Goal: Information Seeking & Learning: Learn about a topic

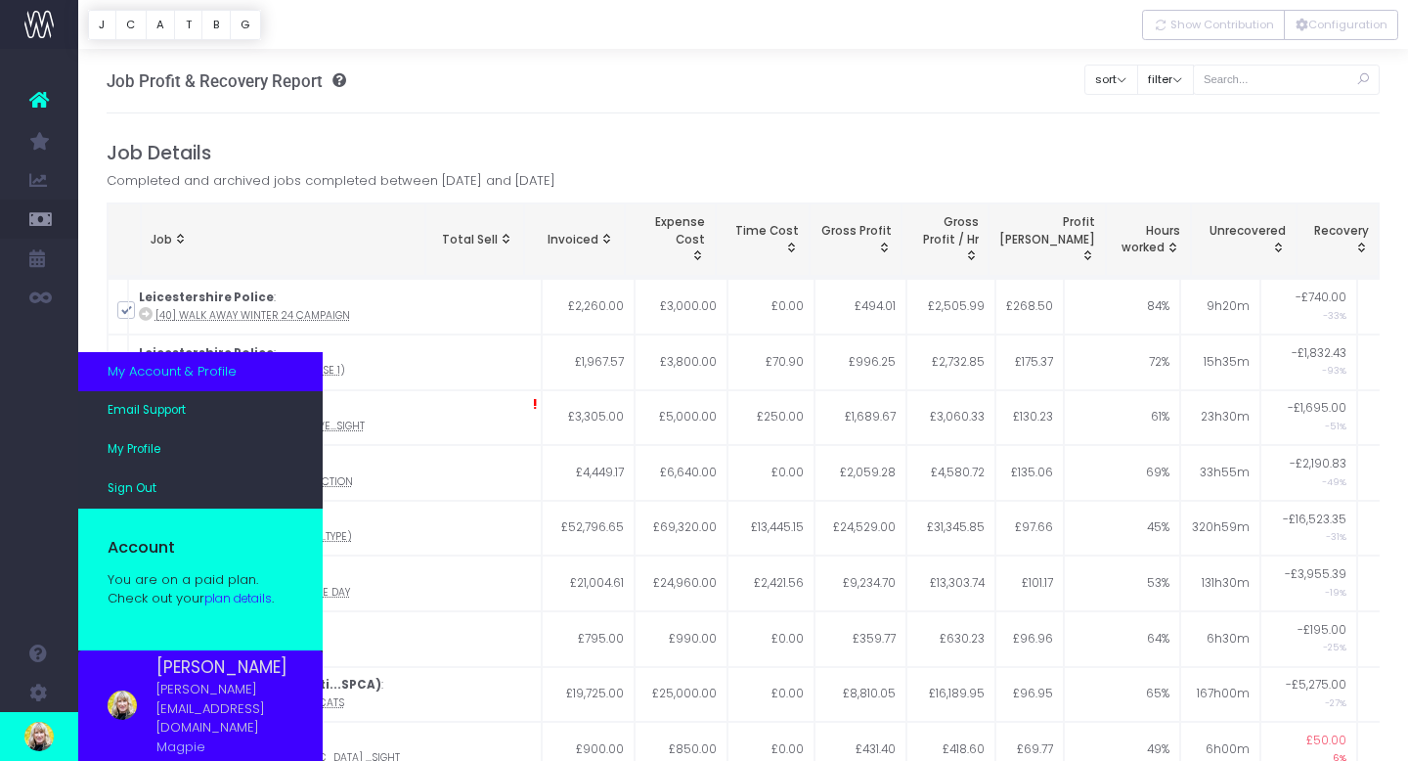
click at [214, 731] on span "[PERSON_NAME][EMAIL_ADDRESS][DOMAIN_NAME]" at bounding box center [224, 709] width 137 height 58
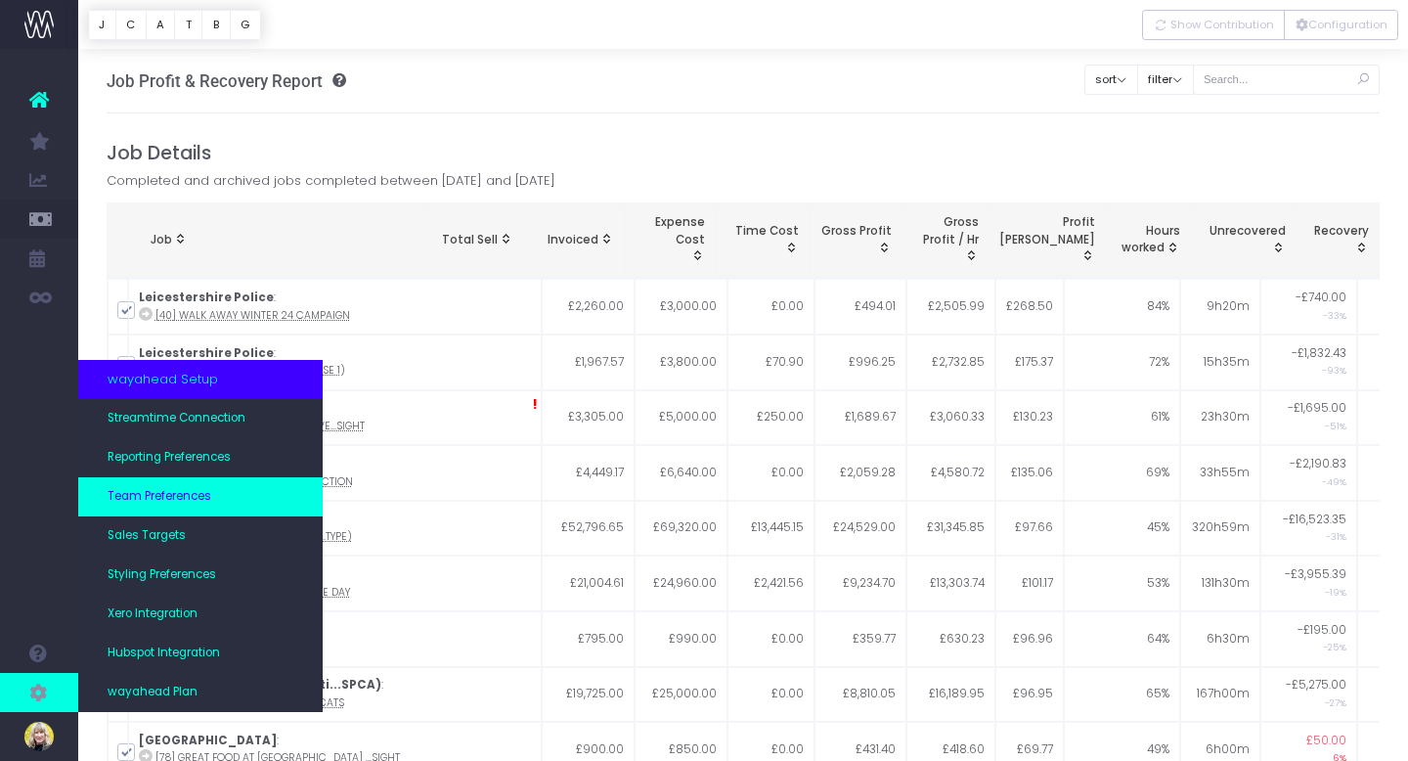
click at [144, 499] on span "Team Preferences" at bounding box center [160, 497] width 104 height 18
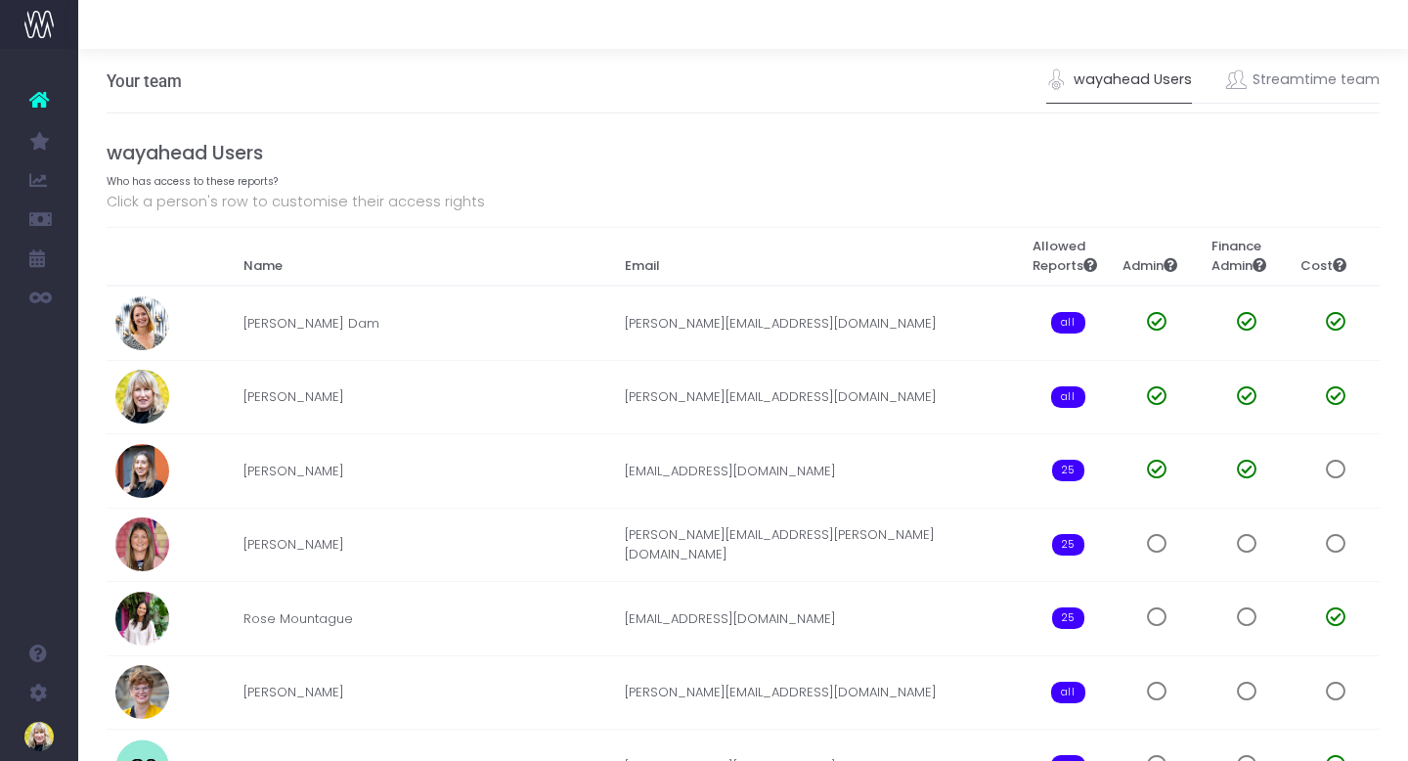
click at [45, 102] on icon at bounding box center [39, 99] width 20 height 25
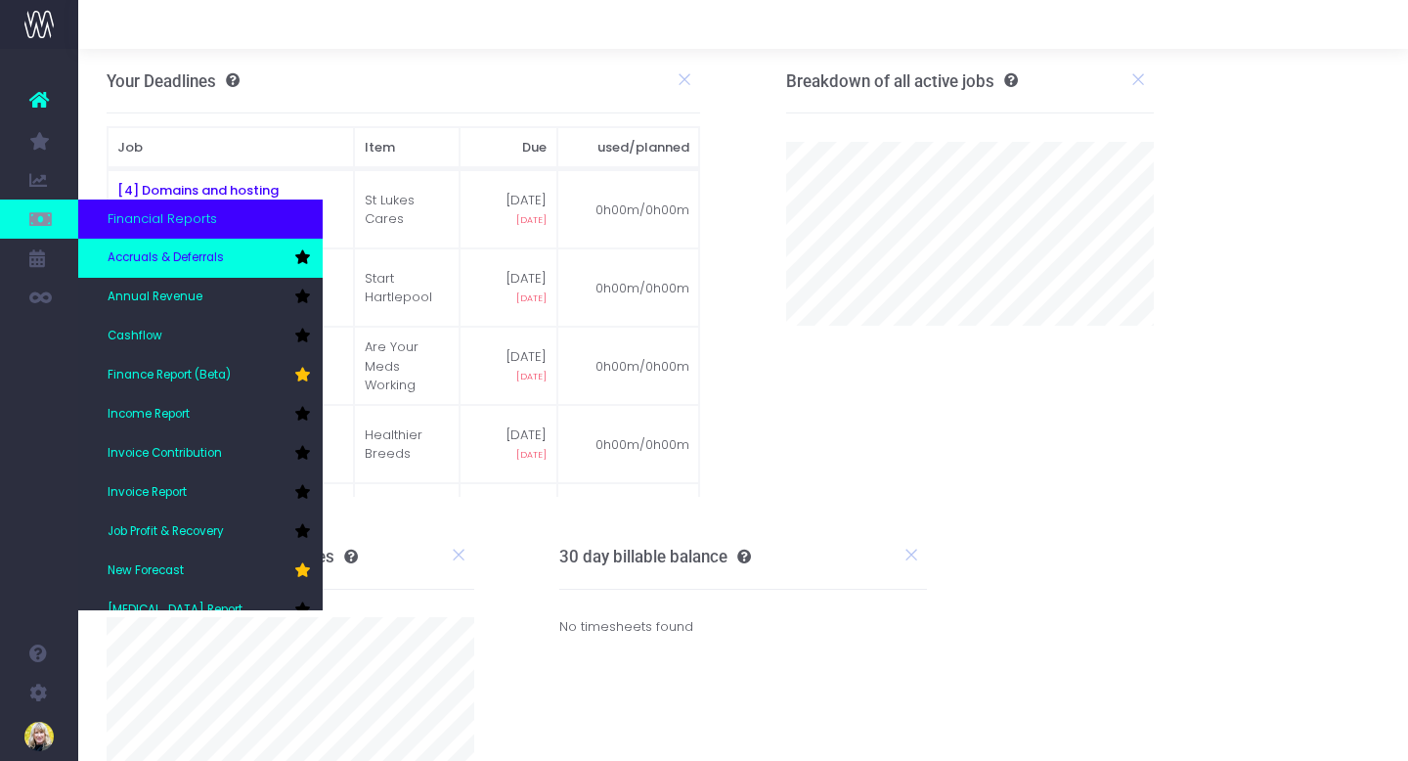
click at [114, 254] on span "Accruals & Deferrals" at bounding box center [166, 258] width 116 height 18
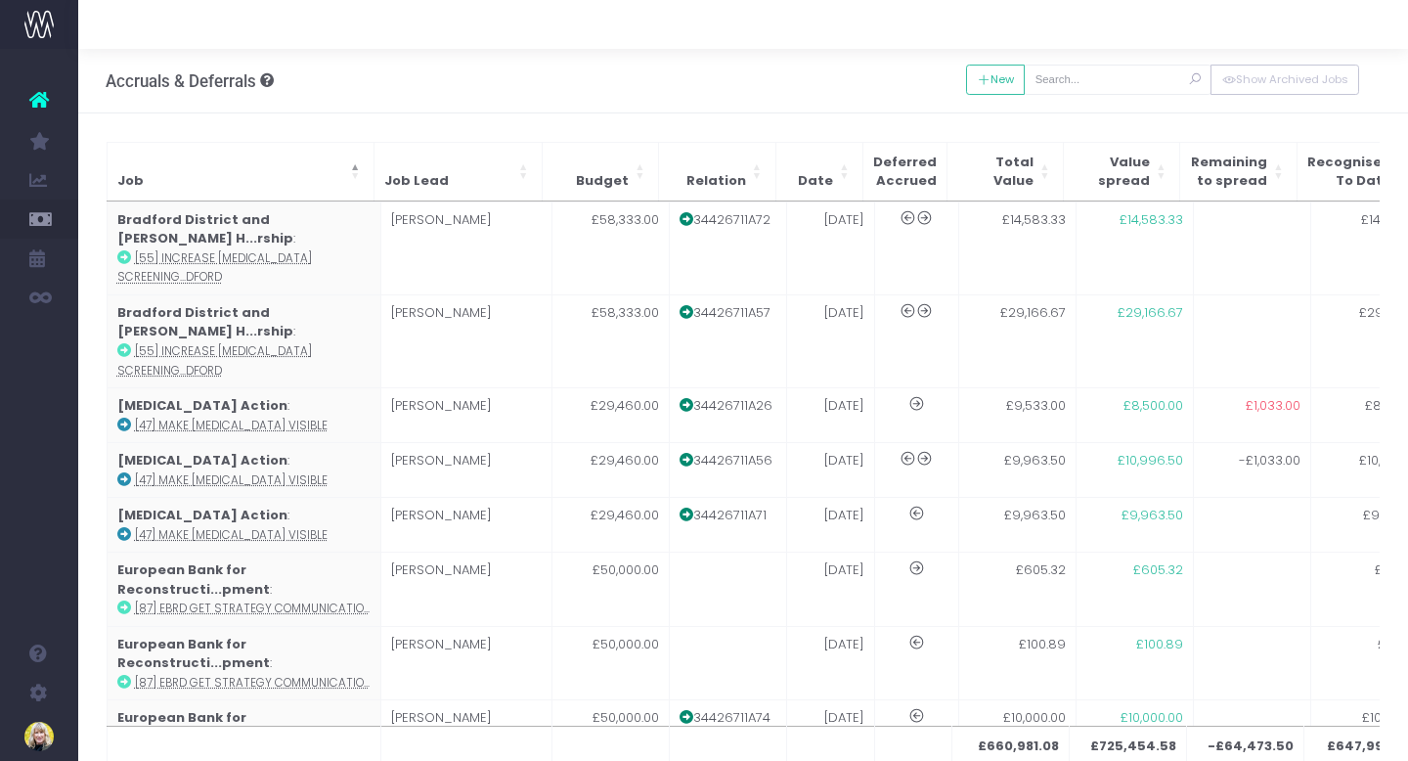
click at [267, 82] on icon at bounding box center [265, 80] width 18 height 14
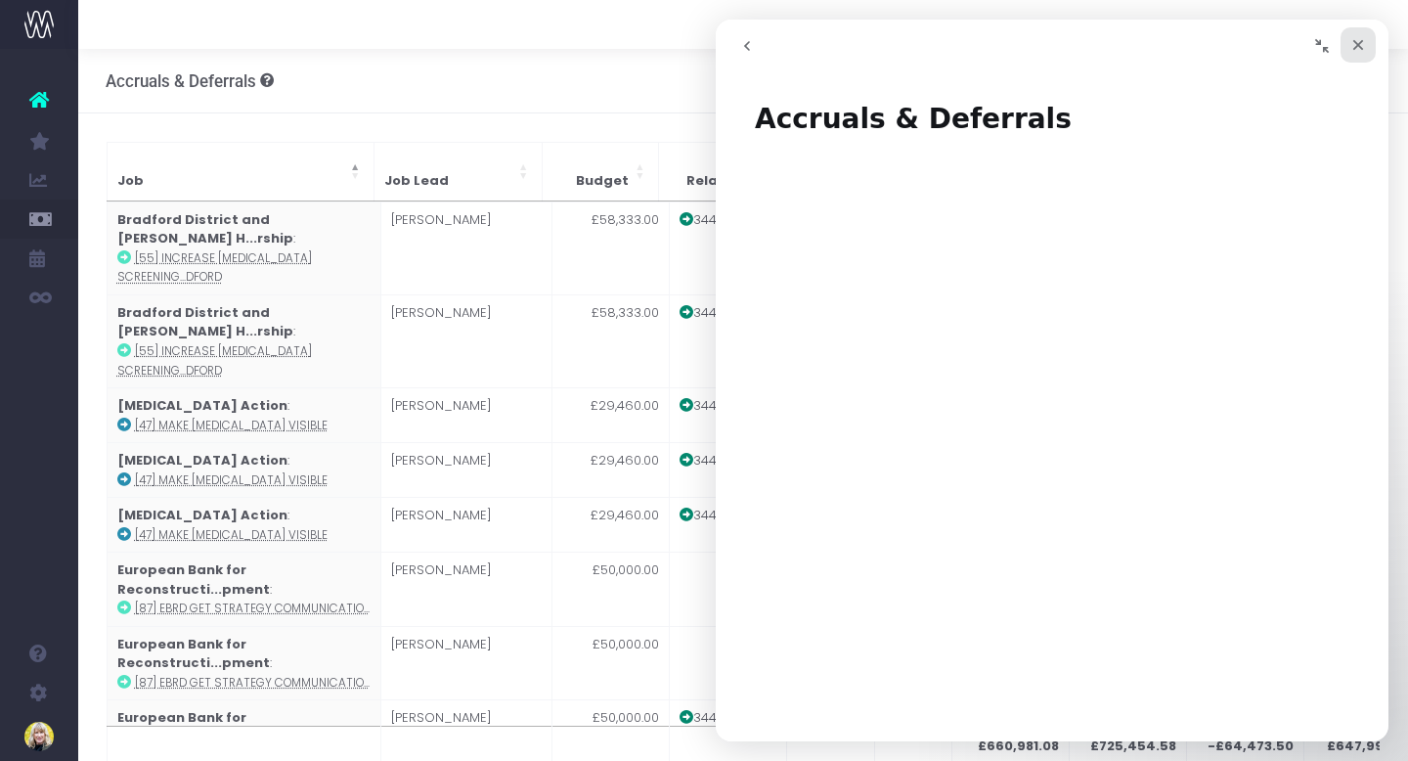
click at [1360, 48] on icon "Close" at bounding box center [1358, 45] width 11 height 11
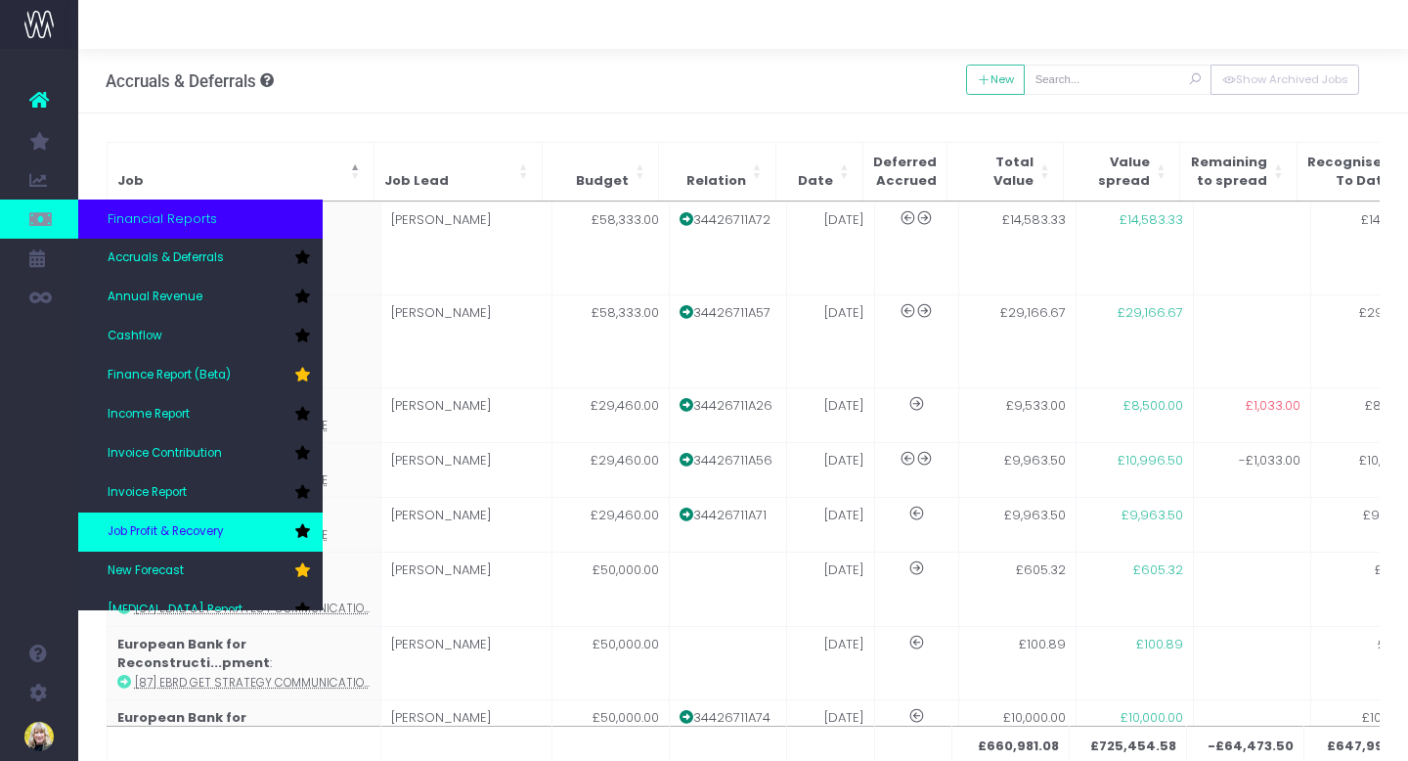
click at [191, 535] on span "Job Profit & Recovery" at bounding box center [166, 532] width 116 height 18
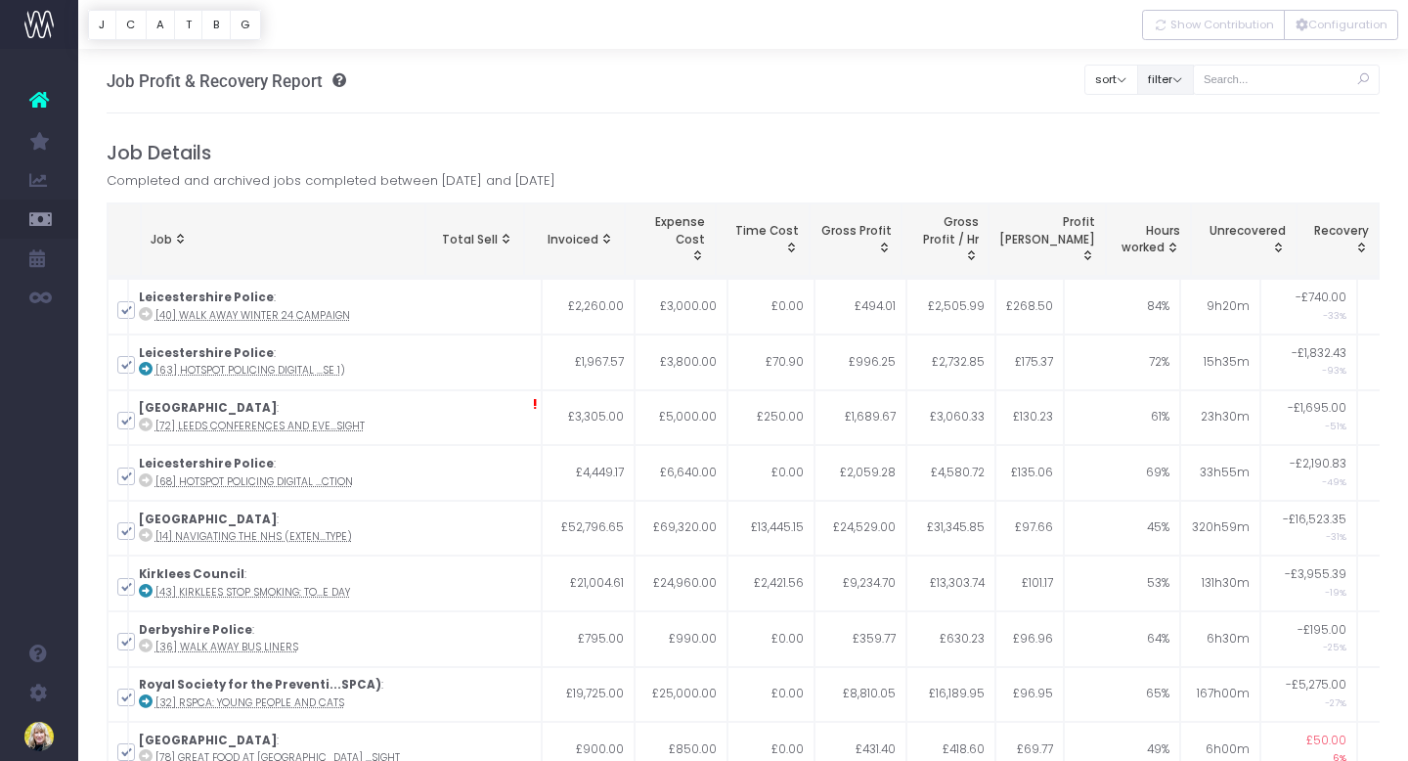
click at [1180, 73] on button "filter" at bounding box center [1165, 80] width 57 height 30
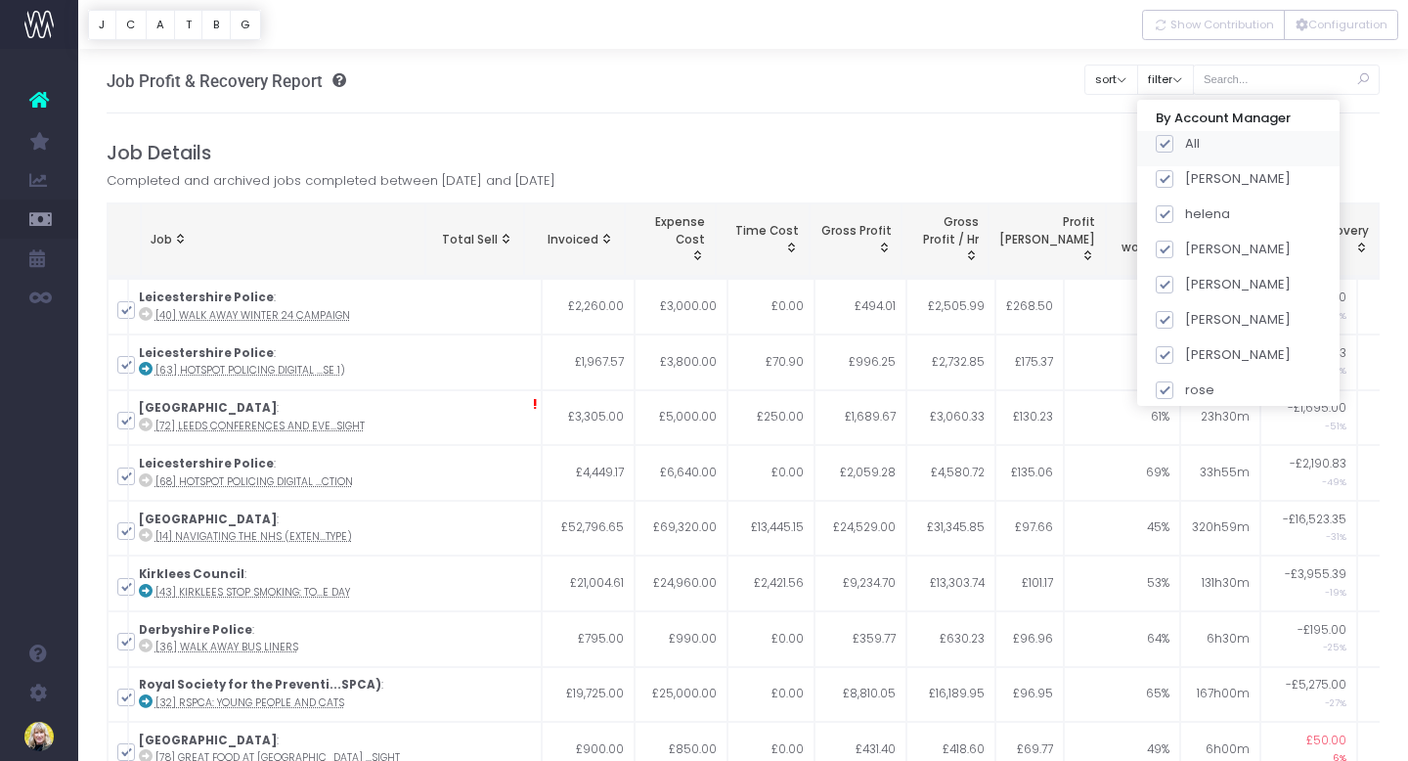
click at [1173, 143] on span at bounding box center [1165, 144] width 18 height 18
click at [1187, 143] on input "All" at bounding box center [1191, 140] width 13 height 13
checkbox input "false"
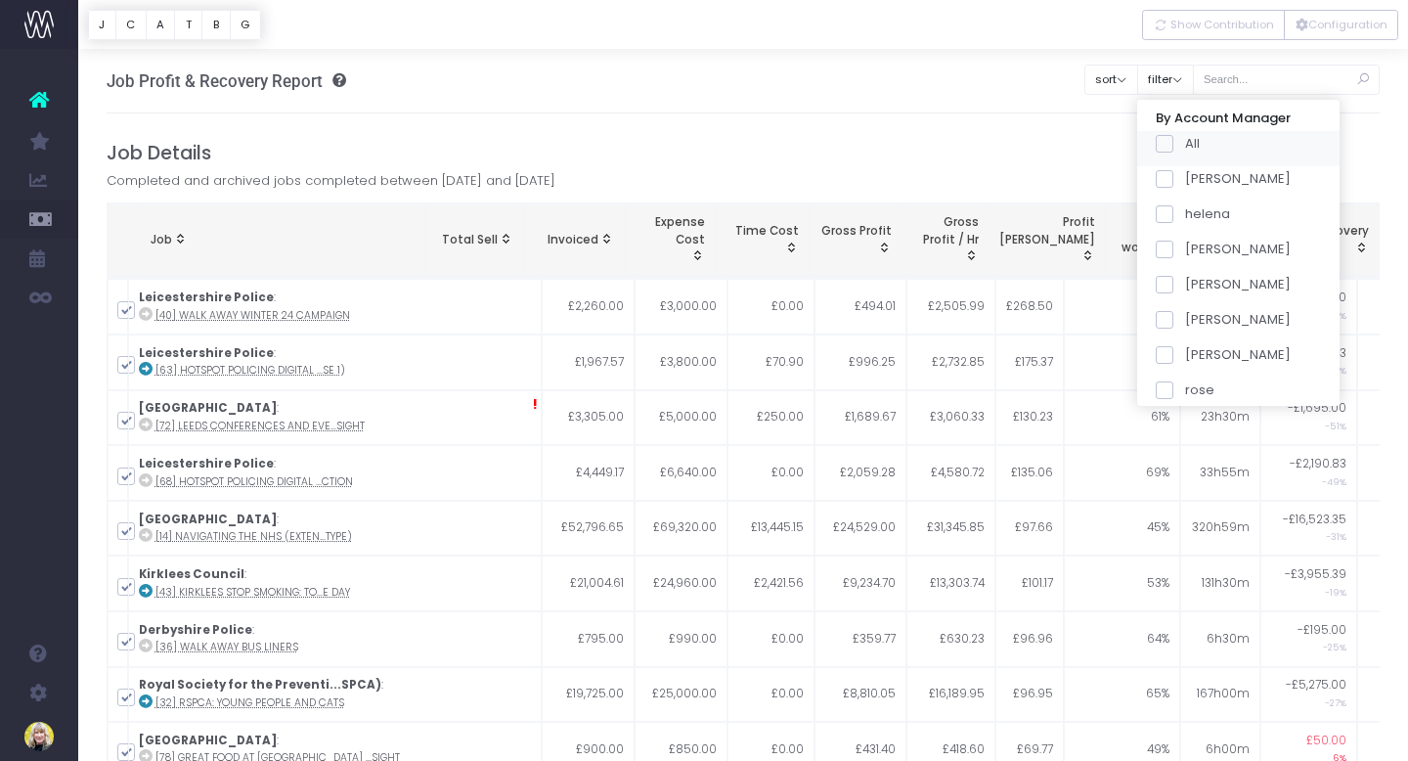
checkbox input "false"
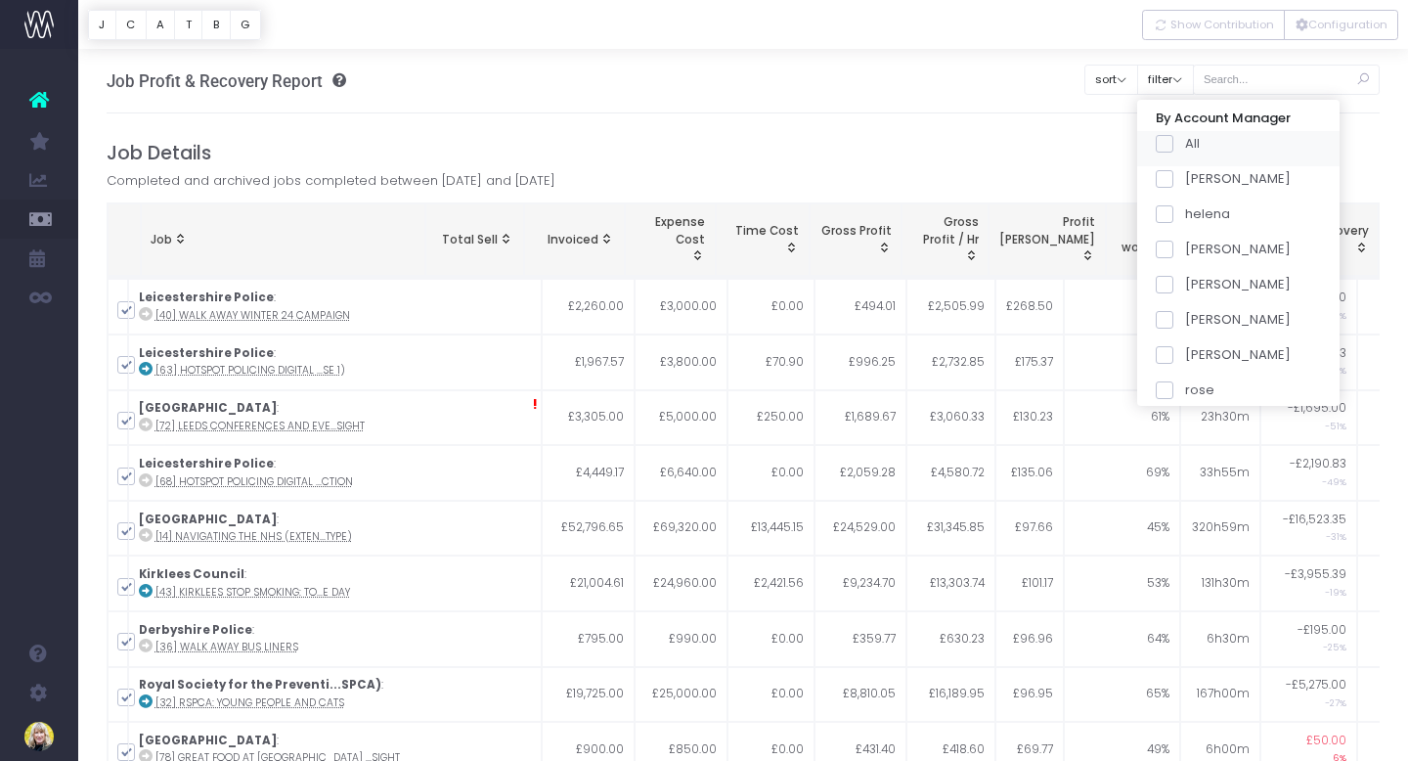
checkbox input "false"
click at [1173, 243] on span at bounding box center [1165, 250] width 18 height 18
click at [1185, 243] on input "[PERSON_NAME]" at bounding box center [1191, 246] width 13 height 13
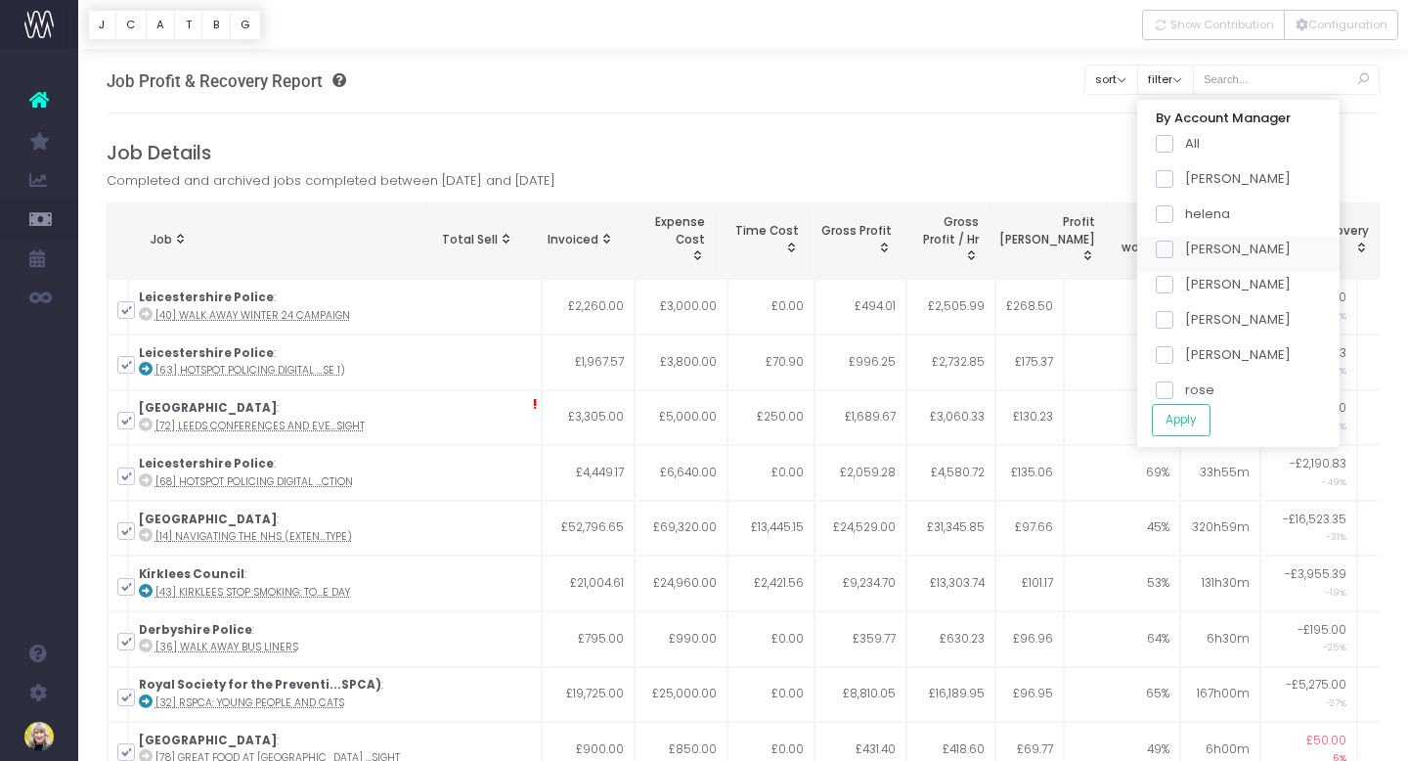
checkbox input "true"
click at [1209, 425] on button "Apply" at bounding box center [1181, 420] width 59 height 32
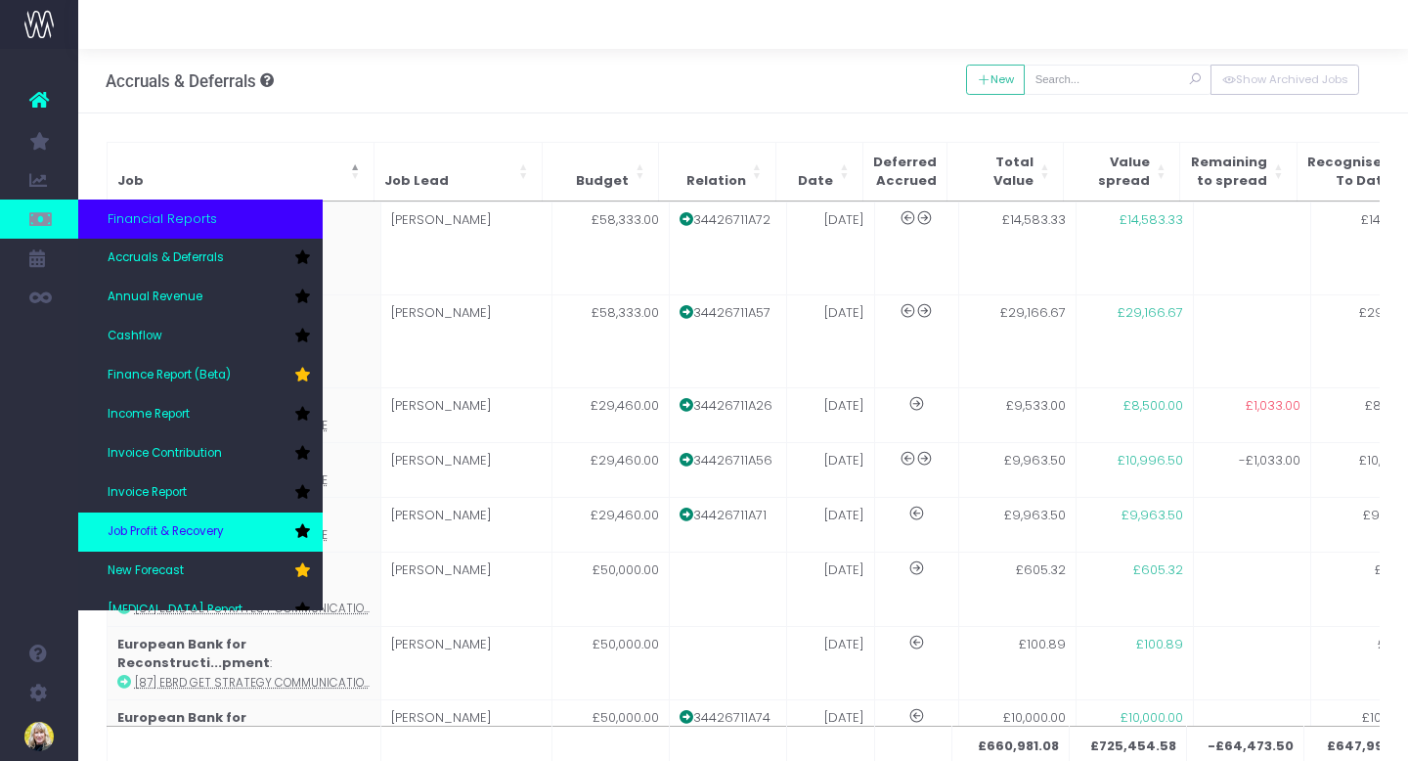
click at [227, 545] on link "Job Profit & Recovery" at bounding box center [200, 531] width 244 height 39
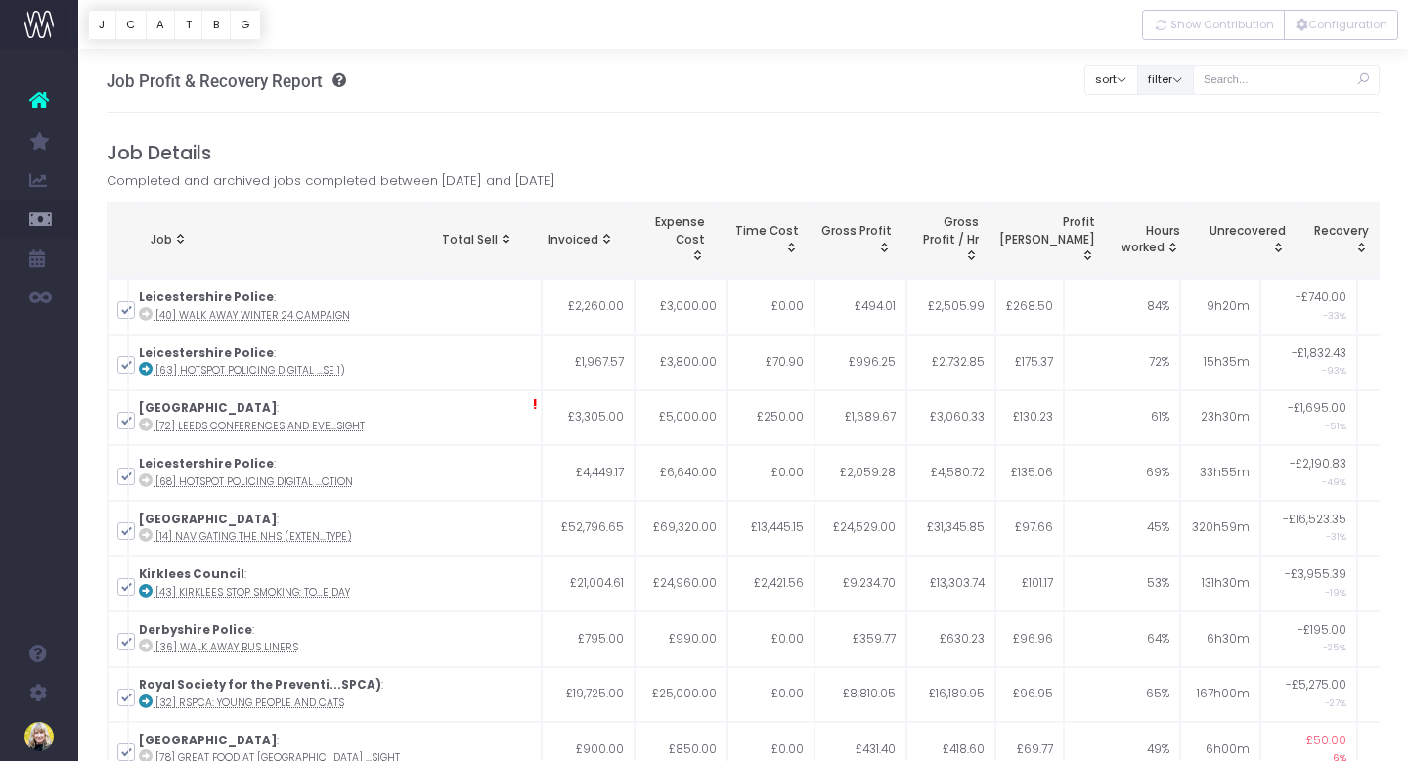
click at [1194, 70] on button "filter" at bounding box center [1165, 80] width 57 height 30
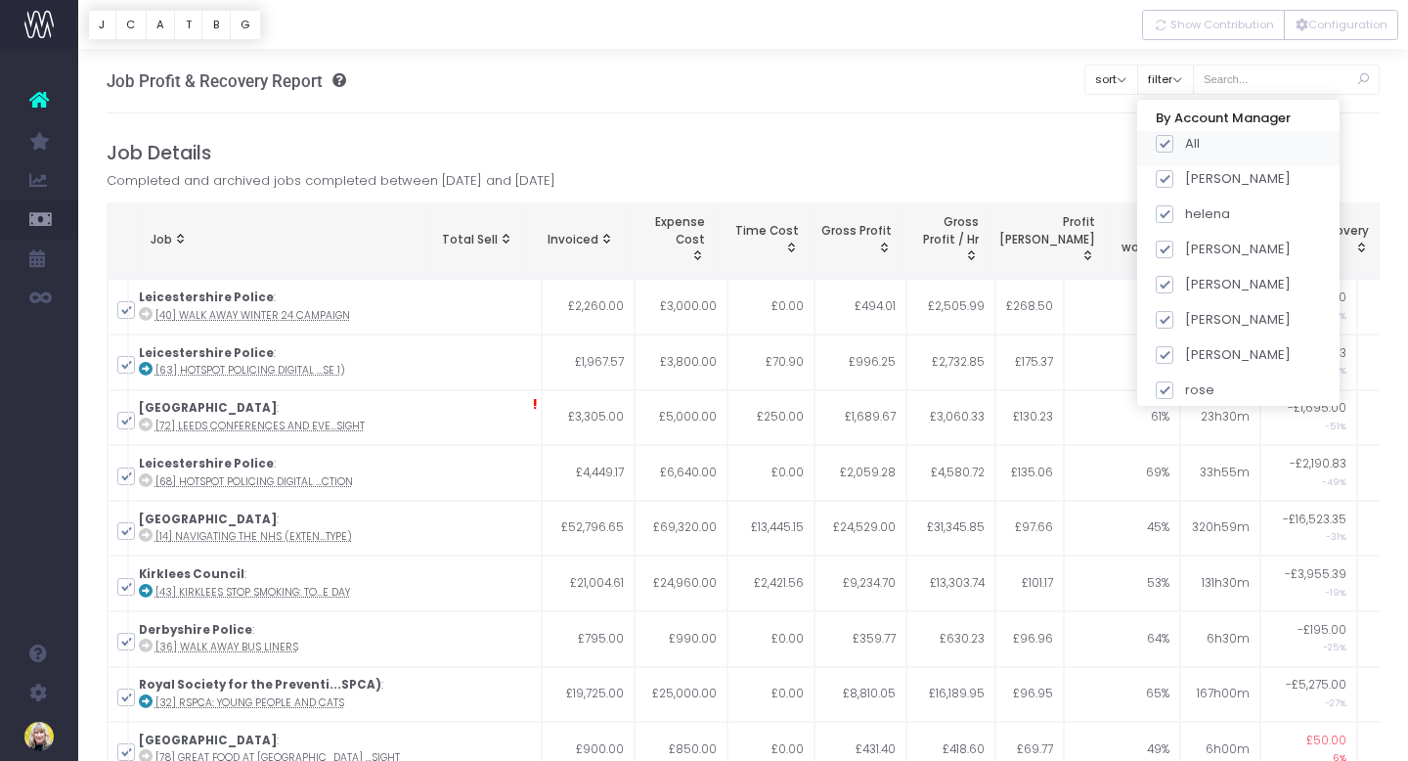
click at [1173, 146] on span at bounding box center [1165, 144] width 18 height 18
click at [1189, 146] on input "All" at bounding box center [1191, 140] width 13 height 13
checkbox input "false"
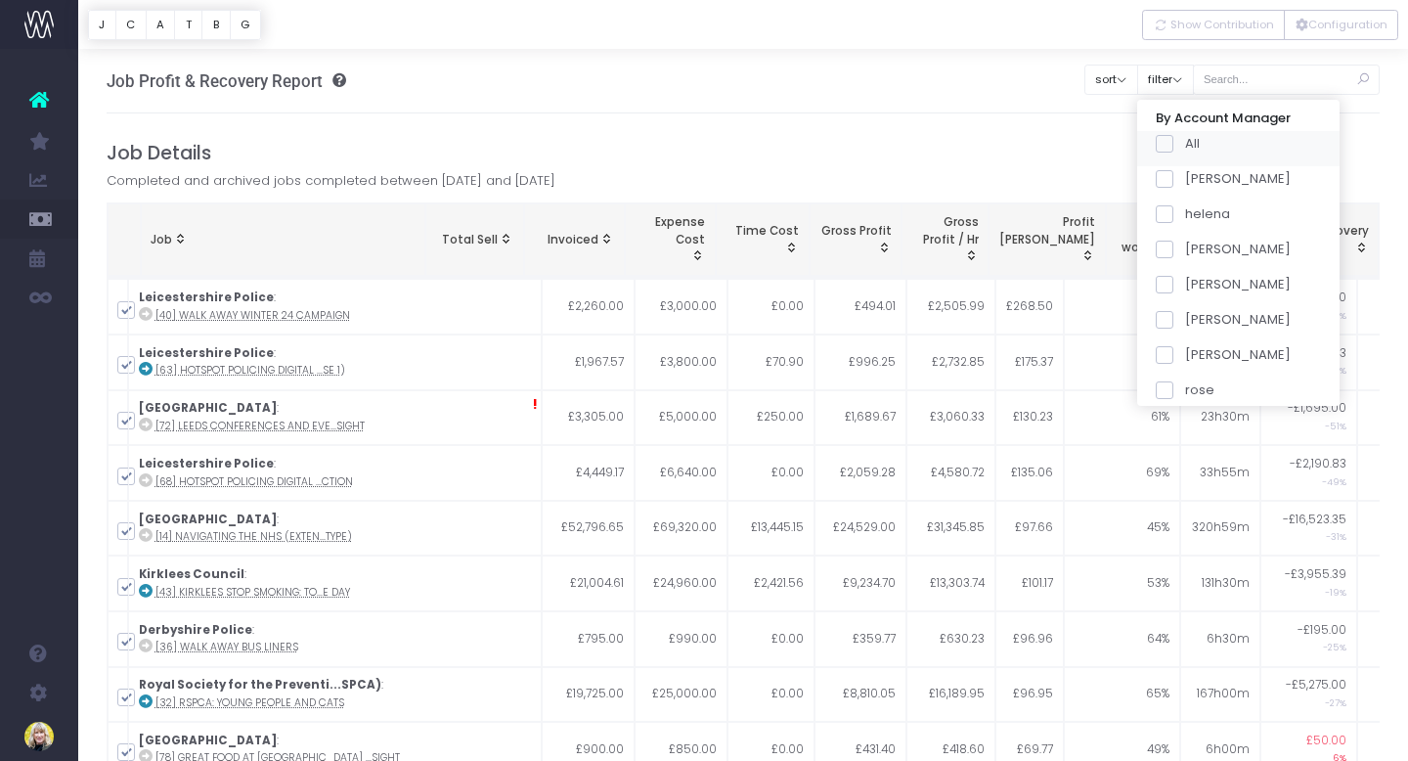
checkbox input "false"
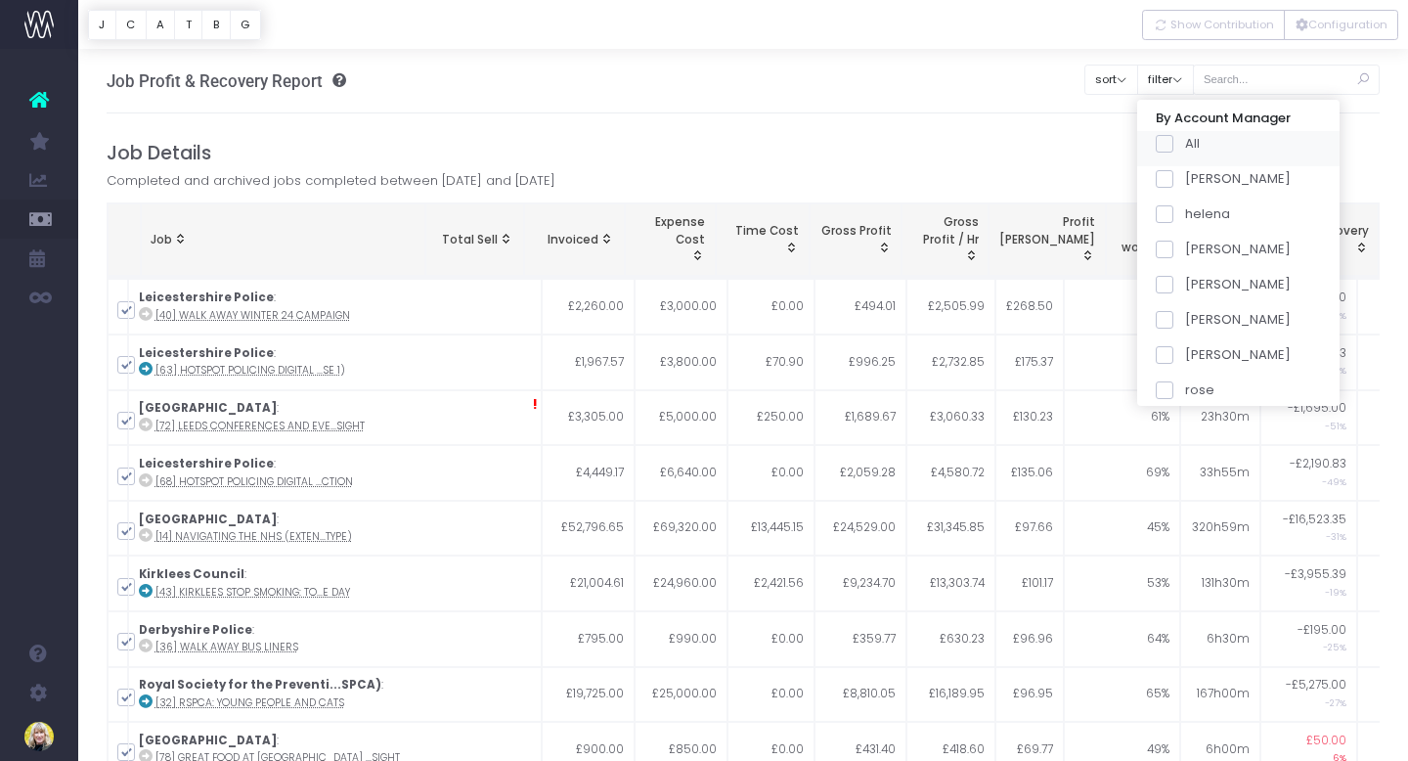
checkbox input "false"
click at [1173, 250] on span at bounding box center [1165, 250] width 18 height 18
click at [1190, 250] on input "[PERSON_NAME]" at bounding box center [1191, 246] width 13 height 13
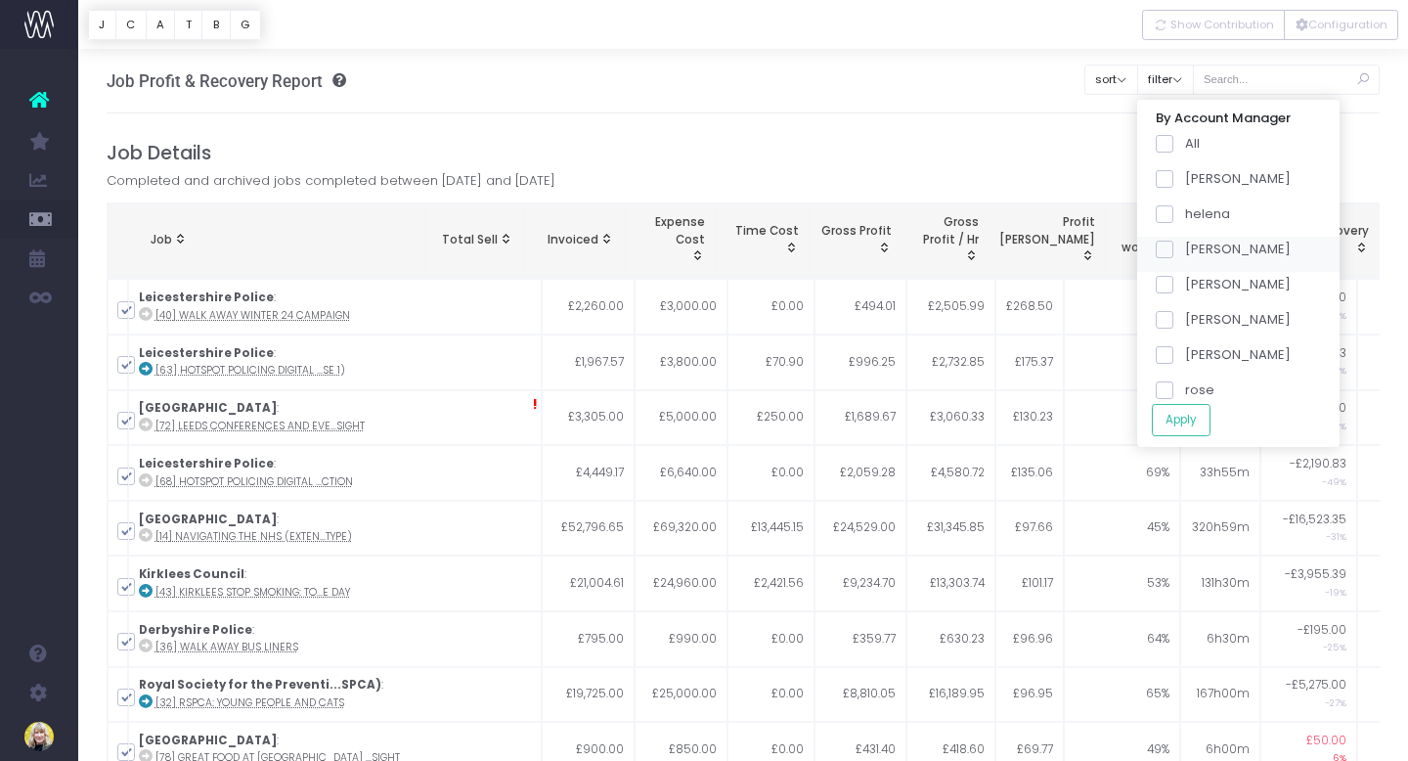
checkbox input "true"
click at [1202, 424] on button "Apply" at bounding box center [1181, 420] width 59 height 32
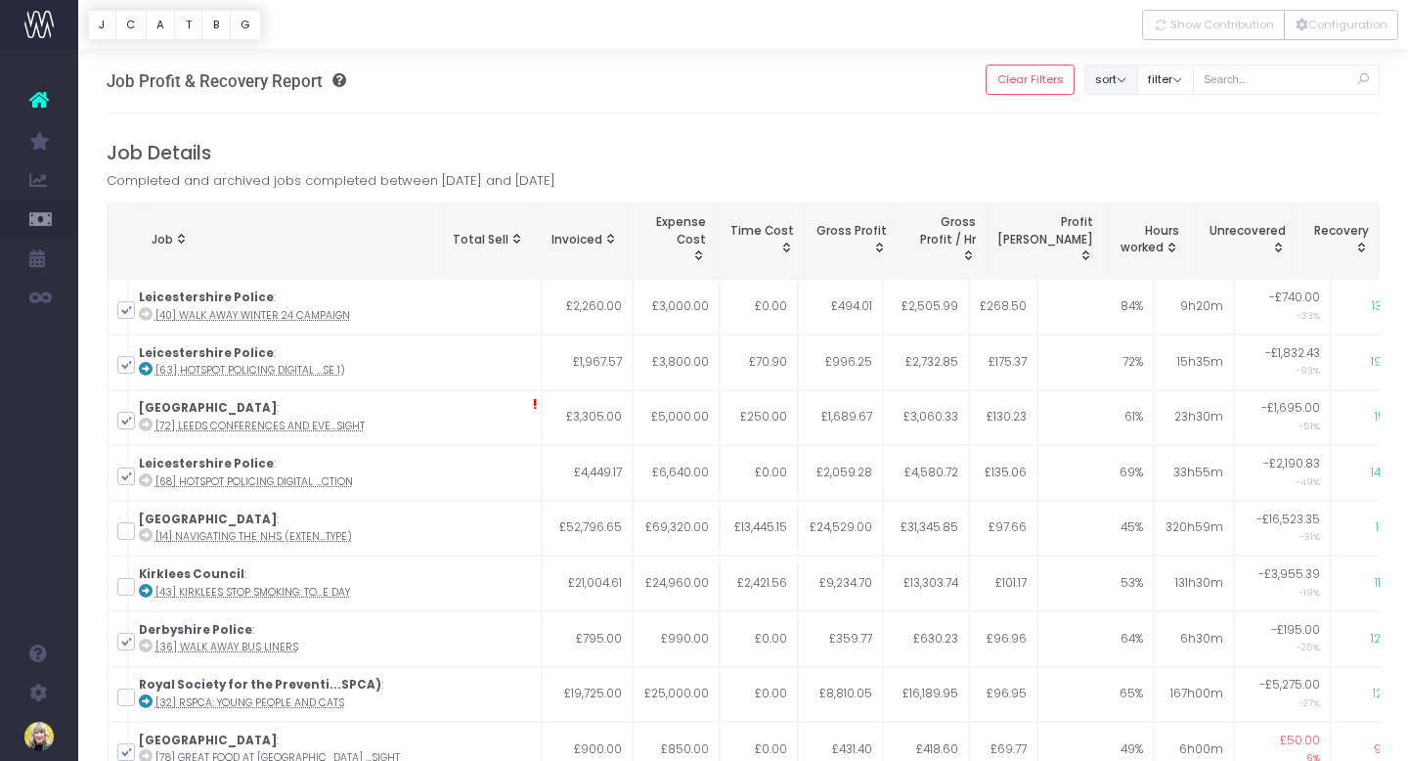
click at [1138, 77] on button "sort" at bounding box center [1111, 80] width 54 height 30
click at [853, 145] on h4 "Job Details" at bounding box center [744, 153] width 1274 height 22
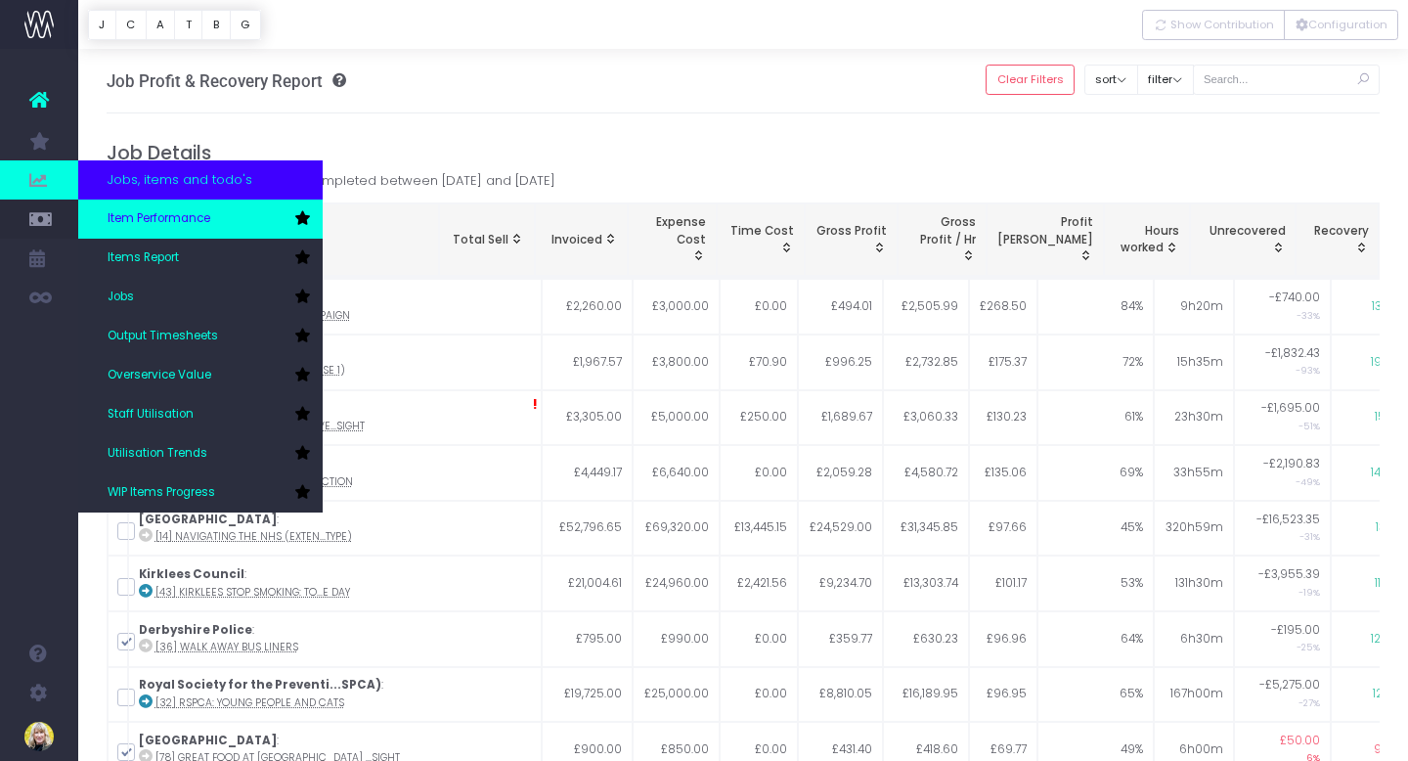
click at [133, 216] on span "Item Performance" at bounding box center [159, 219] width 103 height 18
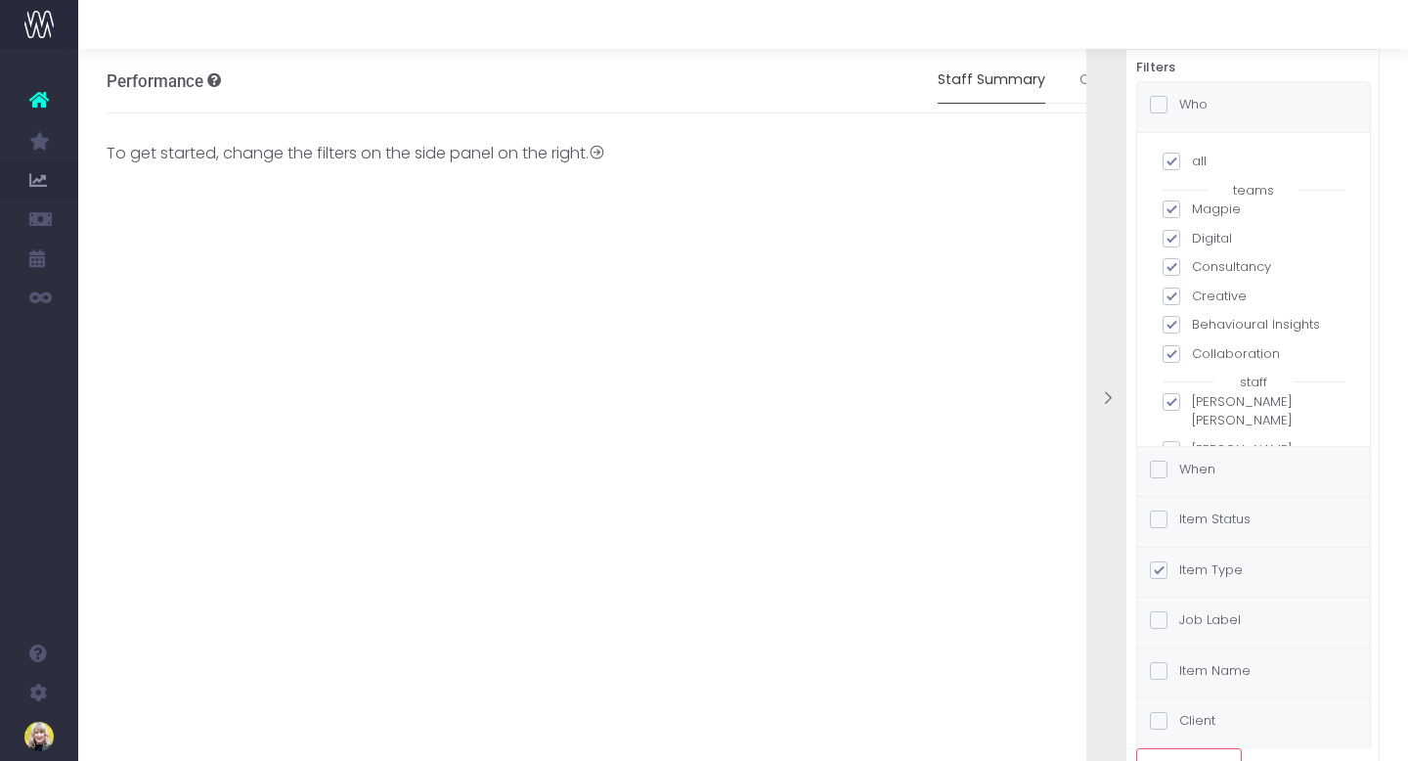
click at [1006, 178] on div "To get started, change the filters on the side panel on the right. Finances" at bounding box center [744, 153] width 1274 height 80
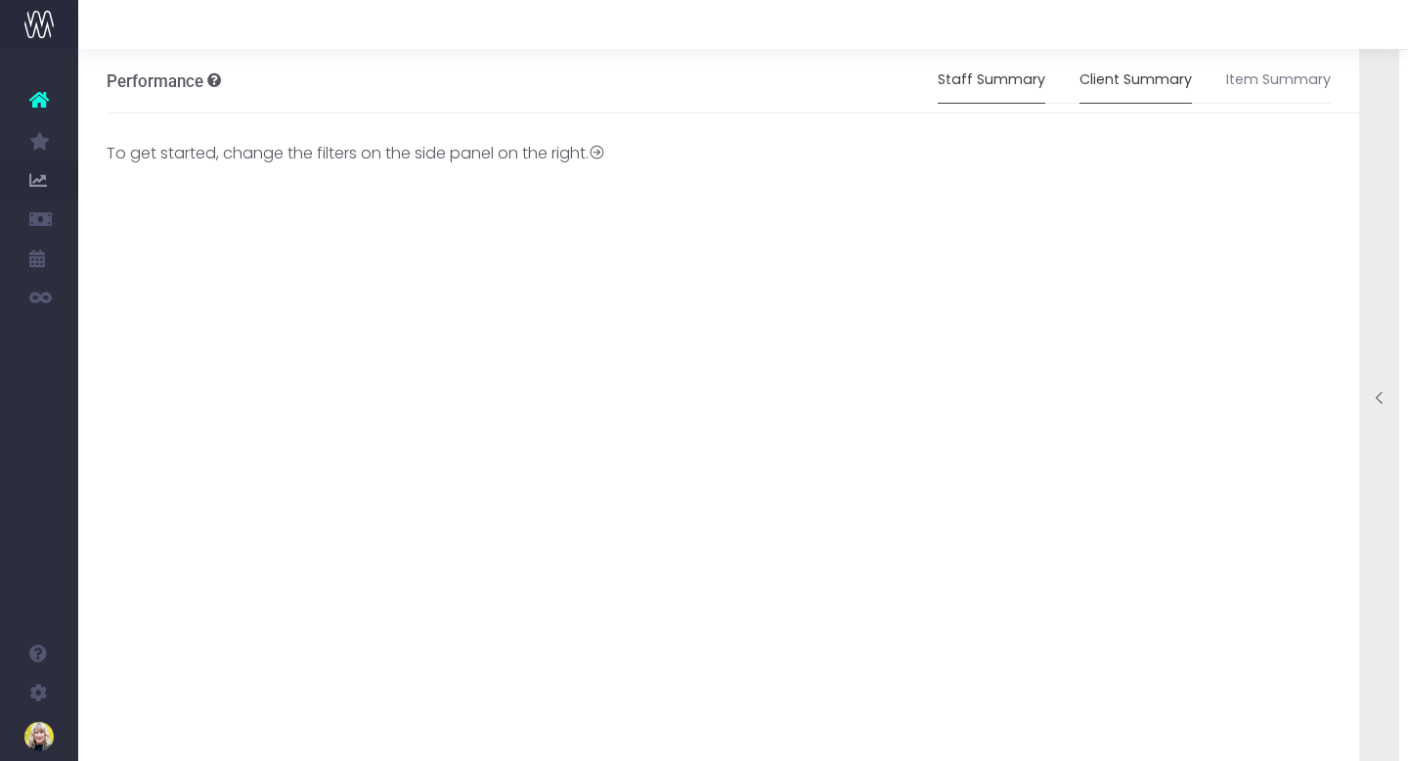
click at [1121, 76] on link "Client Summary" at bounding box center [1136, 80] width 112 height 45
click at [1374, 395] on icon at bounding box center [1380, 398] width 17 height 17
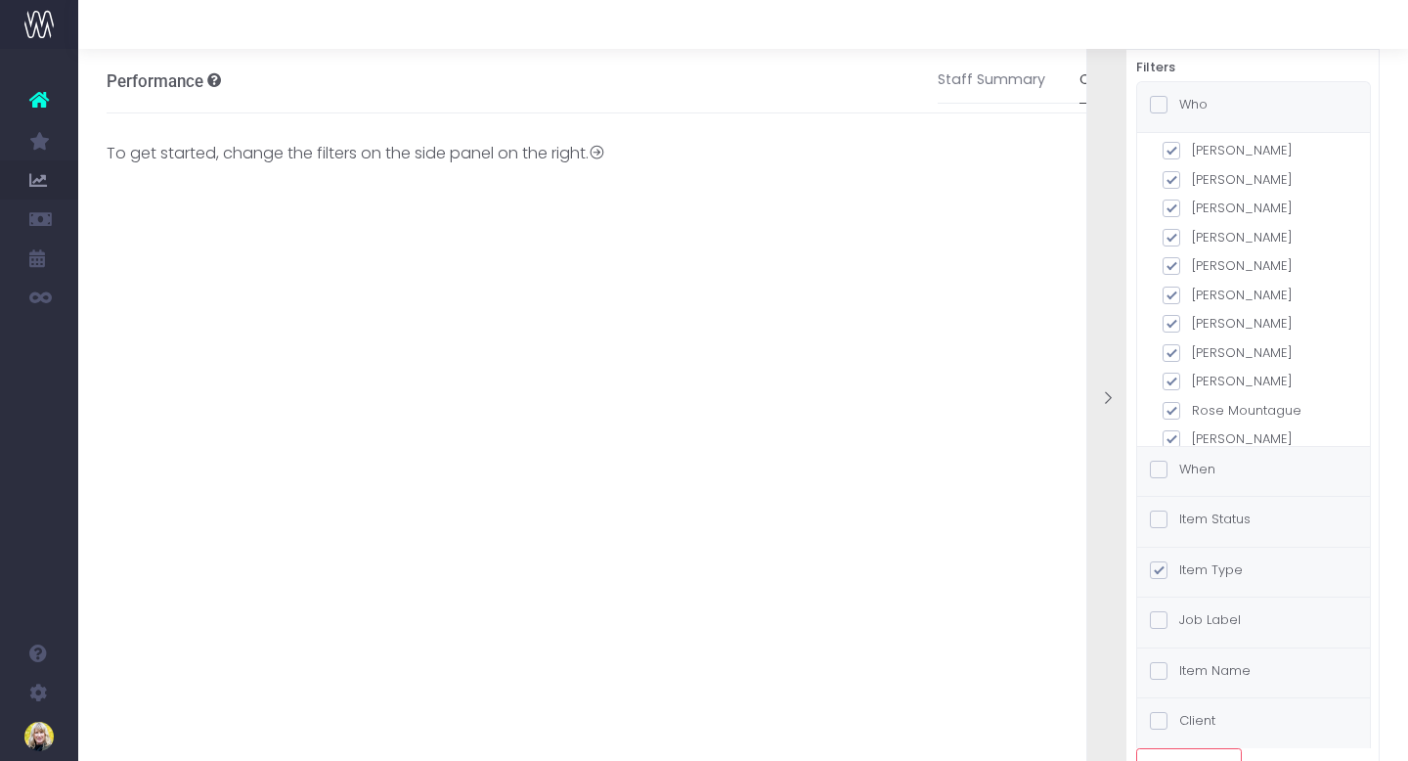
scroll to position [335, 0]
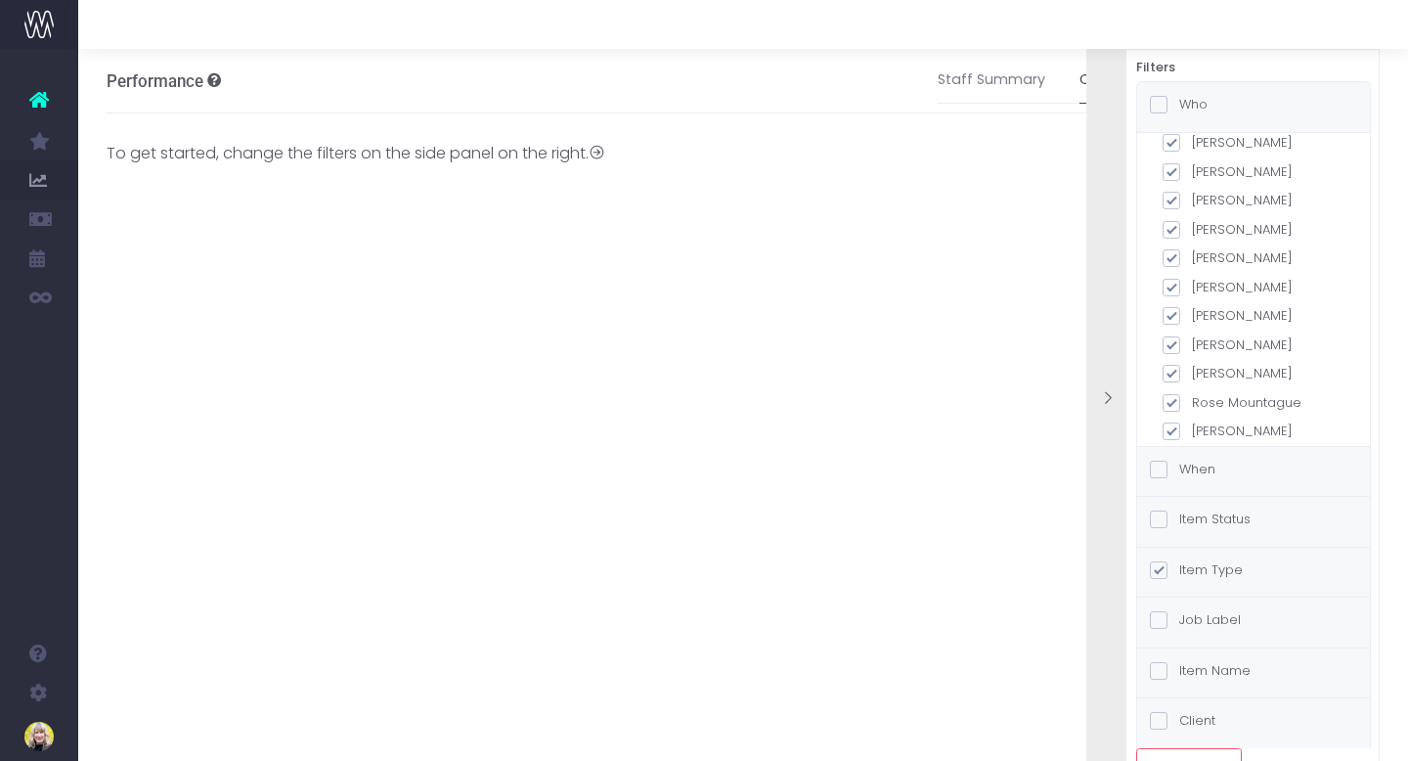
click at [1158, 619] on span at bounding box center [1159, 620] width 18 height 18
click at [1179, 619] on input "Job Label" at bounding box center [1185, 616] width 13 height 13
click at [1167, 685] on span at bounding box center [1172, 690] width 18 height 18
click at [1192, 685] on input "all" at bounding box center [1198, 686] width 13 height 13
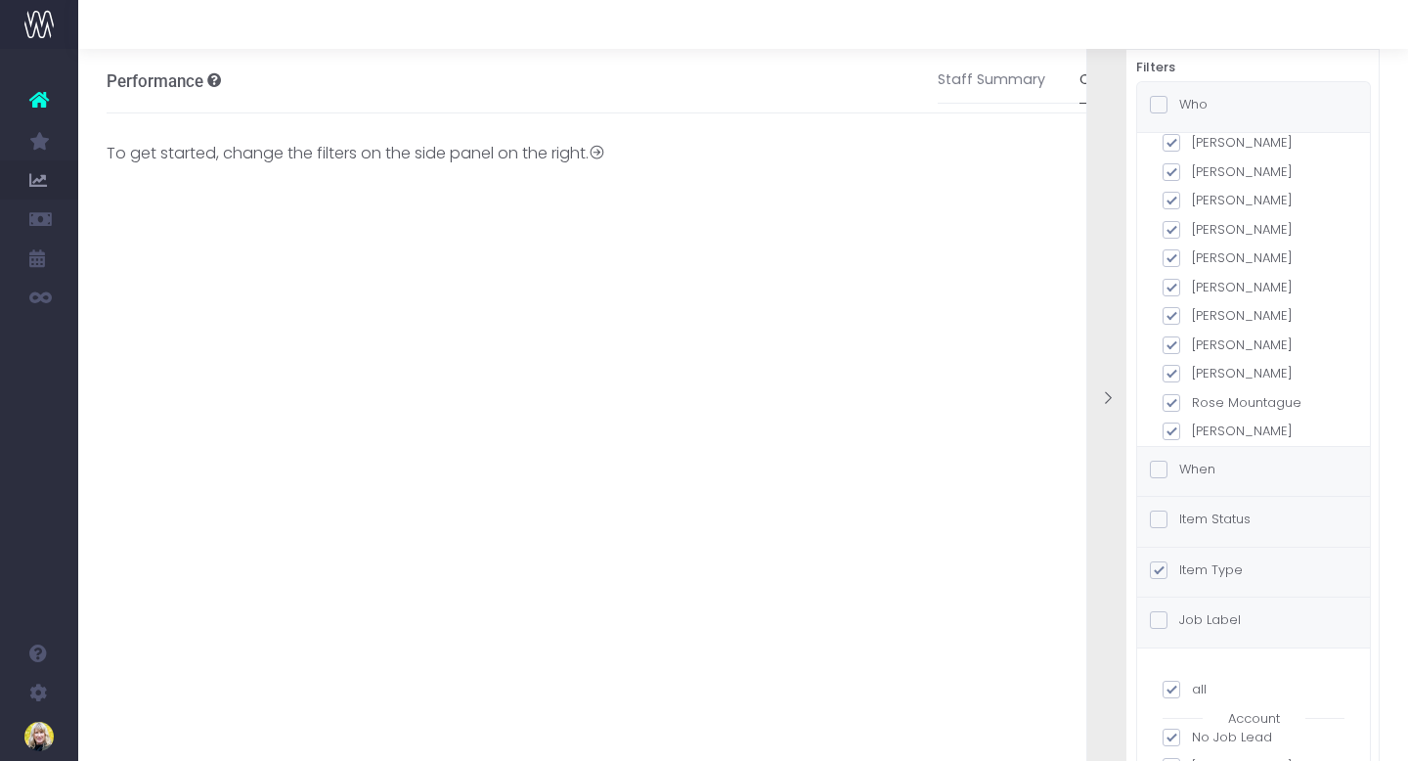
checkbox input "false"
click at [1173, 724] on span at bounding box center [1172, 723] width 18 height 18
click at [1192, 724] on input "No Job Lead" at bounding box center [1198, 719] width 13 height 13
checkbox input "false"
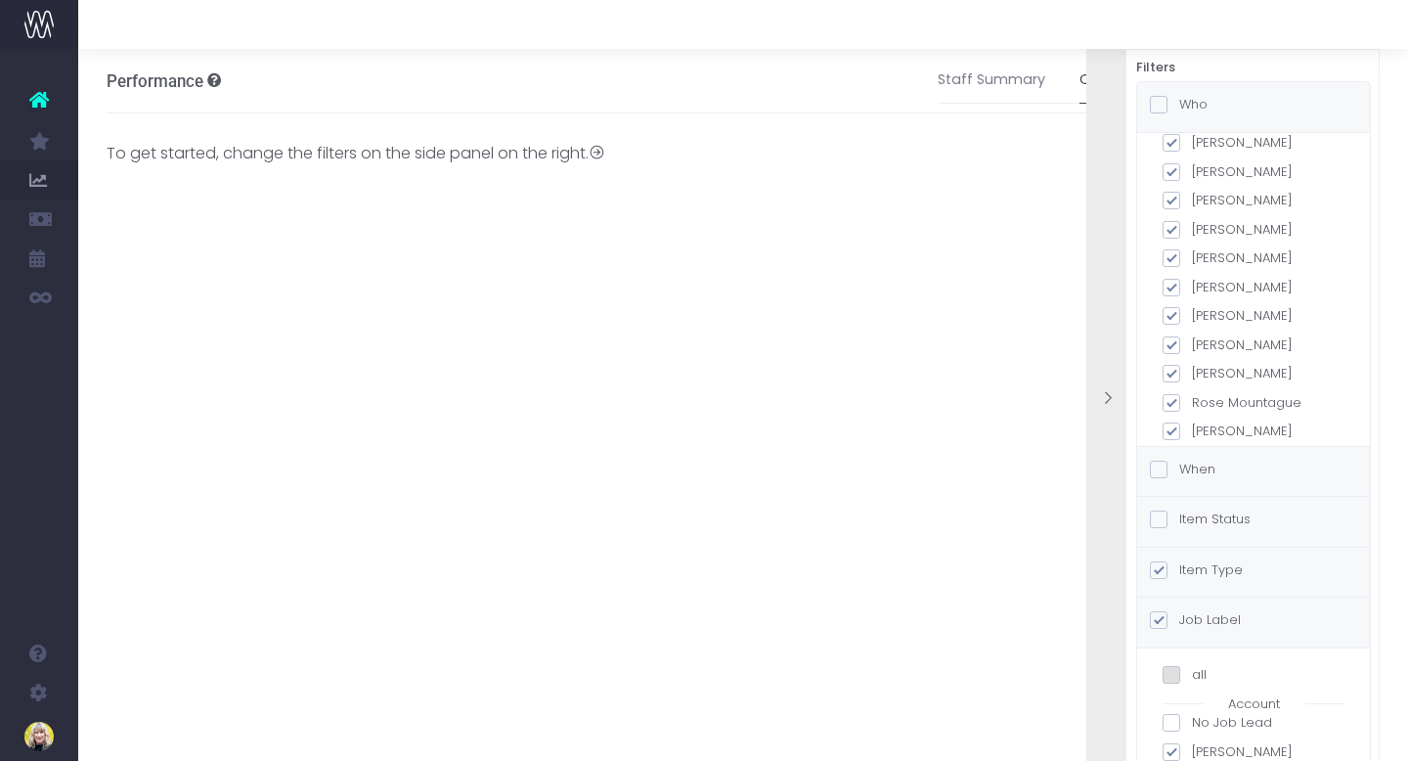
checkbox input "true"
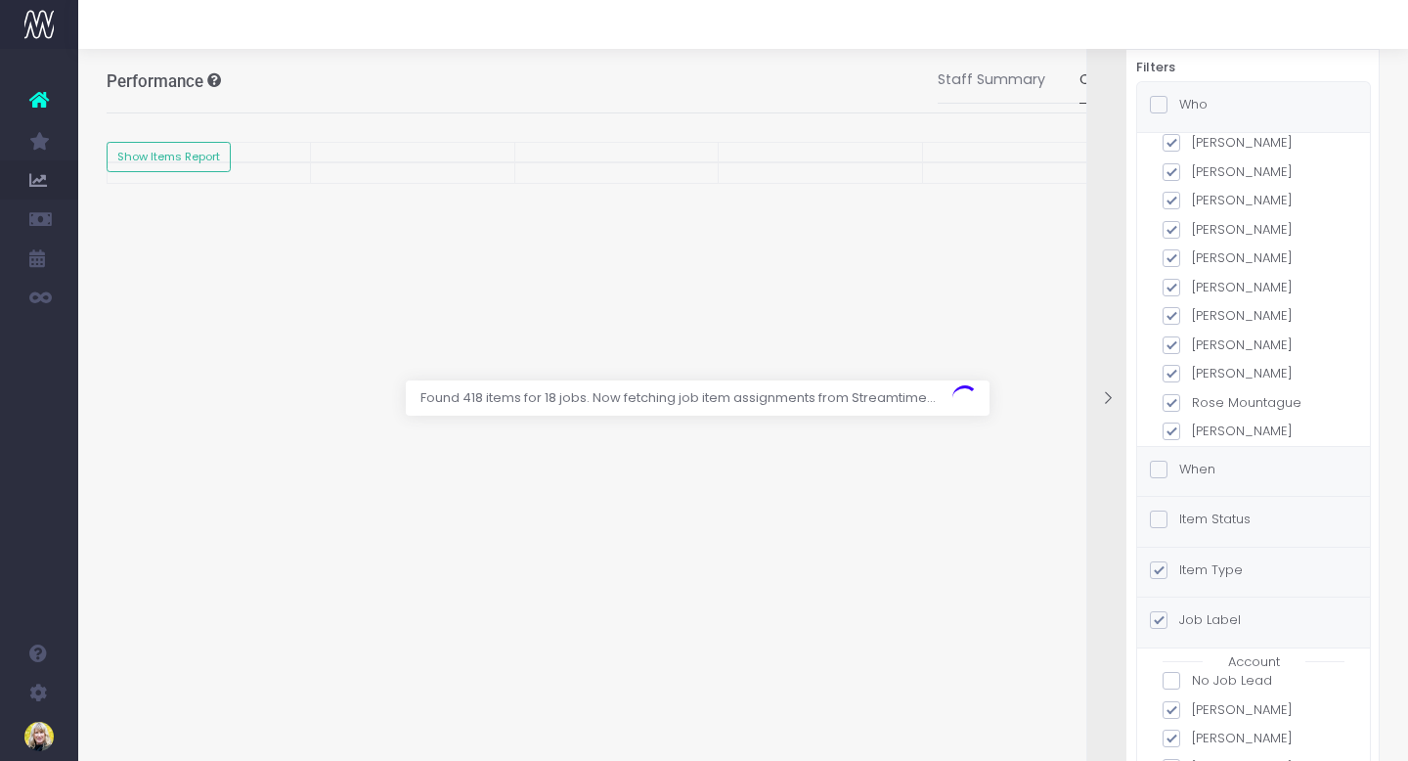
scroll to position [60, 0]
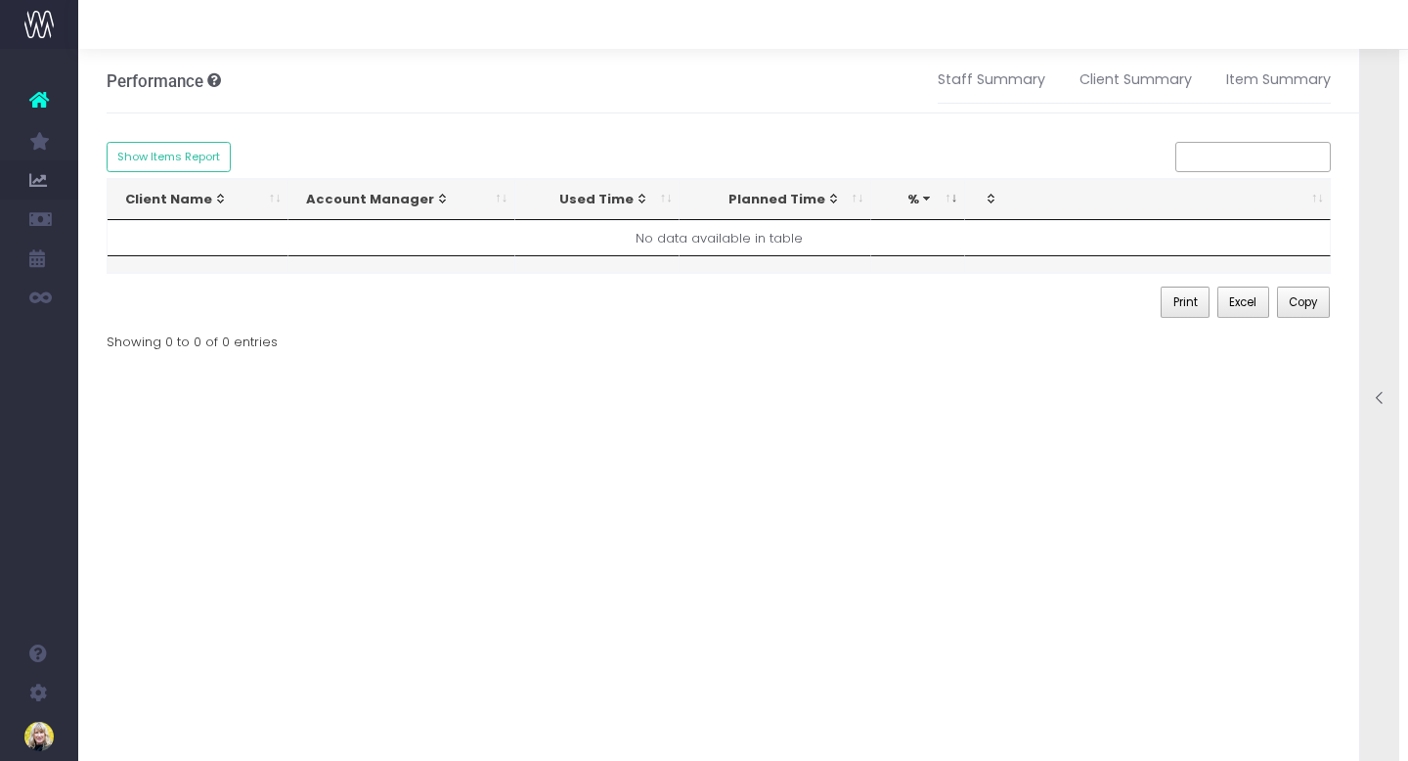
click at [1374, 398] on icon at bounding box center [1380, 398] width 17 height 17
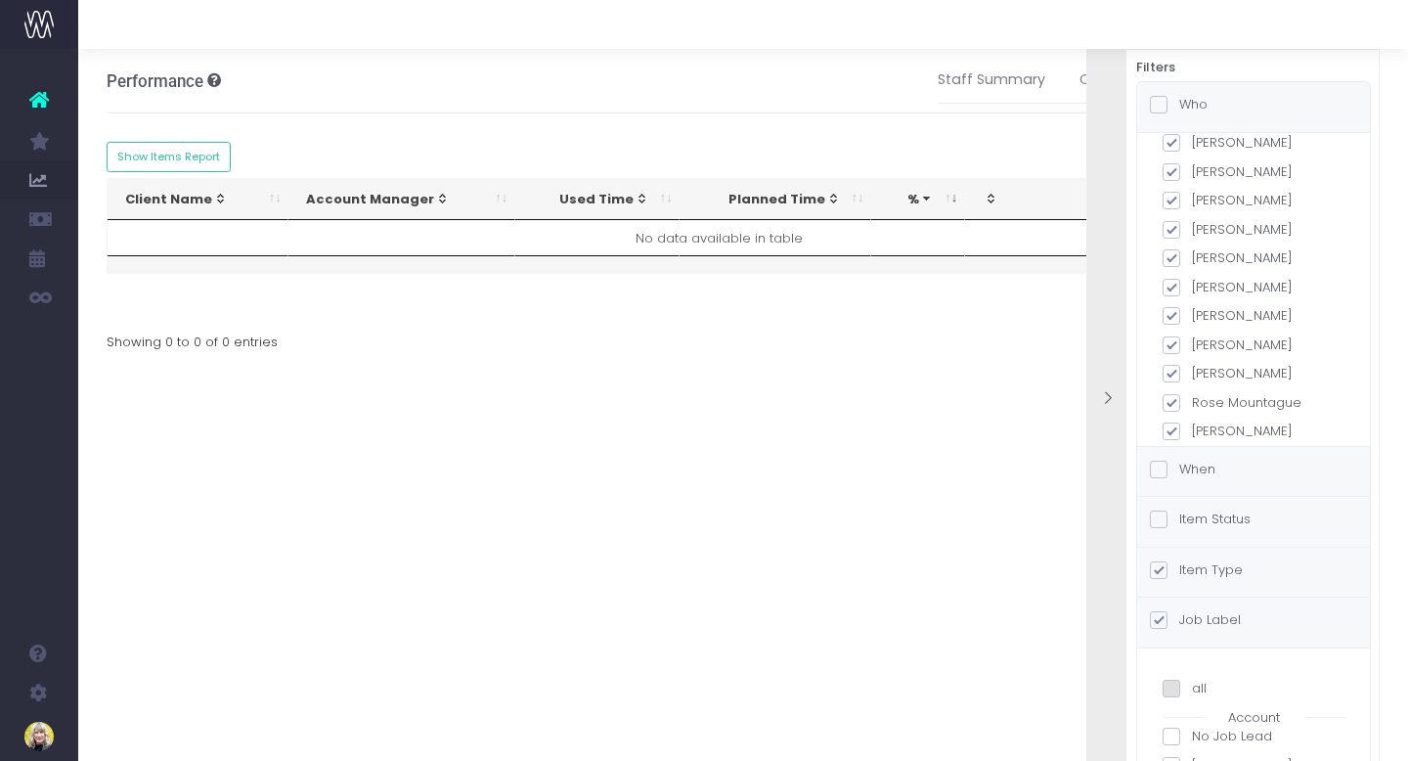
scroll to position [0, 0]
click at [1168, 690] on span at bounding box center [1172, 690] width 18 height 18
click at [1192, 690] on input "all" at bounding box center [1198, 686] width 13 height 13
checkbox input "true"
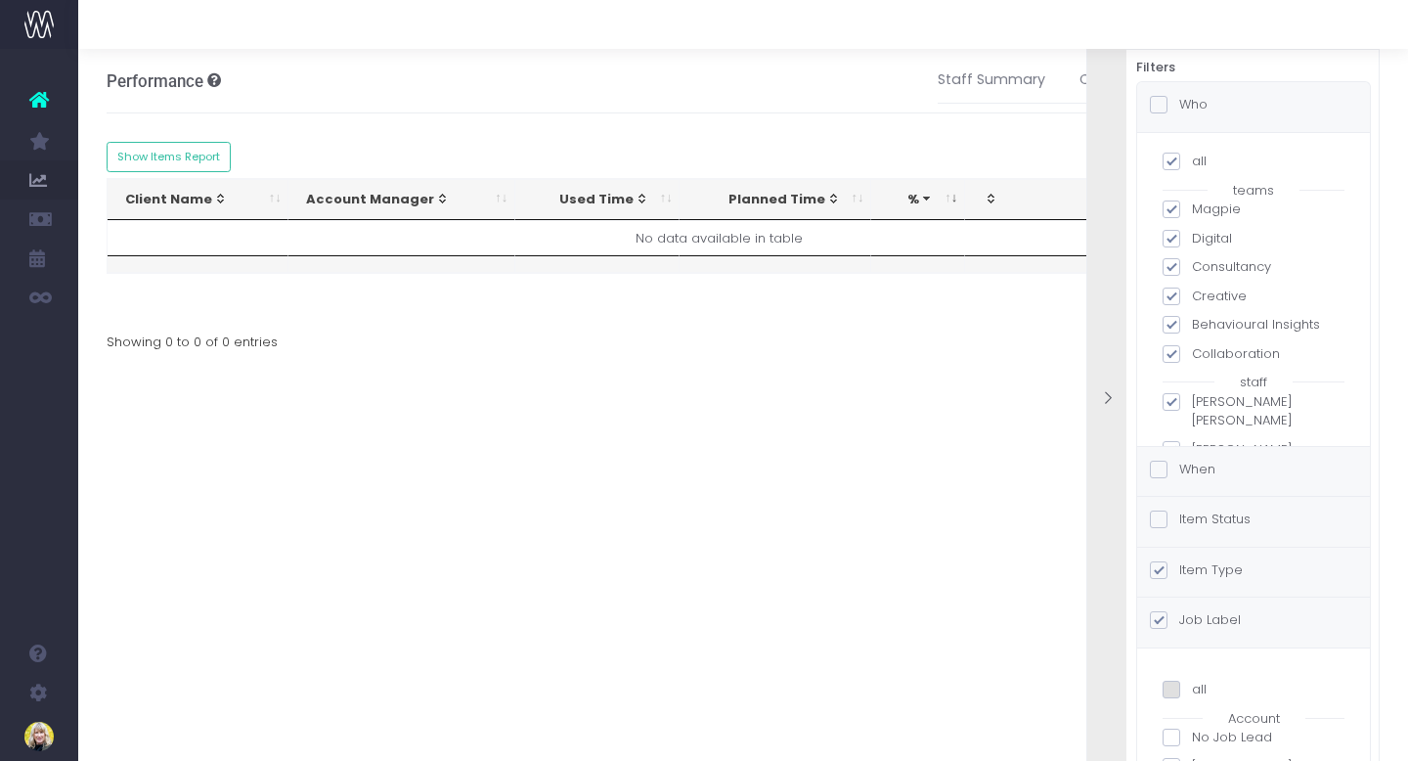
click at [1156, 98] on span at bounding box center [1159, 105] width 18 height 18
click at [1179, 98] on input "Who" at bounding box center [1185, 101] width 13 height 13
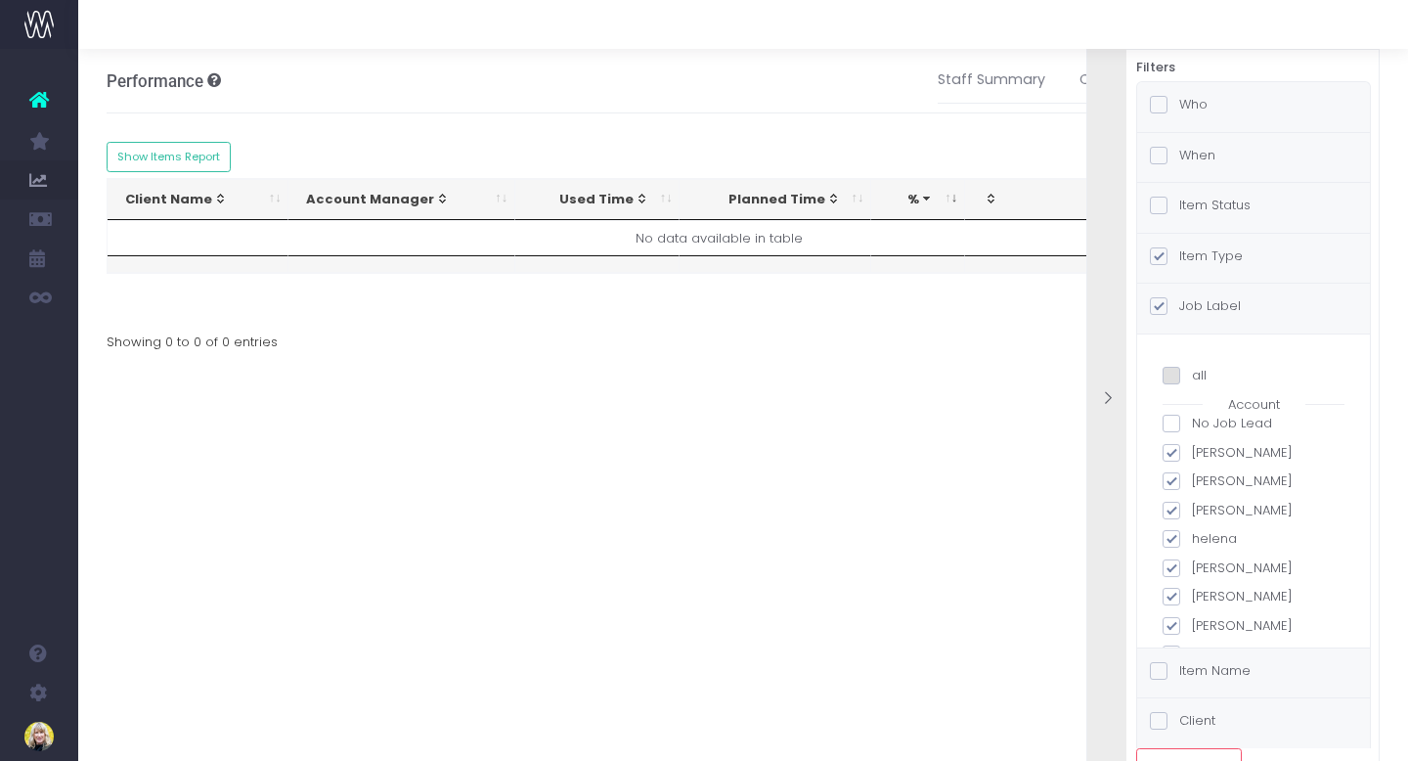
click at [1165, 103] on span at bounding box center [1159, 105] width 18 height 18
click at [1179, 103] on input "Who" at bounding box center [1185, 101] width 13 height 13
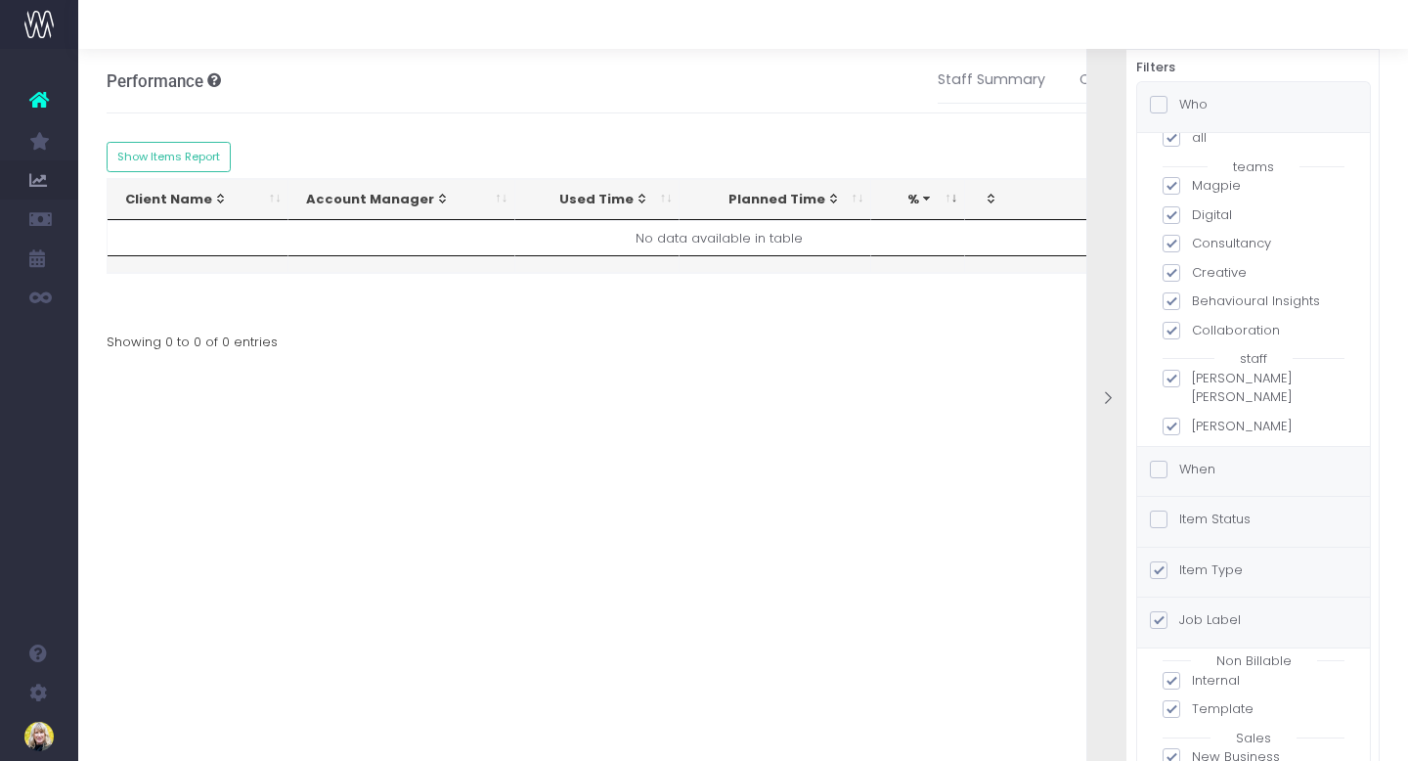
scroll to position [0, 15]
click at [596, 511] on div "Performance Efficiency based on time logged vs time planned on items, broken do…" at bounding box center [729, 405] width 1330 height 712
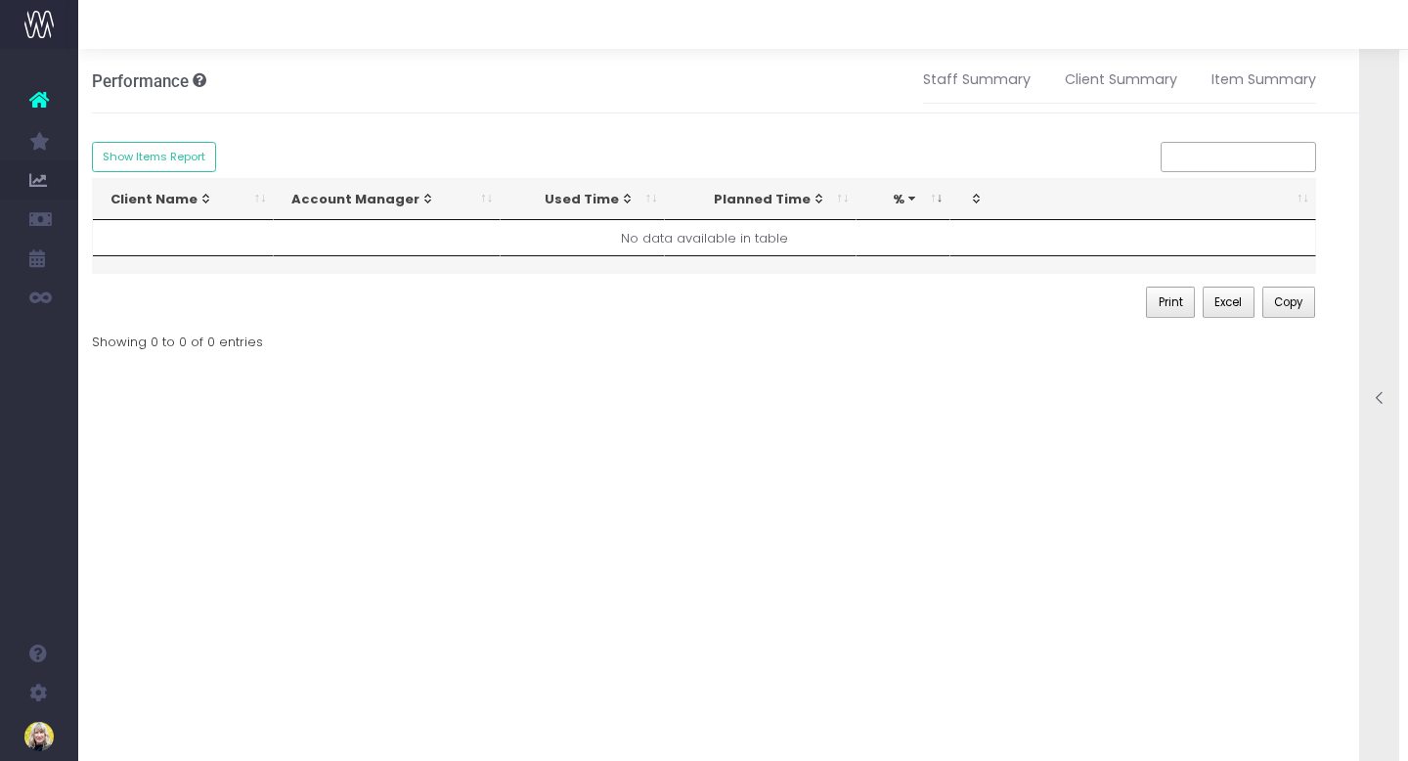
click at [393, 195] on div "Account Manager" at bounding box center [380, 200] width 178 height 20
click at [1378, 393] on icon at bounding box center [1380, 398] width 17 height 17
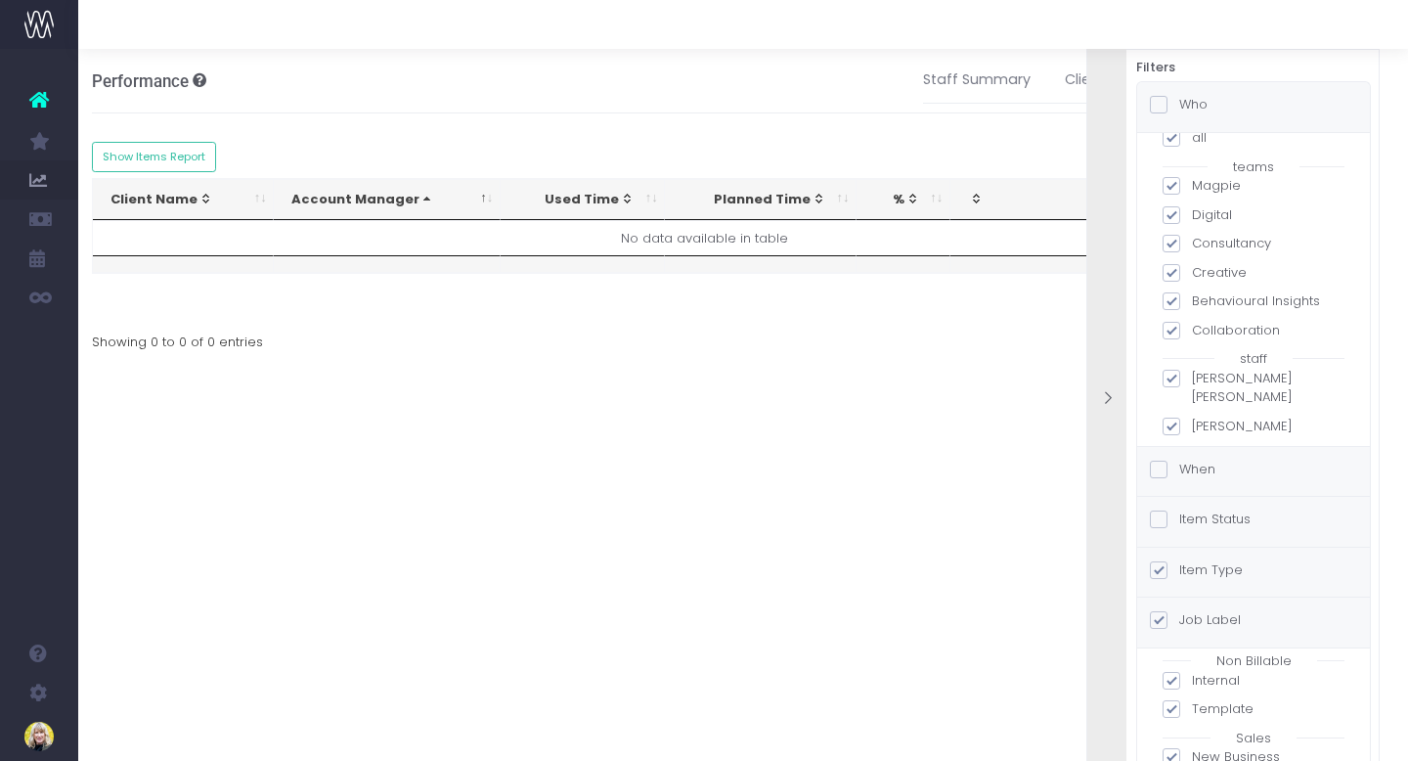
scroll to position [0, 0]
click at [1162, 111] on span at bounding box center [1159, 105] width 18 height 18
click at [1179, 108] on input "Who" at bounding box center [1185, 101] width 13 height 13
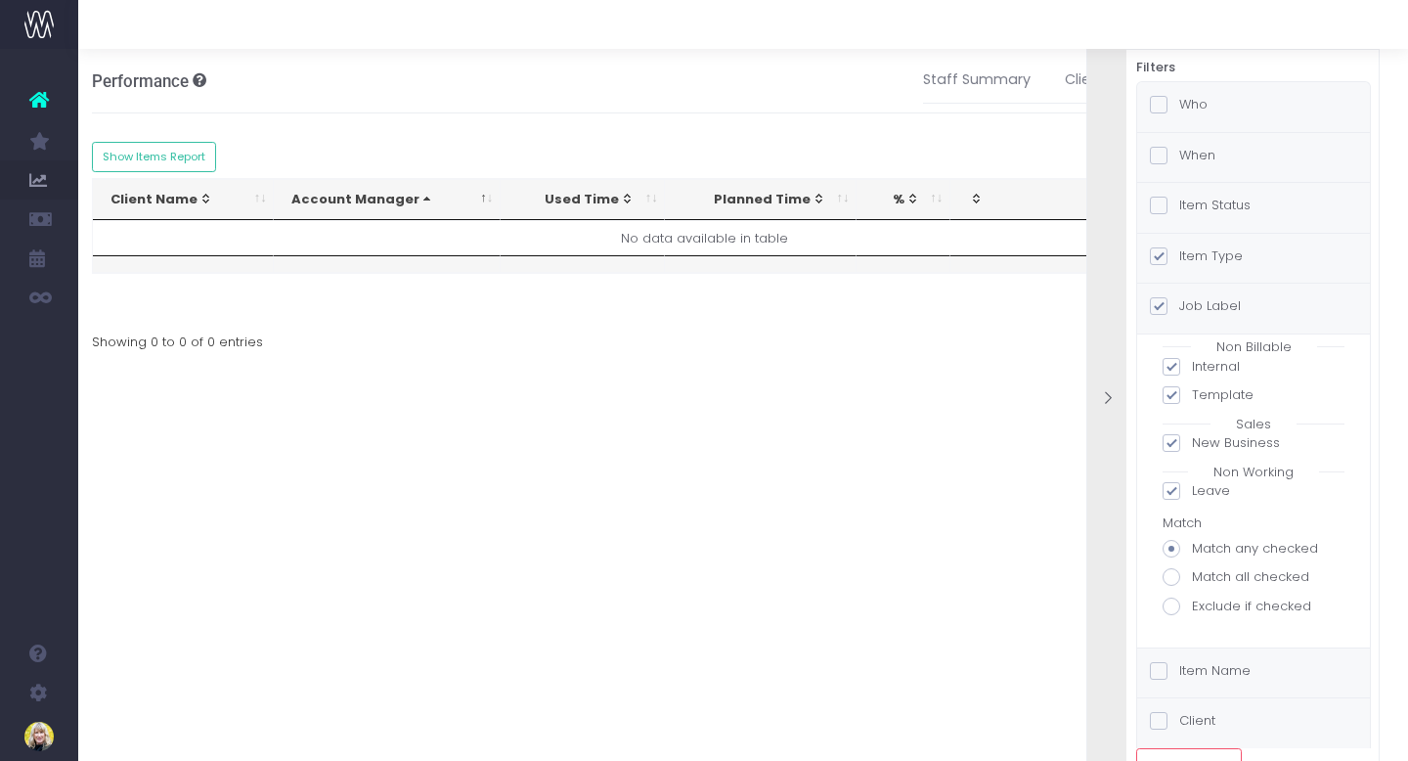
click at [1158, 106] on span at bounding box center [1159, 105] width 18 height 18
click at [1179, 106] on input "Who" at bounding box center [1185, 101] width 13 height 13
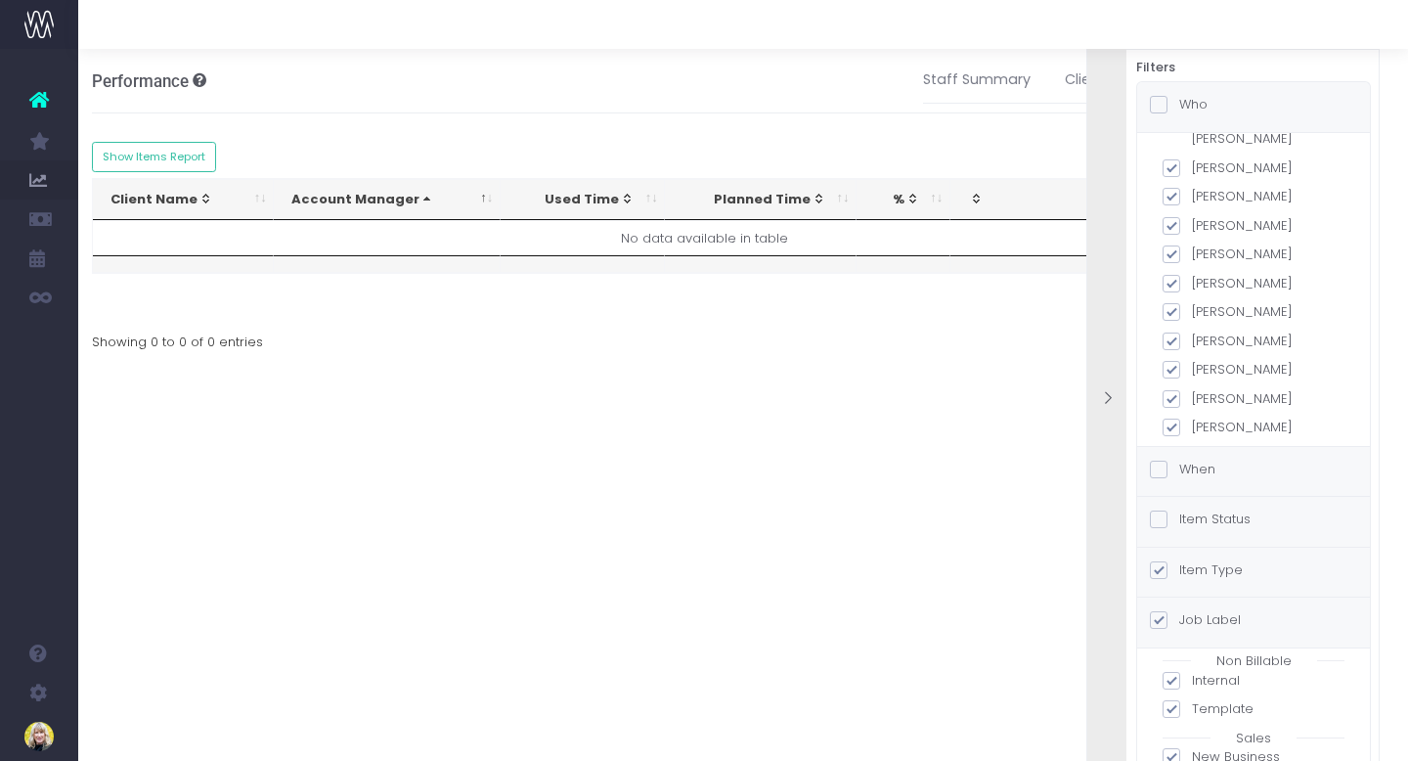
scroll to position [335, 0]
click at [1166, 468] on span at bounding box center [1159, 470] width 18 height 18
click at [1179, 468] on input "When" at bounding box center [1185, 466] width 13 height 13
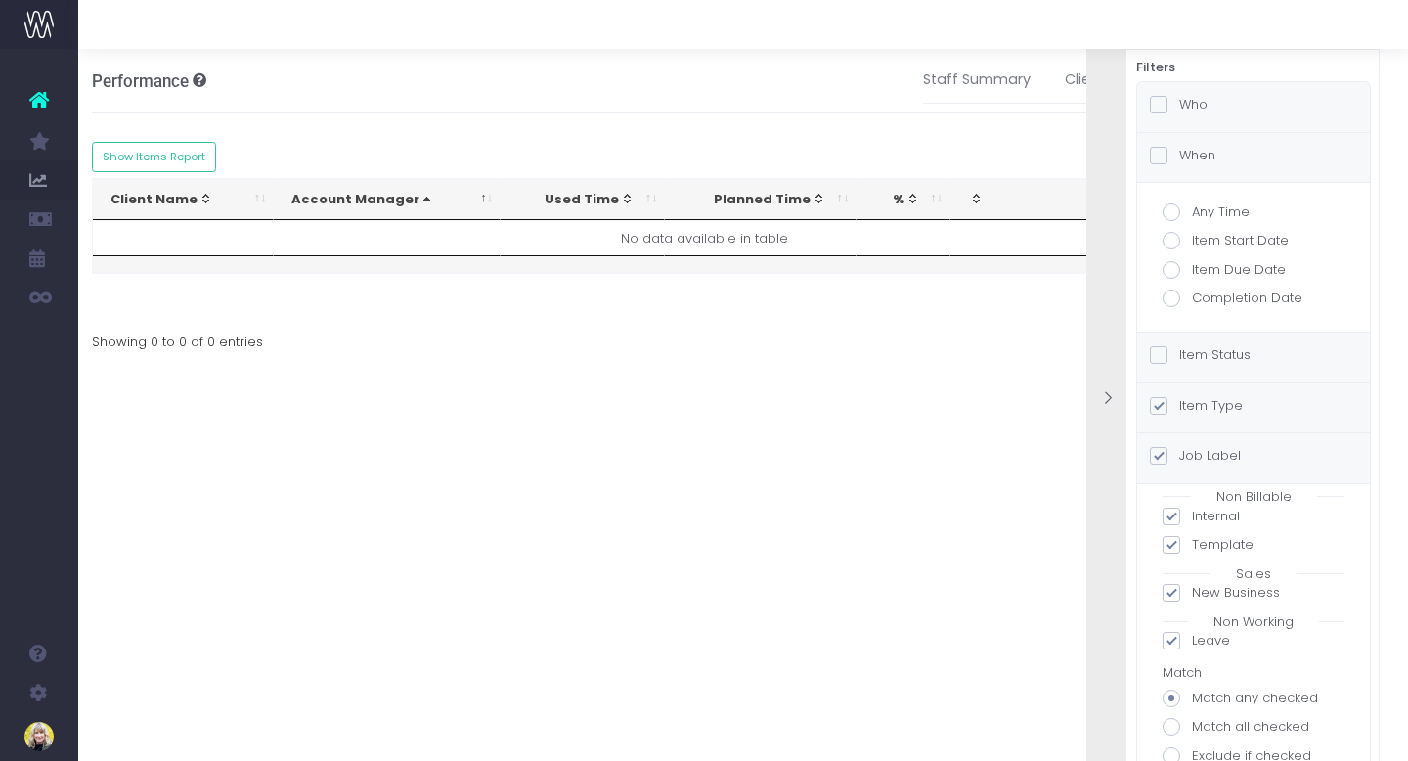
click at [1170, 212] on span at bounding box center [1172, 212] width 18 height 18
click at [1192, 212] on input "Any Time" at bounding box center [1198, 208] width 13 height 13
radio input "true"
checkbox input "true"
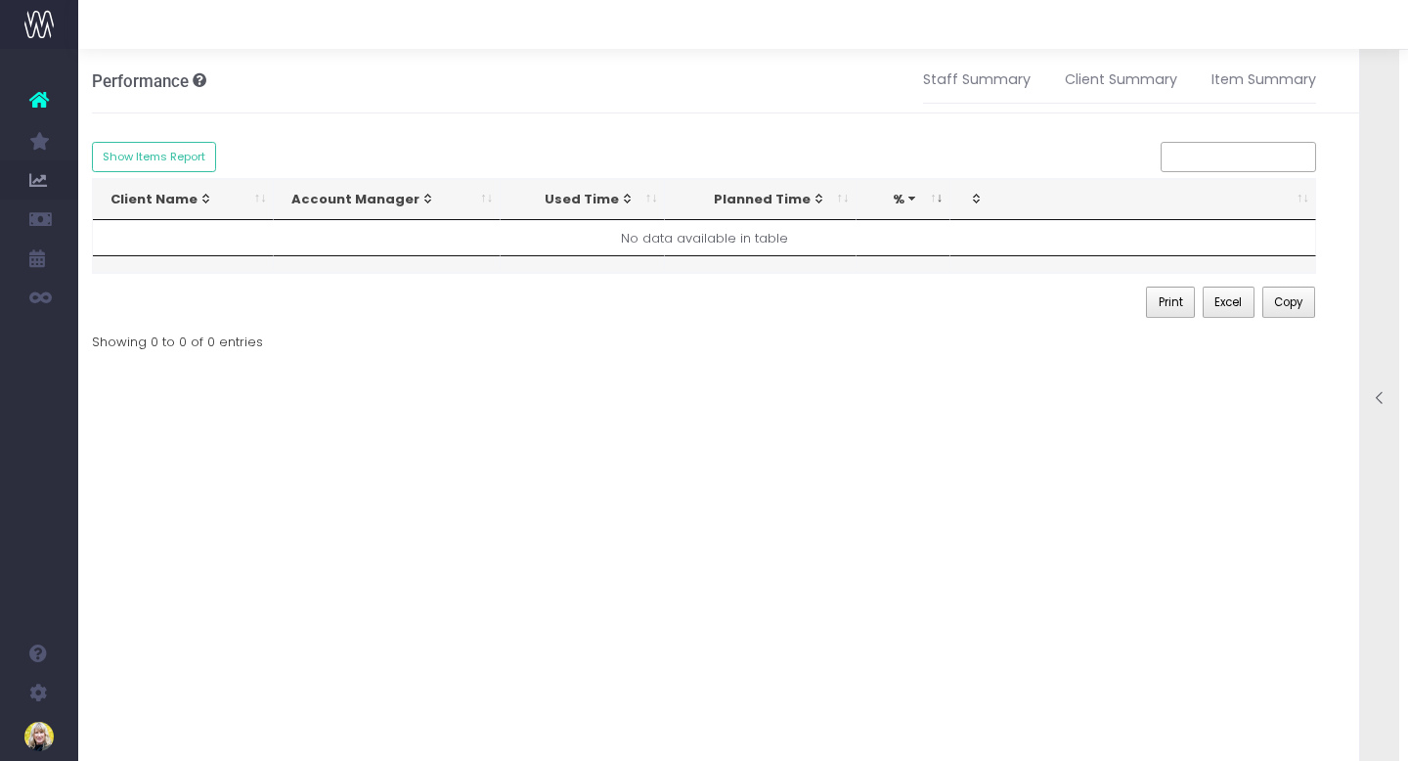
click at [1375, 398] on icon at bounding box center [1380, 398] width 17 height 17
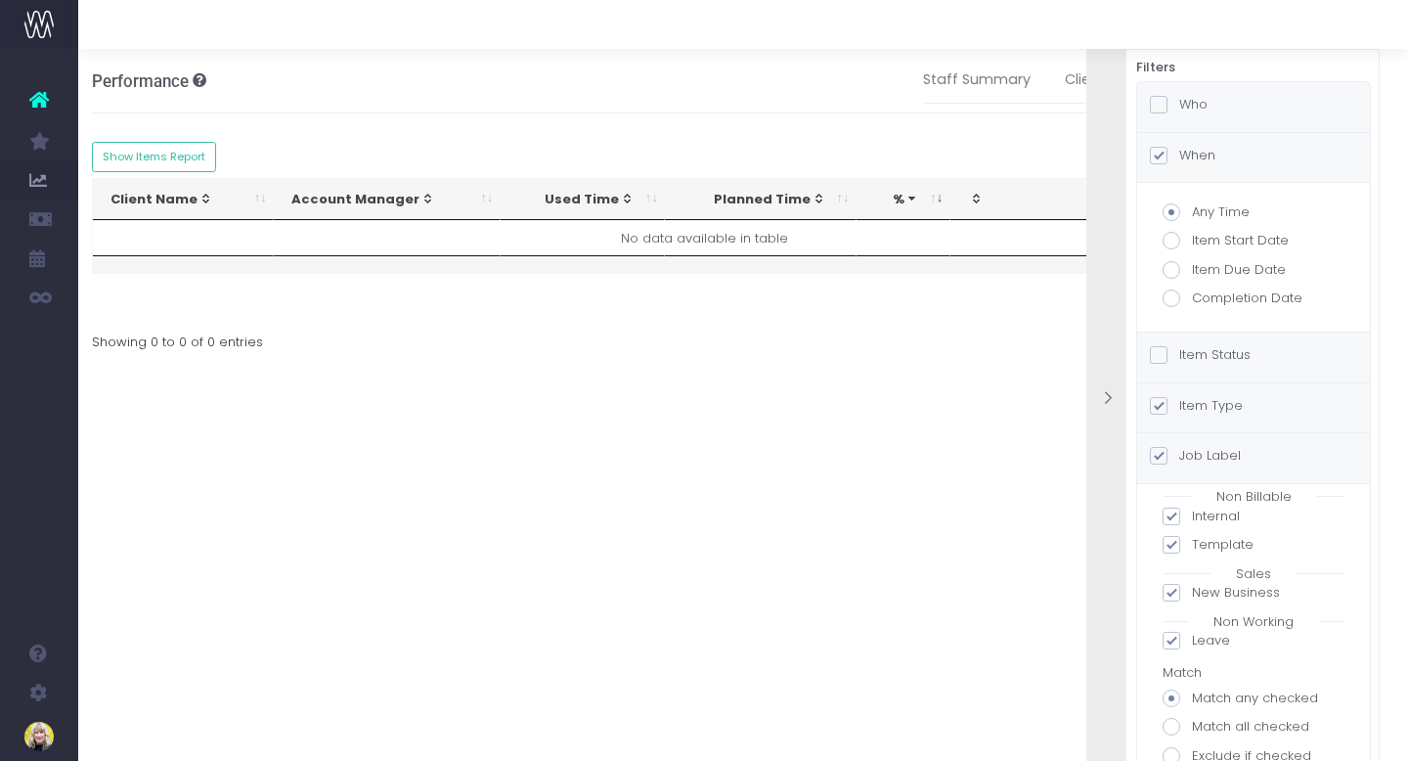
click at [1155, 107] on span at bounding box center [1159, 105] width 18 height 18
click at [1179, 107] on input "Who" at bounding box center [1185, 101] width 13 height 13
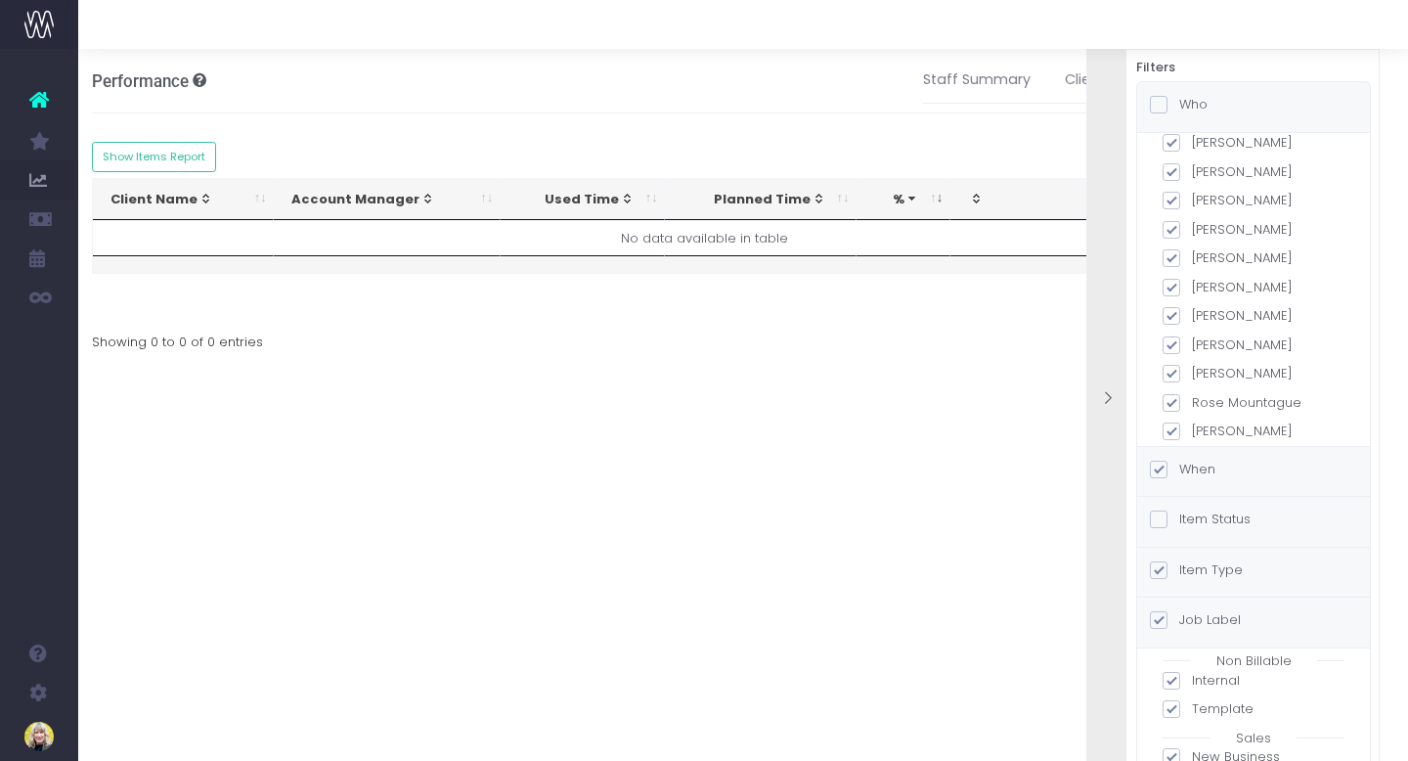
click at [1170, 279] on span at bounding box center [1172, 288] width 18 height 18
click at [1192, 278] on input "Kate Dalton" at bounding box center [1198, 284] width 13 height 13
checkbox input "false"
checkbox input "true"
checkbox input "false"
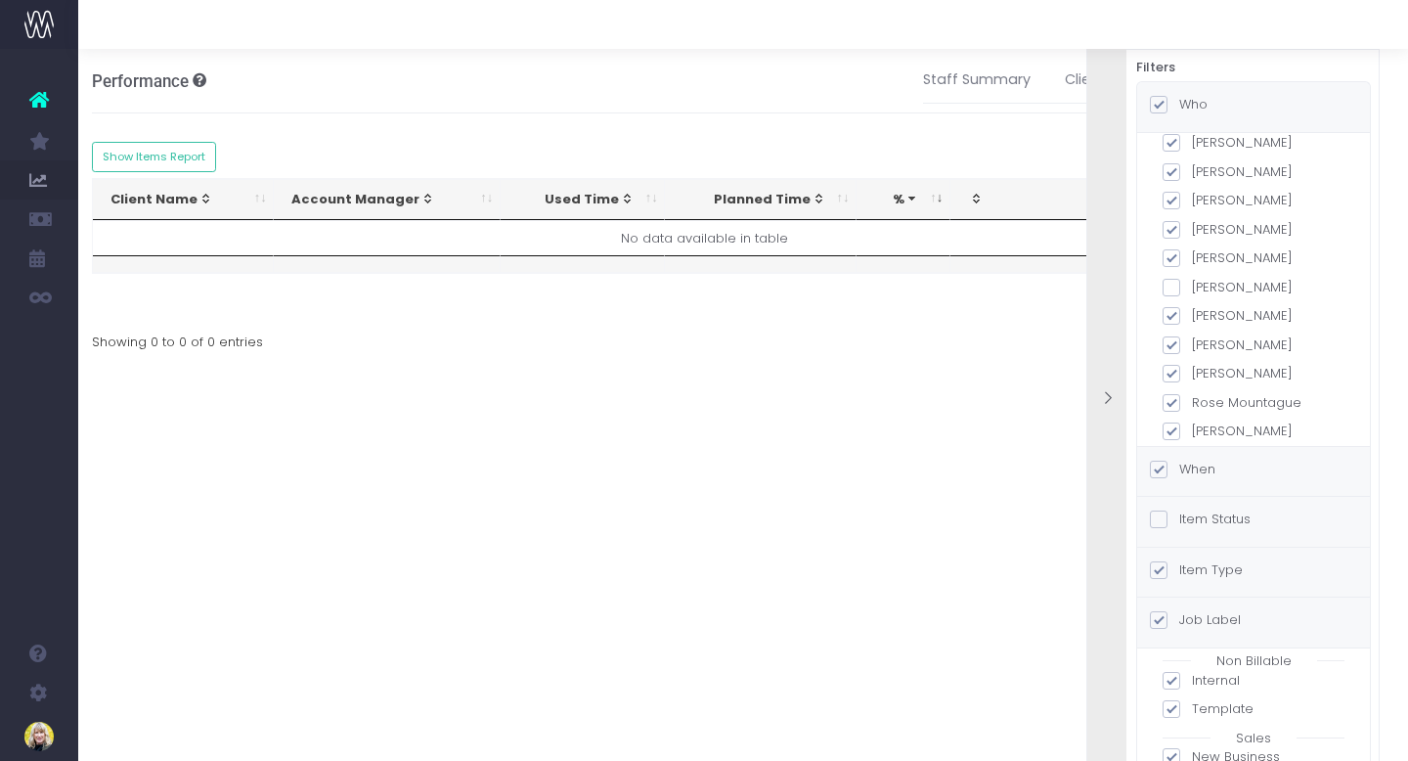
checkbox input "false"
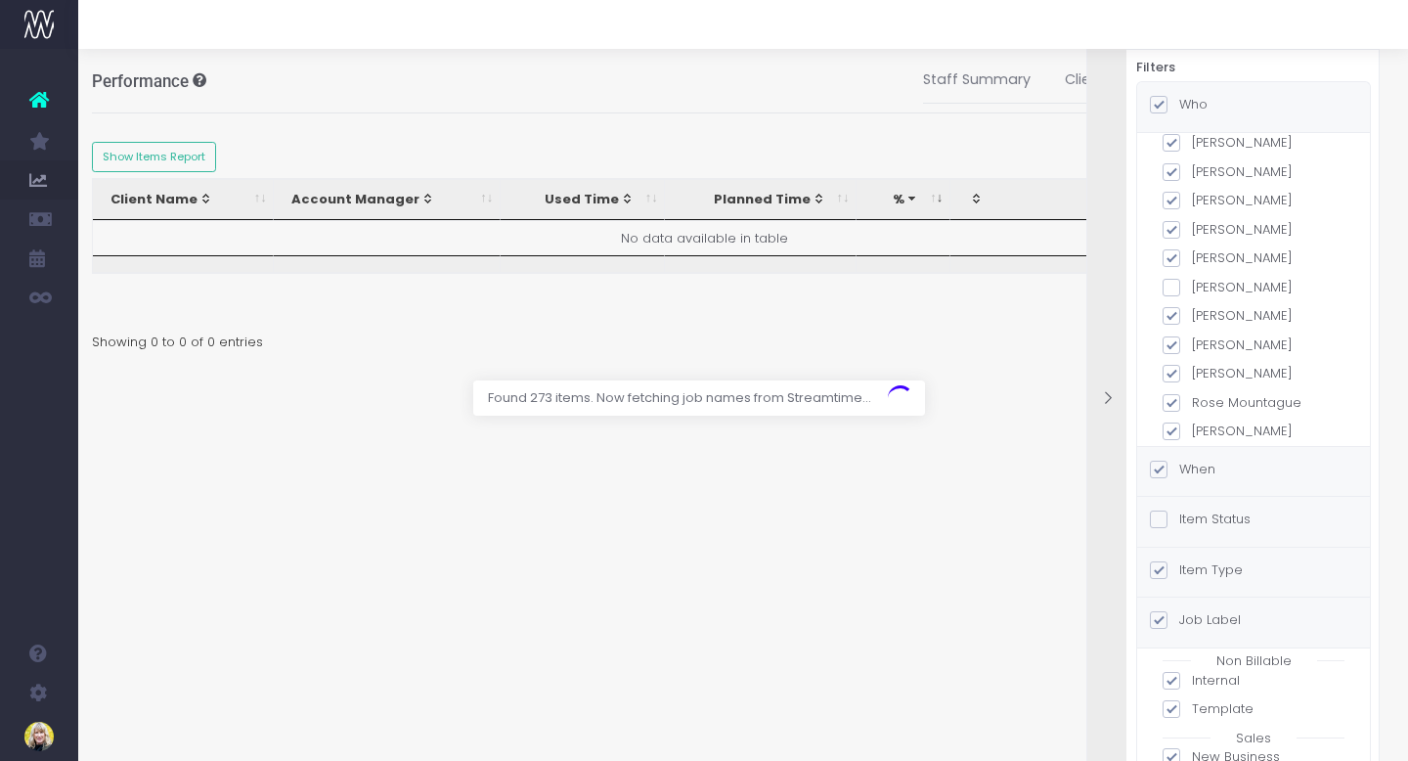
click at [1170, 249] on span at bounding box center [1172, 258] width 18 height 18
click at [1192, 248] on input "Julie Van de Vyver" at bounding box center [1198, 254] width 13 height 13
checkbox input "false"
click at [1166, 221] on span at bounding box center [1172, 230] width 18 height 18
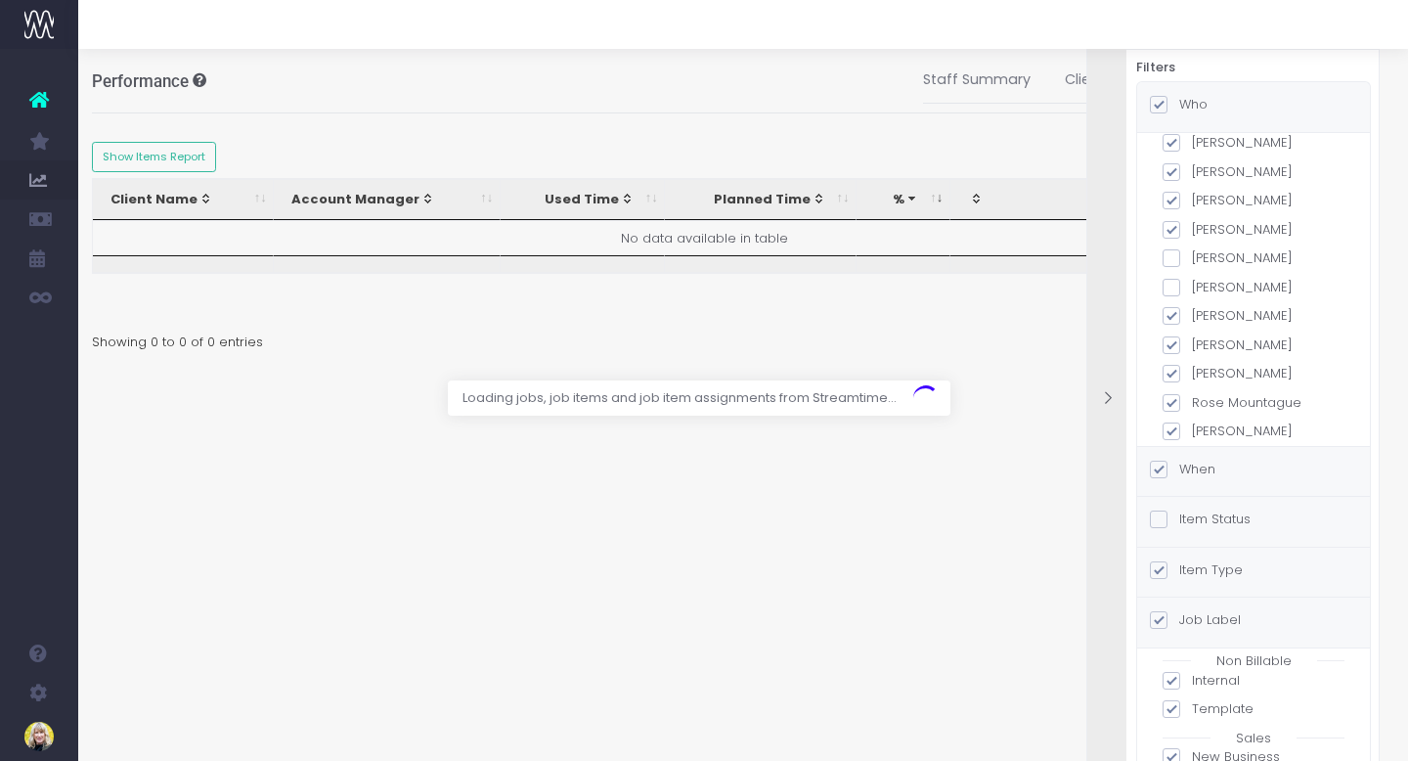
click at [1192, 220] on input "Isla Pearce" at bounding box center [1198, 226] width 13 height 13
checkbox input "false"
click at [1171, 192] on span at bounding box center [1172, 201] width 18 height 18
click at [1192, 191] on input "Helena Hamilton" at bounding box center [1198, 197] width 13 height 13
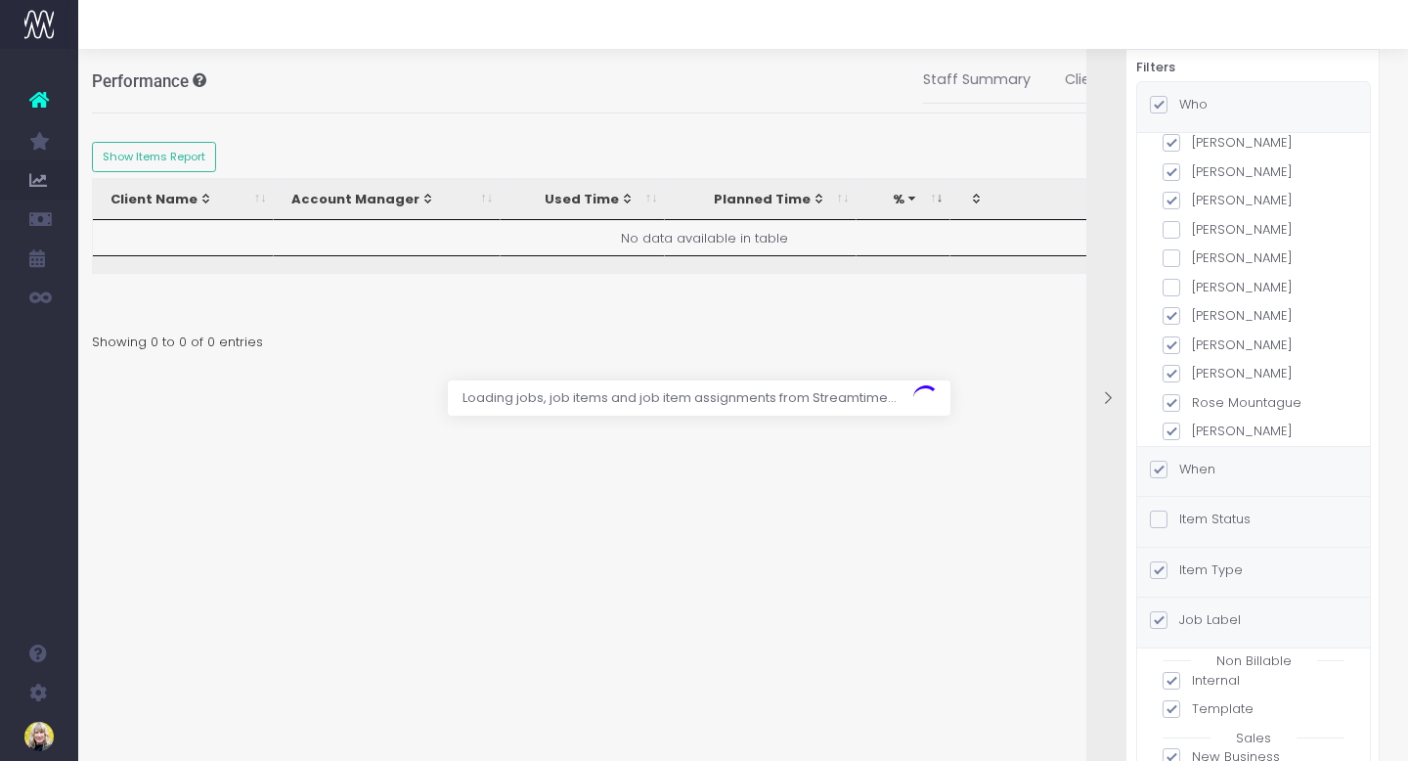
checkbox input "false"
click at [1173, 163] on span at bounding box center [1172, 172] width 18 height 18
click at [1192, 162] on input "Emma Burton" at bounding box center [1198, 168] width 13 height 13
checkbox input "false"
click at [1174, 307] on span at bounding box center [1172, 316] width 18 height 18
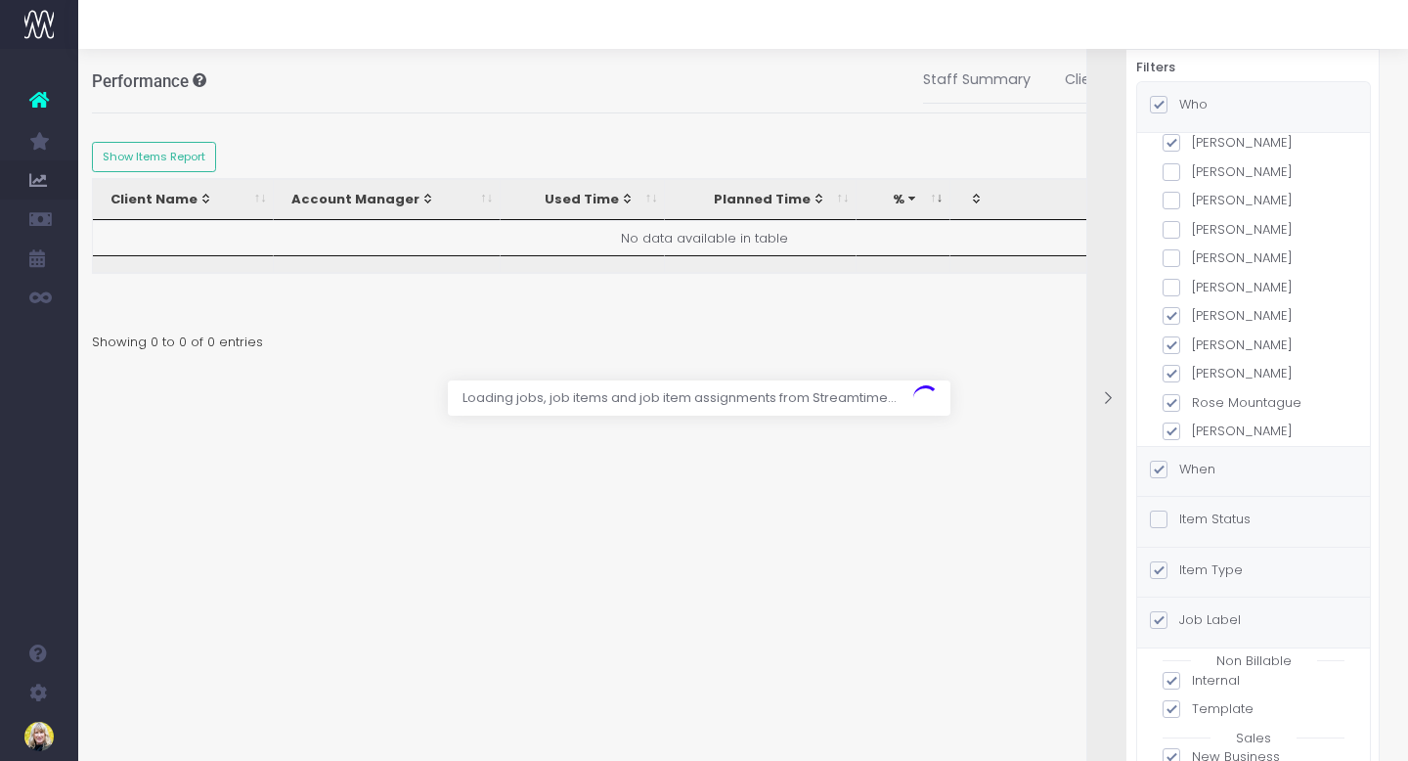
click at [1192, 306] on input "Louise Hallworth" at bounding box center [1198, 312] width 13 height 13
checkbox input "false"
click at [1174, 336] on span at bounding box center [1172, 345] width 18 height 18
click at [1192, 335] on input "Michelle Budd" at bounding box center [1198, 341] width 13 height 13
checkbox input "false"
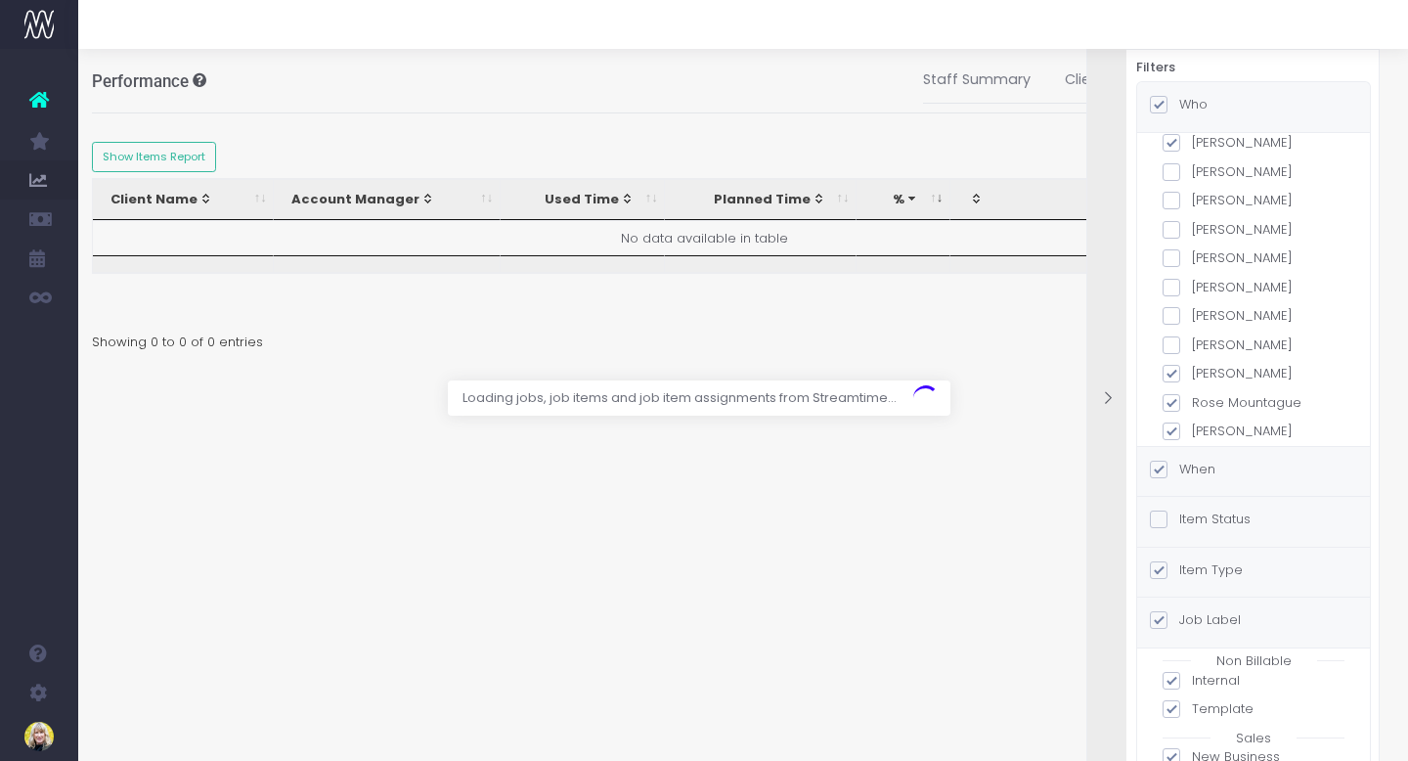
checkbox input "false"
click at [1172, 365] on span at bounding box center [1172, 374] width 18 height 18
click at [1192, 364] on input "Mirela Neto" at bounding box center [1198, 370] width 13 height 13
checkbox input "false"
click at [1178, 382] on div "Loading jobs, job items and job item assignments from Streamtime..." at bounding box center [960, 397] width 513 height 35
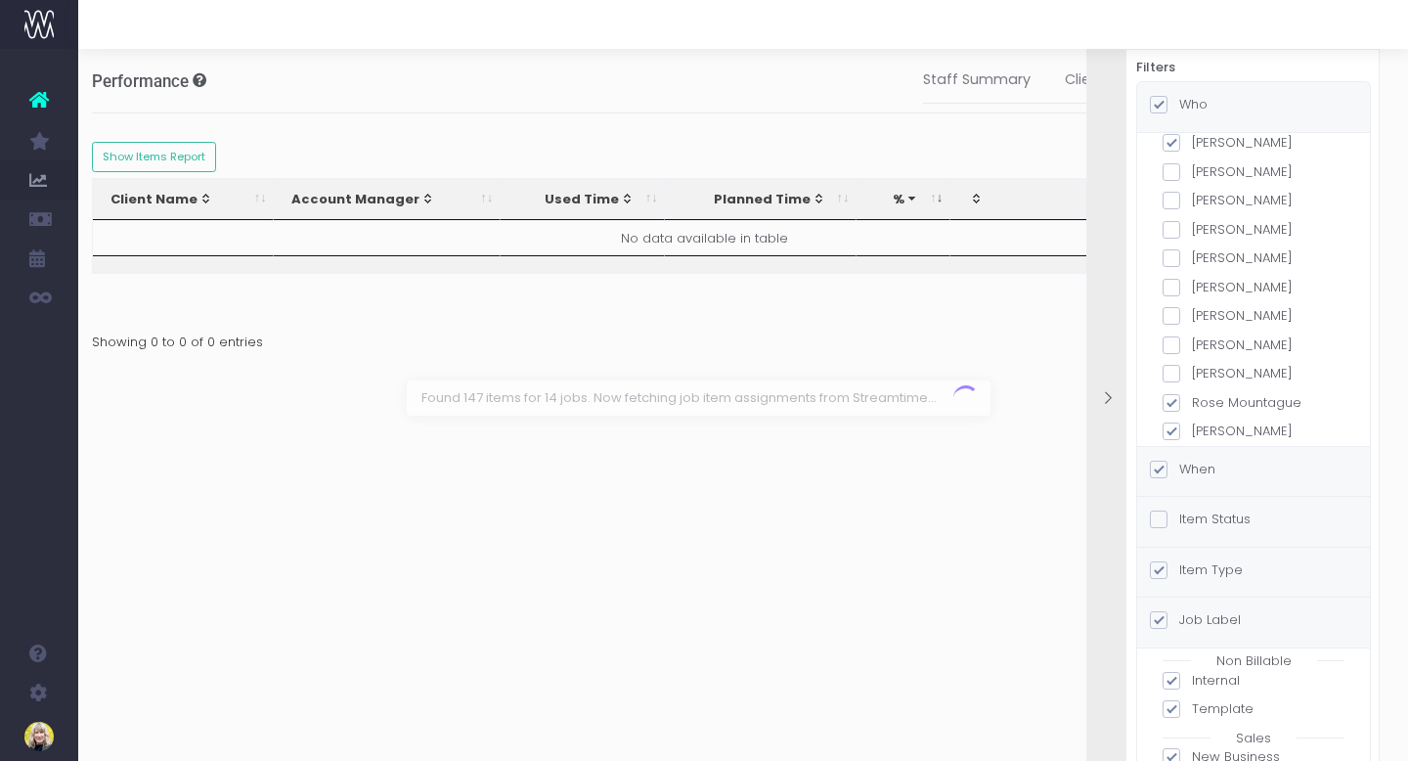
click at [1172, 384] on div "Found 147 items for 14 jobs. Now fetching job item assignments from Streamtime.…" at bounding box center [1001, 397] width 595 height 35
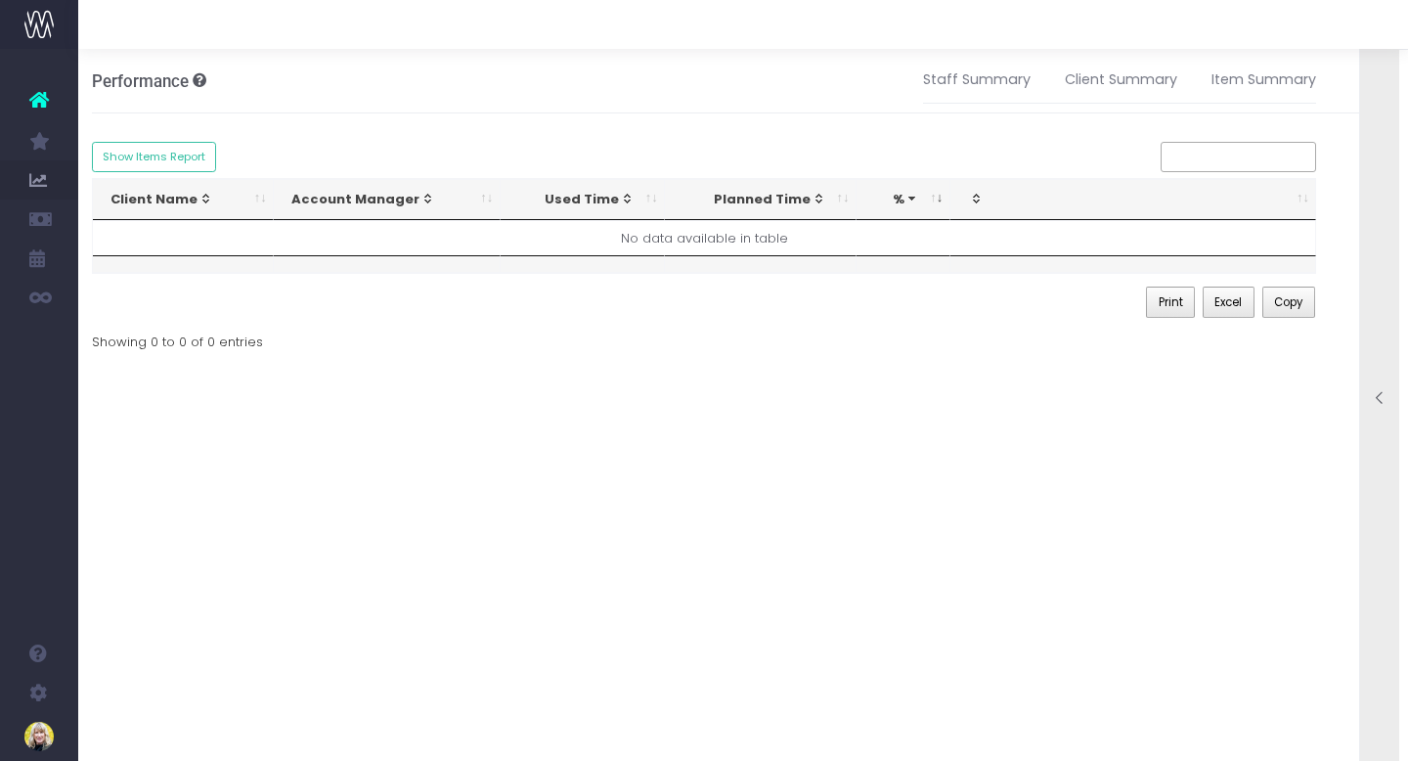
click at [1373, 391] on icon at bounding box center [1380, 398] width 17 height 17
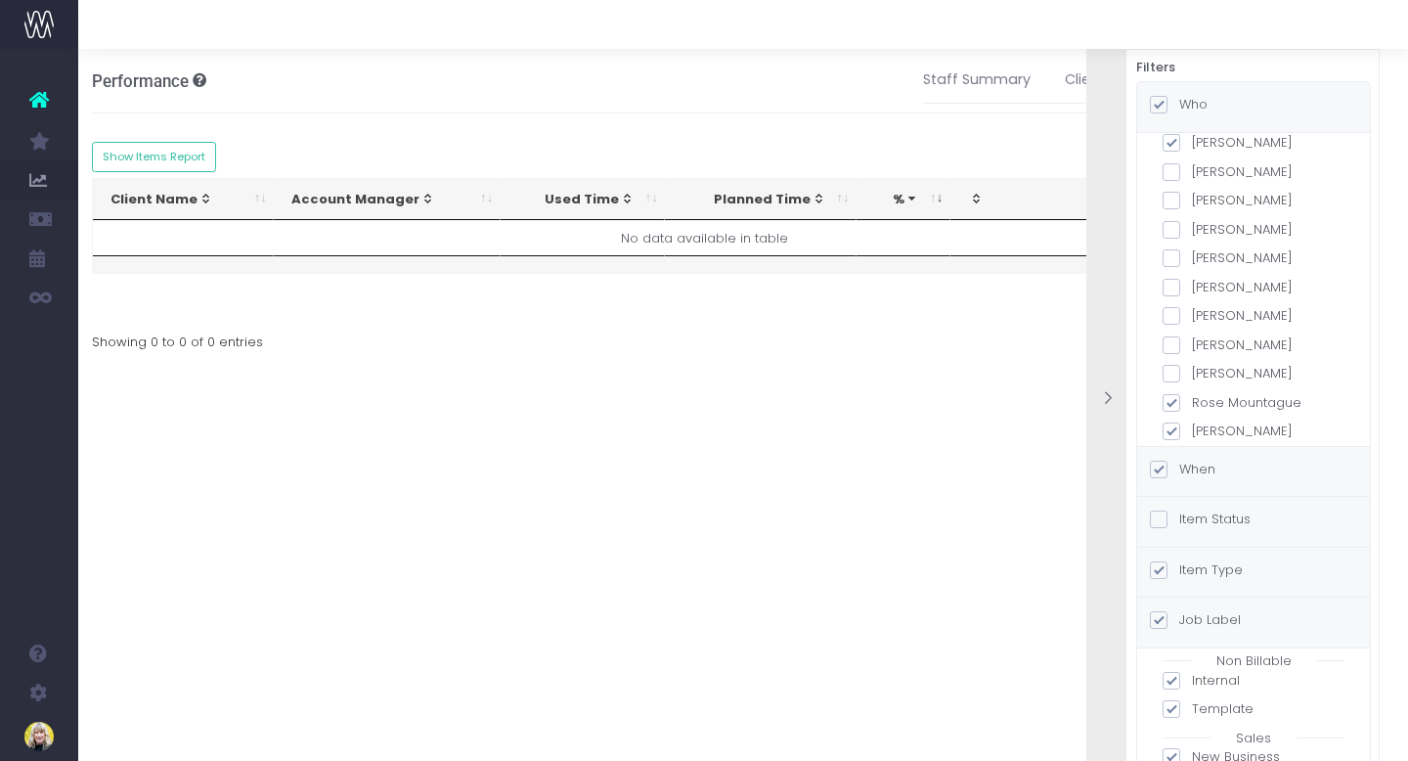
click at [1173, 394] on span at bounding box center [1172, 403] width 18 height 18
click at [1192, 393] on input "Rose Mountague" at bounding box center [1198, 399] width 13 height 13
checkbox input "false"
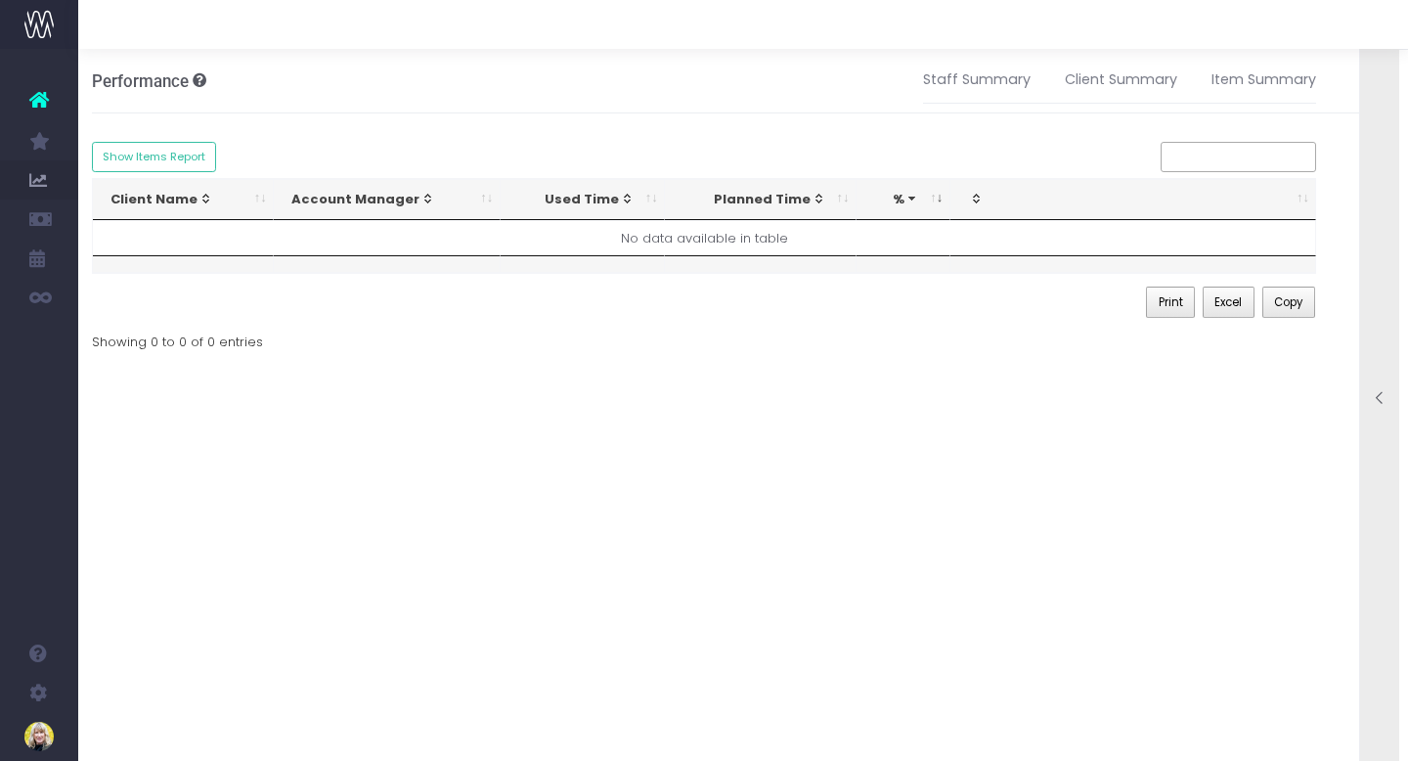
click at [1375, 392] on icon at bounding box center [1380, 398] width 17 height 17
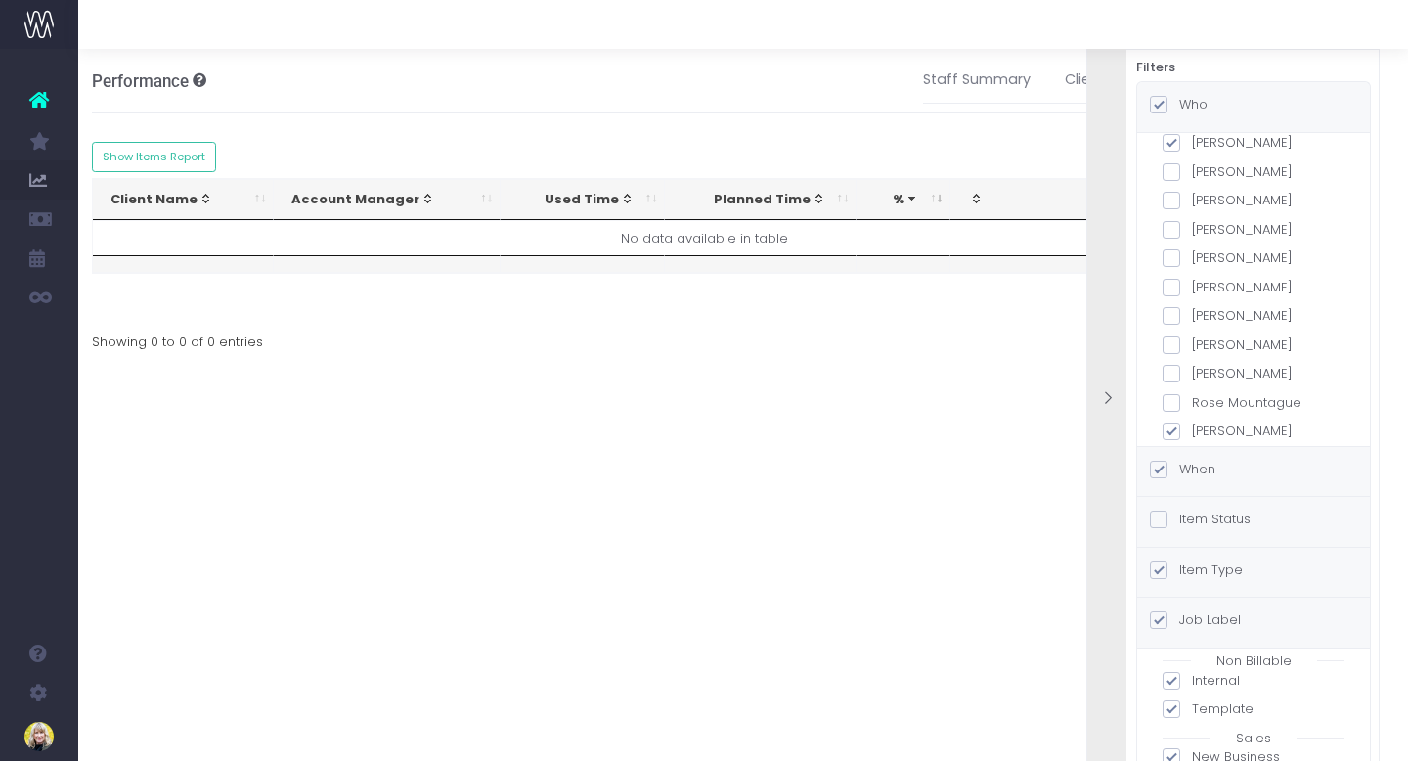
click at [1175, 422] on span at bounding box center [1172, 431] width 18 height 18
click at [1192, 421] on input "[PERSON_NAME]" at bounding box center [1198, 427] width 13 height 13
checkbox input "false"
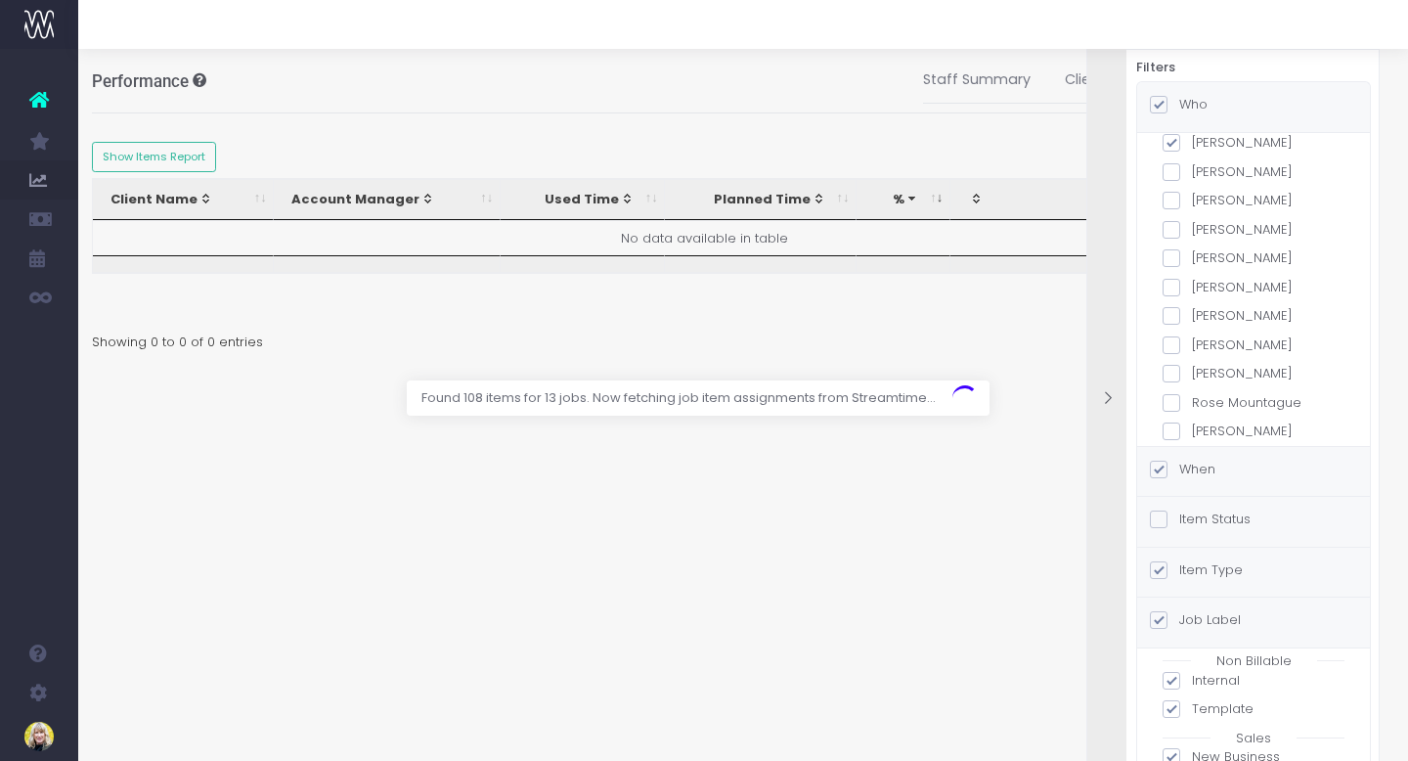
click at [1178, 279] on span at bounding box center [1172, 288] width 18 height 18
click at [1192, 278] on input "[PERSON_NAME]" at bounding box center [1198, 284] width 13 height 13
checkbox input "true"
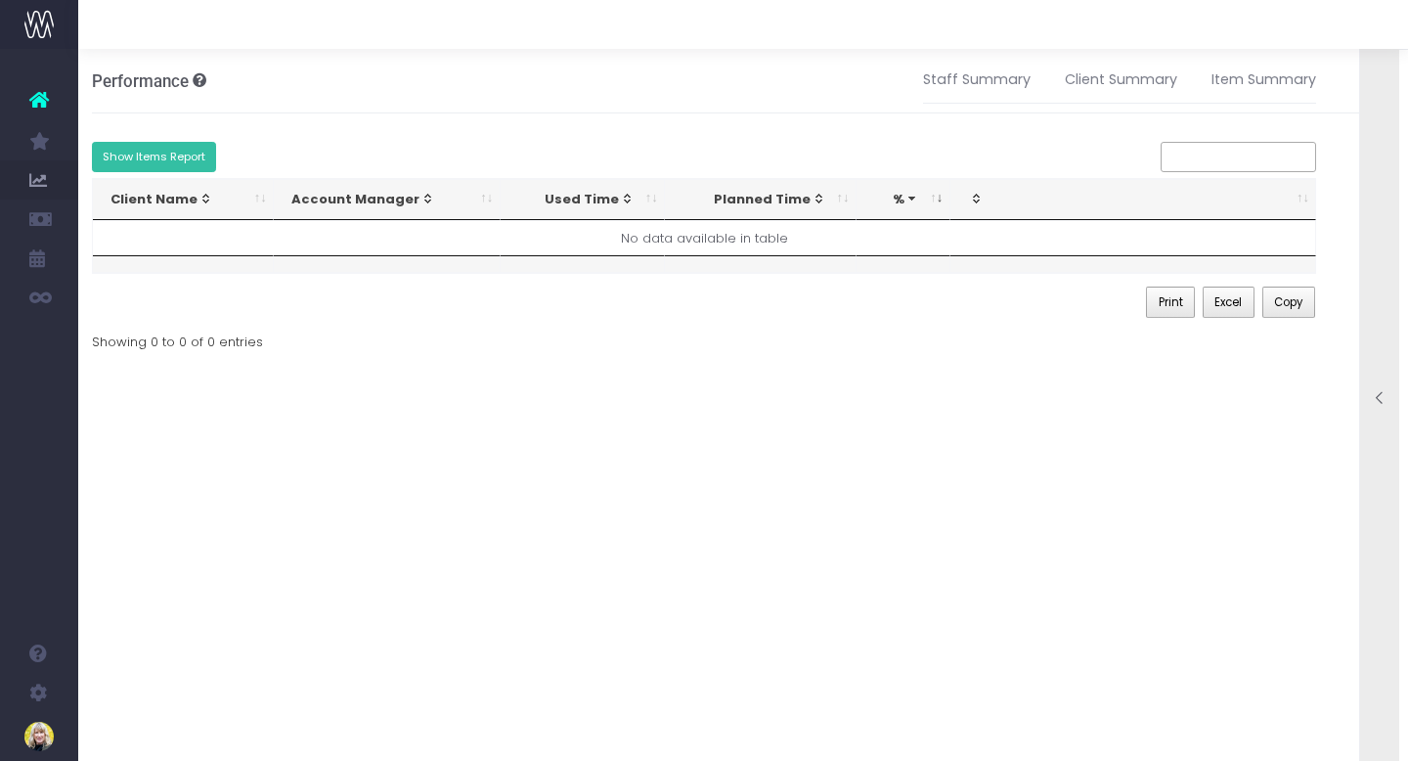
click at [156, 156] on button "Show Items Report" at bounding box center [154, 157] width 125 height 30
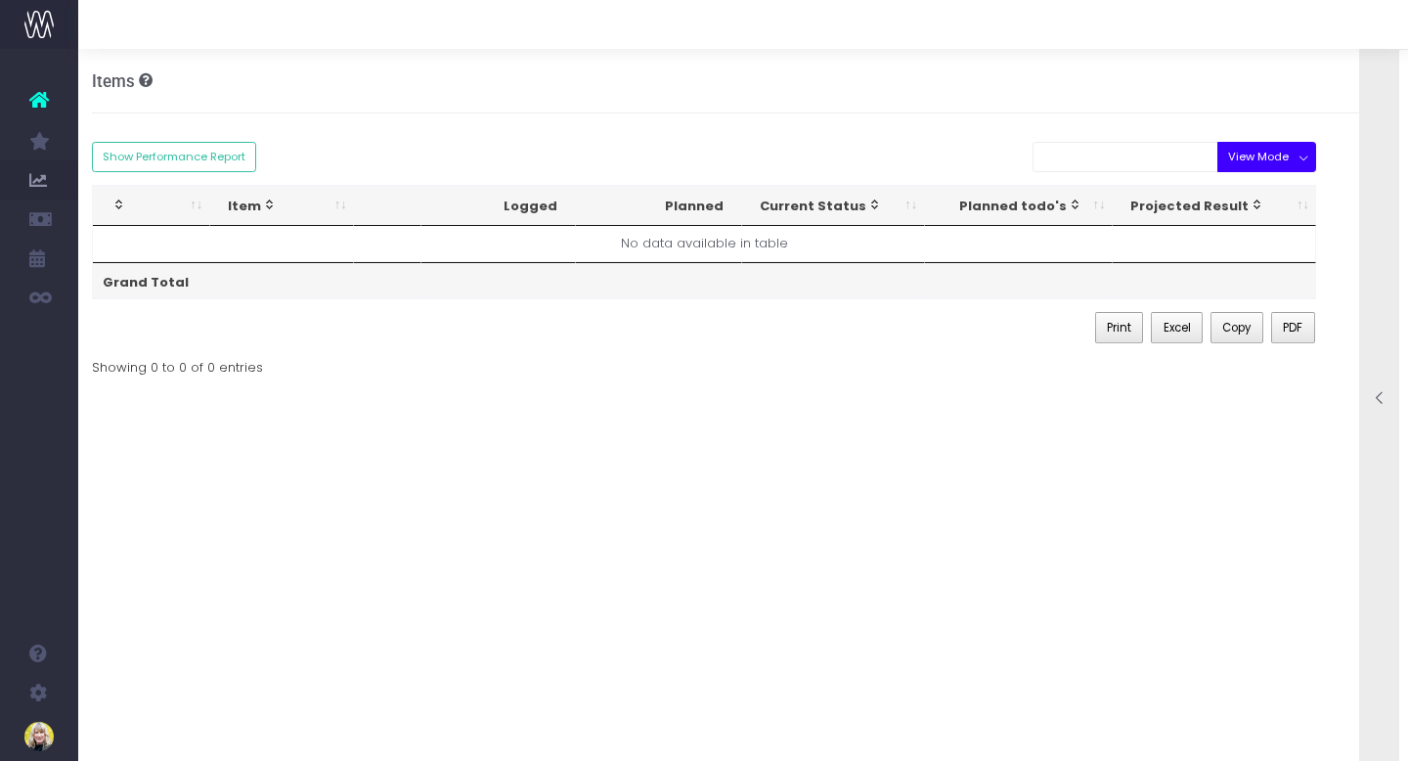
click at [1278, 161] on button "View Mode" at bounding box center [1266, 157] width 99 height 30
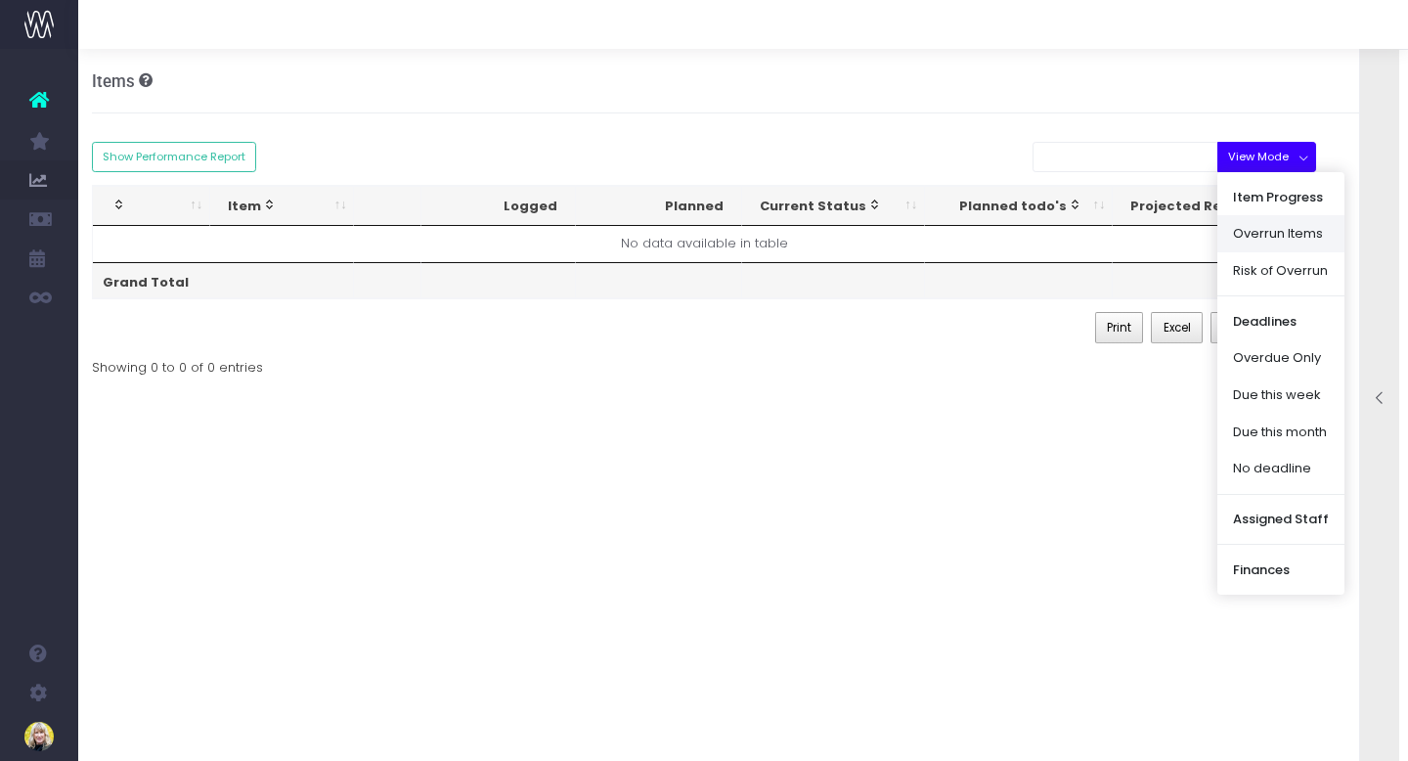
click at [1245, 232] on link "Overrun Items" at bounding box center [1280, 233] width 127 height 37
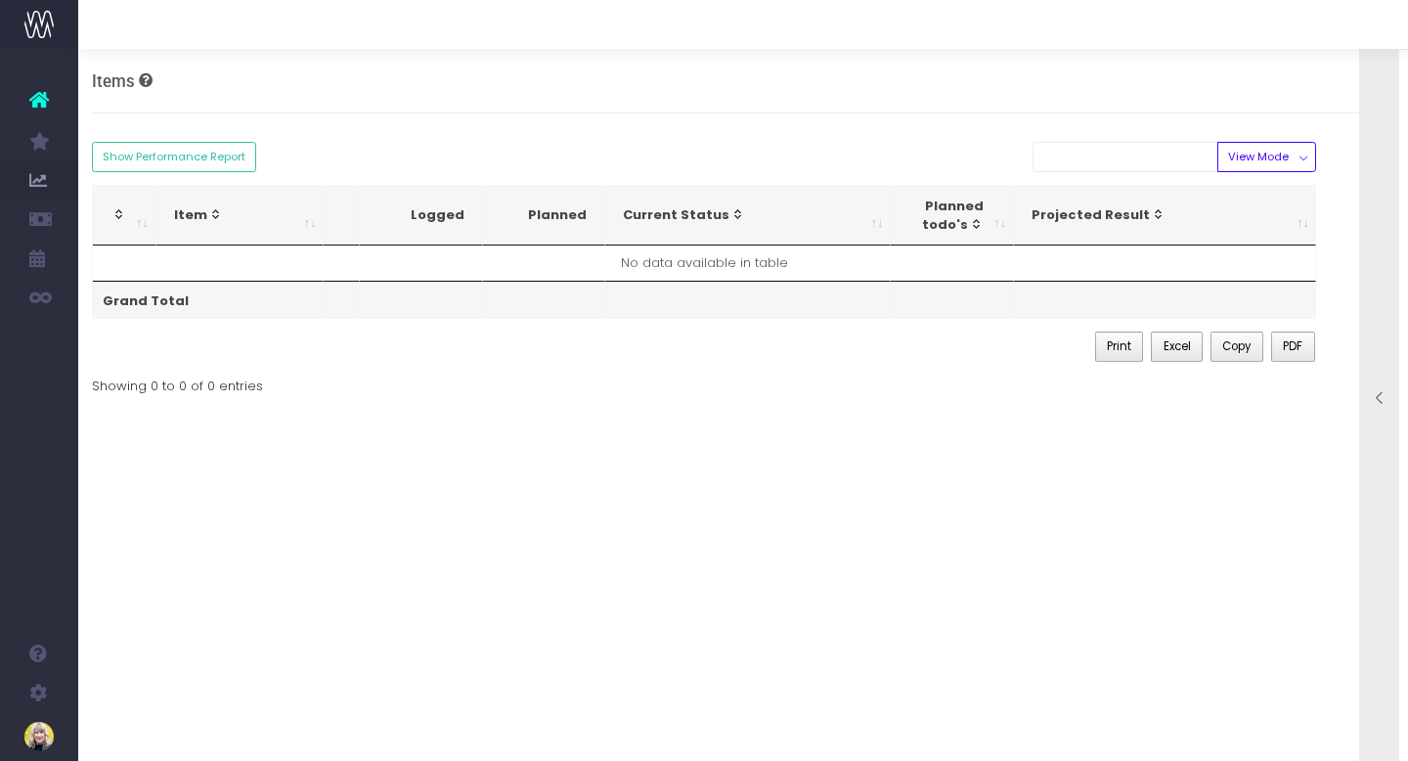
click at [1375, 394] on icon at bounding box center [1380, 398] width 17 height 17
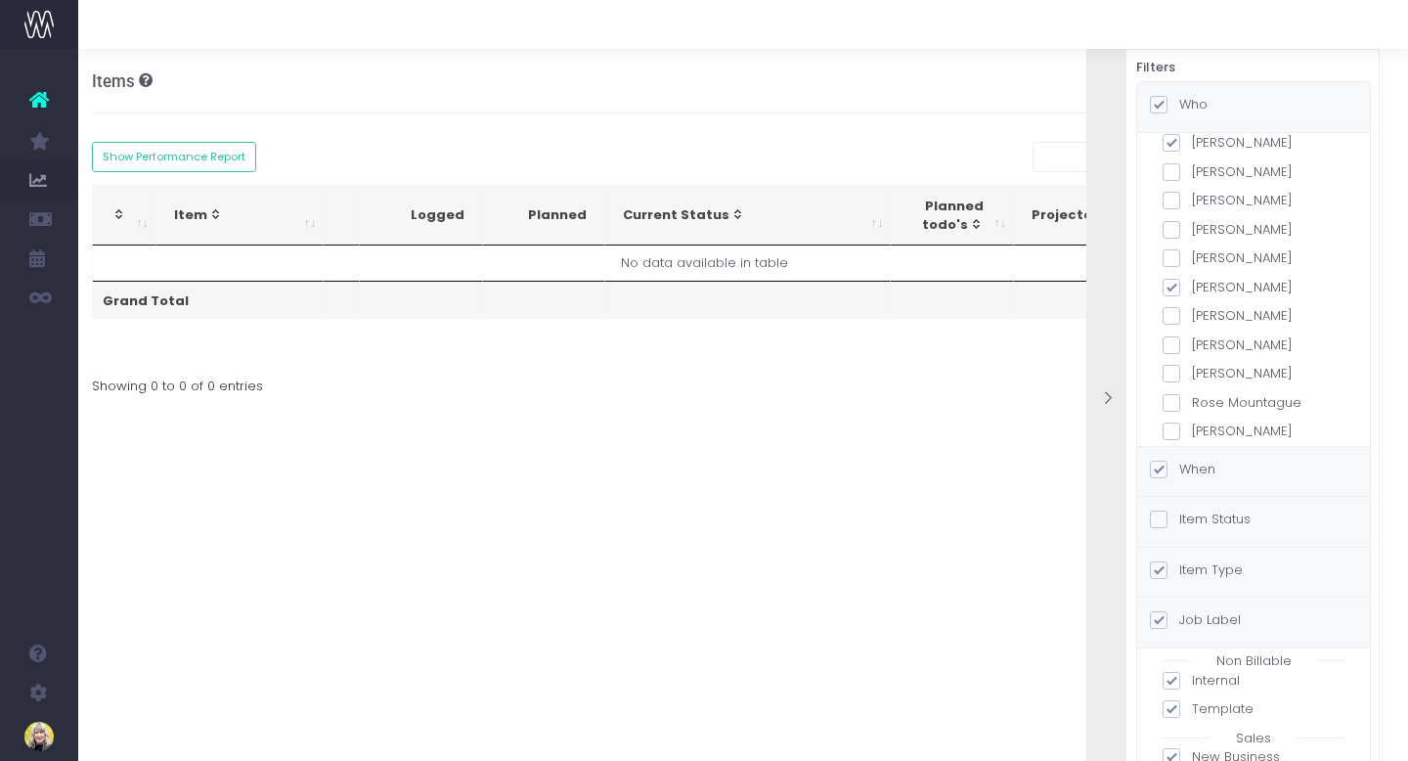
click at [1158, 470] on span at bounding box center [1159, 470] width 18 height 18
click at [1179, 470] on input "When" at bounding box center [1185, 466] width 13 height 13
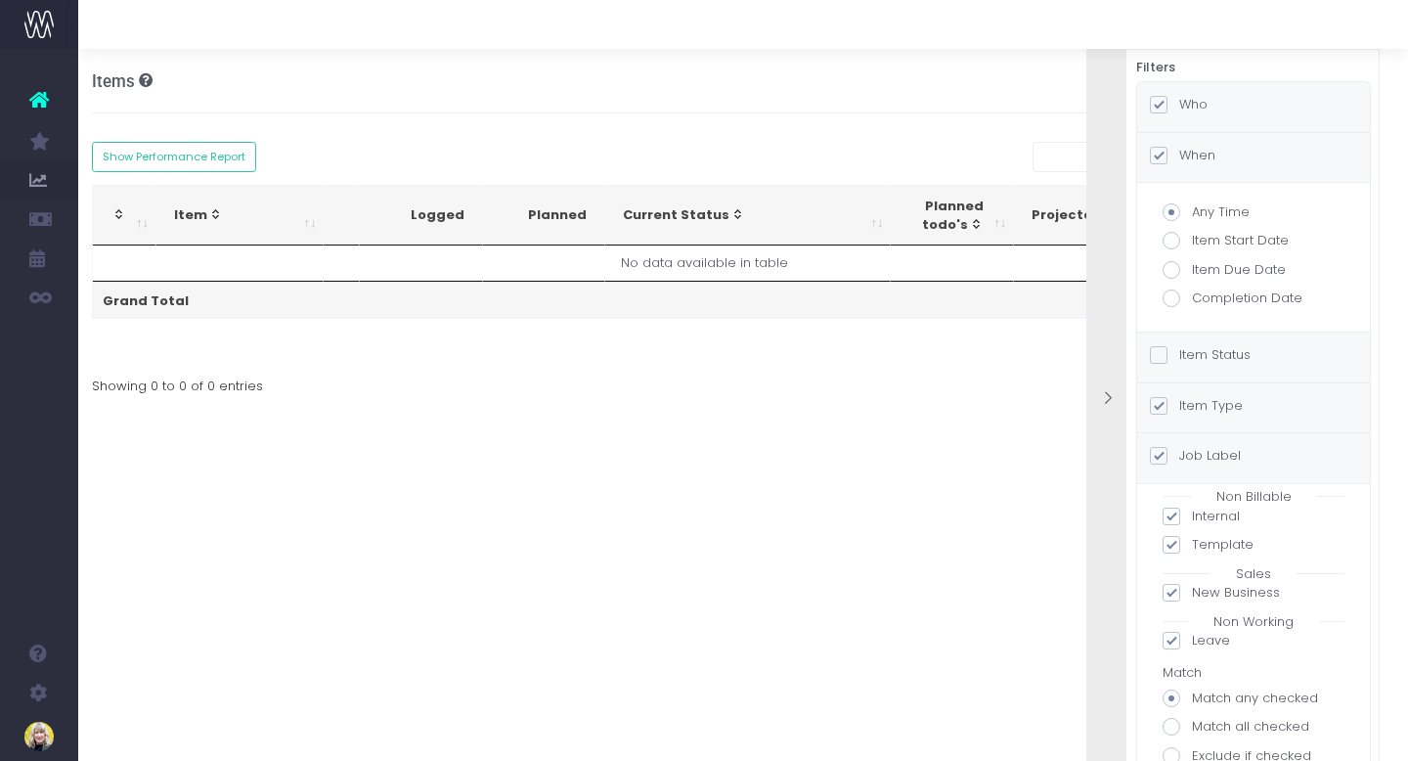
click at [1163, 348] on span at bounding box center [1159, 355] width 18 height 18
click at [1179, 348] on input "Item Status" at bounding box center [1185, 351] width 13 height 13
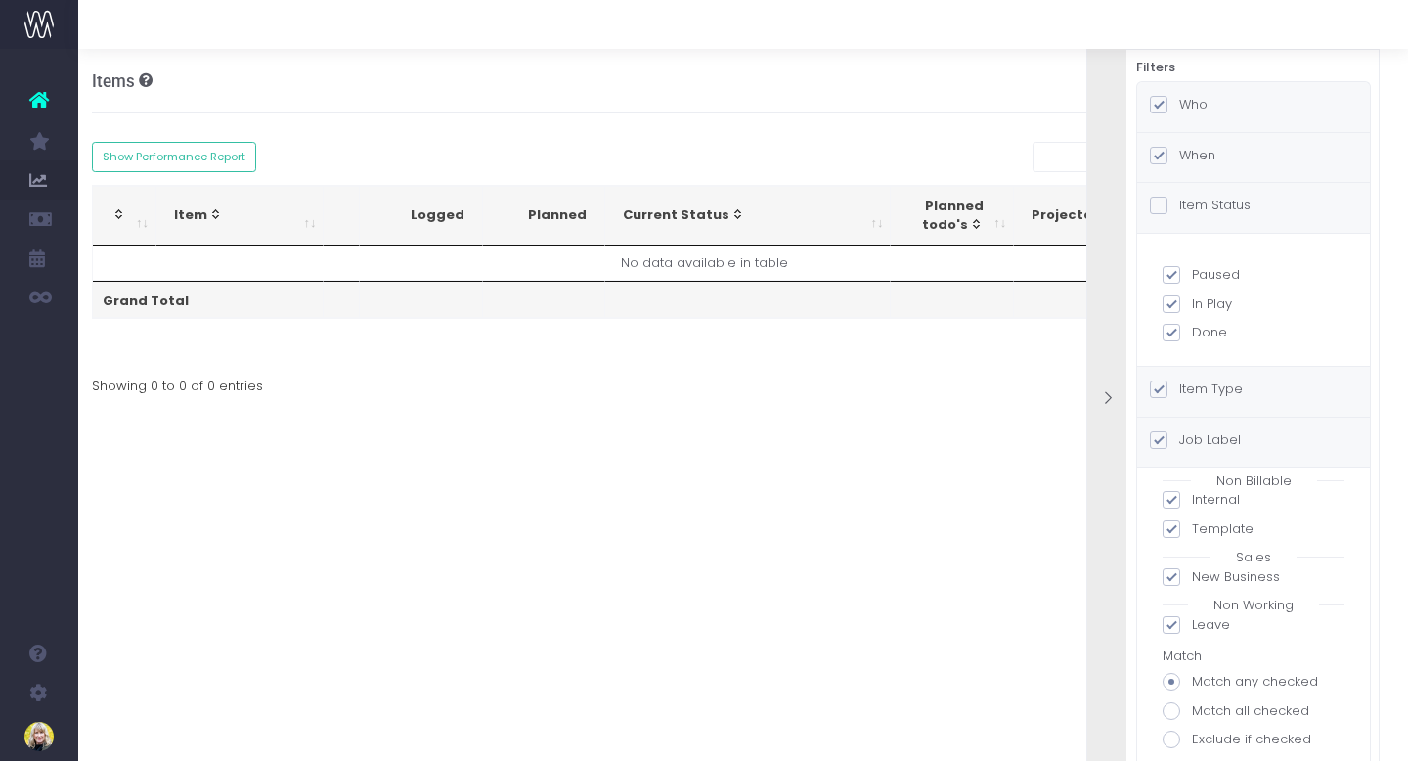
click at [1175, 711] on span at bounding box center [1172, 711] width 18 height 18
click at [1192, 711] on input "Match all checked" at bounding box center [1198, 707] width 13 height 13
radio input "true"
checkbox input "false"
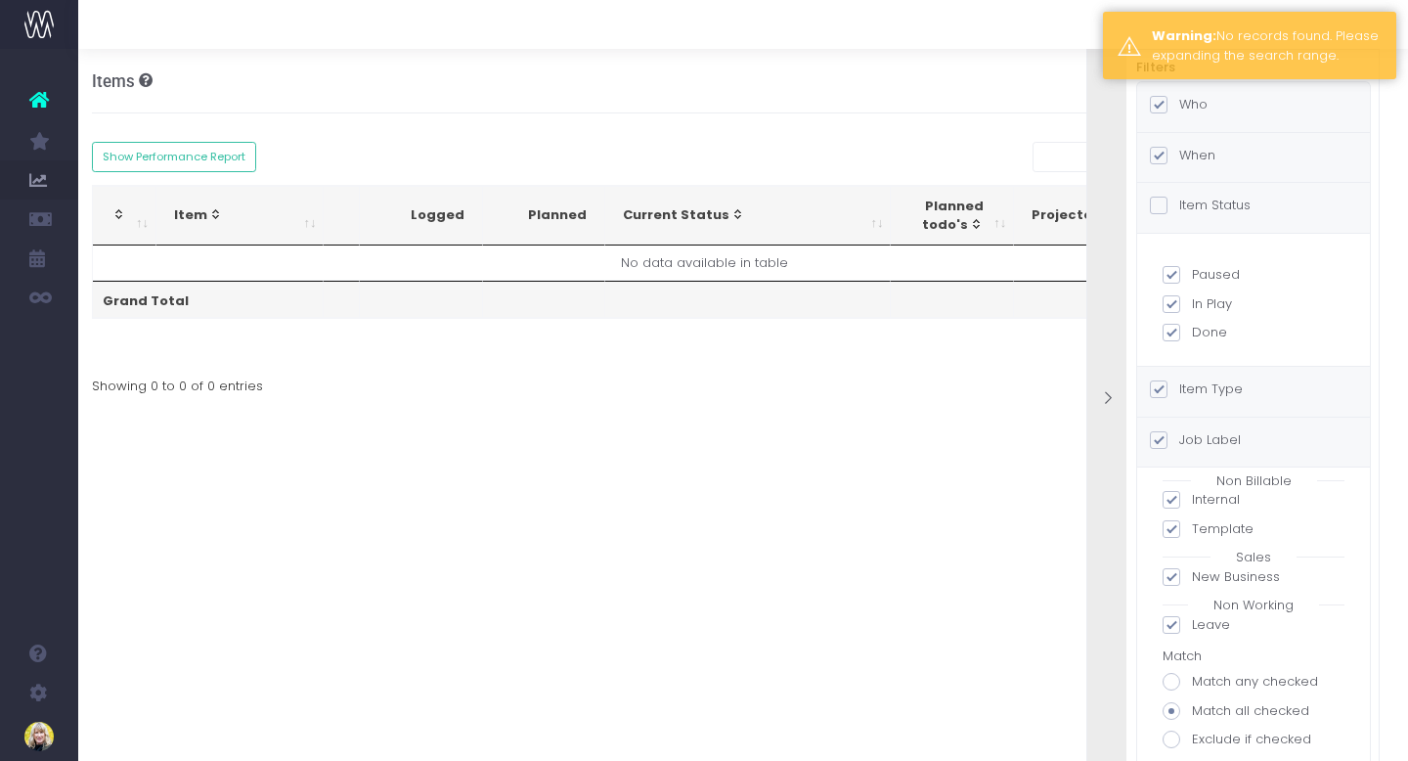
click at [1170, 677] on span at bounding box center [1172, 682] width 18 height 18
click at [1192, 677] on input "Match any checked" at bounding box center [1198, 678] width 13 height 13
radio input "true"
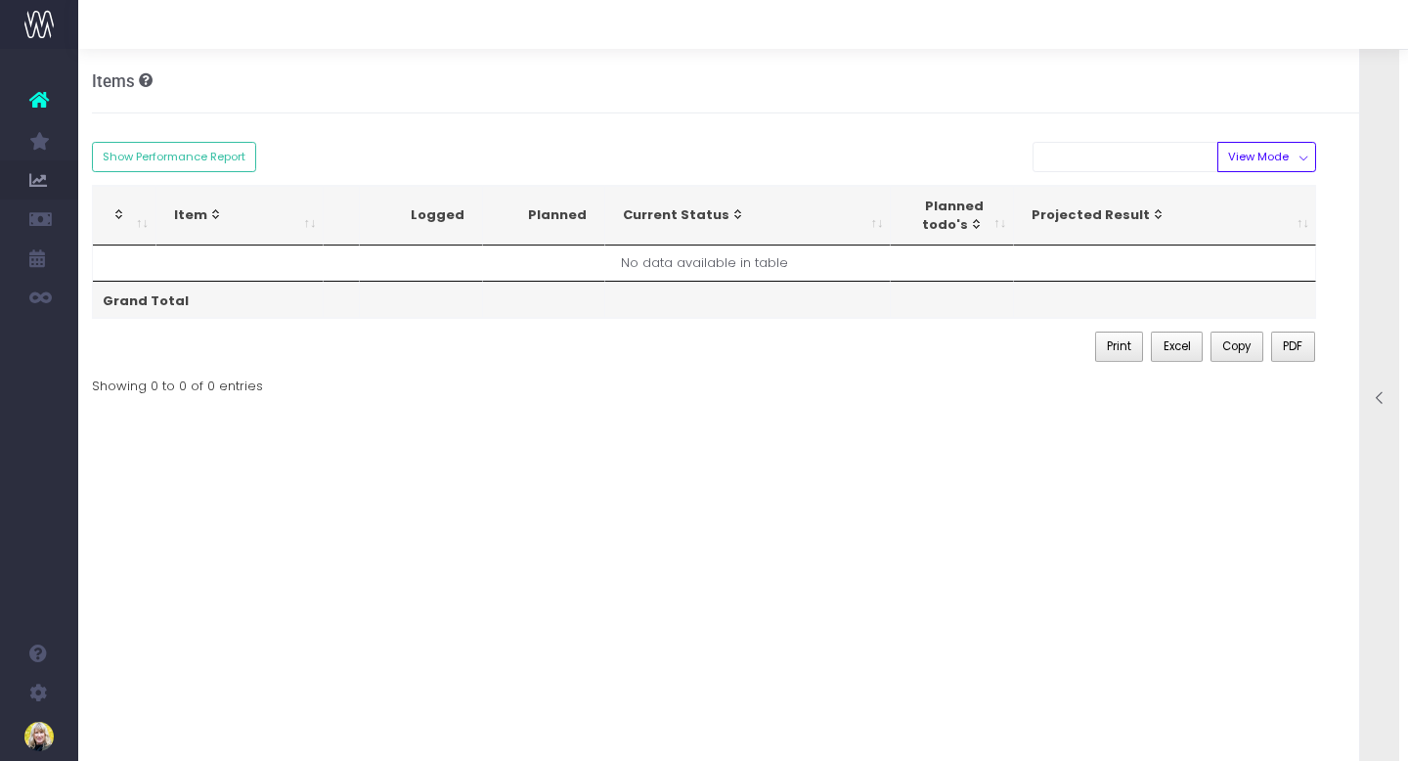
click at [1370, 402] on div at bounding box center [1379, 400] width 39 height 20
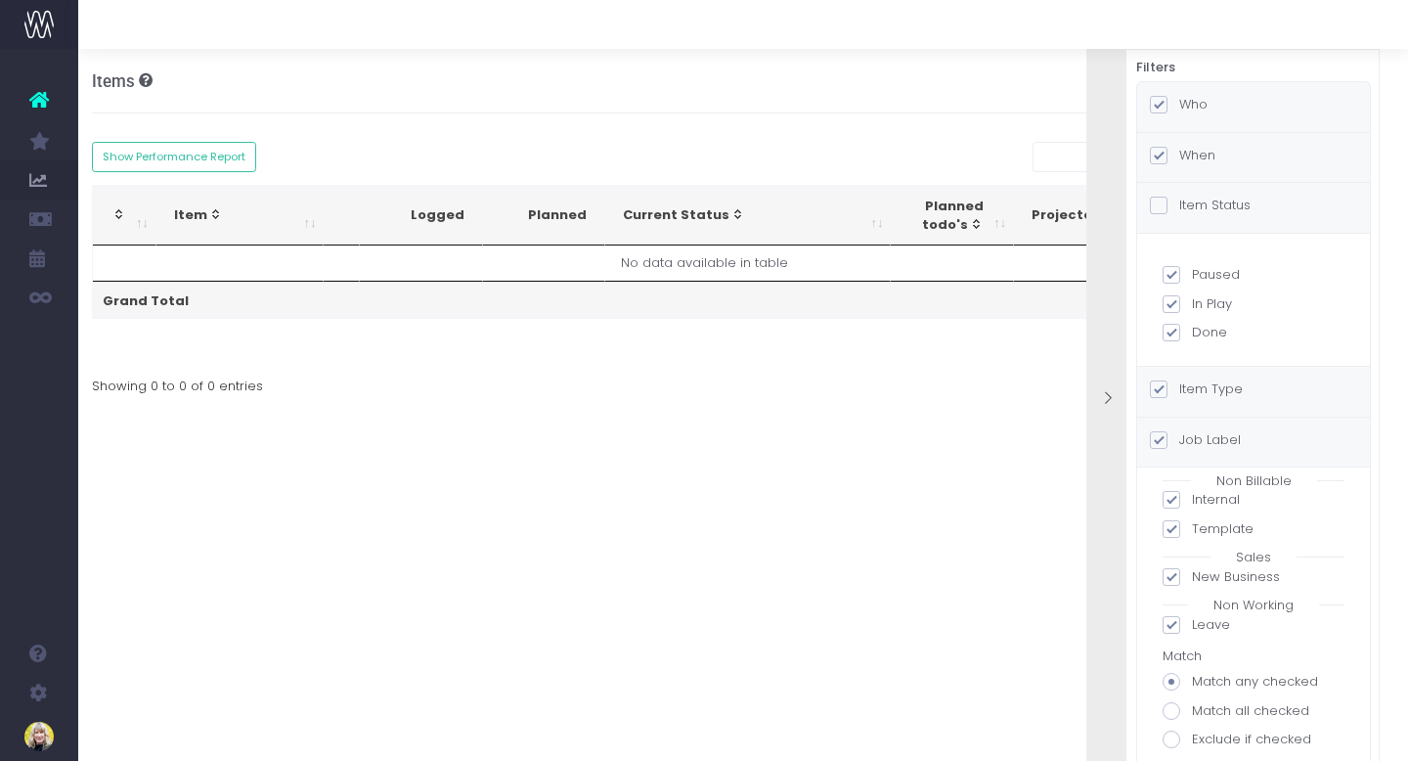
click at [1175, 739] on span at bounding box center [1172, 739] width 18 height 18
click at [1192, 739] on input "Exclude if checked" at bounding box center [1198, 735] width 13 height 13
radio input "true"
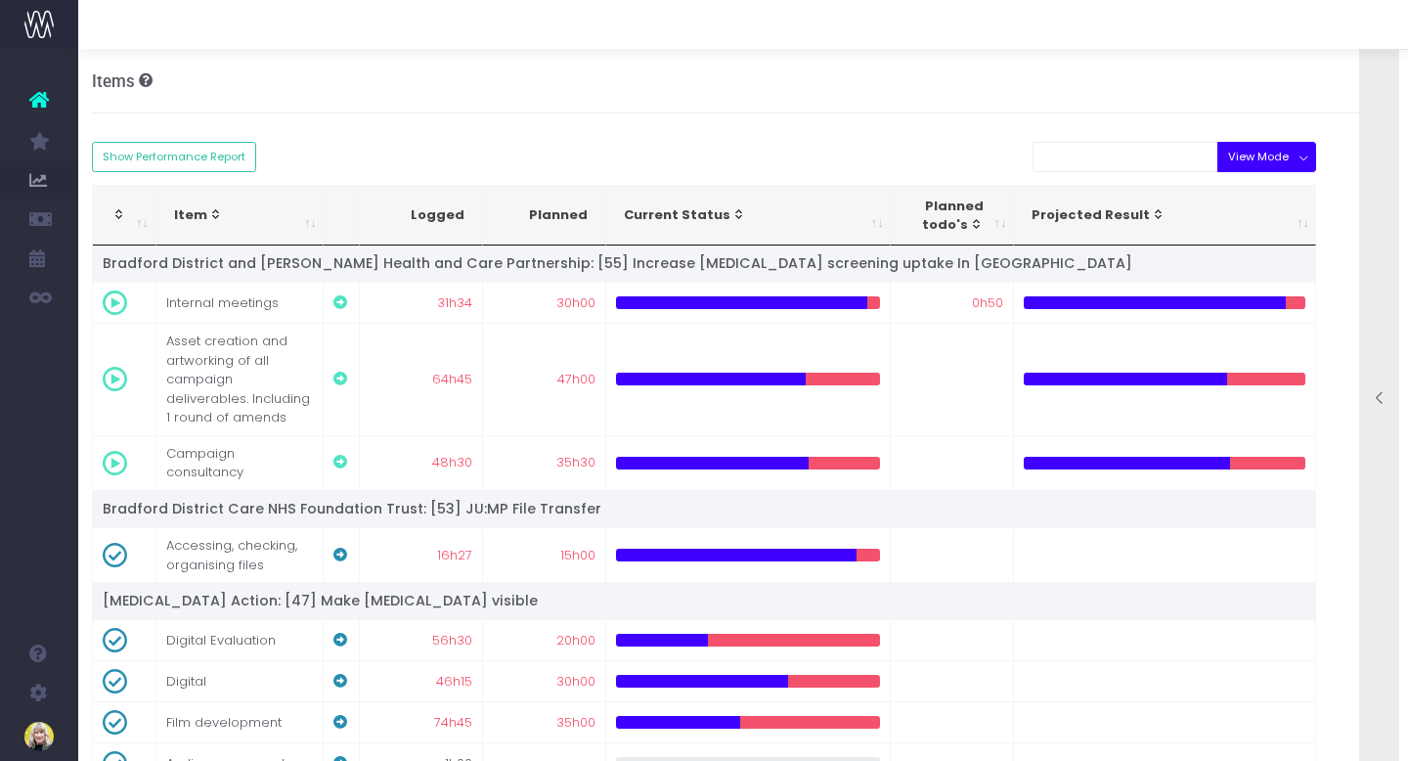
click at [1246, 155] on button "View Mode" at bounding box center [1266, 157] width 99 height 30
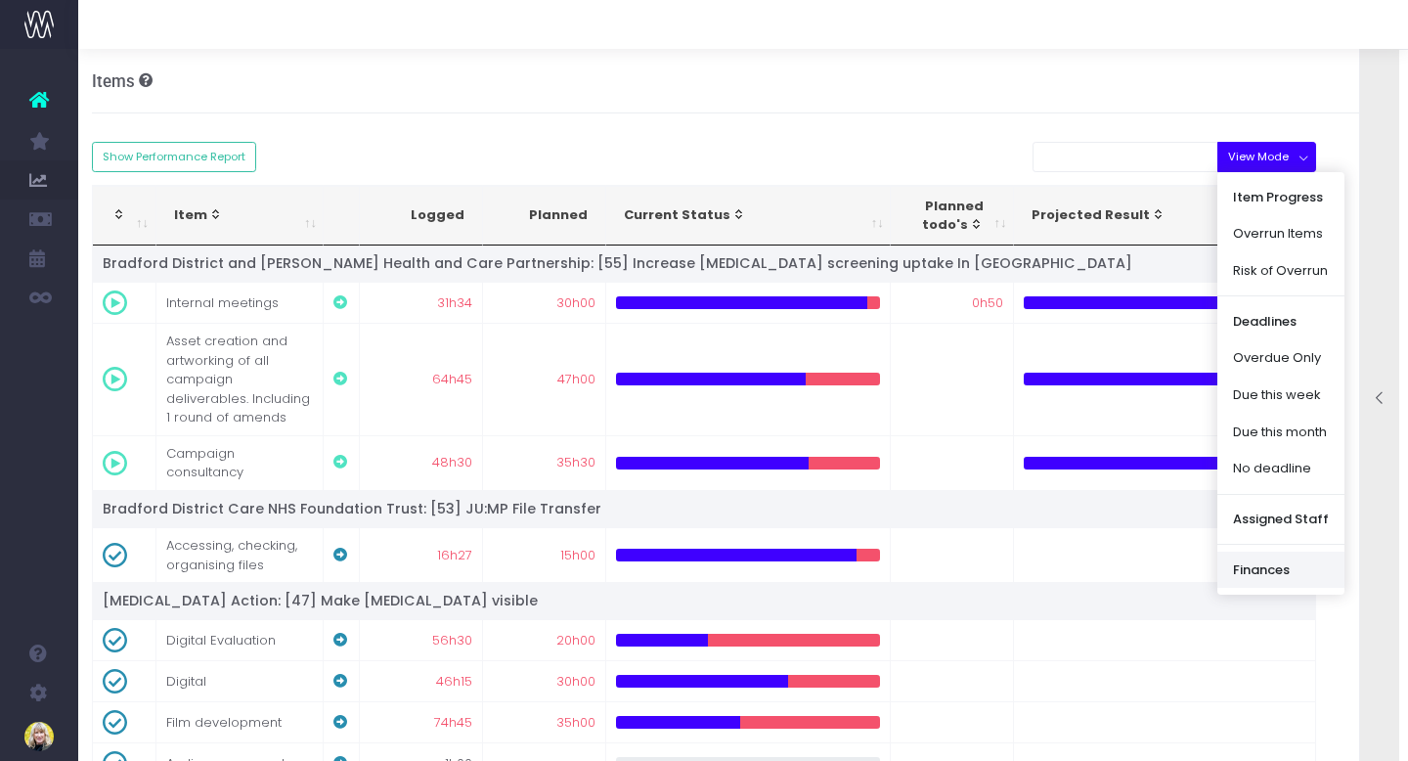
click at [1261, 571] on link "Finances" at bounding box center [1280, 570] width 127 height 37
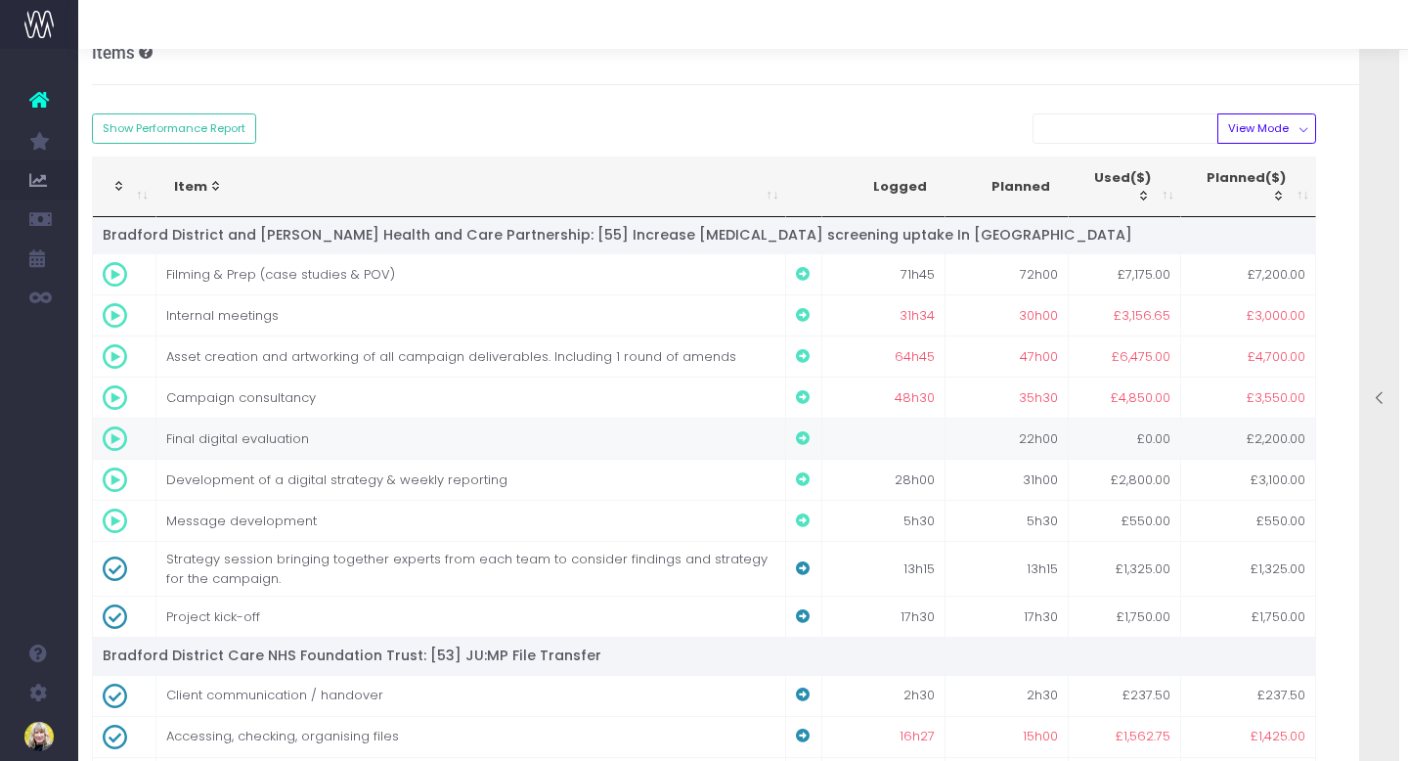
scroll to position [0, 15]
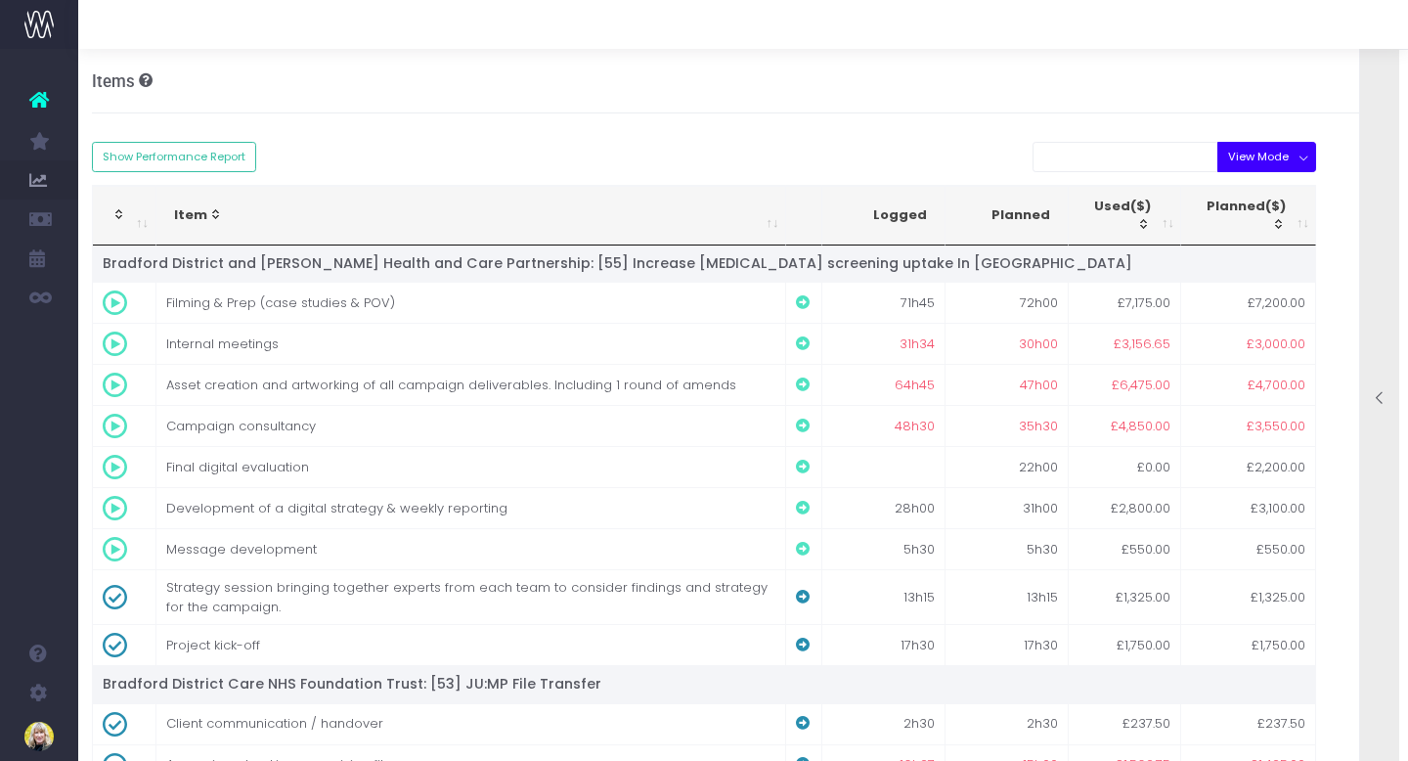
click at [1262, 157] on button "View Mode" at bounding box center [1266, 157] width 99 height 30
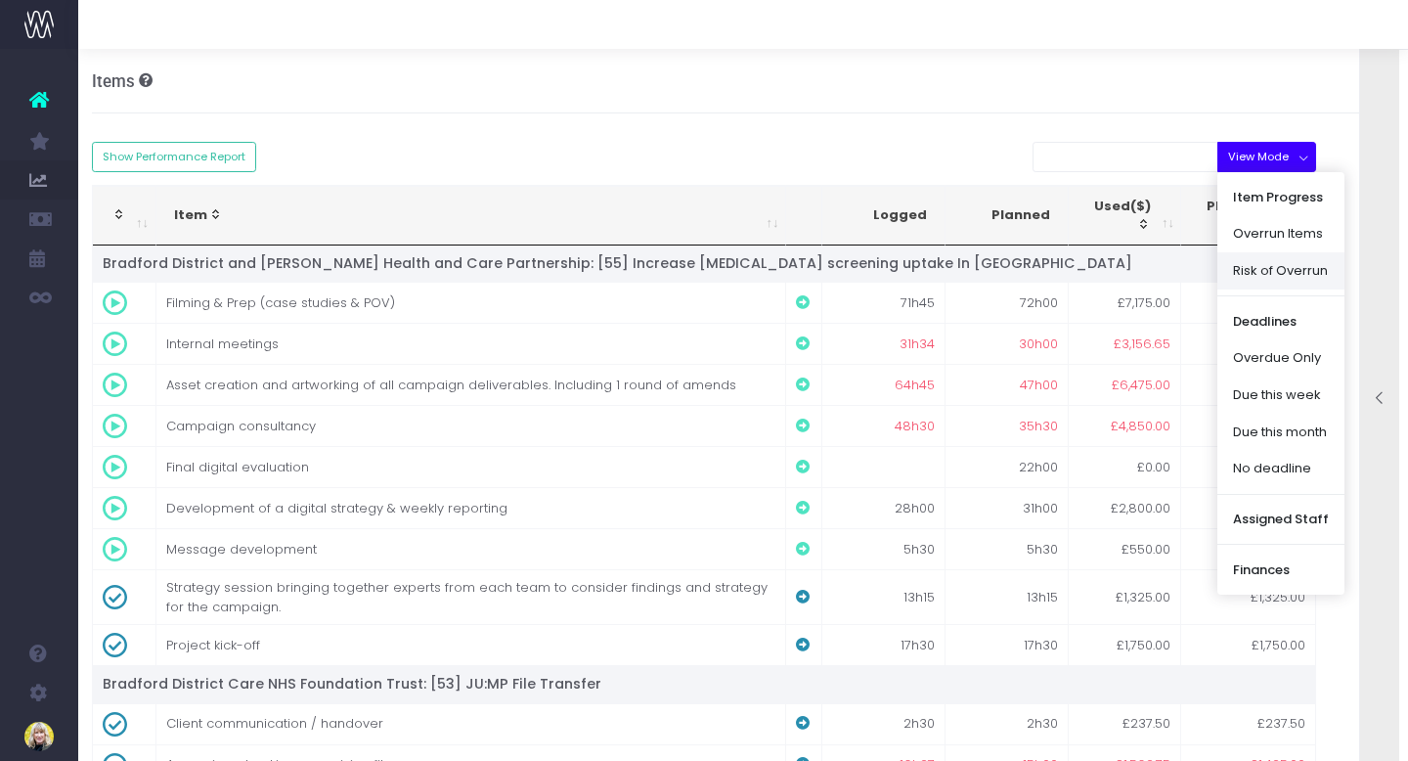
click at [1244, 268] on link "Risk of Overrun" at bounding box center [1280, 270] width 127 height 37
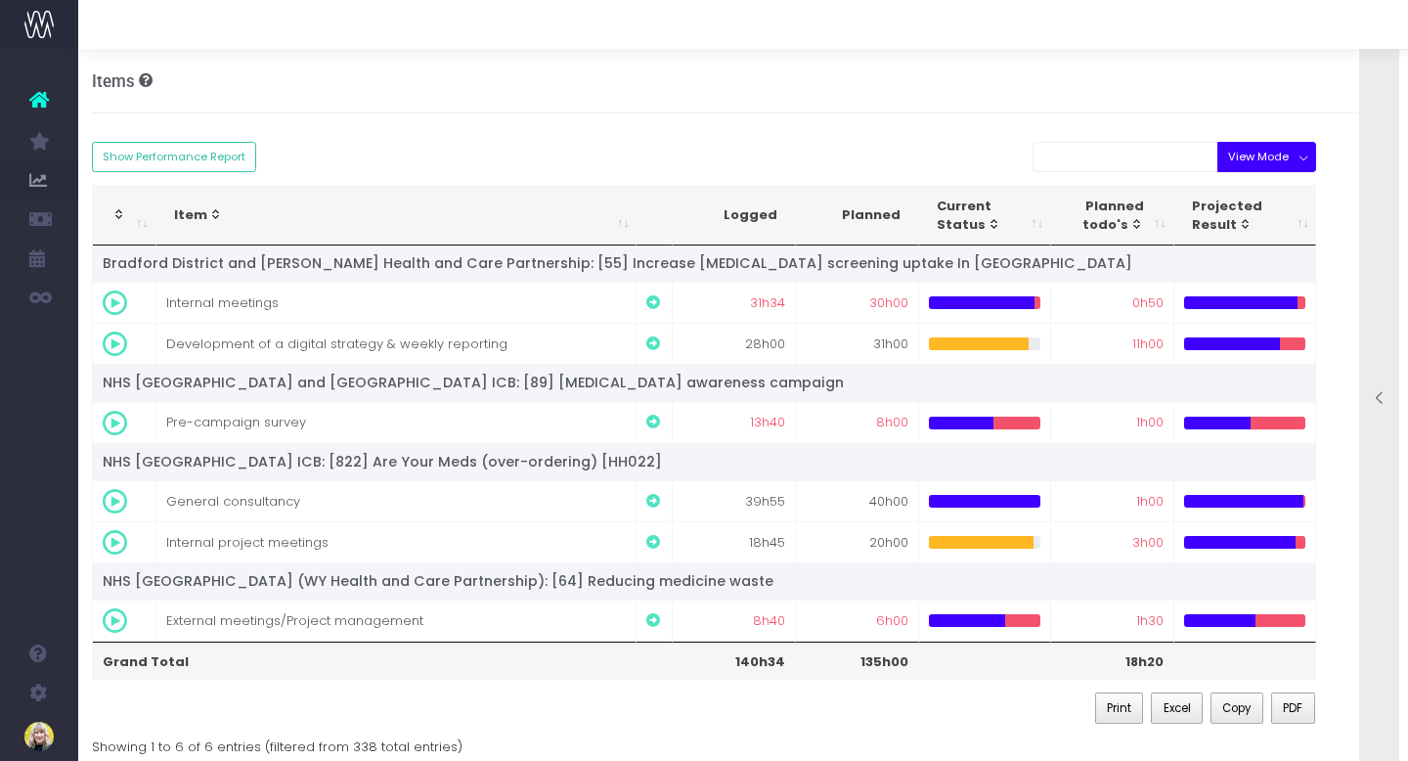
click at [1255, 158] on button "View Mode" at bounding box center [1266, 157] width 99 height 30
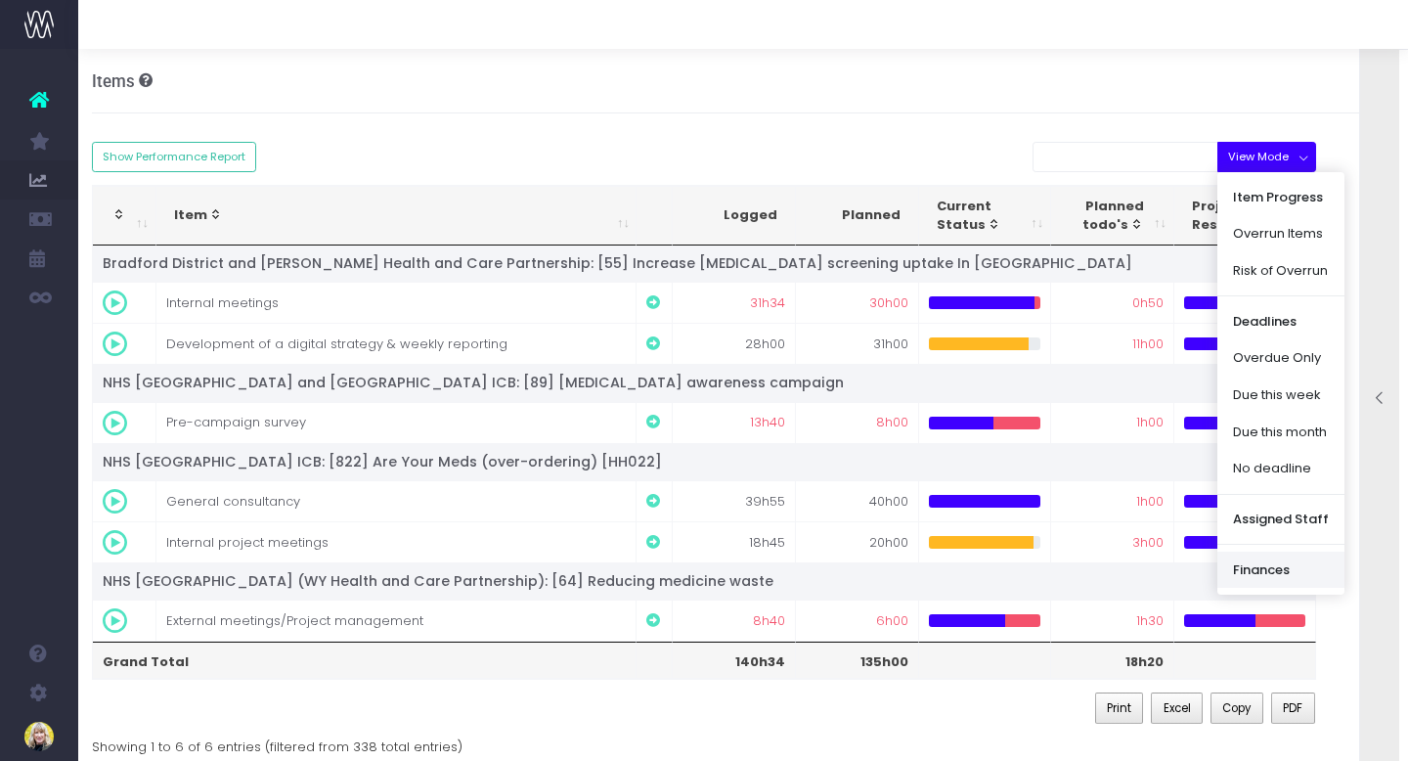
click at [1258, 568] on link "Finances" at bounding box center [1280, 570] width 127 height 37
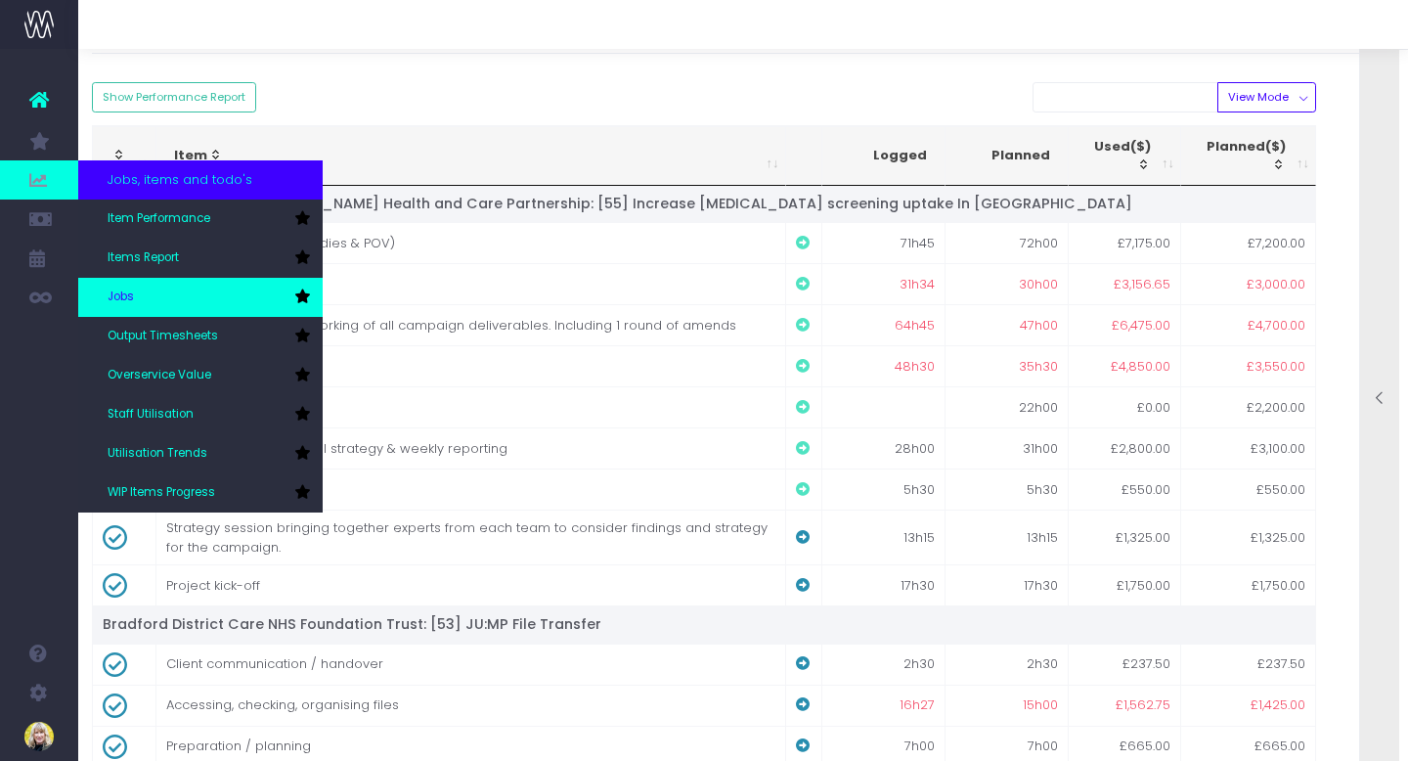
scroll to position [49, 15]
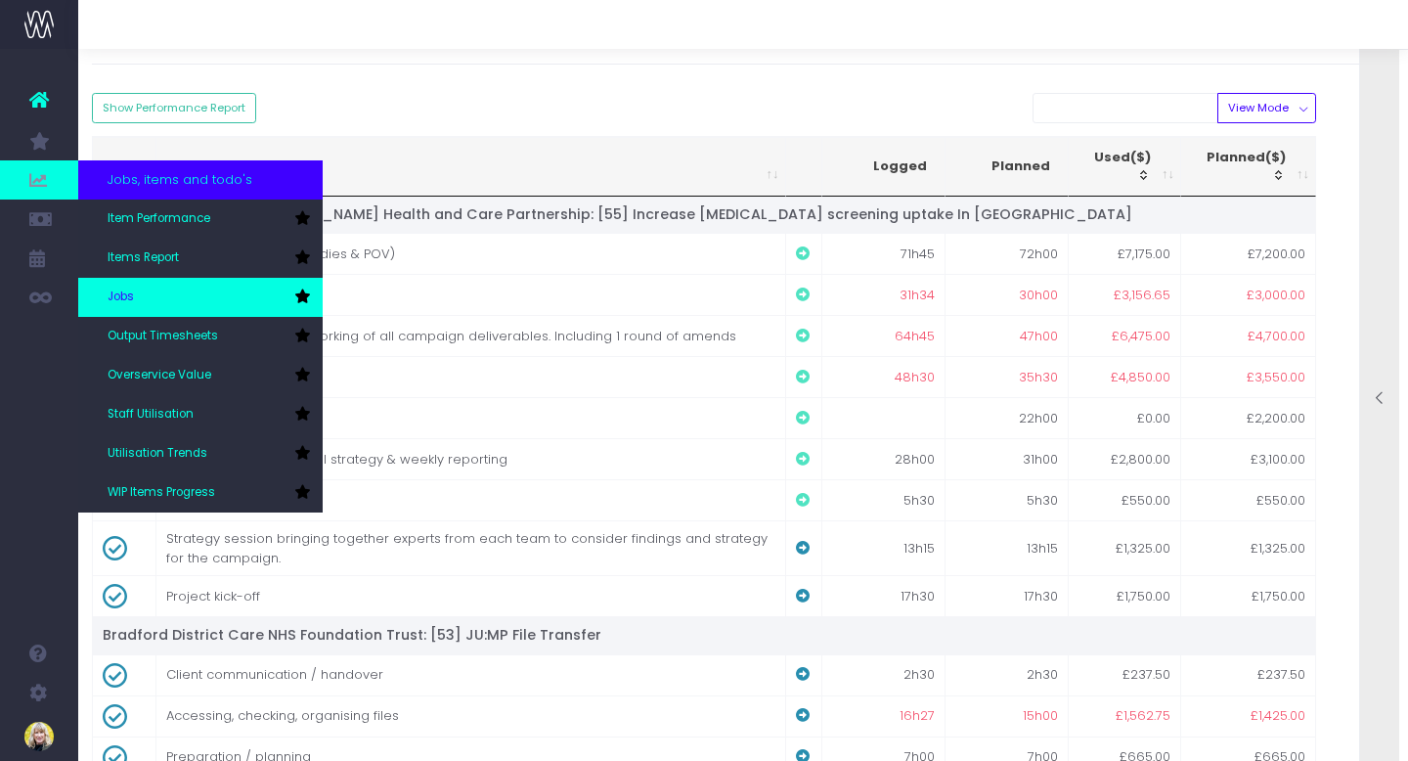
click at [128, 295] on span "Jobs" at bounding box center [121, 297] width 26 height 18
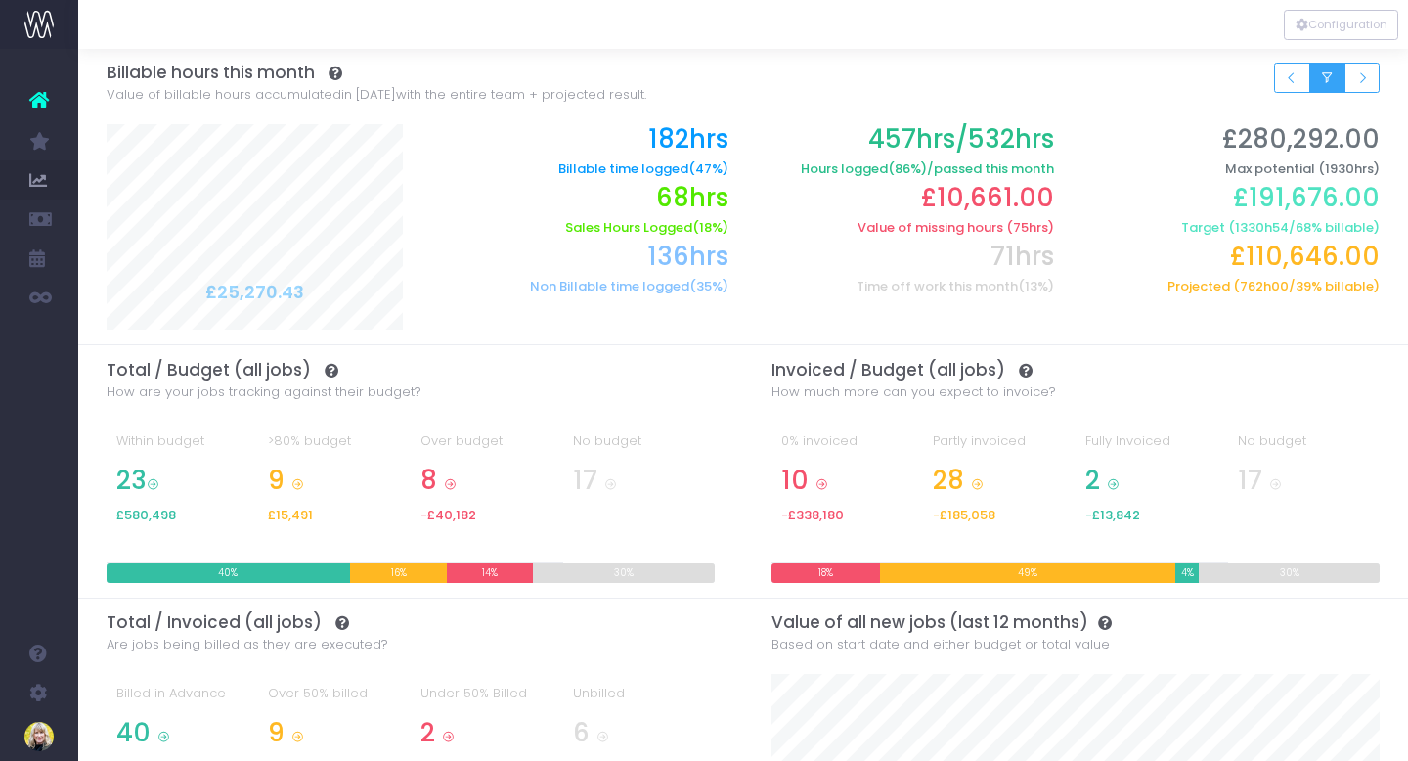
click at [1328, 78] on icon "Small button group" at bounding box center [1327, 78] width 14 height 0
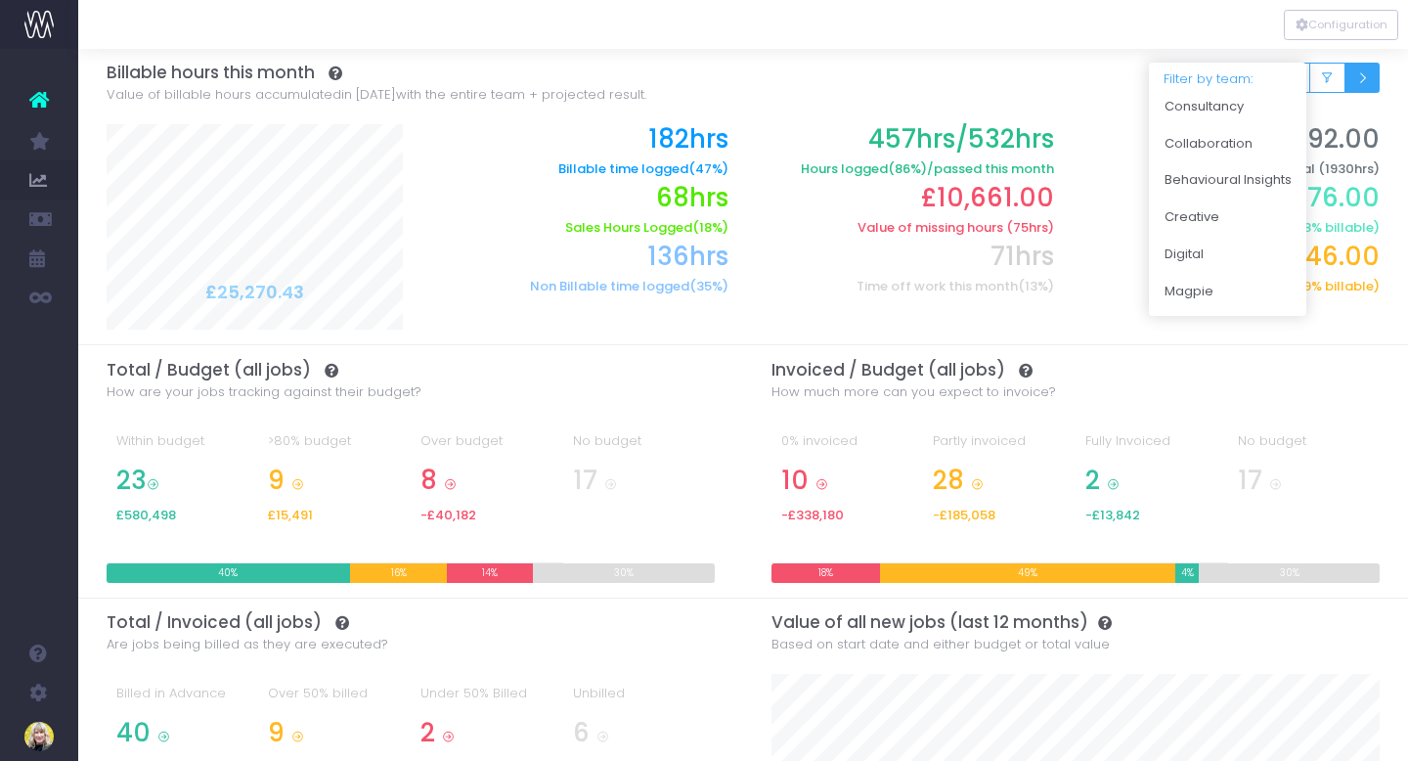
click at [1366, 78] on icon "Small button group" at bounding box center [1362, 78] width 14 height 0
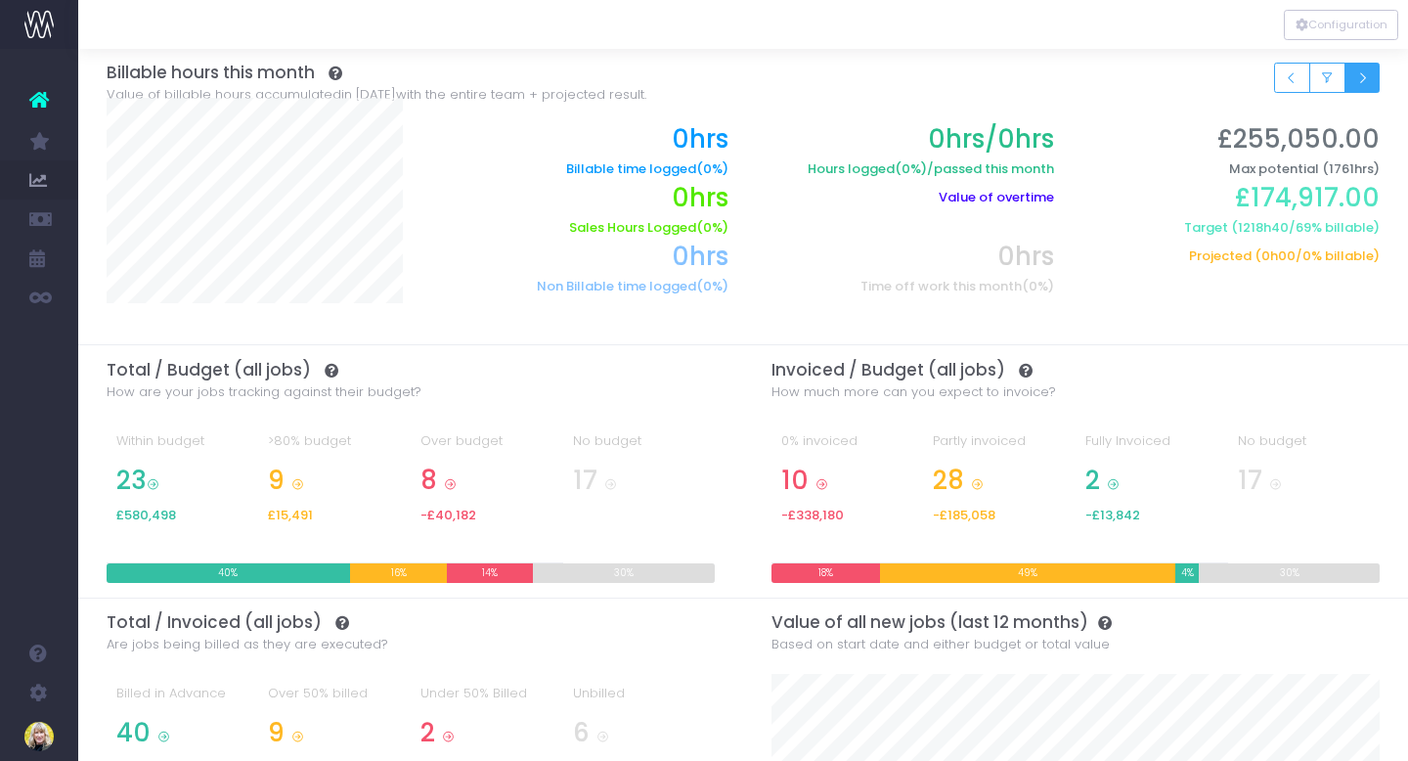
click at [1361, 78] on icon "Small button group" at bounding box center [1362, 78] width 14 height 0
click at [1286, 78] on icon "Small button group" at bounding box center [1292, 78] width 14 height 0
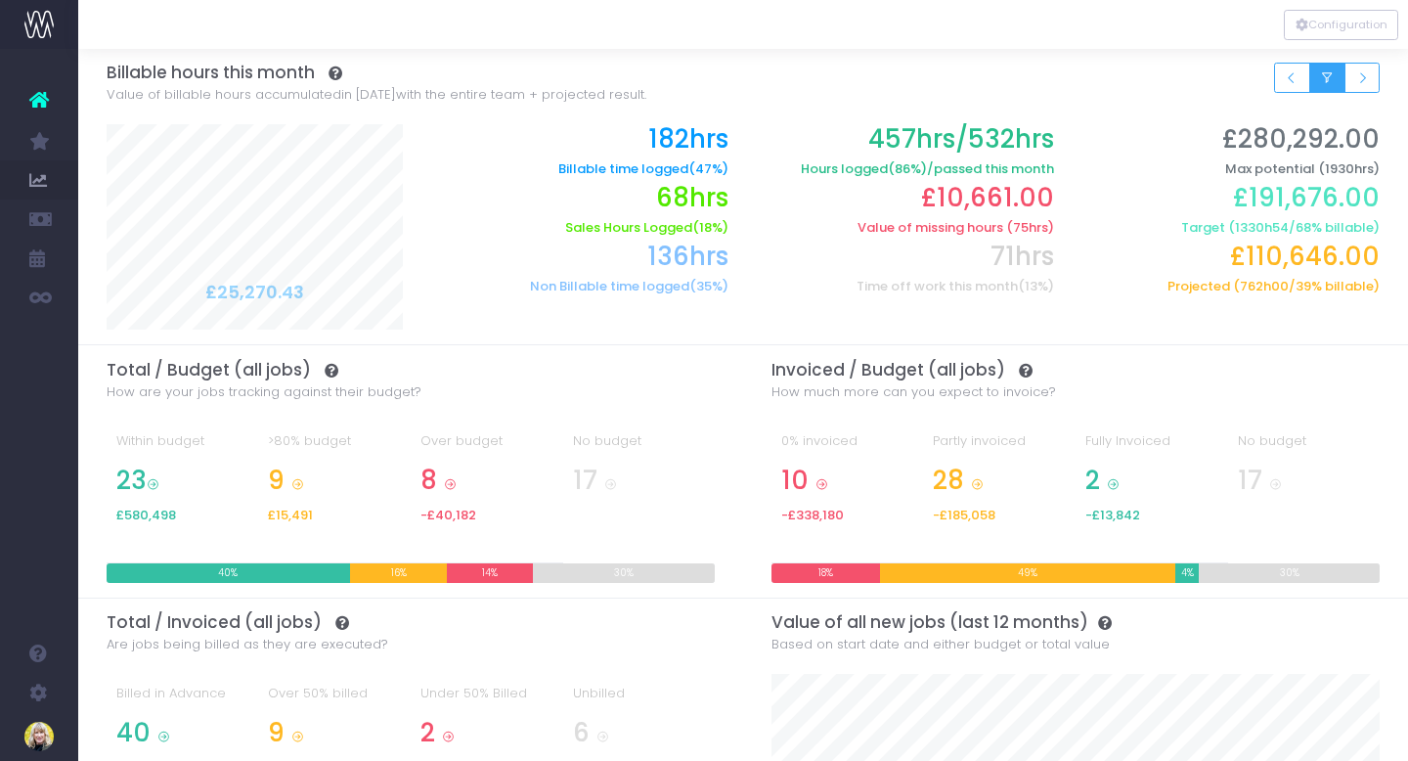
click at [1324, 78] on icon "Small button group" at bounding box center [1327, 78] width 14 height 0
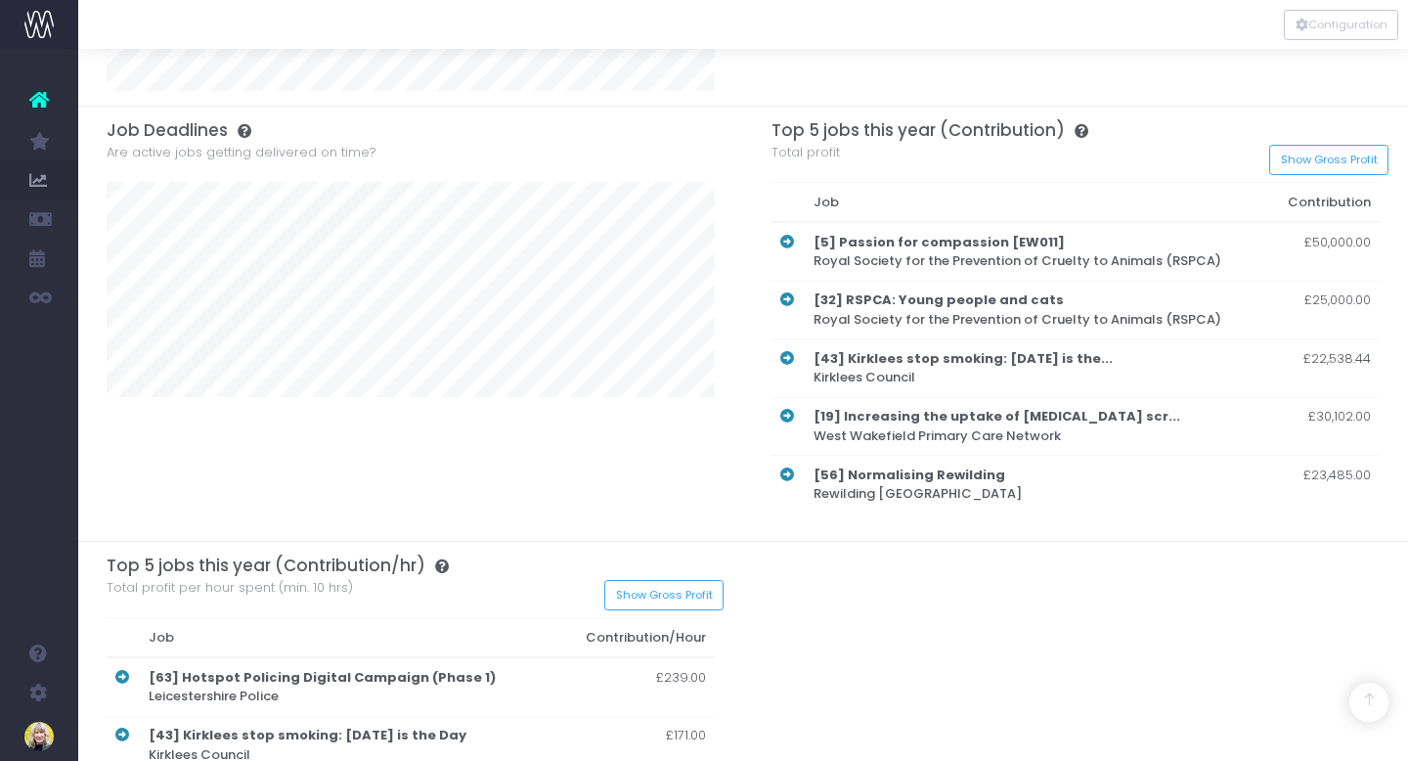
scroll to position [1277, 0]
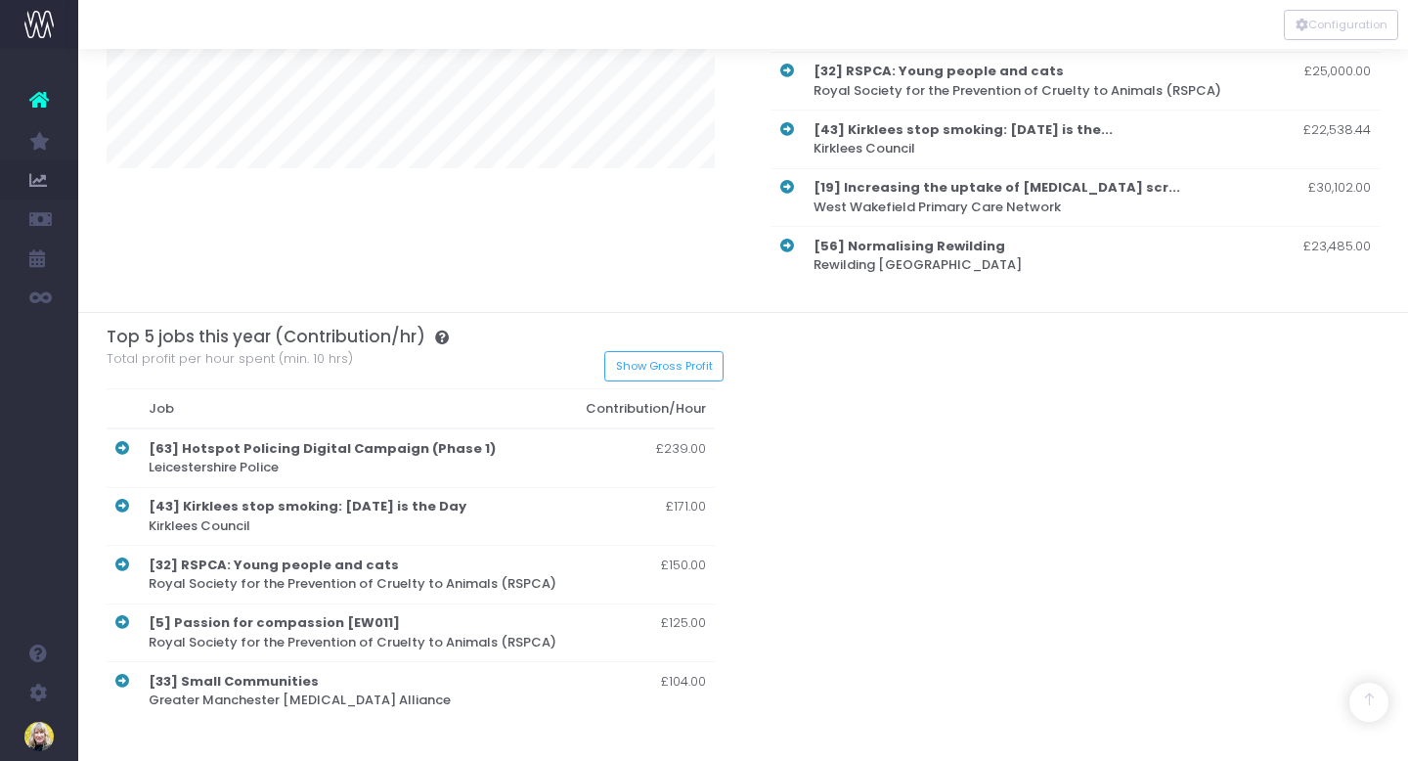
click at [119, 447] on icon at bounding box center [122, 448] width 14 height 14
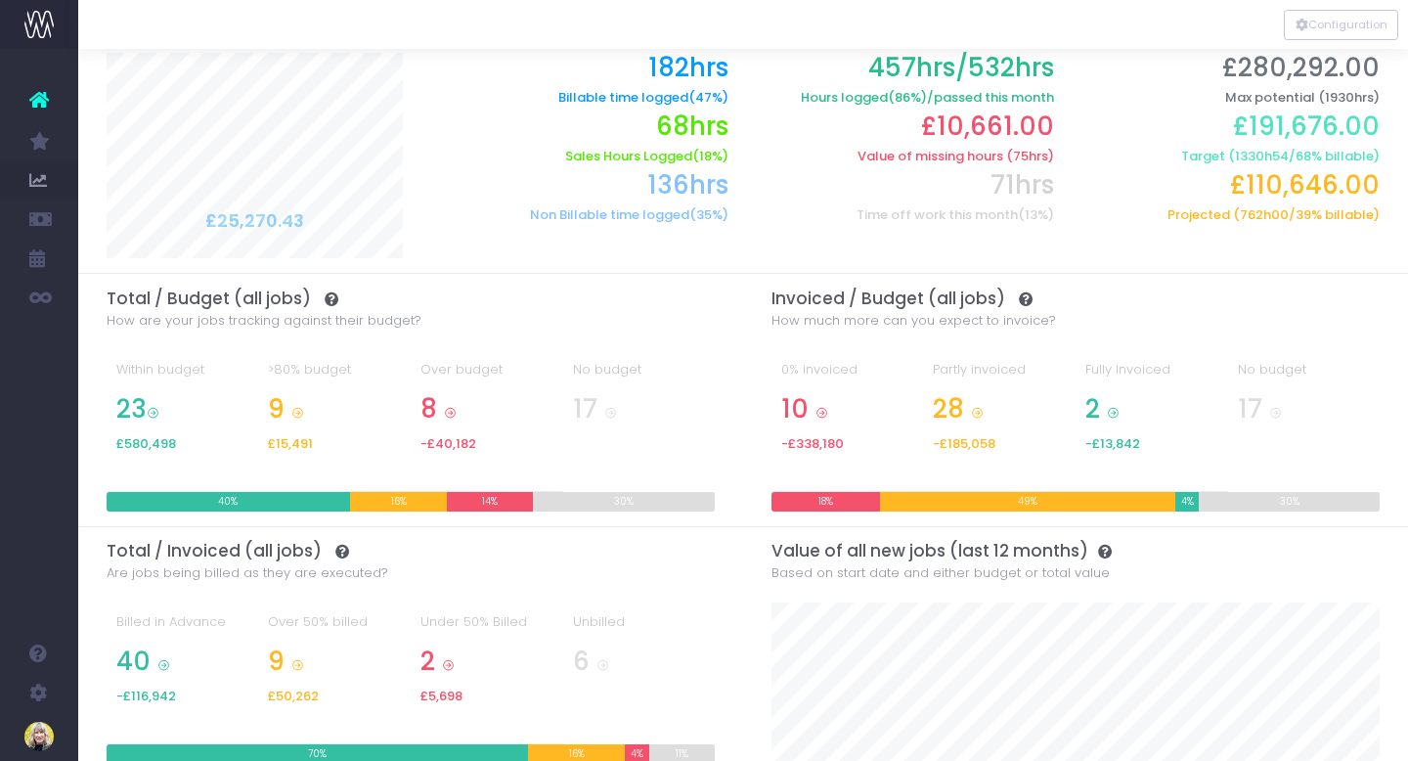
scroll to position [0, 0]
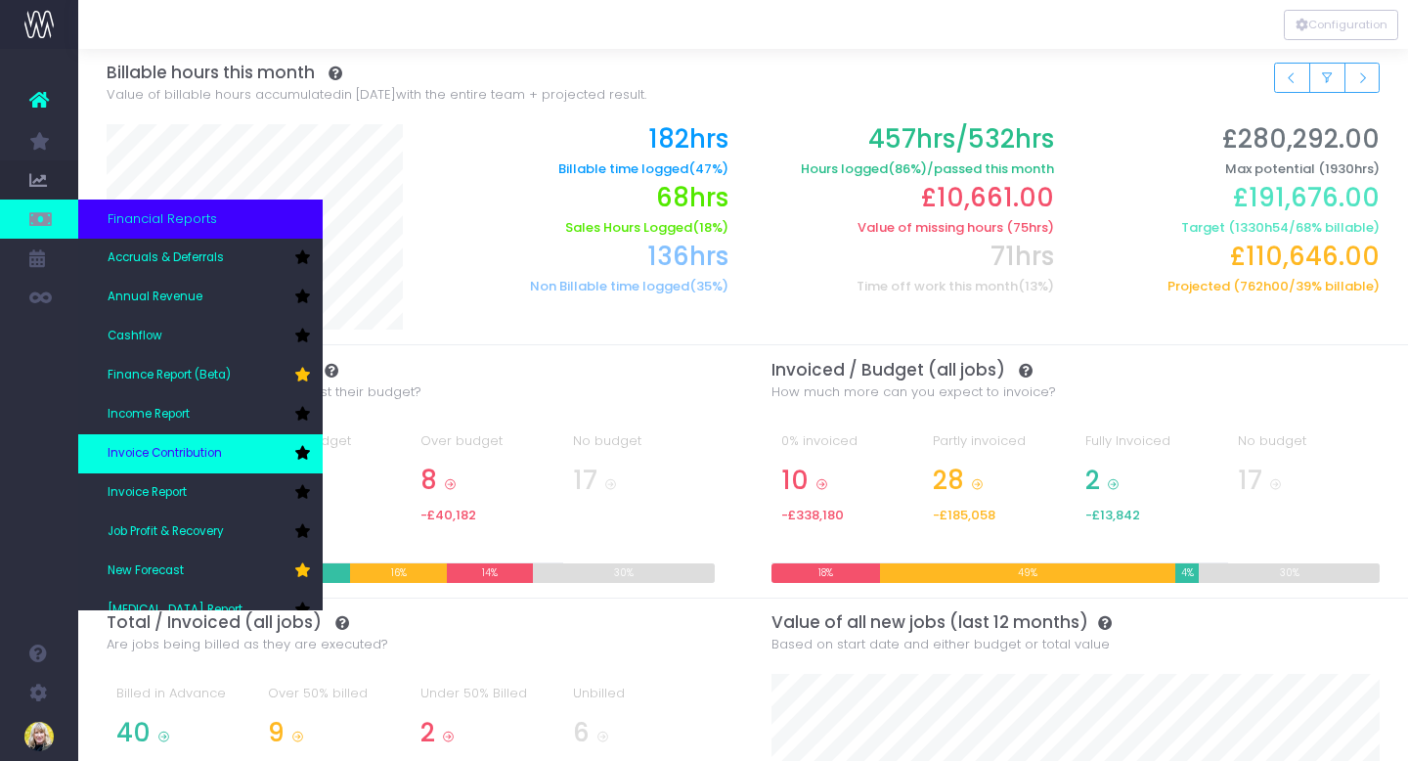
click at [199, 452] on span "Invoice Contribution" at bounding box center [165, 454] width 114 height 18
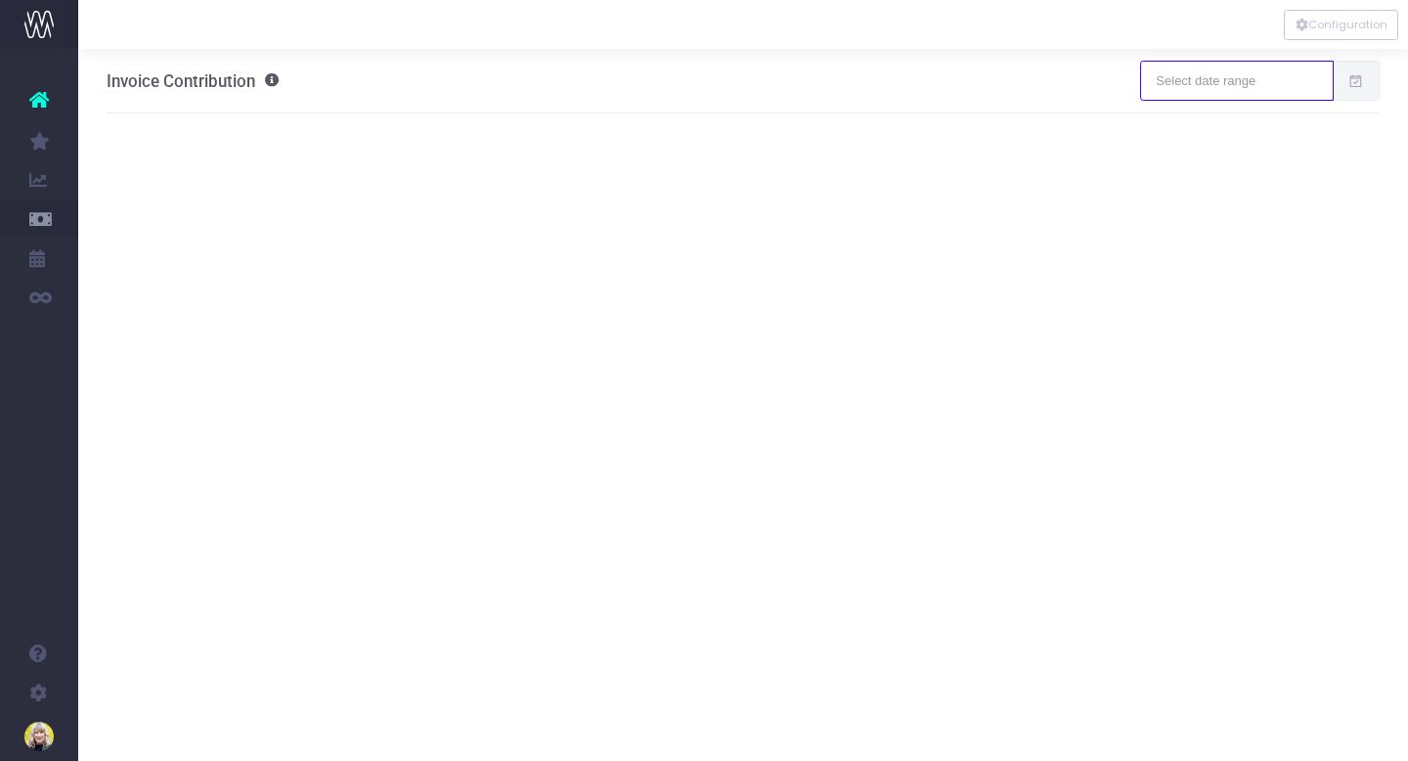
click at [1237, 84] on input "text" at bounding box center [1236, 80] width 193 height 39
type input "[DATE]"
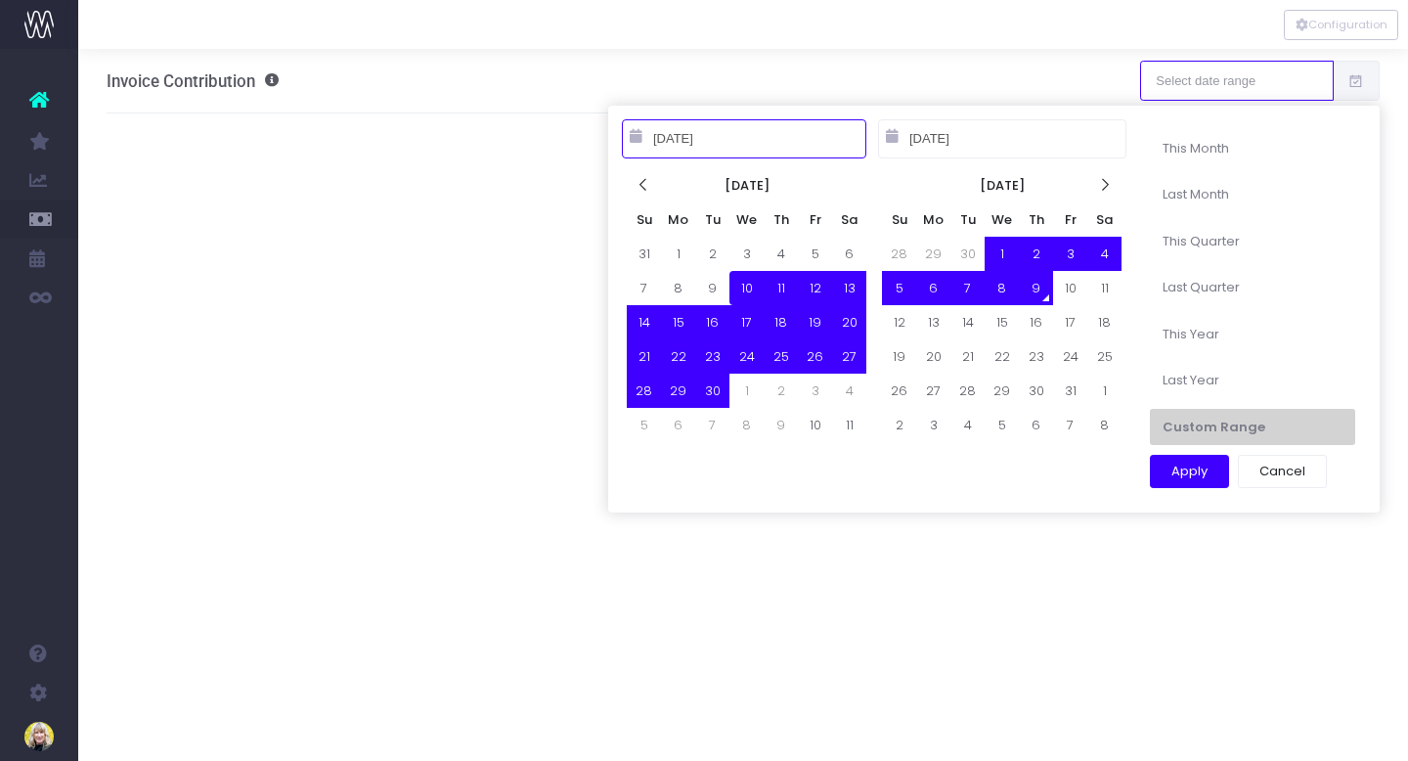
type input "[DATE]"
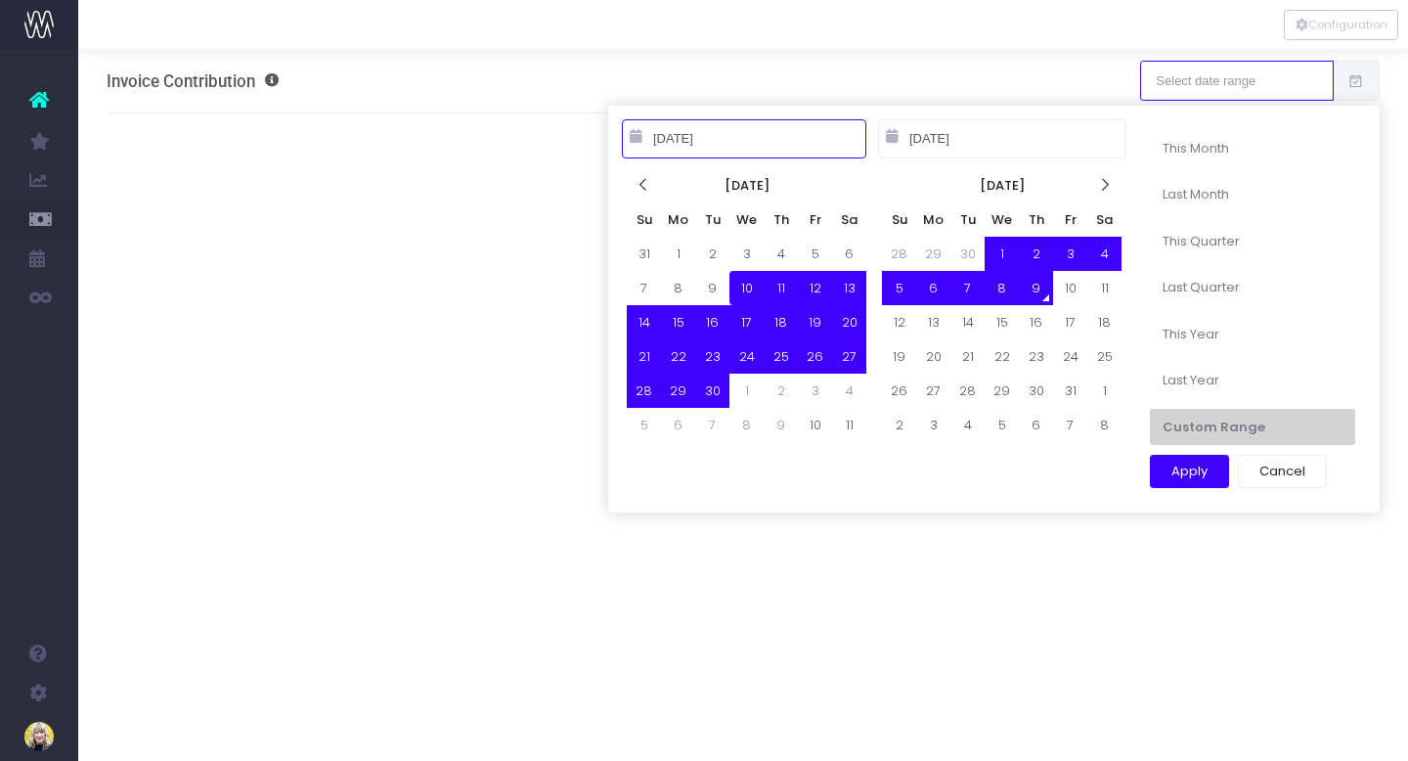
type input "[DATE]"
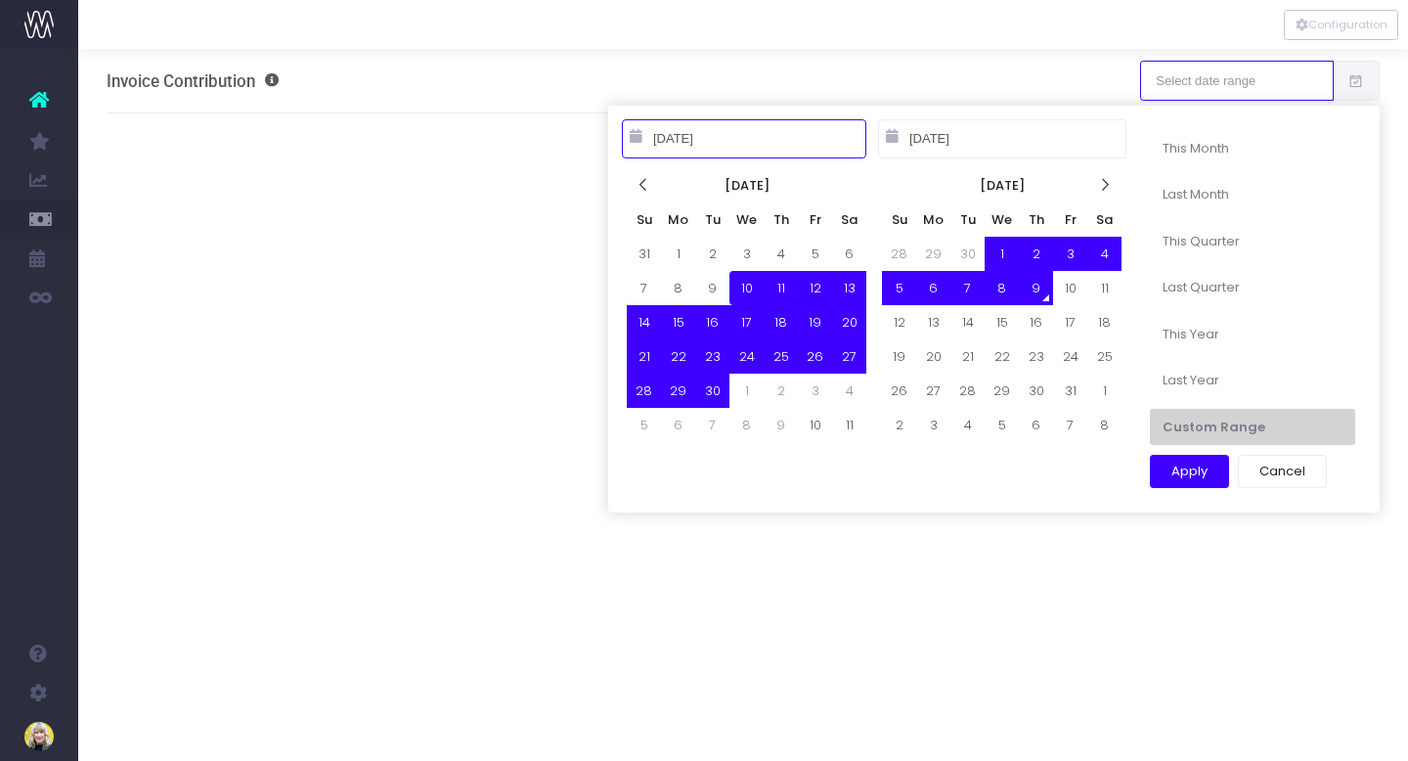
type input "[DATE]"
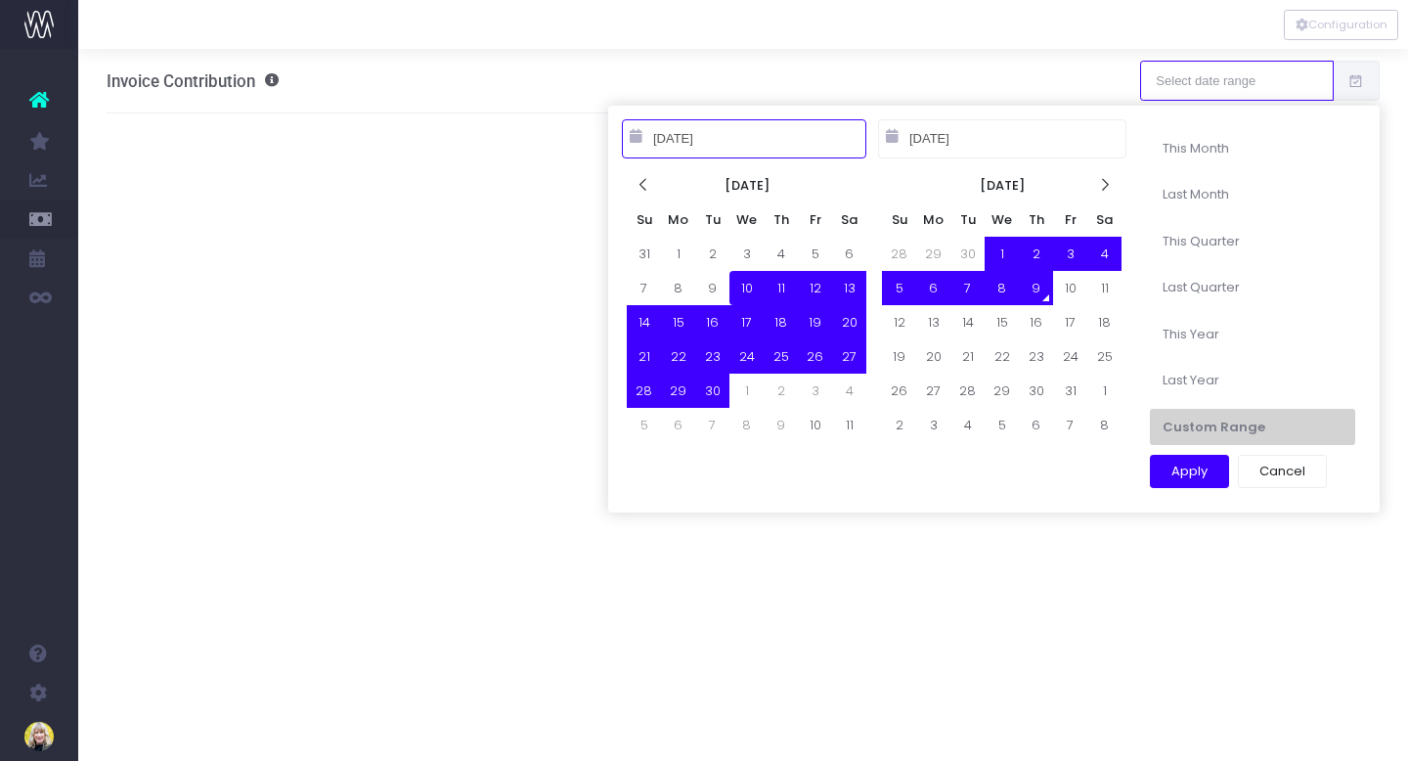
type input "[DATE]"
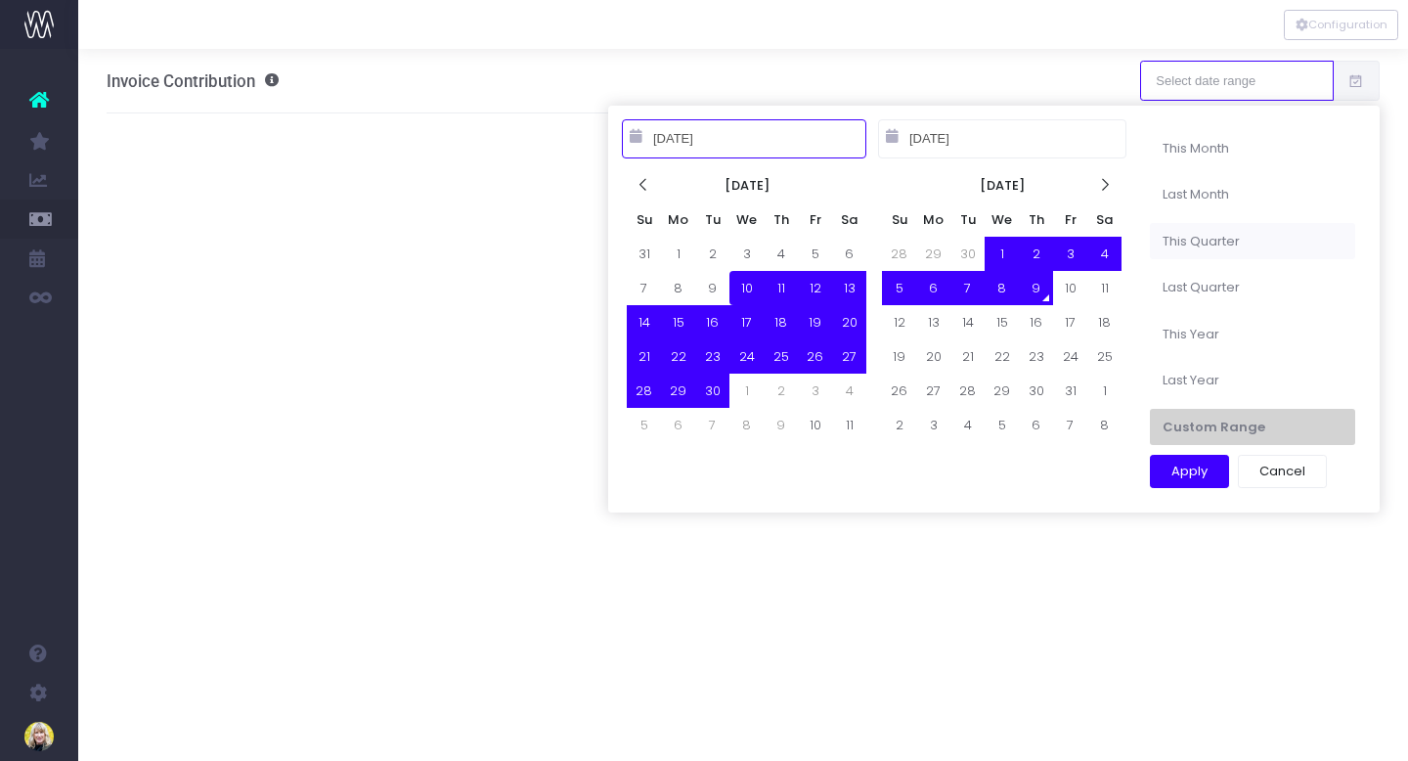
type input "[DATE]"
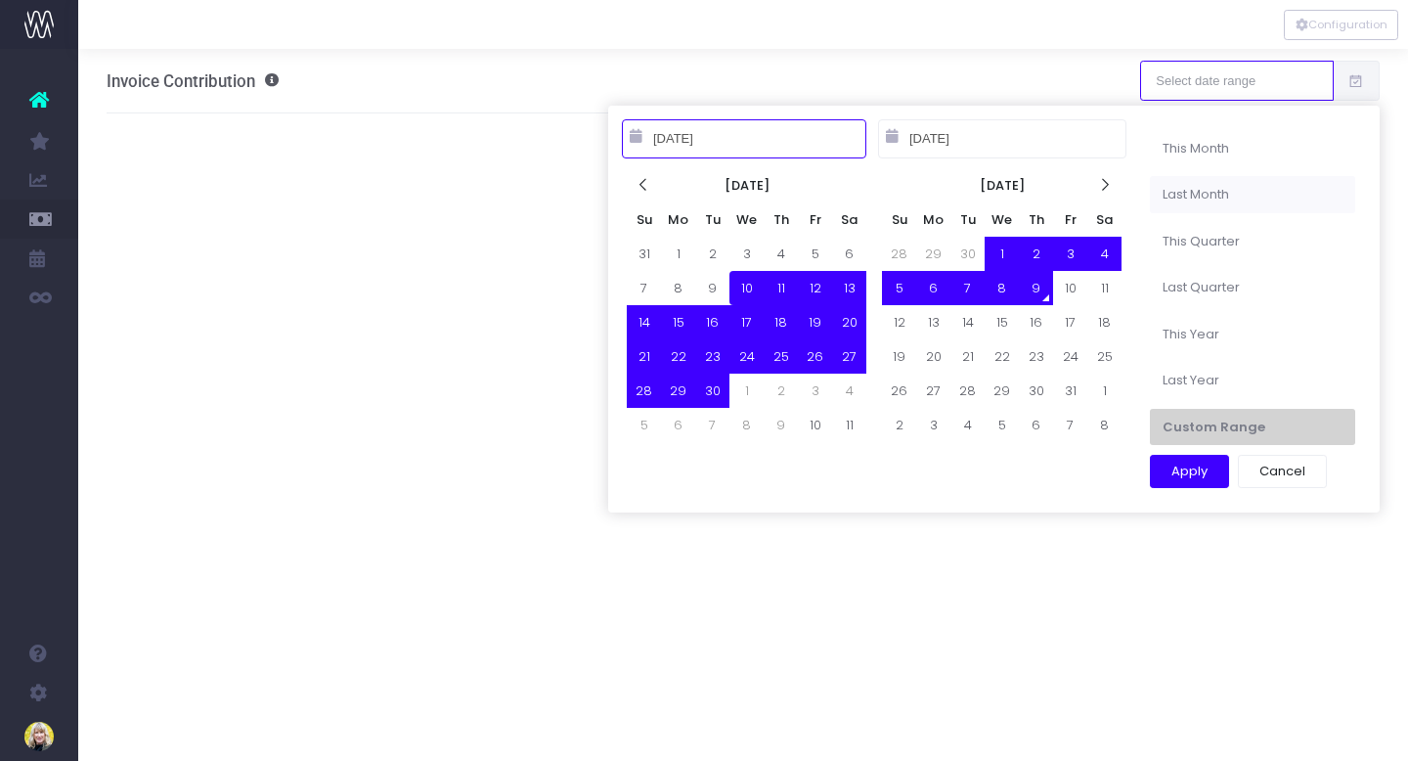
type input "[DATE]"
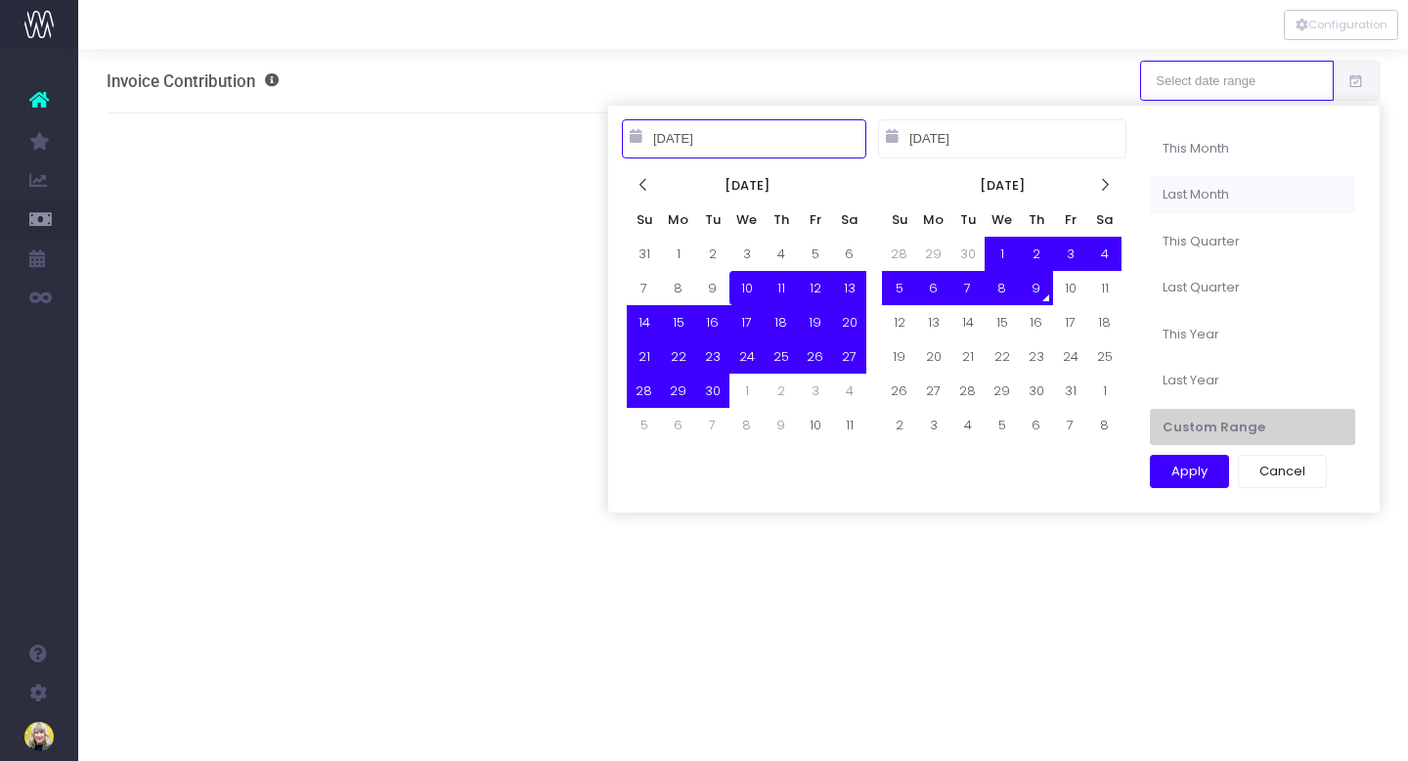
type input "[DATE]"
click at [1184, 200] on li "Last Month" at bounding box center [1252, 194] width 205 height 37
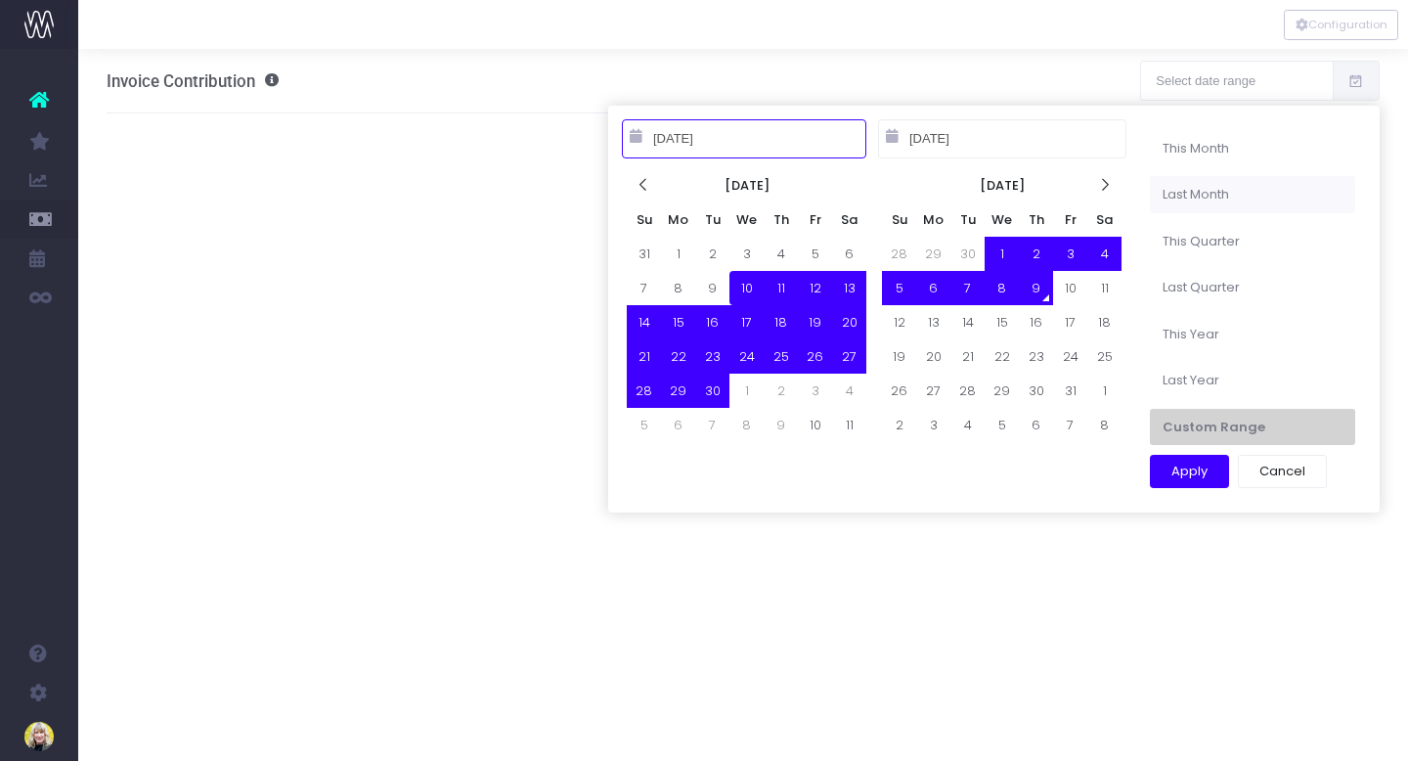
type input "Sep 1st 25 – Sep 30th 25"
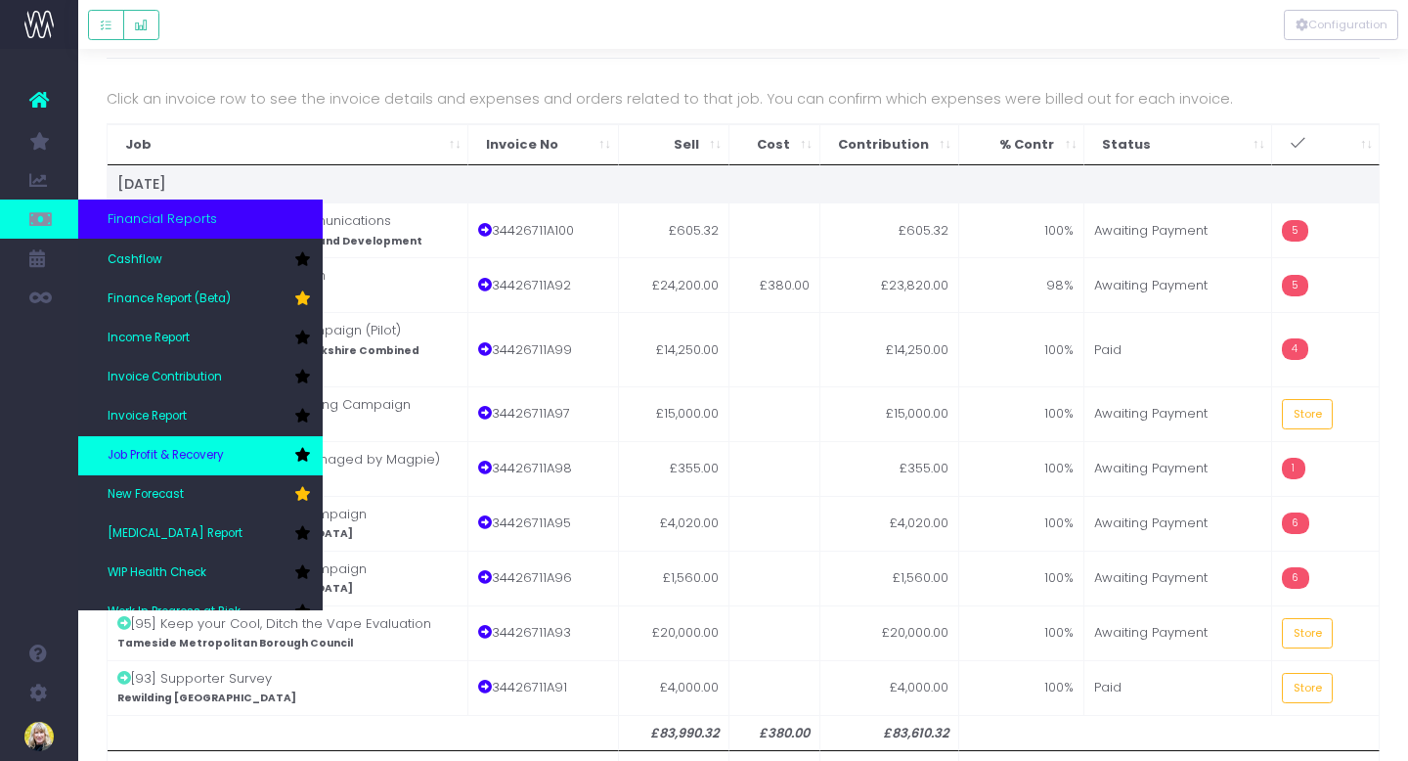
scroll to position [64, 0]
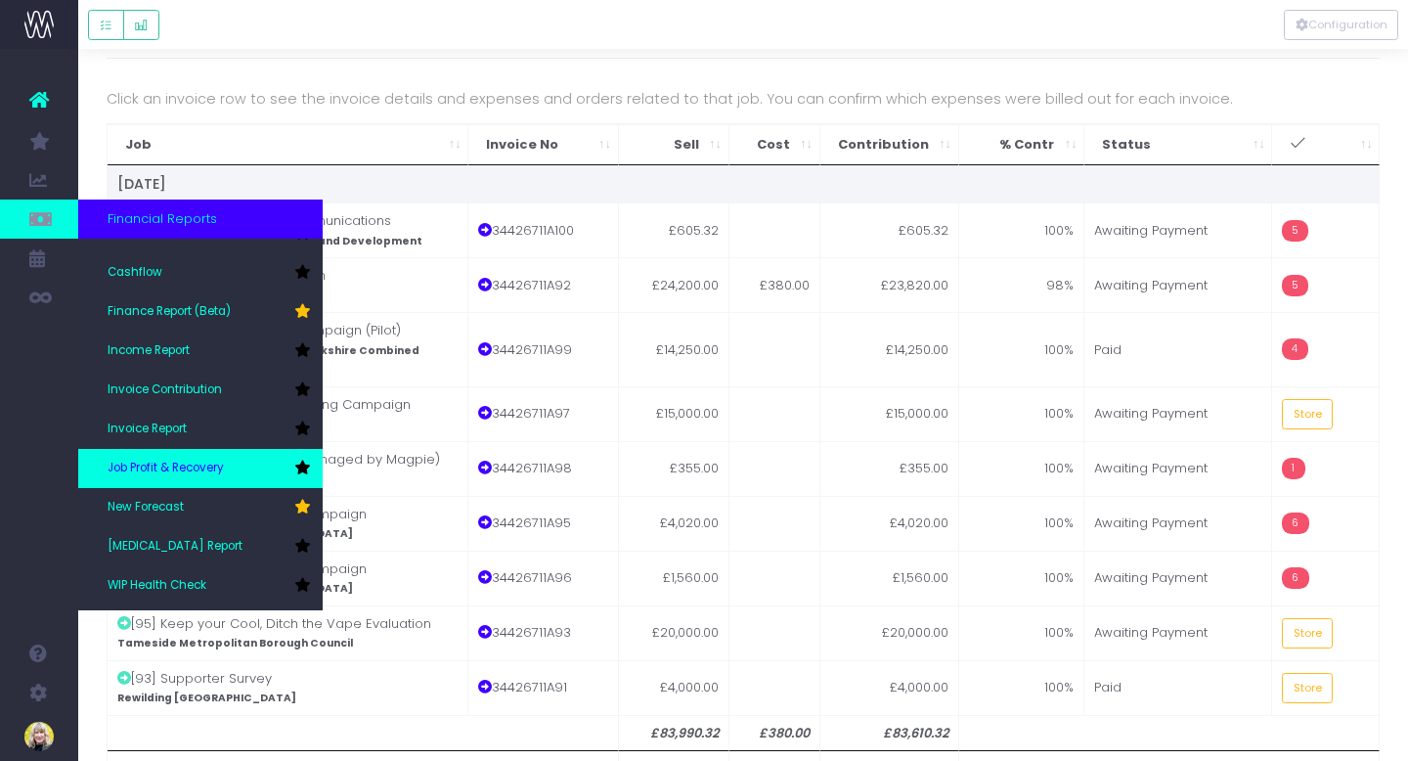
click at [206, 471] on span "Job Profit & Recovery" at bounding box center [166, 469] width 116 height 18
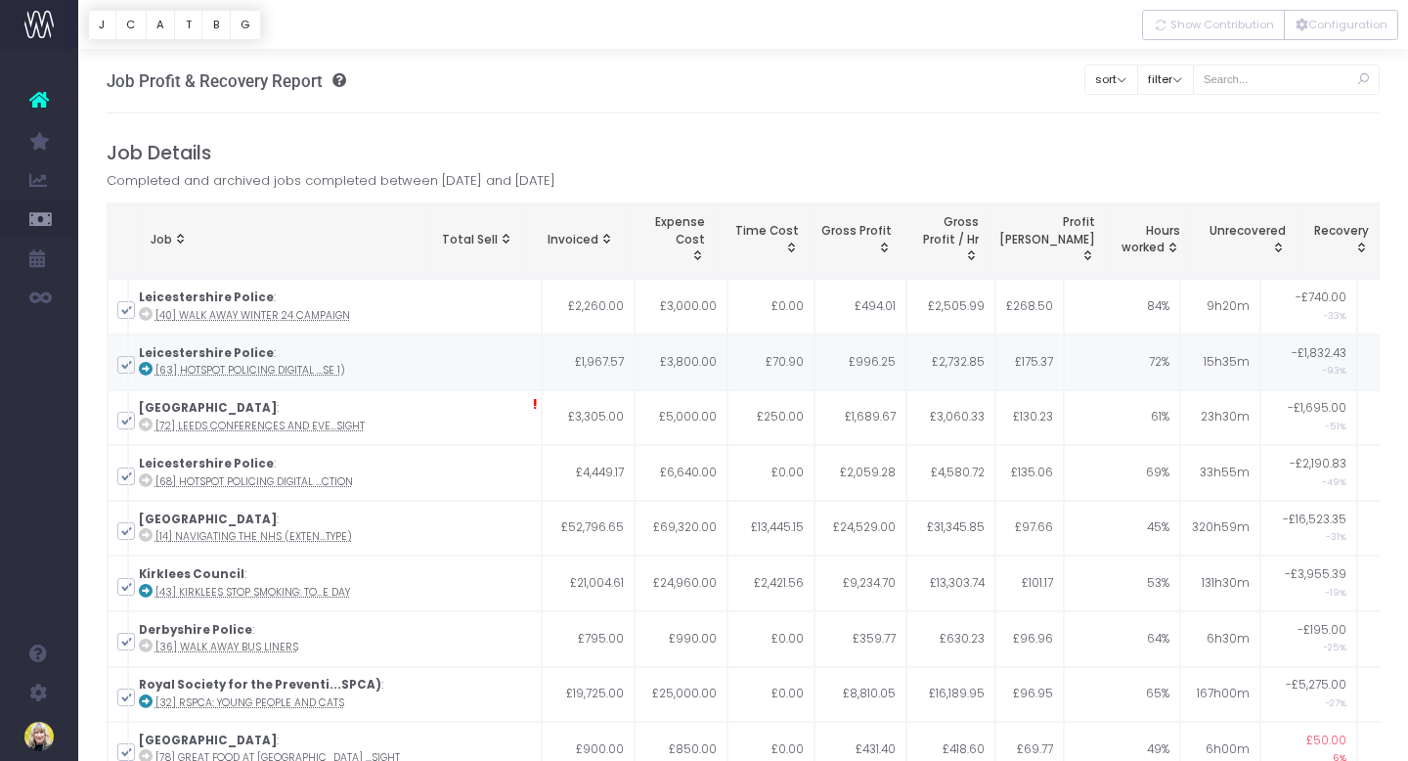
click at [126, 370] on span at bounding box center [126, 365] width 18 height 18
click at [147, 368] on input "checkbox" at bounding box center [153, 361] width 13 height 13
checkbox input "false"
click at [124, 423] on span at bounding box center [126, 421] width 18 height 18
click at [147, 423] on input "checkbox" at bounding box center [153, 417] width 13 height 13
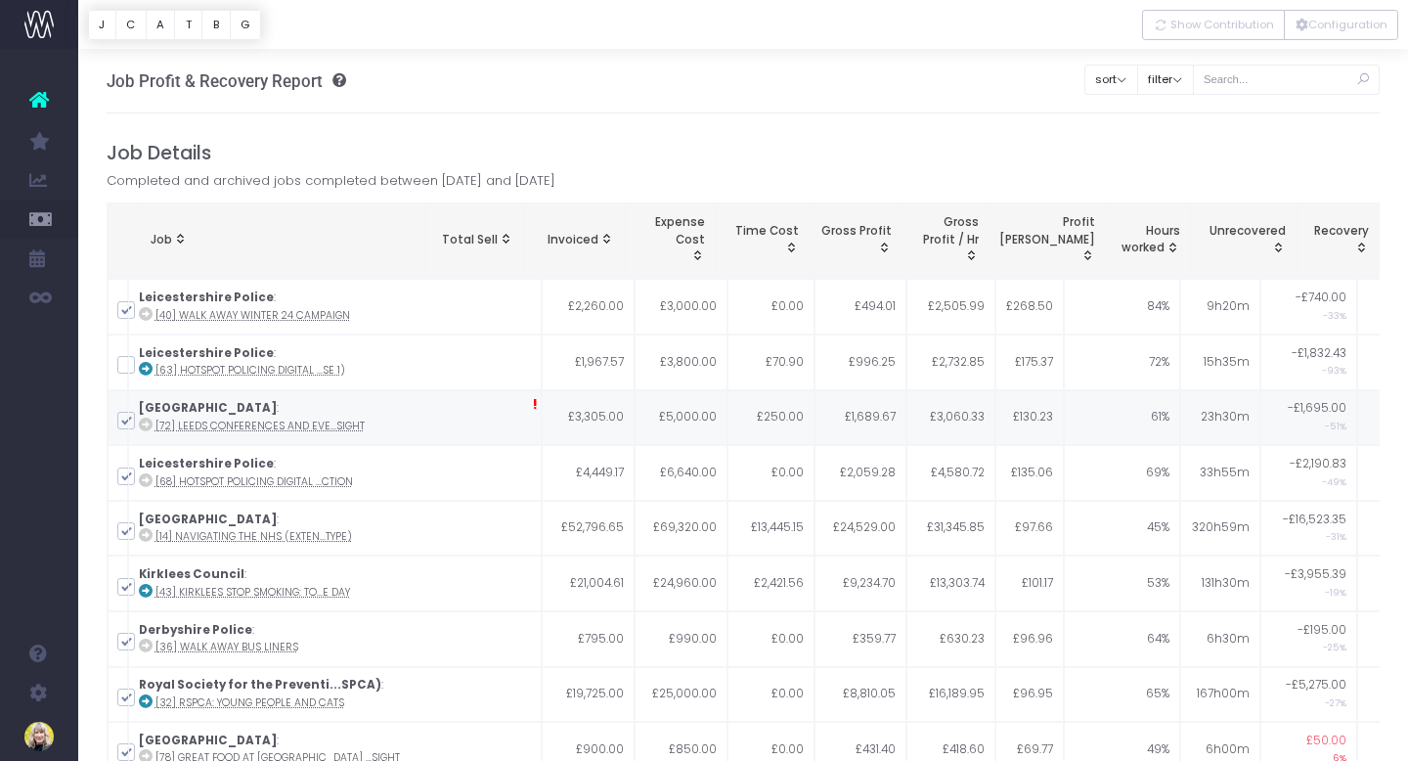
checkbox input "false"
click at [124, 474] on span at bounding box center [126, 476] width 18 height 18
click at [147, 474] on input "checkbox" at bounding box center [153, 472] width 13 height 13
checkbox input "false"
click at [129, 522] on span at bounding box center [126, 531] width 18 height 18
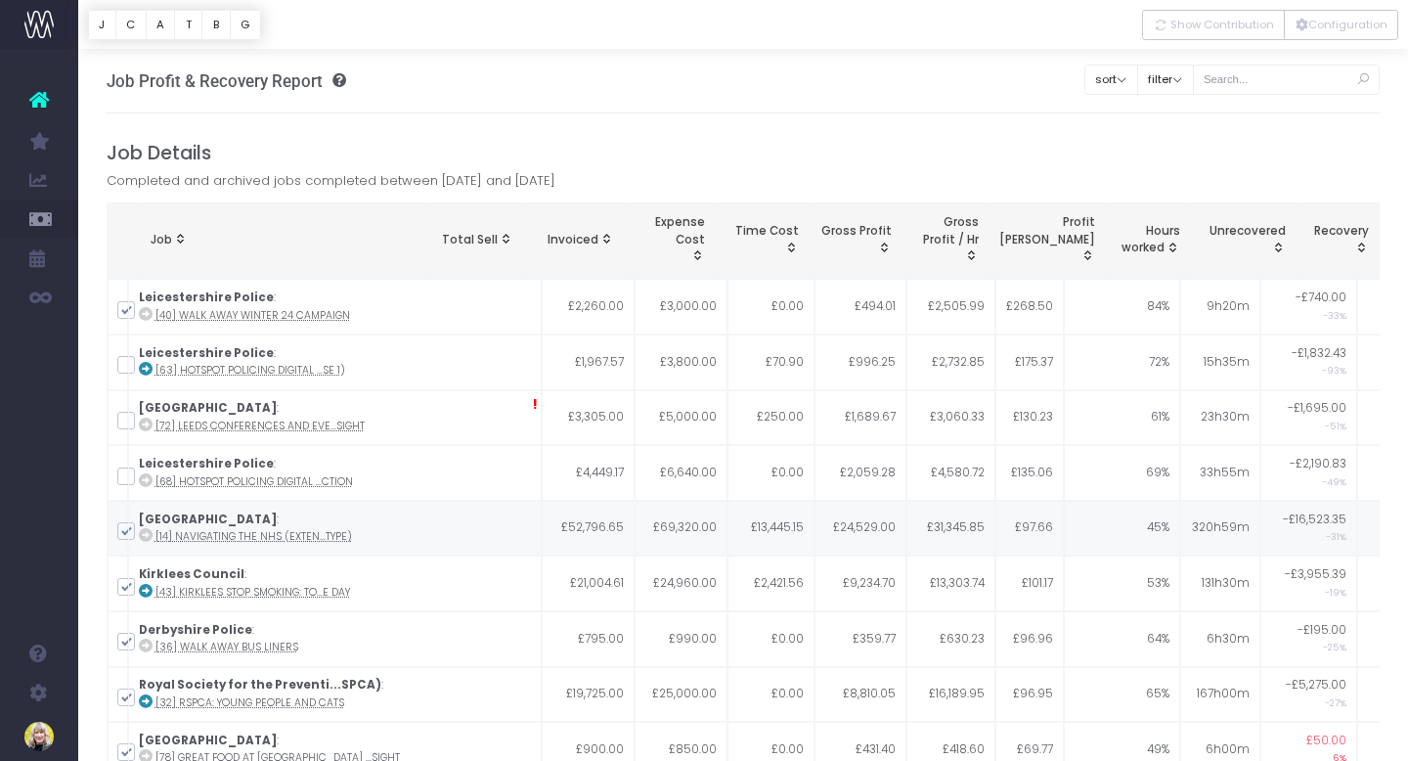
click at [147, 522] on input "checkbox" at bounding box center [153, 527] width 13 height 13
checkbox input "false"
click at [130, 581] on span at bounding box center [126, 587] width 18 height 18
click at [147, 581] on input "checkbox" at bounding box center [153, 583] width 13 height 13
checkbox input "false"
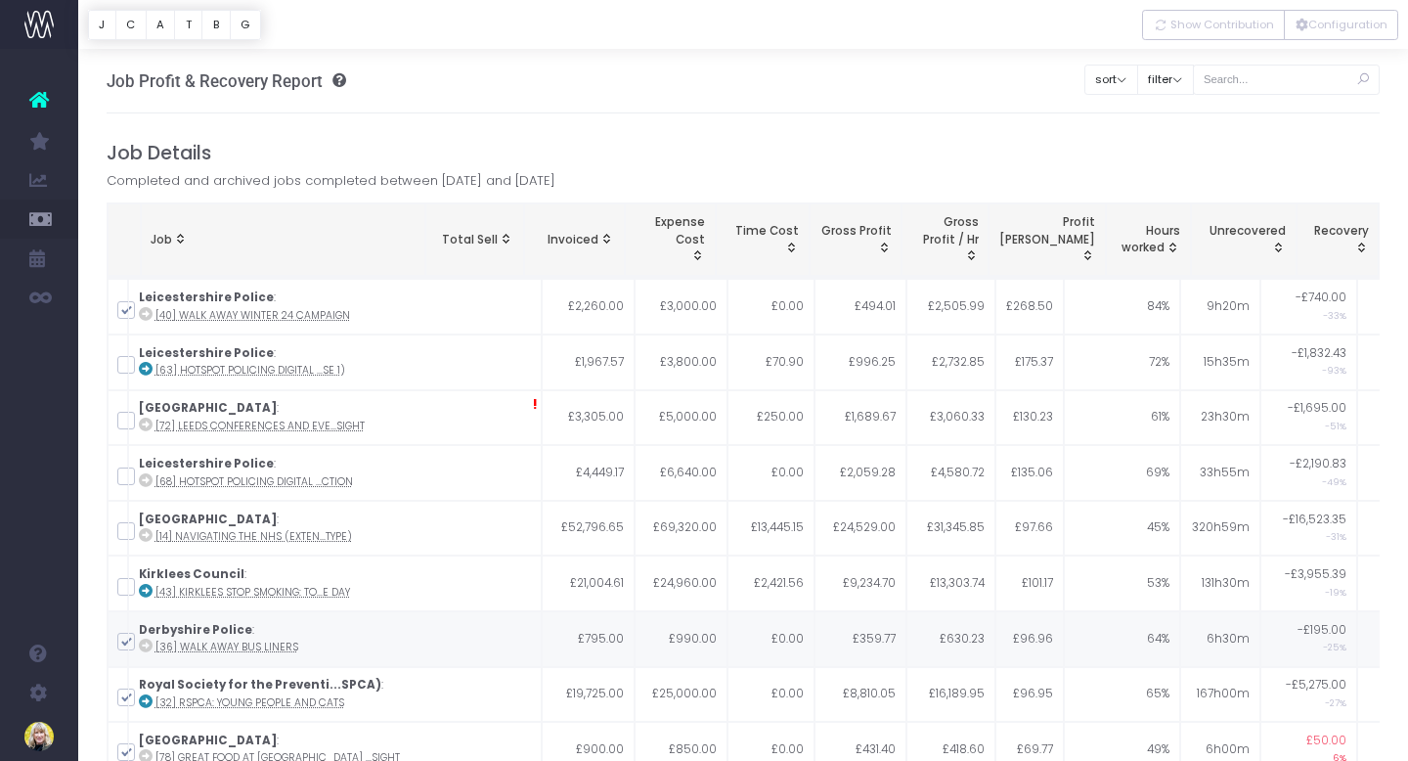
click at [130, 640] on span at bounding box center [126, 642] width 18 height 18
click at [147, 640] on input "checkbox" at bounding box center [153, 638] width 13 height 13
checkbox input "false"
click at [128, 696] on span at bounding box center [126, 697] width 18 height 18
click at [147, 696] on input "checkbox" at bounding box center [153, 693] width 13 height 13
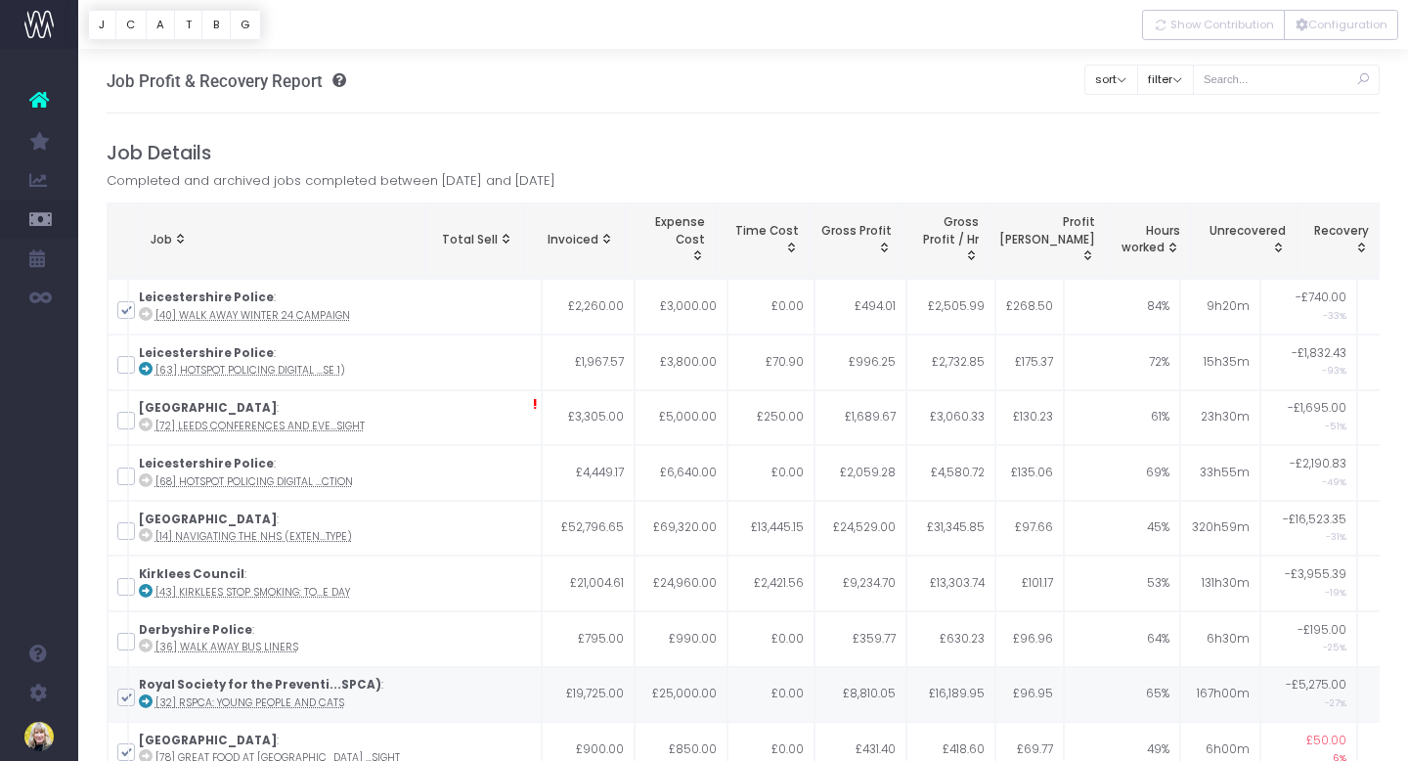
checkbox input "false"
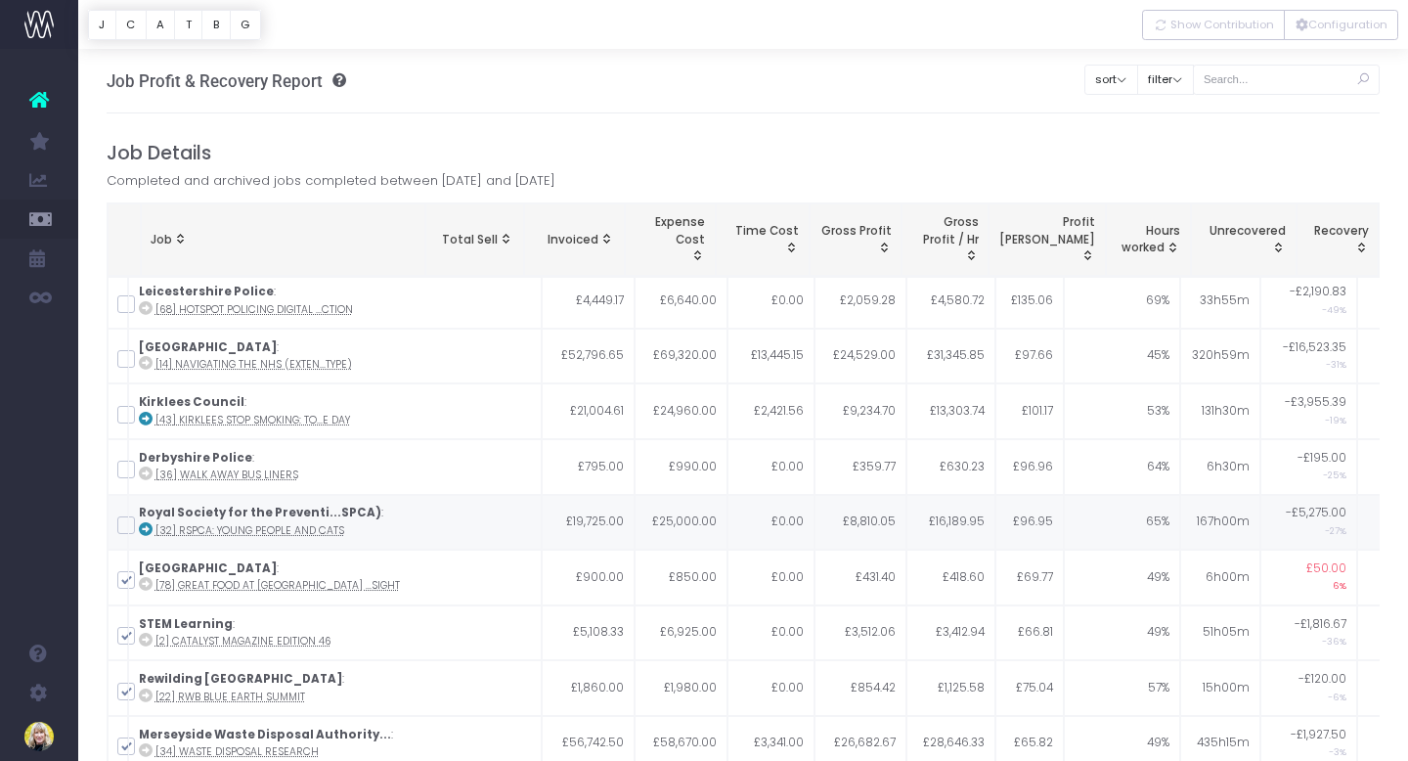
scroll to position [198, 0]
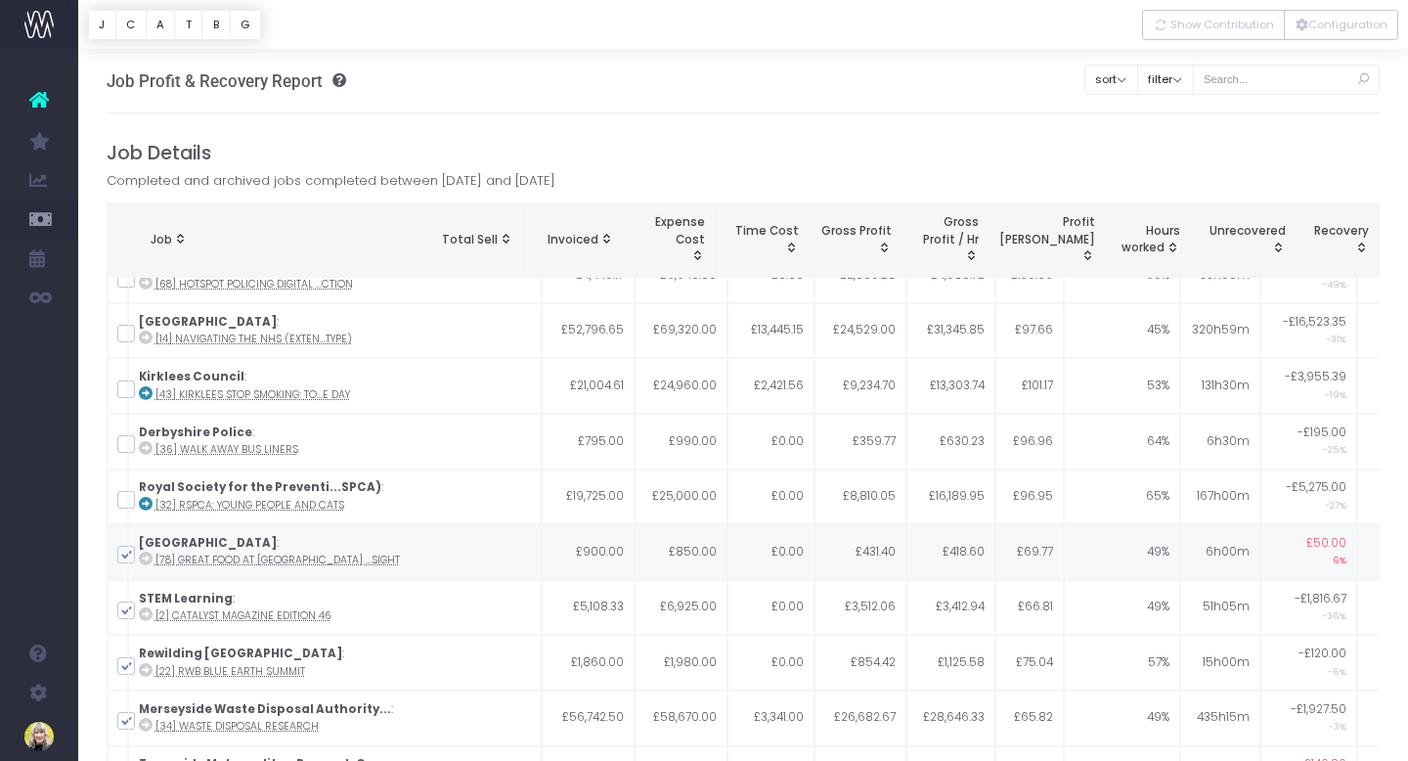
click at [130, 554] on span at bounding box center [126, 555] width 18 height 18
click at [147, 554] on input "checkbox" at bounding box center [153, 551] width 13 height 13
checkbox input "false"
click at [128, 615] on span at bounding box center [126, 610] width 18 height 18
click at [147, 613] on input "checkbox" at bounding box center [153, 606] width 13 height 13
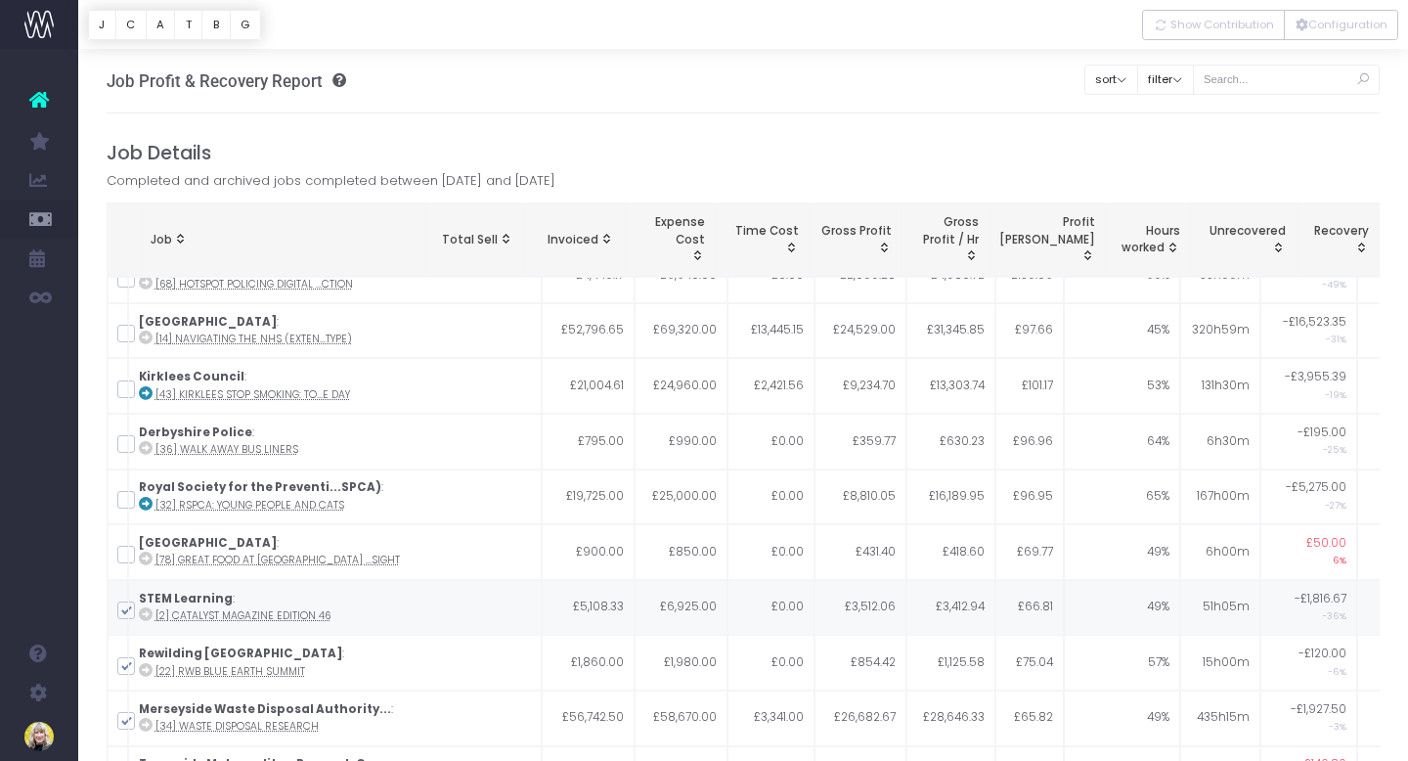
checkbox input "false"
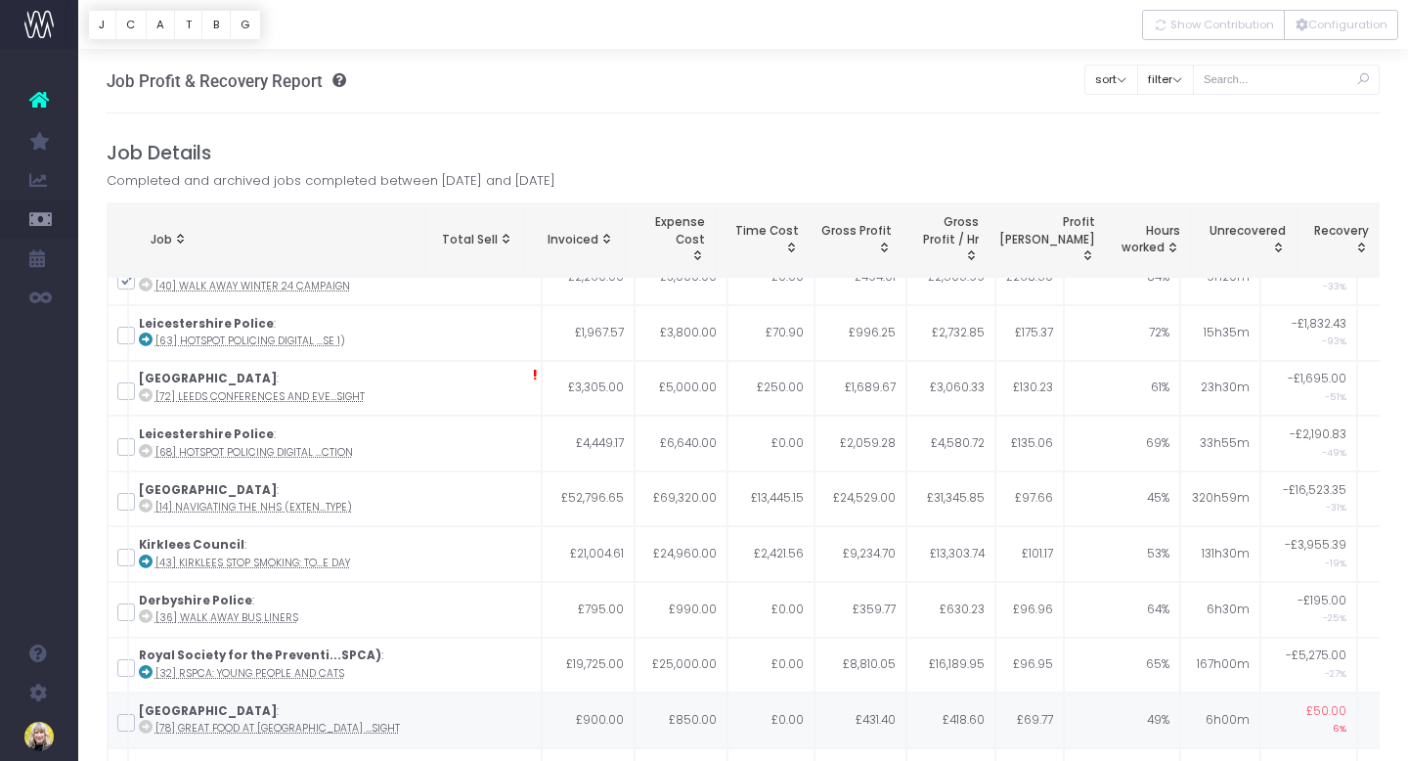
scroll to position [0, 0]
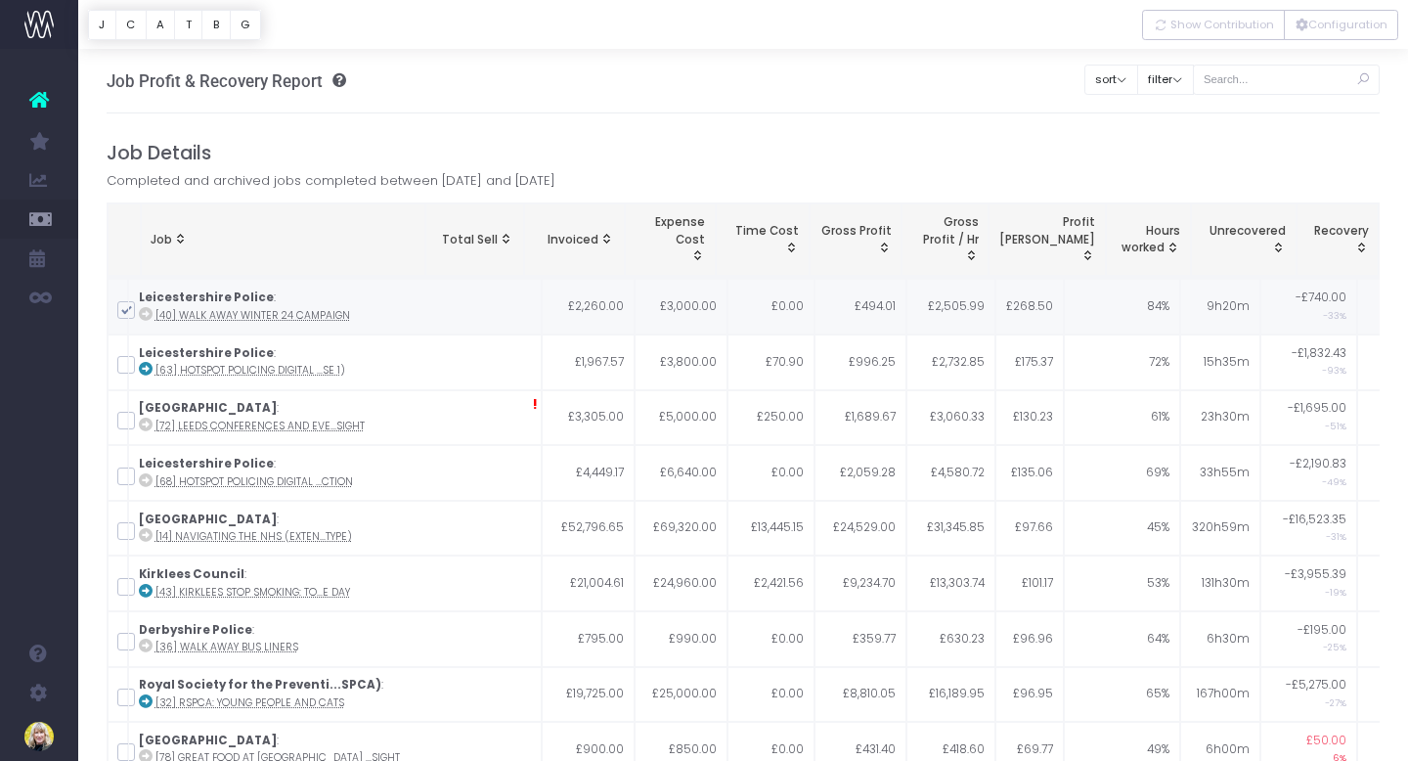
click at [226, 299] on strong "Leicestershire Police" at bounding box center [206, 297] width 135 height 16
click at [236, 315] on abbr "[40] Walk Away Winter 24 Campaign" at bounding box center [252, 315] width 195 height 15
click at [1138, 76] on button "sort" at bounding box center [1111, 80] width 54 height 30
click at [1190, 75] on button "filter" at bounding box center [1165, 80] width 57 height 30
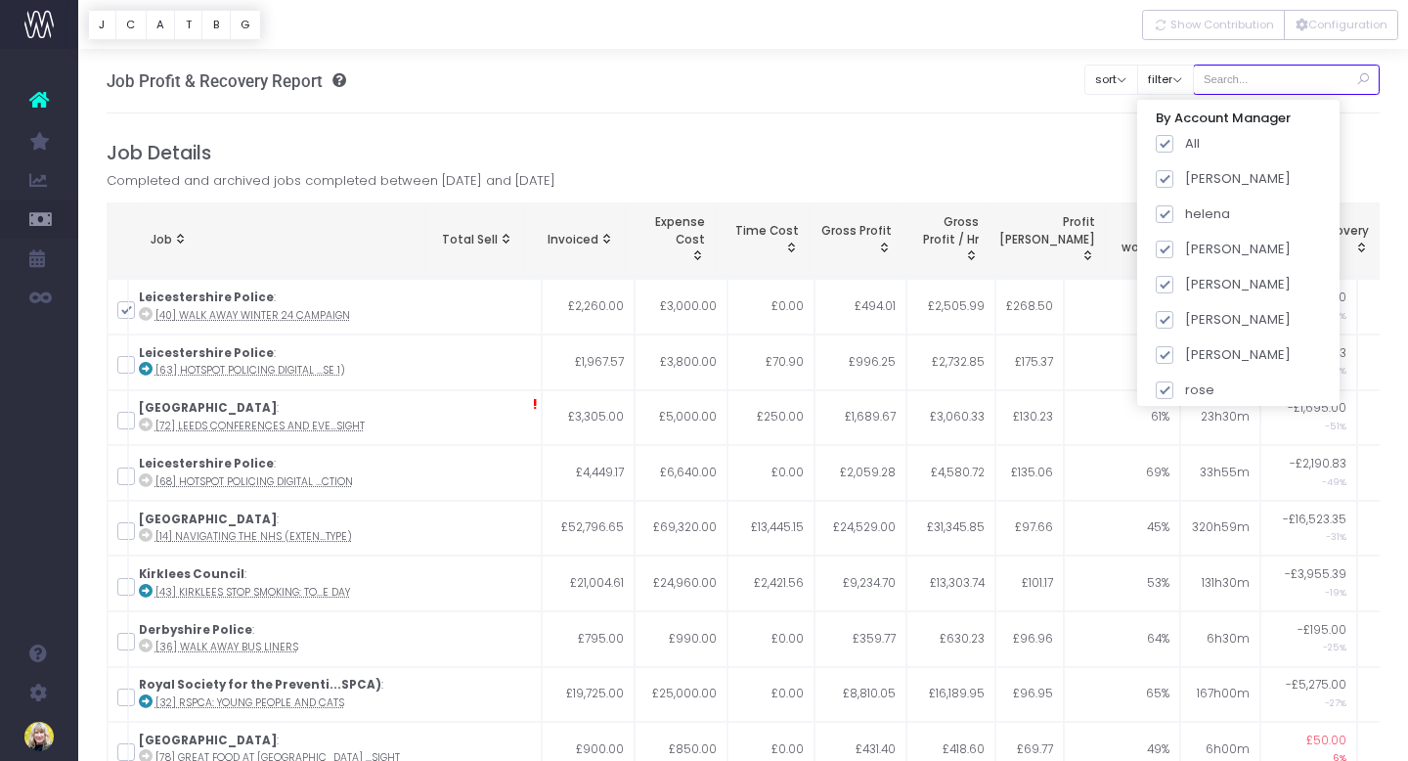
click at [1263, 82] on input "text" at bounding box center [1287, 80] width 188 height 30
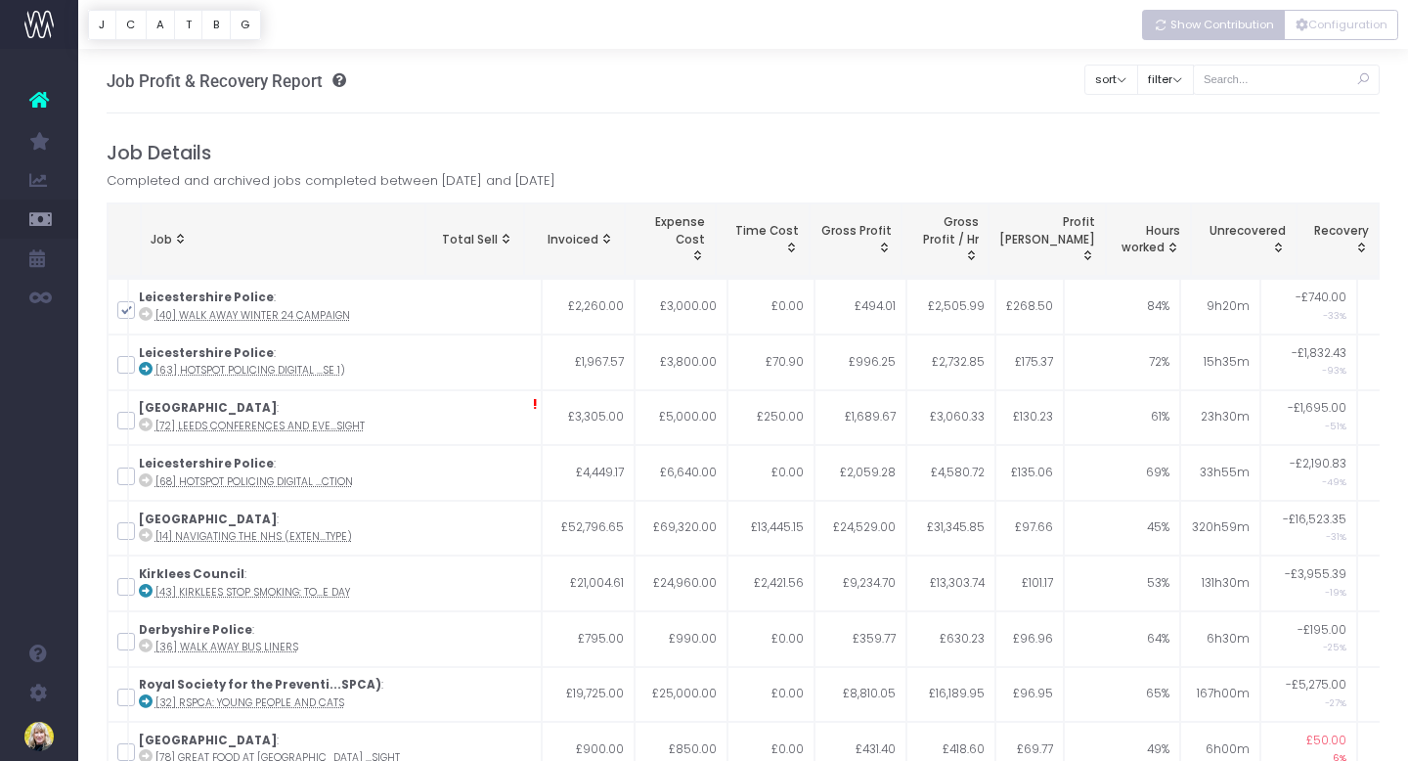
click at [1210, 22] on span "Show Contribution" at bounding box center [1222, 25] width 104 height 17
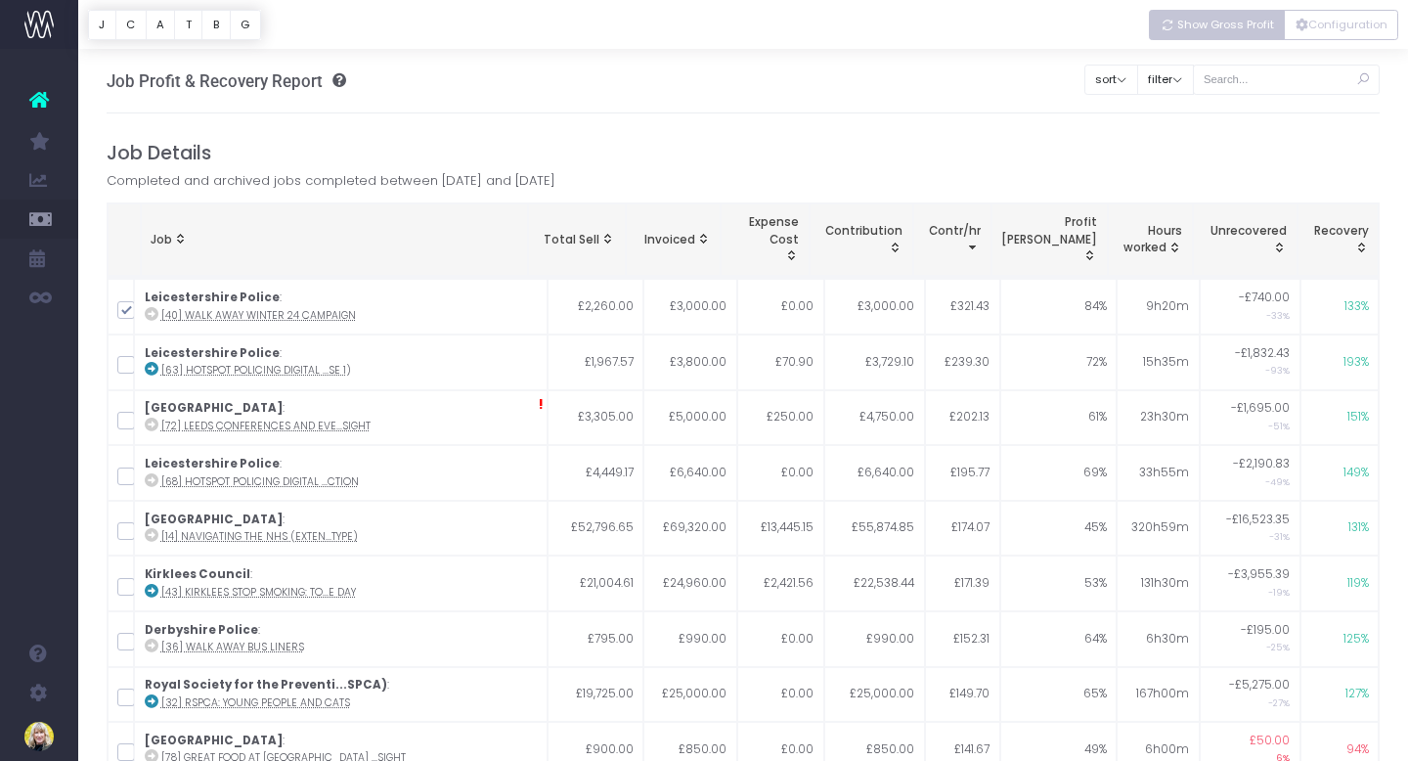
click at [1199, 25] on span "Show Gross Profit" at bounding box center [1225, 25] width 97 height 17
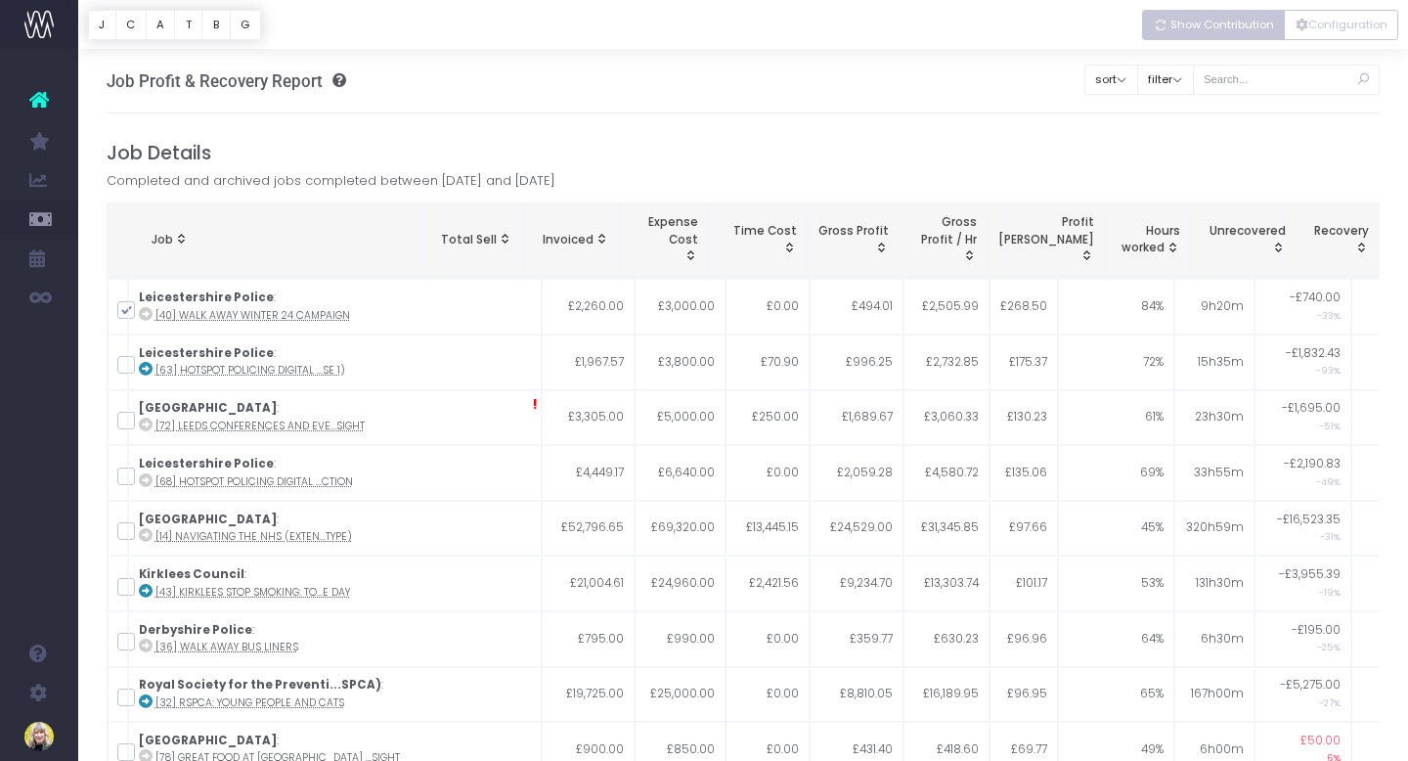
click at [1199, 25] on span "Show Contribution" at bounding box center [1222, 25] width 104 height 17
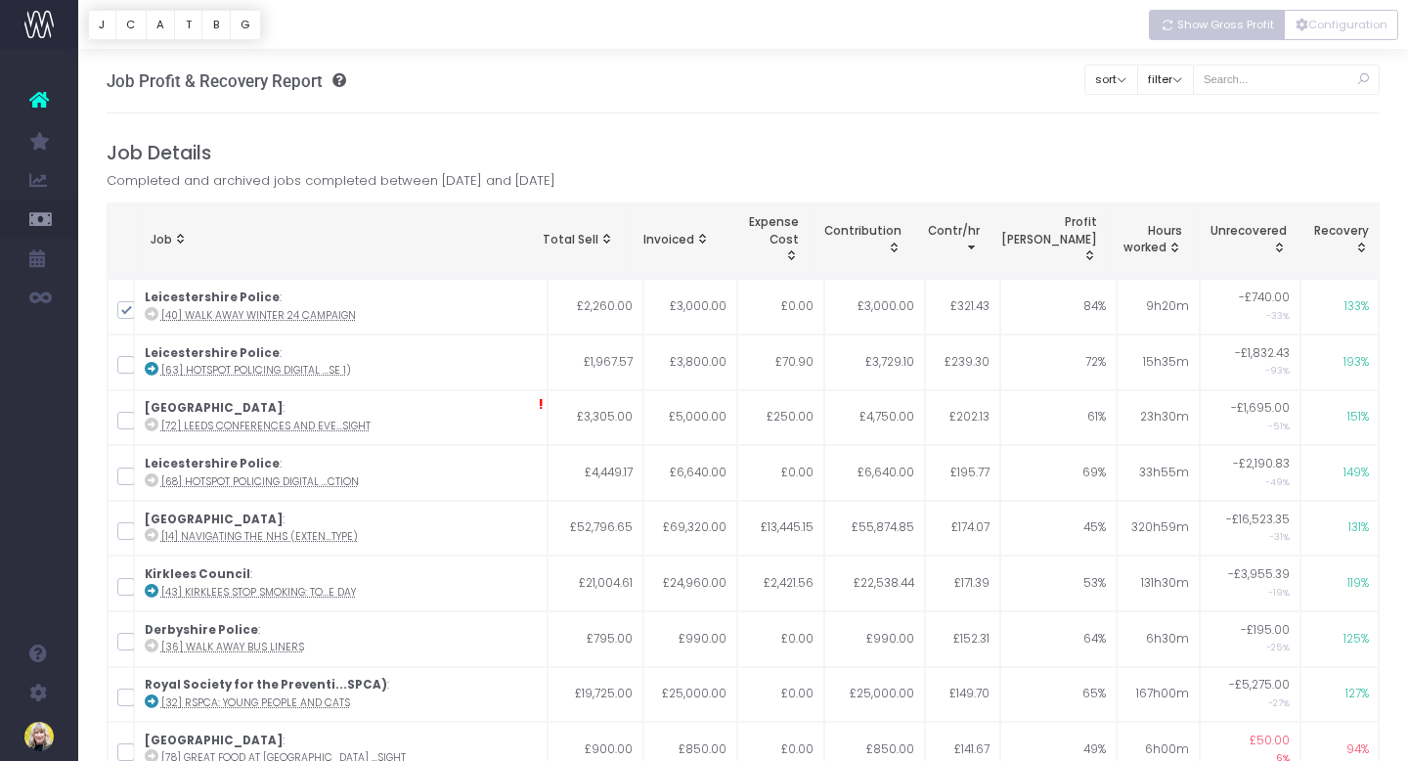
click at [1200, 30] on span "Show Gross Profit" at bounding box center [1225, 25] width 97 height 17
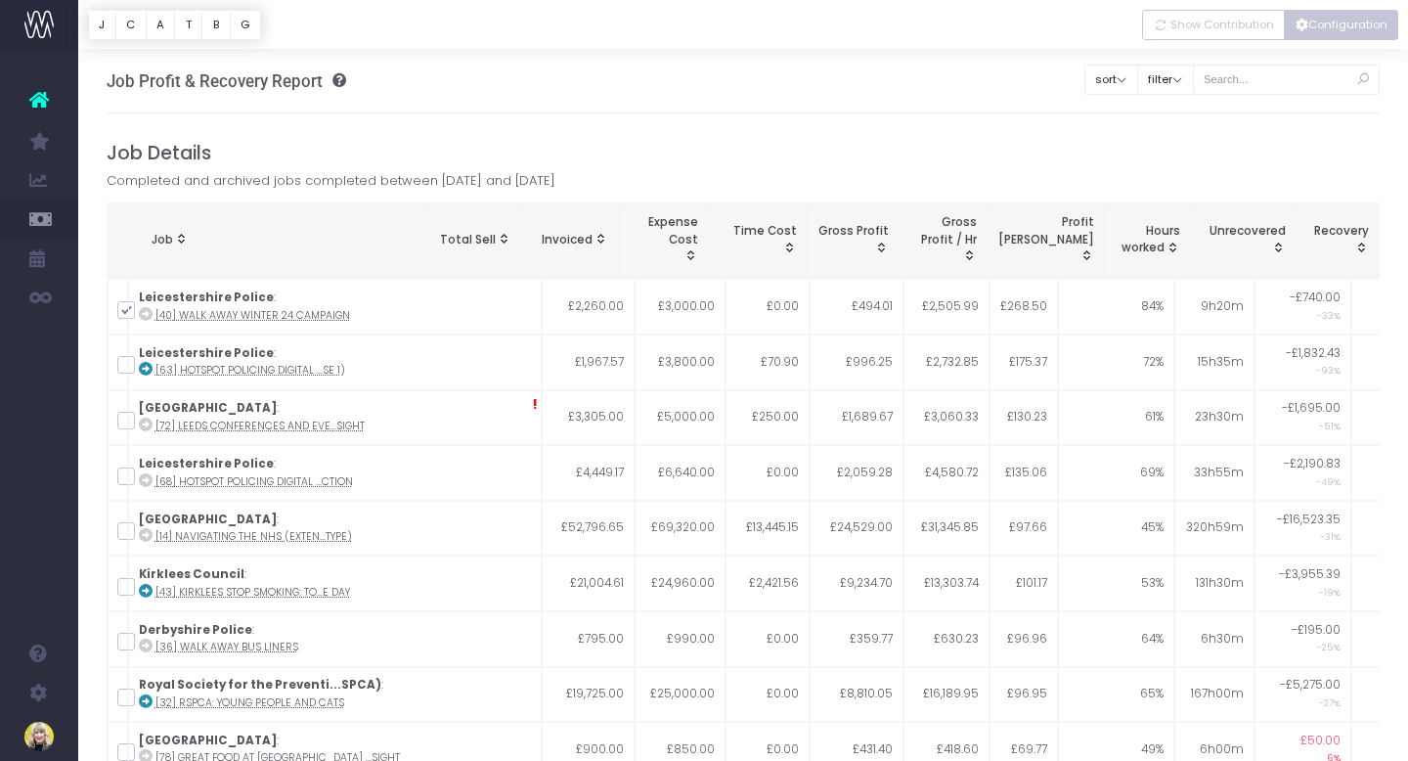
click at [1357, 27] on button "Configuration" at bounding box center [1341, 25] width 114 height 30
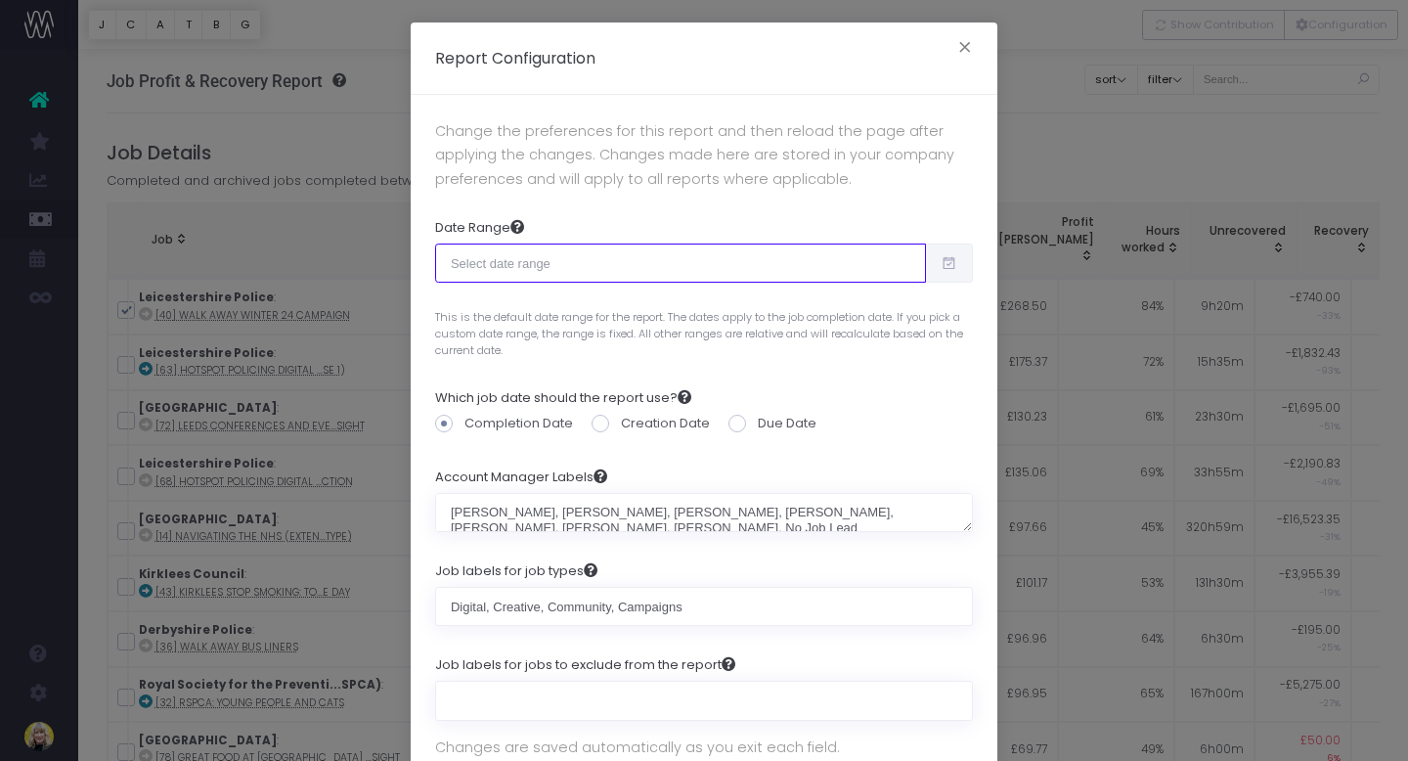
click at [566, 262] on input "text" at bounding box center [680, 262] width 491 height 39
type input "09-10-2025"
type input "10-09-2025"
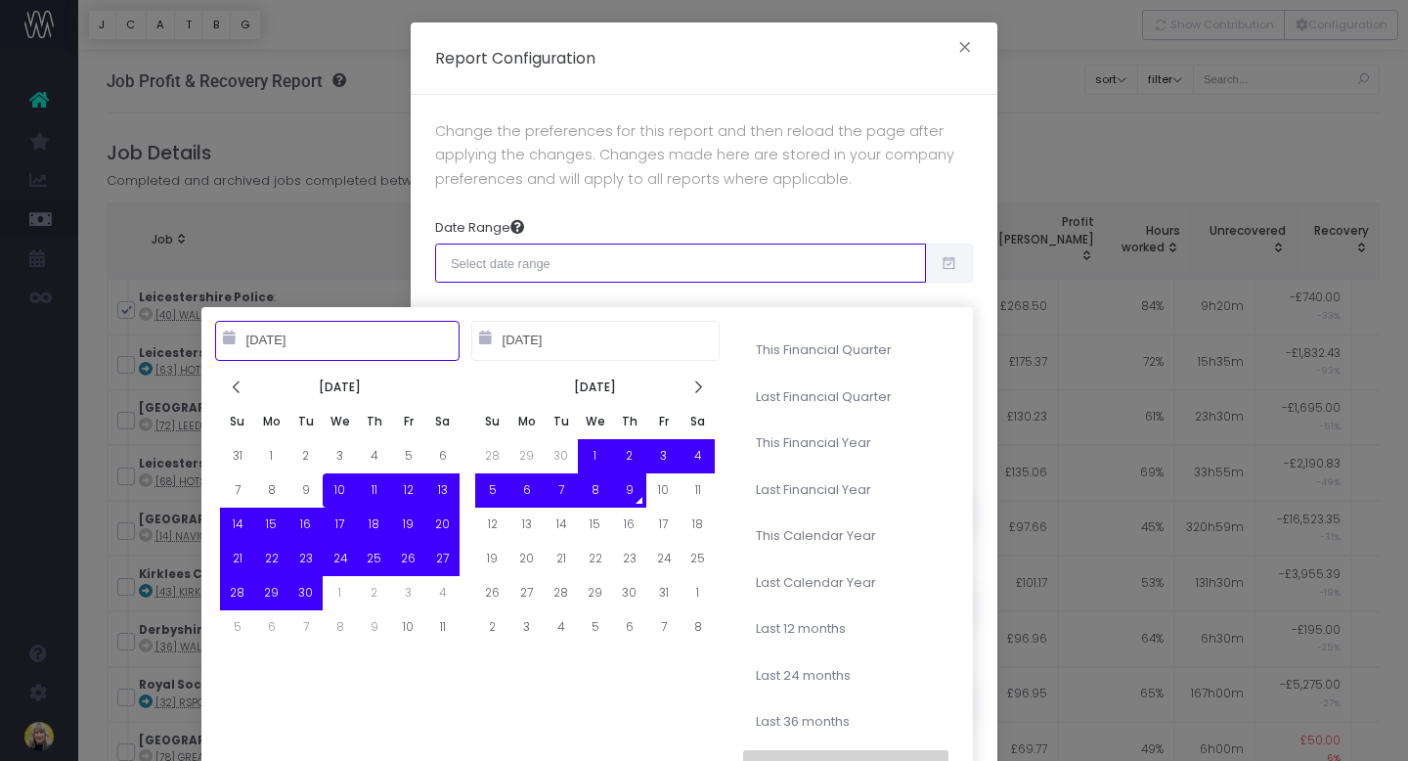
type input "10-01-2025"
type input "12-31-2025"
type input "09-10-2025"
type input "10-09-2025"
type input "07-01-2025"
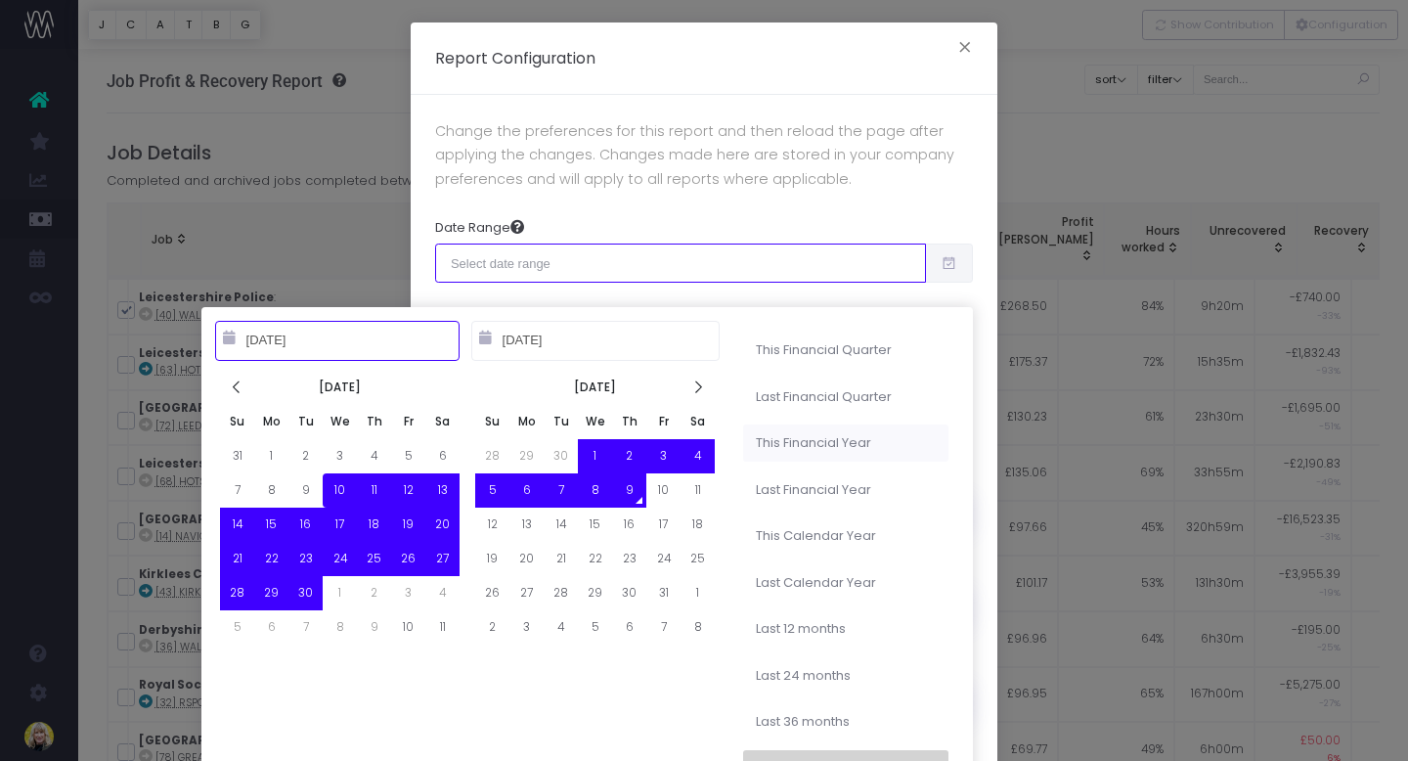
type input "09-30-2025"
type input "09-10-2025"
type input "10-09-2025"
type input "07-01-2025"
type input "06-30-2026"
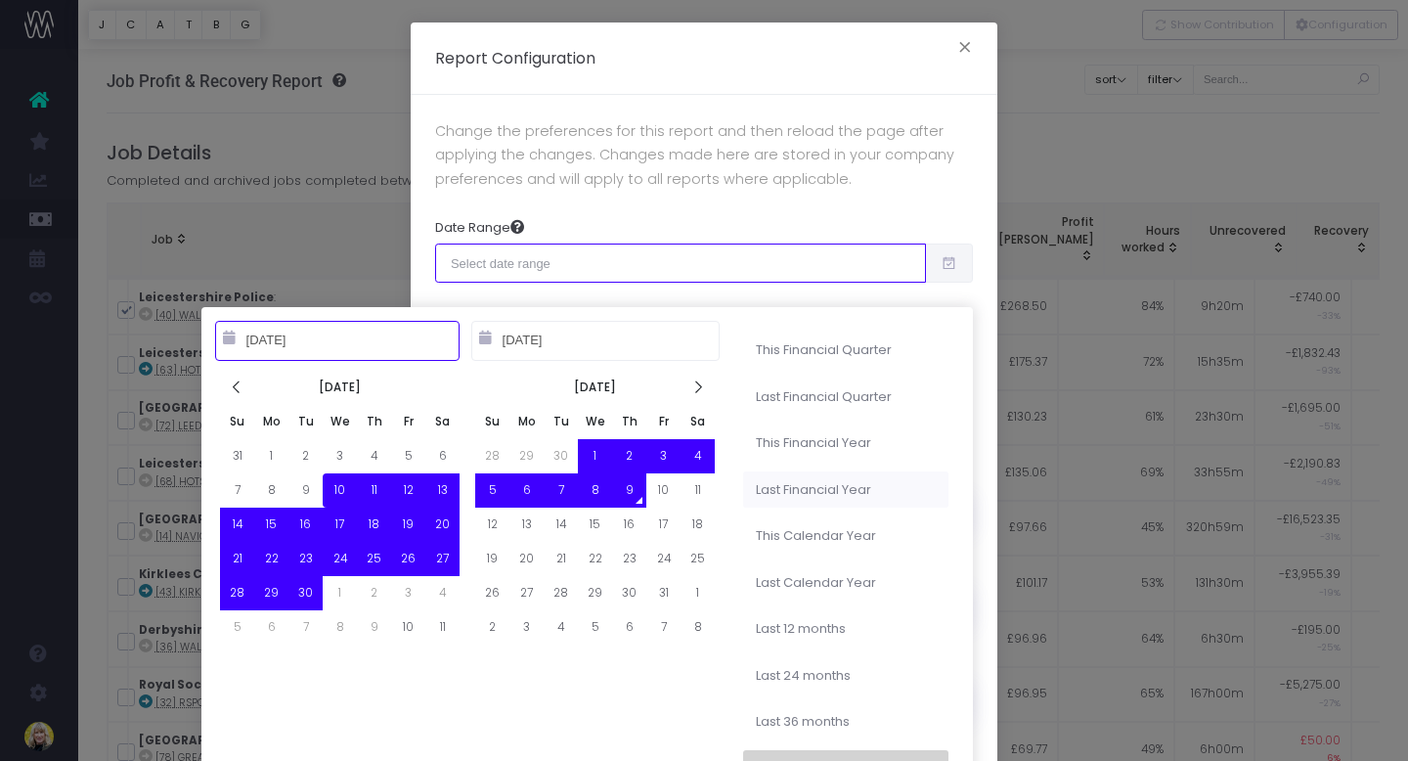
type input "09-10-2025"
type input "10-09-2025"
type input "07-01-2024"
type input "06-30-2025"
type input "09-10-2025"
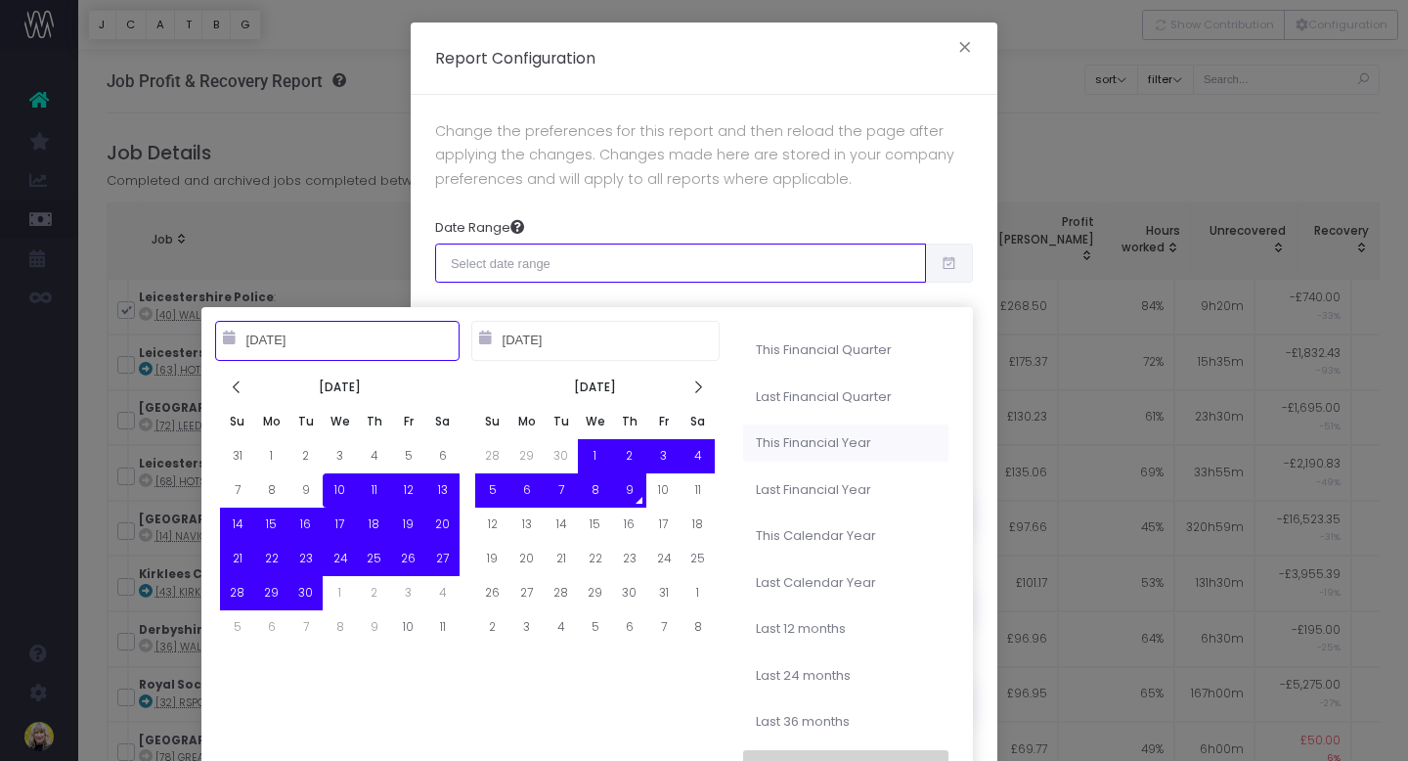
type input "10-09-2025"
type input "07-01-2025"
type input "06-30-2026"
type input "09-10-2025"
type input "10-09-2025"
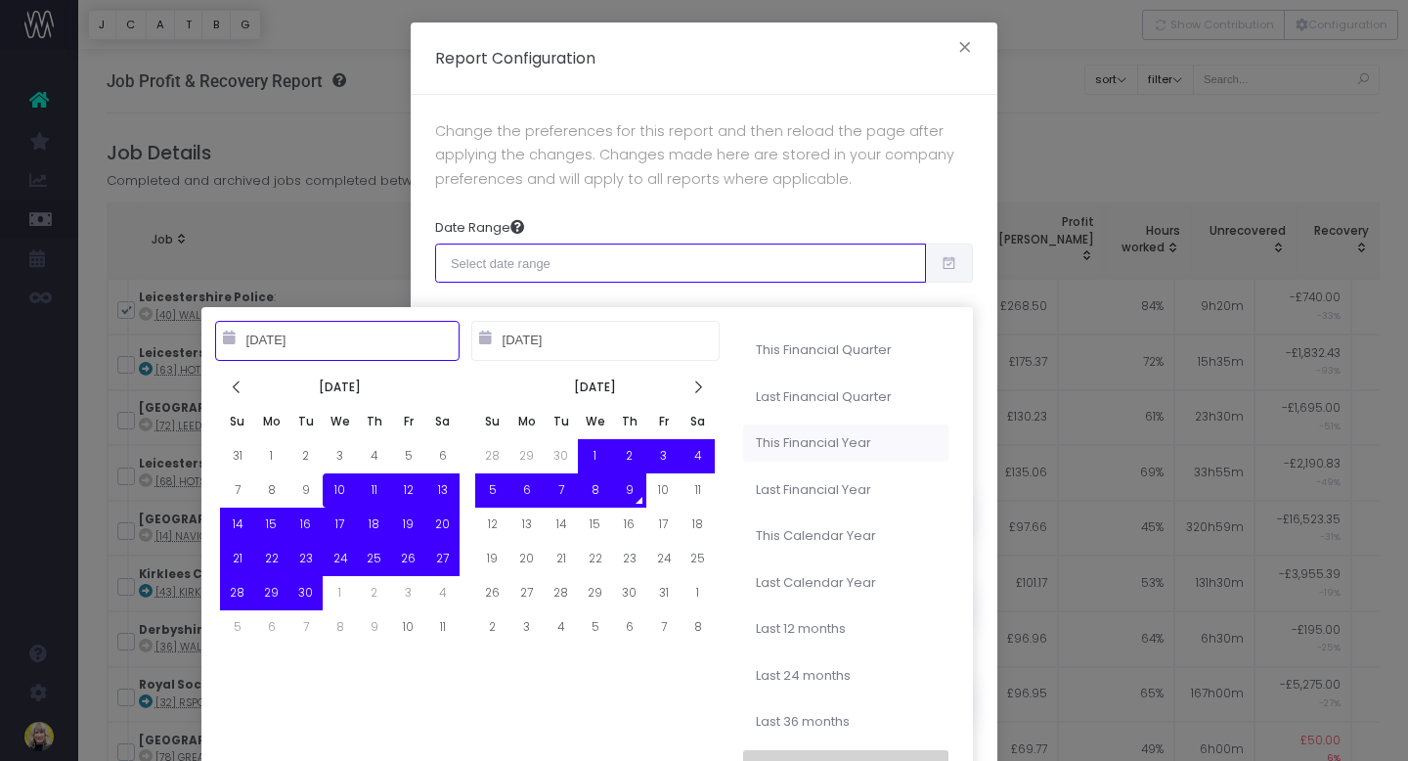
type input "07-01-2025"
type input "06-30-2026"
type input "09-10-2025"
type input "10-09-2025"
type input "07-01-2024"
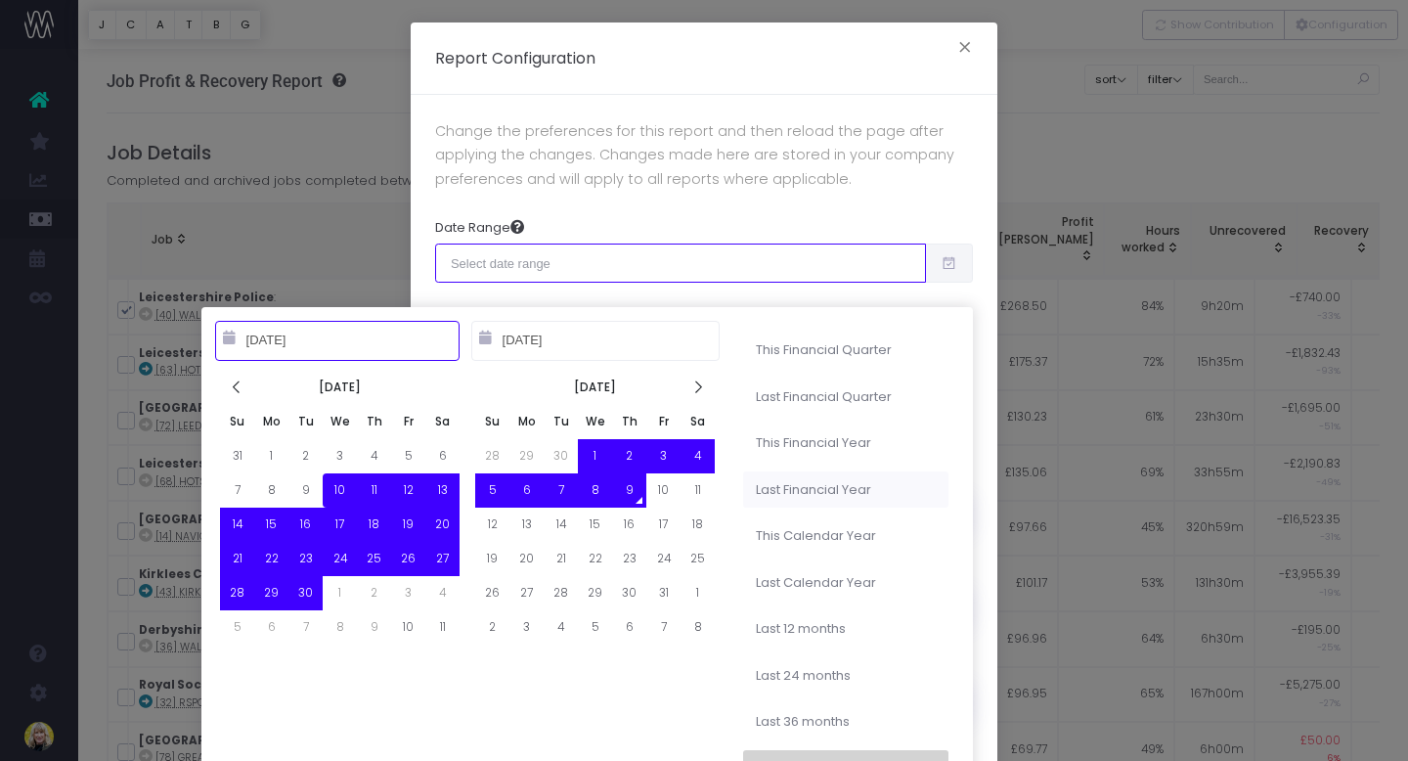
type input "06-30-2025"
type input "09-10-2025"
type input "10-09-2025"
type input "07-01-2025"
type input "06-30-2026"
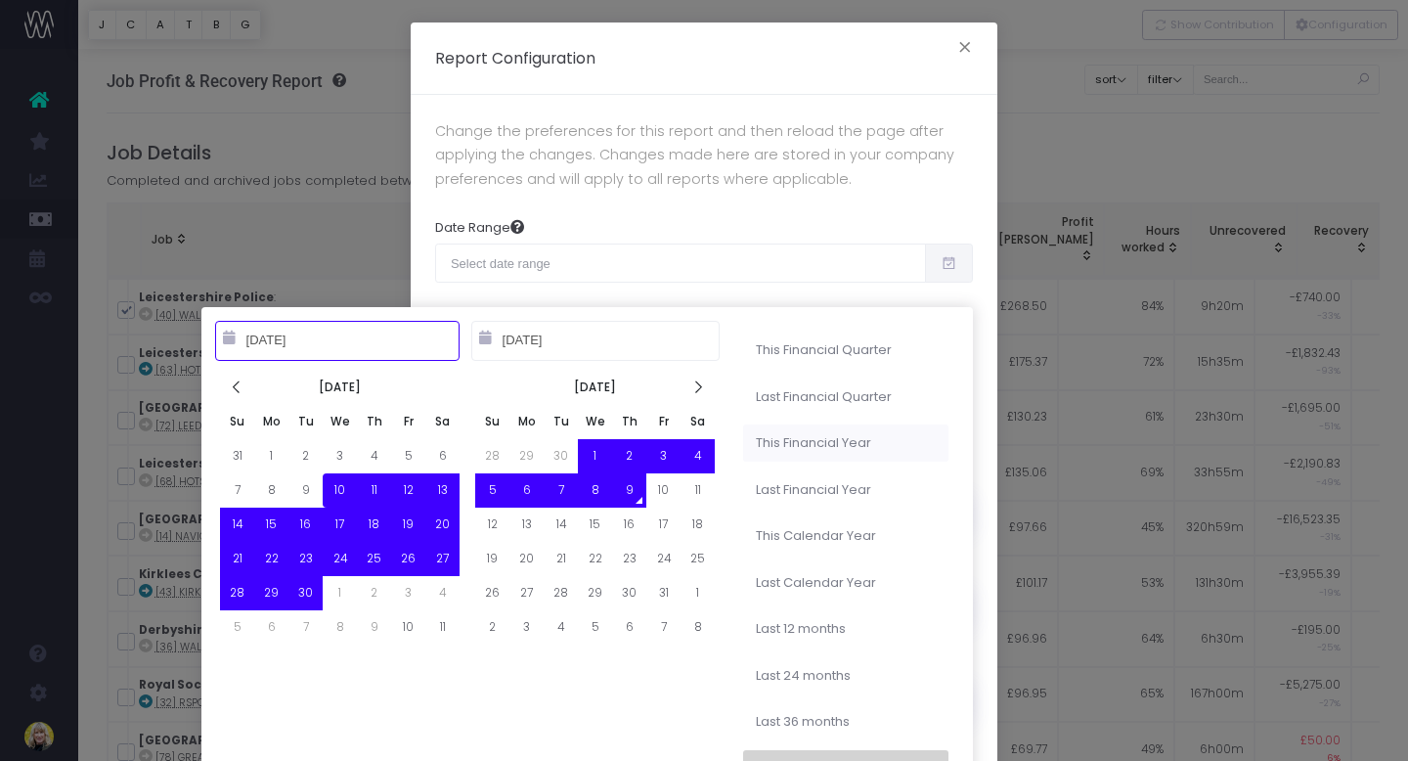
click at [803, 429] on li "This Financial Year" at bounding box center [845, 442] width 205 height 37
type input "Jul 1st 2025 – Jun 30th 2026"
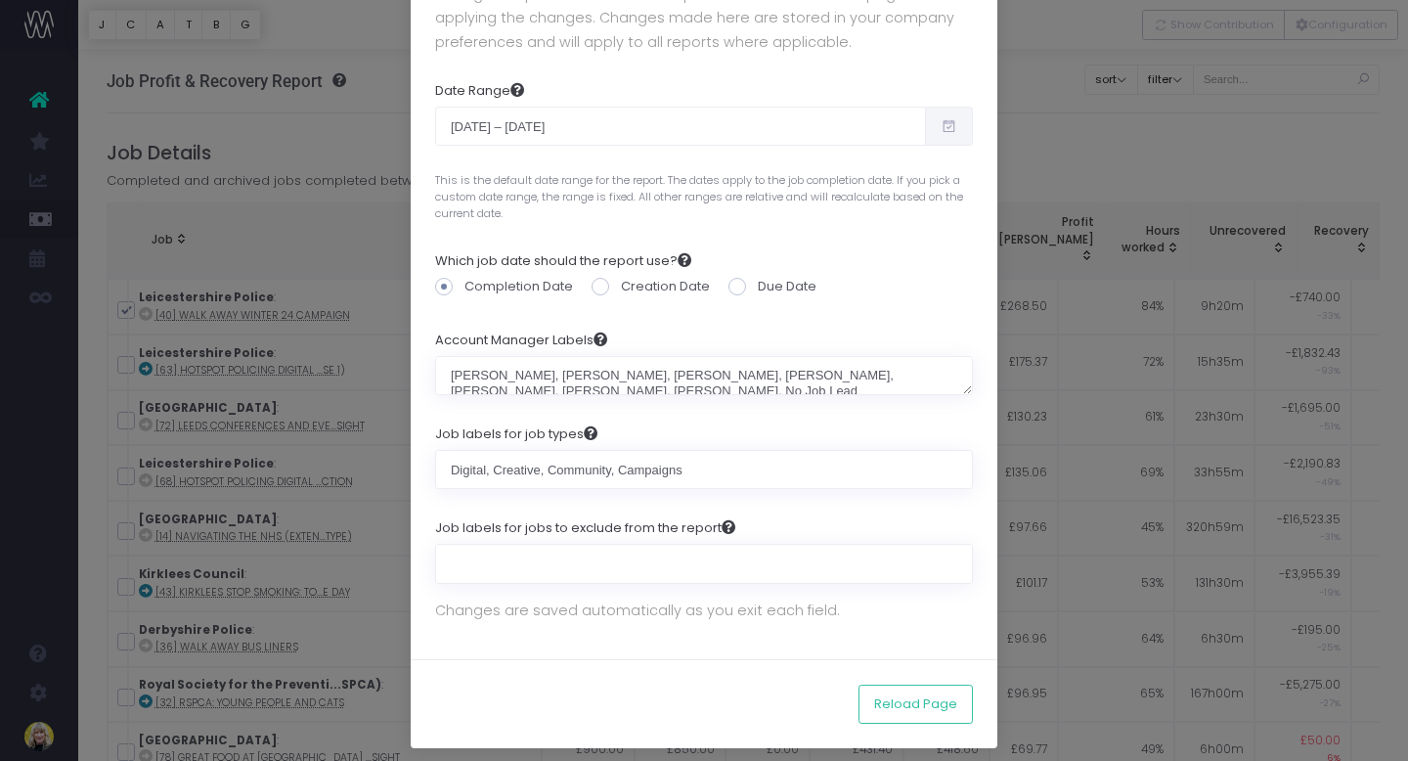
scroll to position [139, 0]
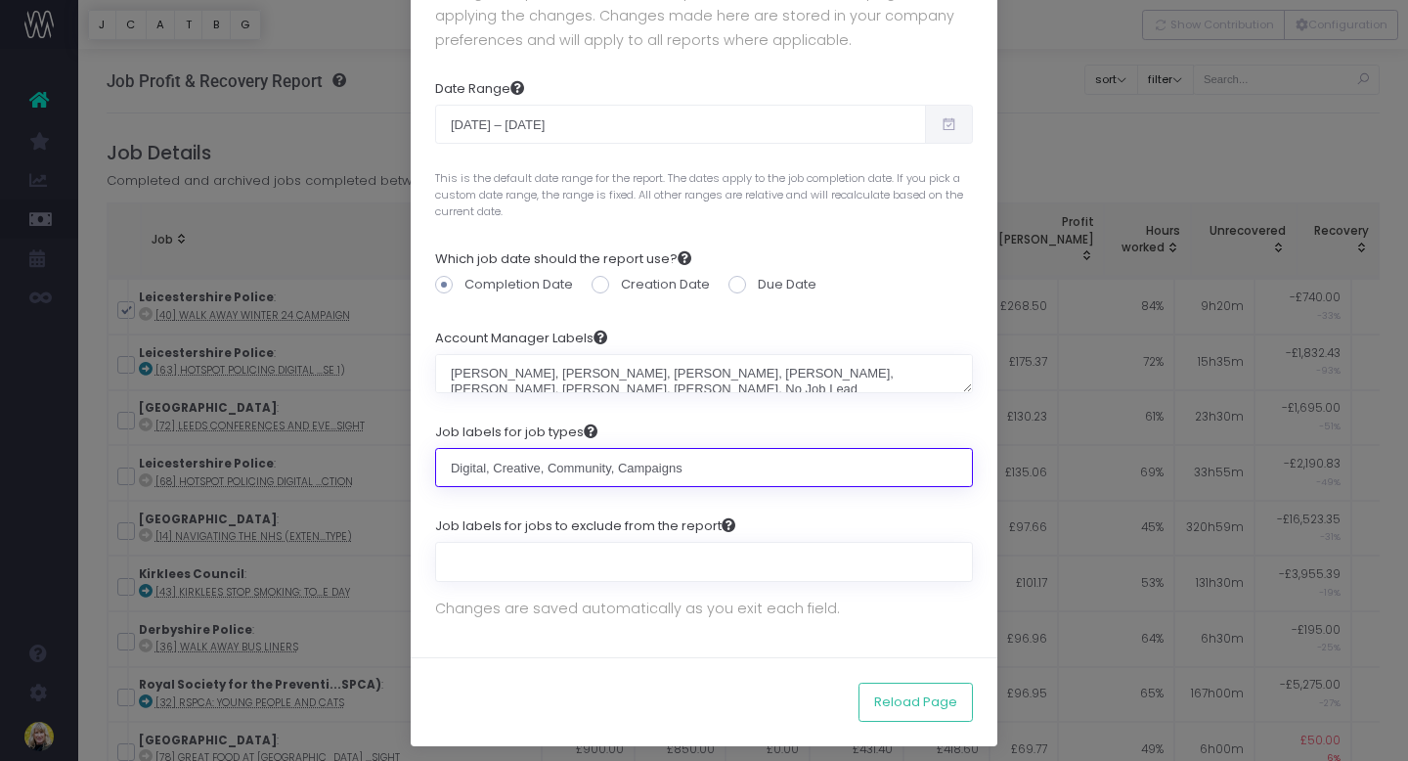
drag, startPoint x: 685, startPoint y: 466, endPoint x: 363, endPoint y: 496, distance: 324.0
click at [363, 496] on div "Report Configuration × Change the preferences for this report and then reload t…" at bounding box center [704, 380] width 1408 height 761
type input "D"
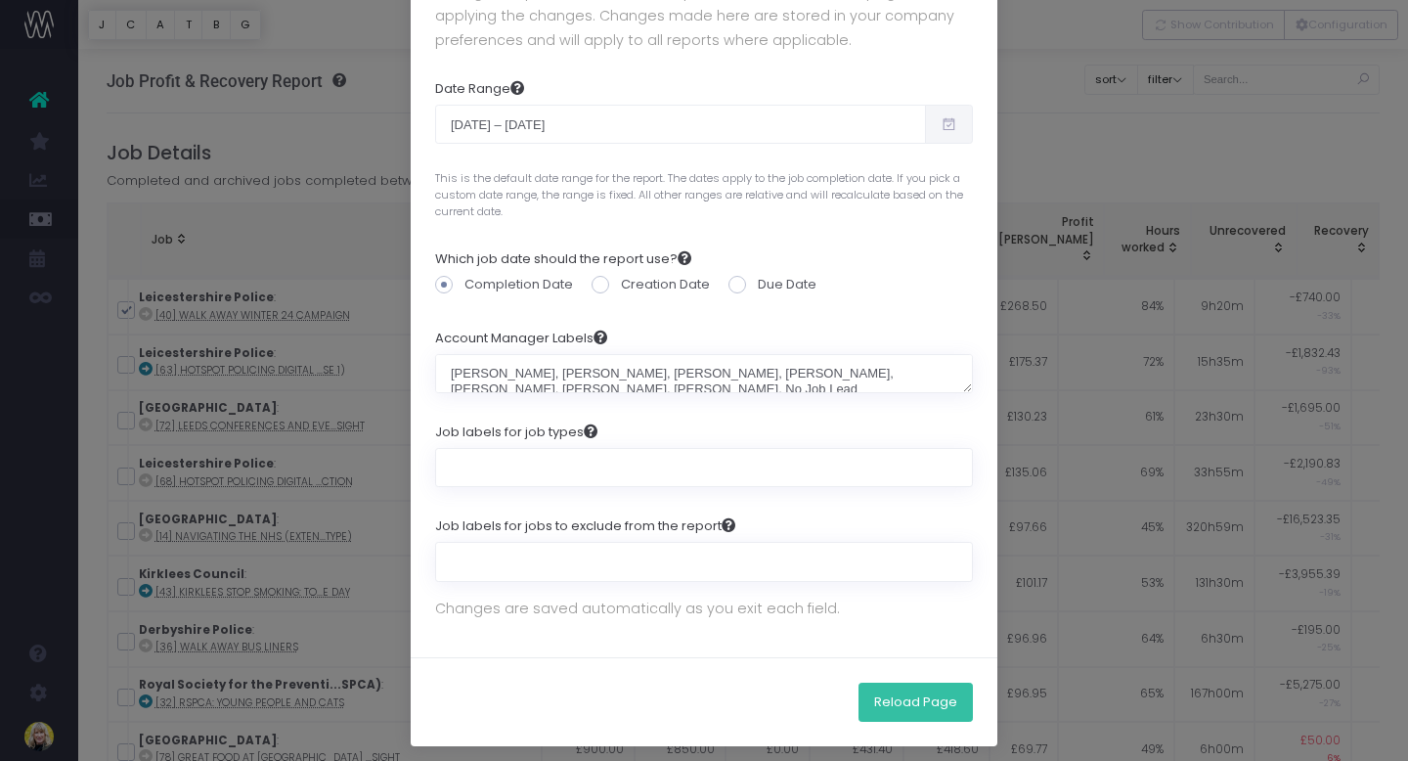
click at [902, 702] on button "Reload Page" at bounding box center [916, 702] width 114 height 39
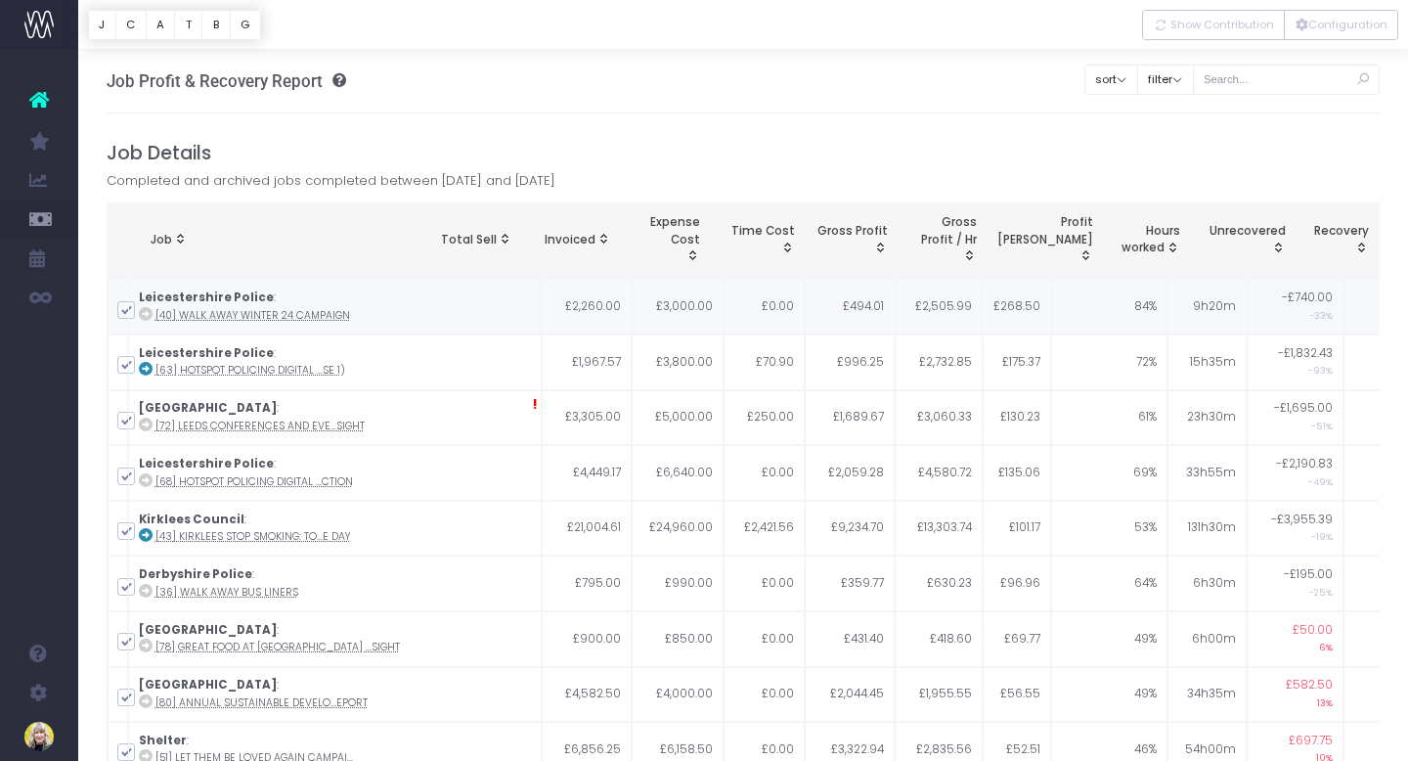
click at [225, 302] on strong "Leicestershire Police" at bounding box center [206, 297] width 135 height 16
click at [206, 319] on abbr "[40] Walk Away Winter 24 Campaign" at bounding box center [252, 315] width 195 height 15
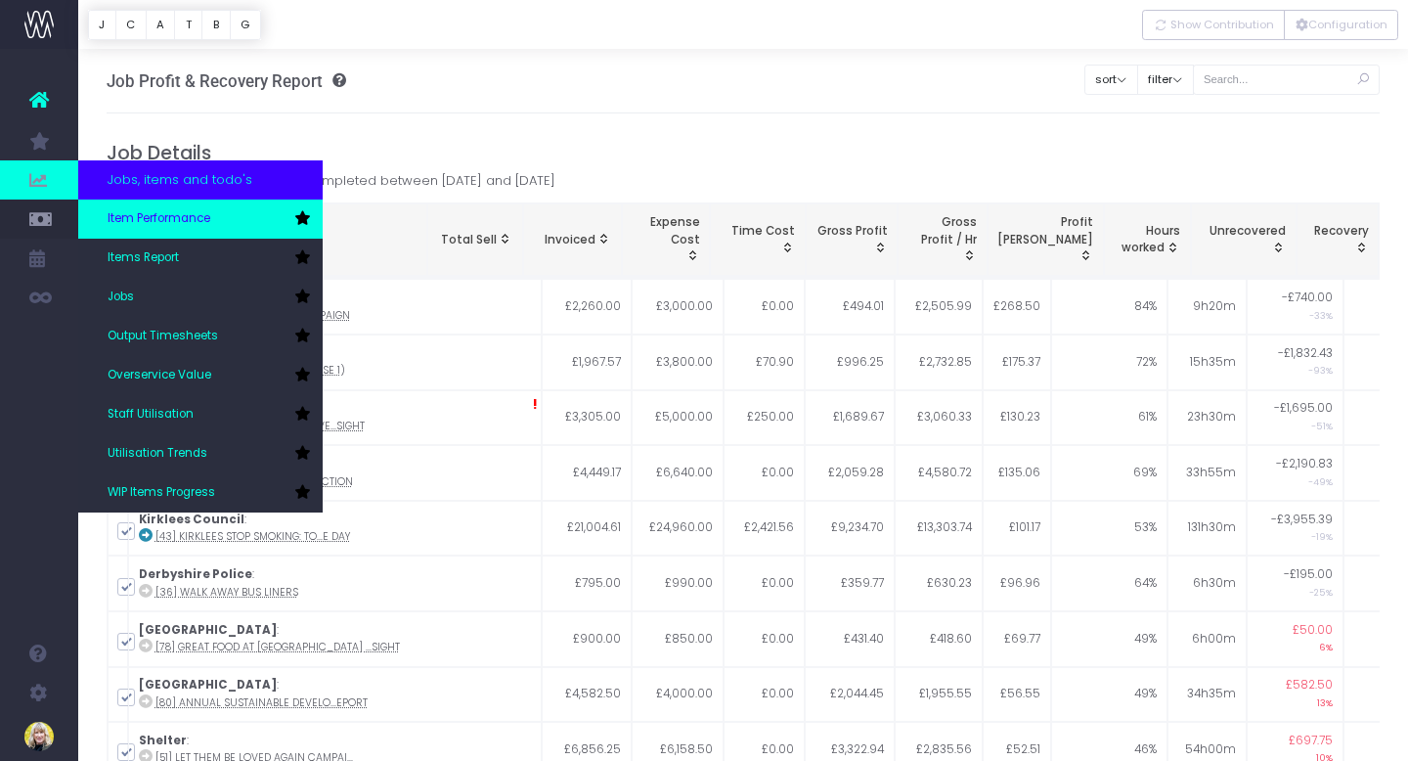
click at [159, 219] on span "Item Performance" at bounding box center [159, 219] width 103 height 18
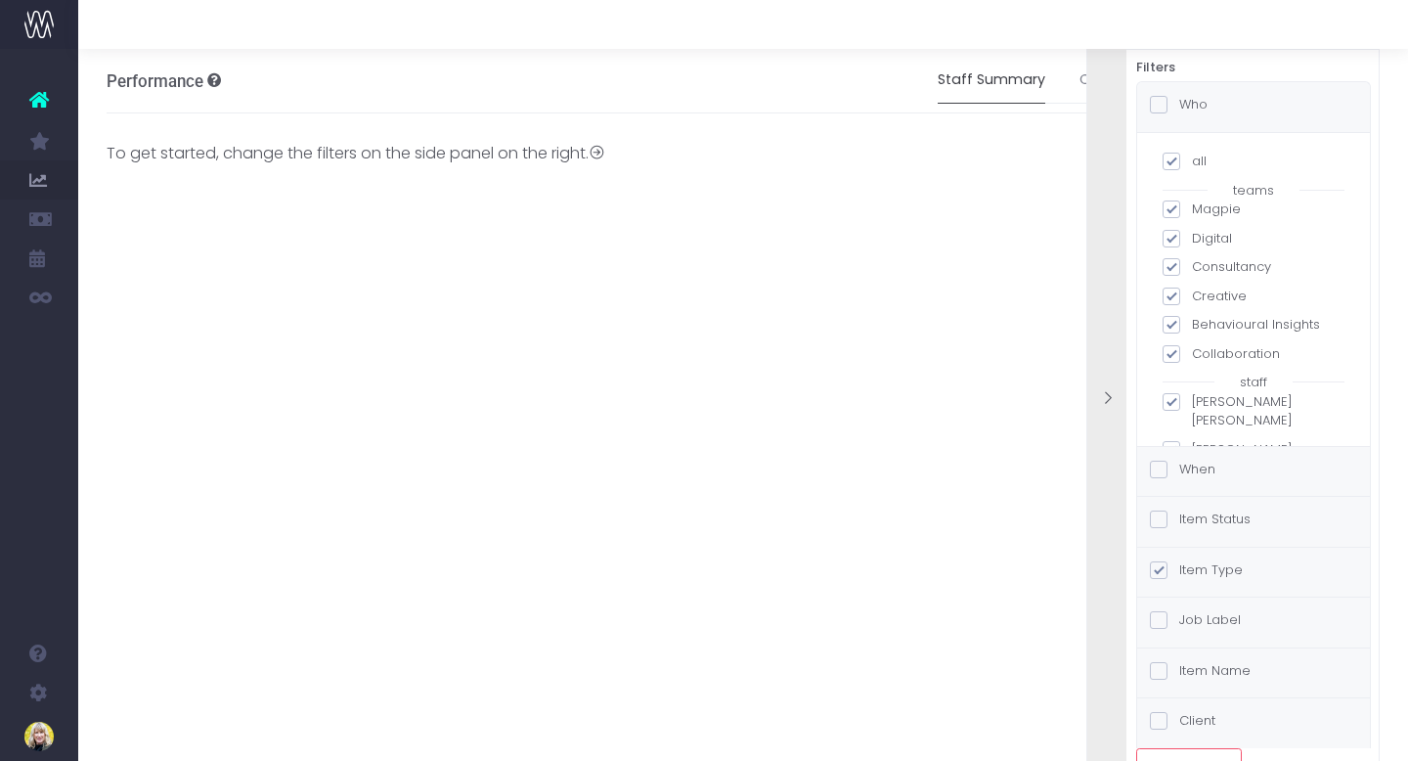
click at [1159, 469] on span at bounding box center [1159, 470] width 18 height 18
click at [1179, 469] on input "When" at bounding box center [1185, 466] width 13 height 13
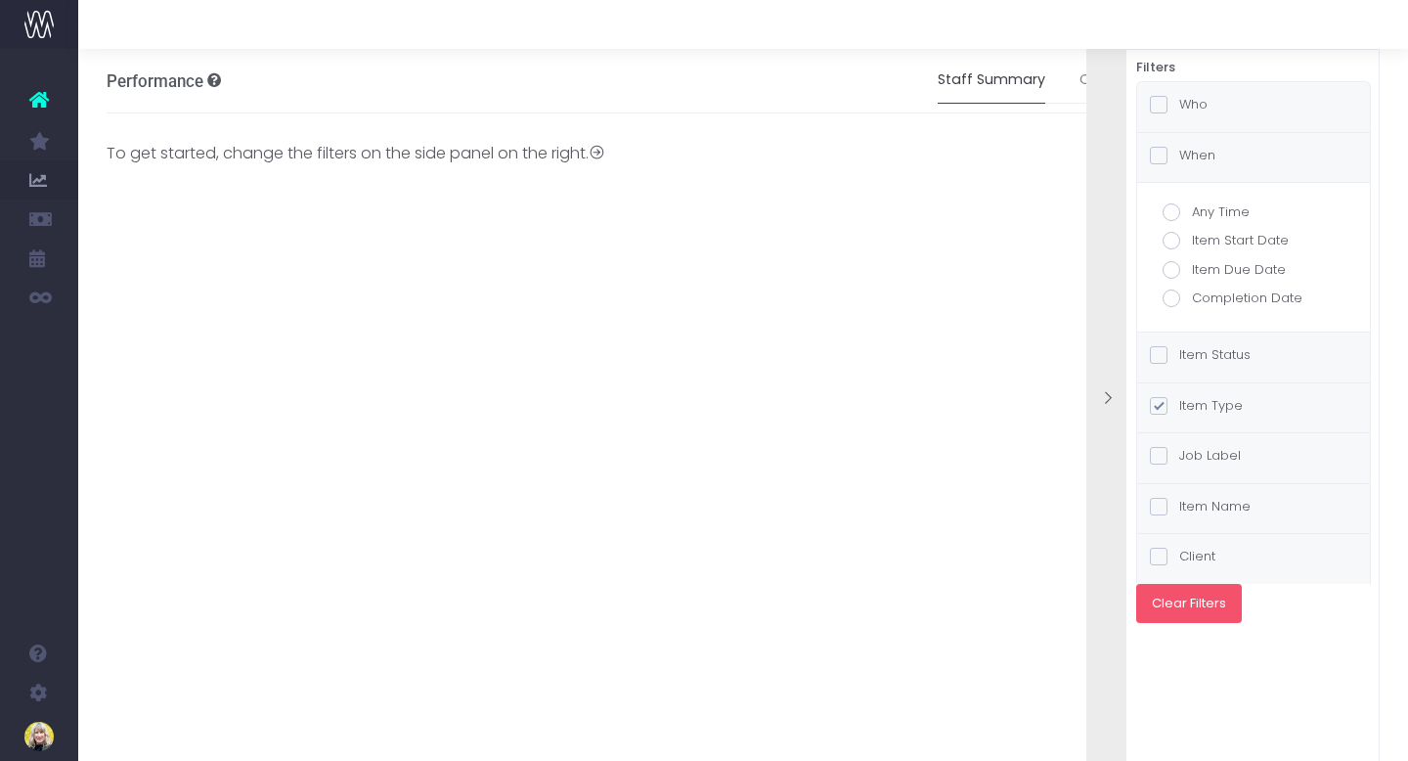
click at [1192, 603] on button "Clear Filters" at bounding box center [1189, 603] width 106 height 39
checkbox input "false"
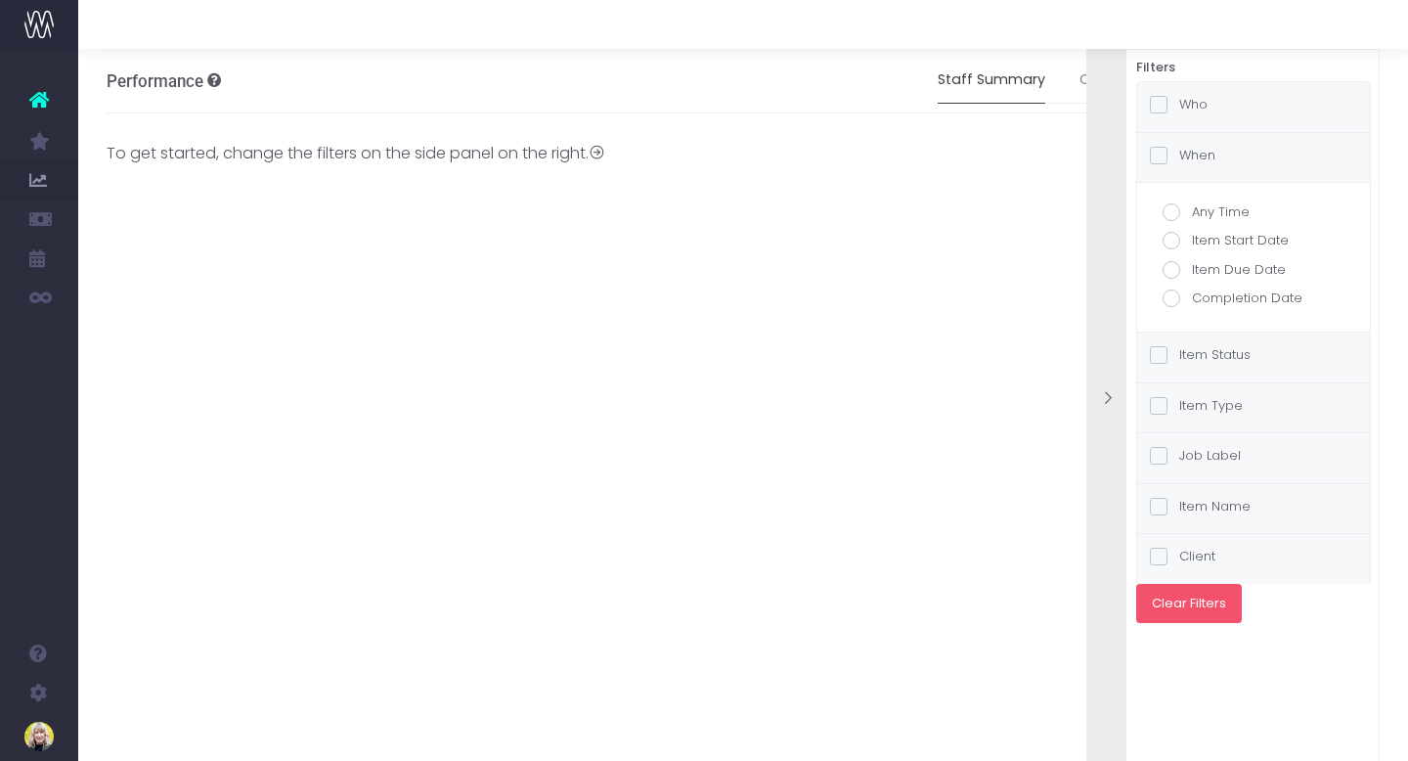
checkbox input "false"
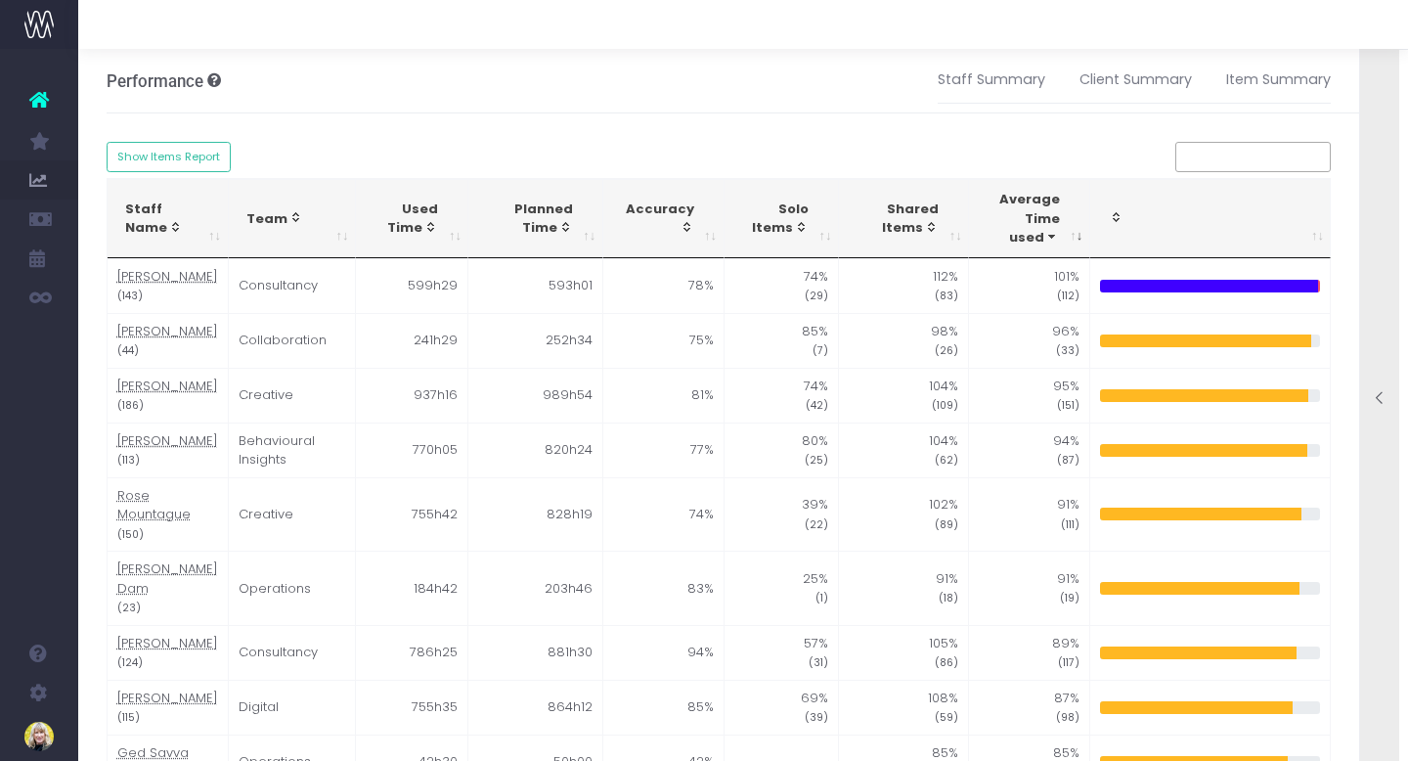
click at [1380, 398] on icon at bounding box center [1380, 398] width 17 height 17
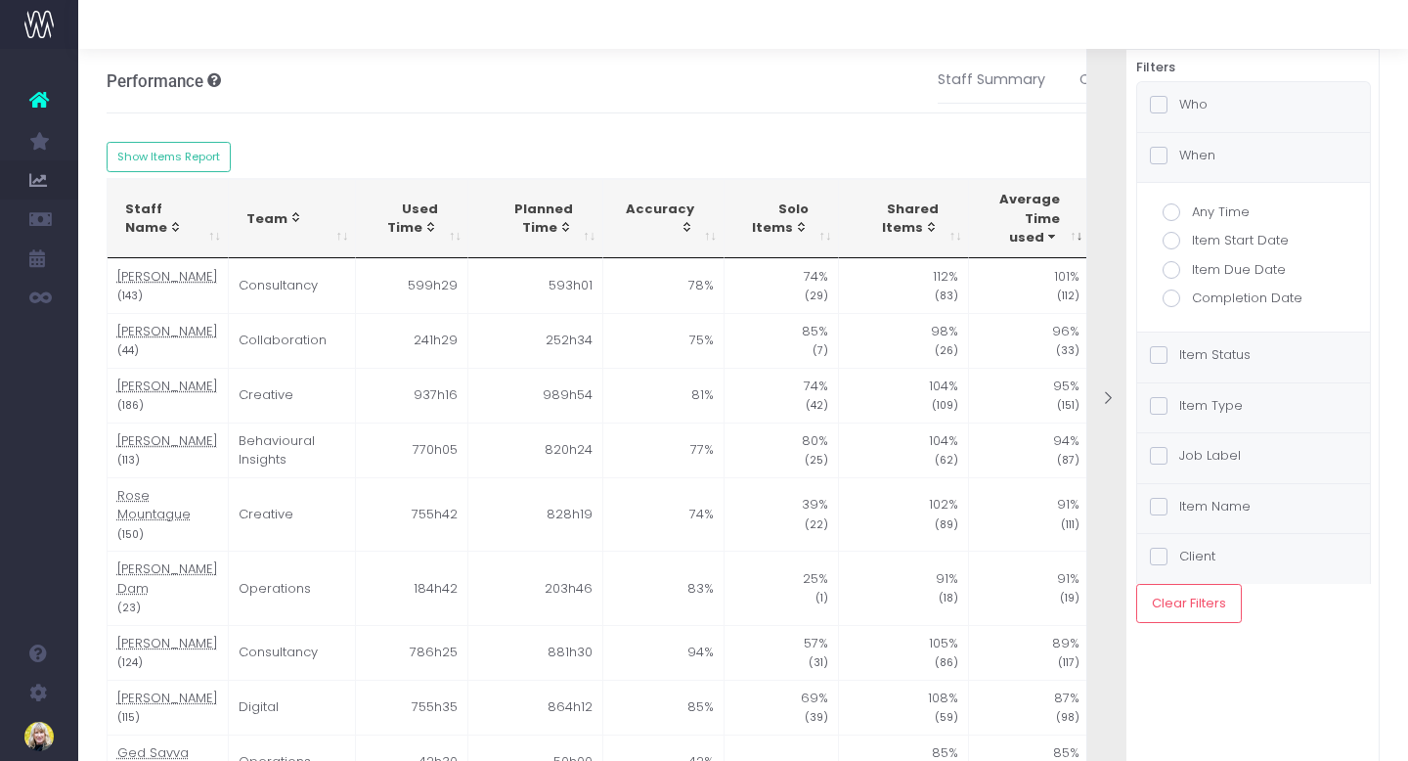
click at [1162, 455] on span at bounding box center [1159, 456] width 18 height 18
click at [1179, 455] on input "Job Label" at bounding box center [1185, 452] width 13 height 13
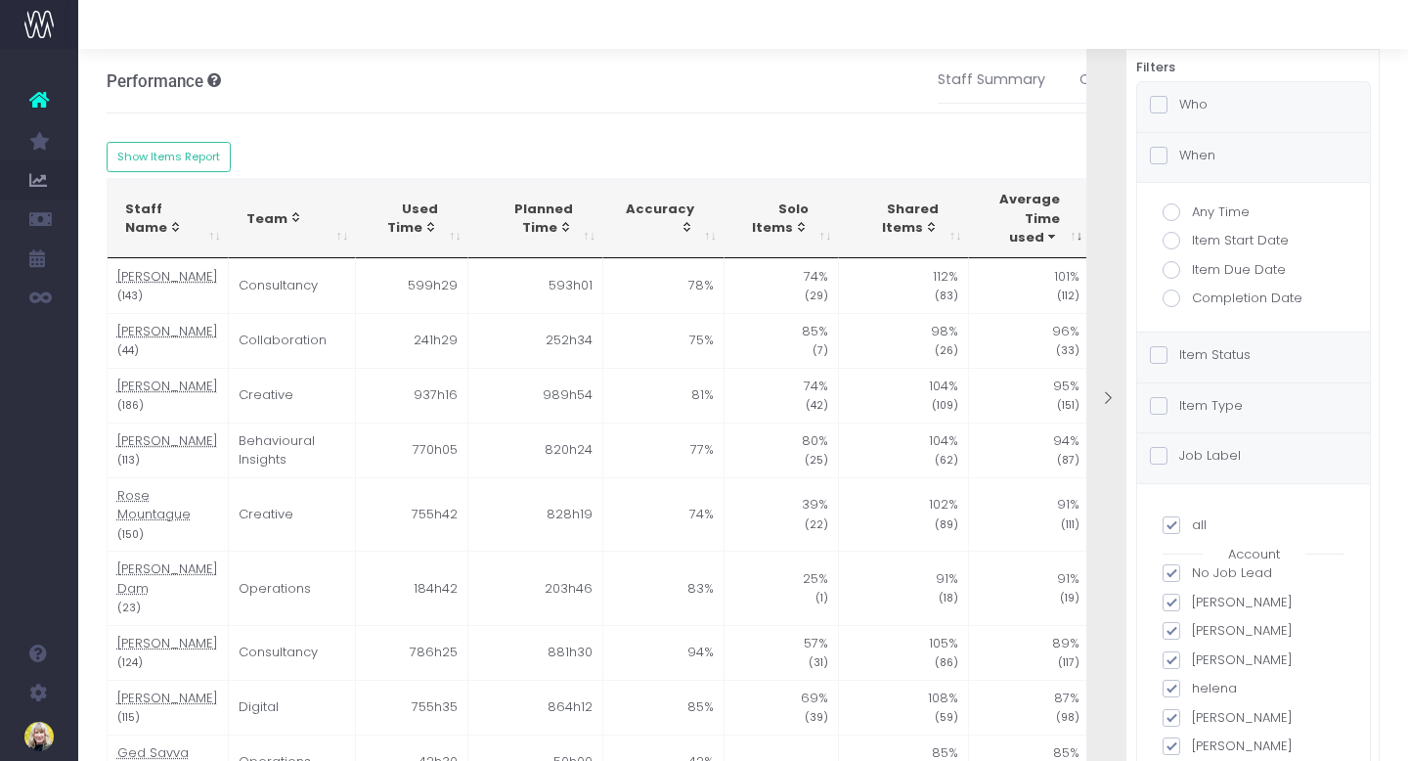
click at [1158, 460] on span at bounding box center [1159, 456] width 18 height 18
click at [1179, 459] on input "Job Label" at bounding box center [1185, 452] width 13 height 13
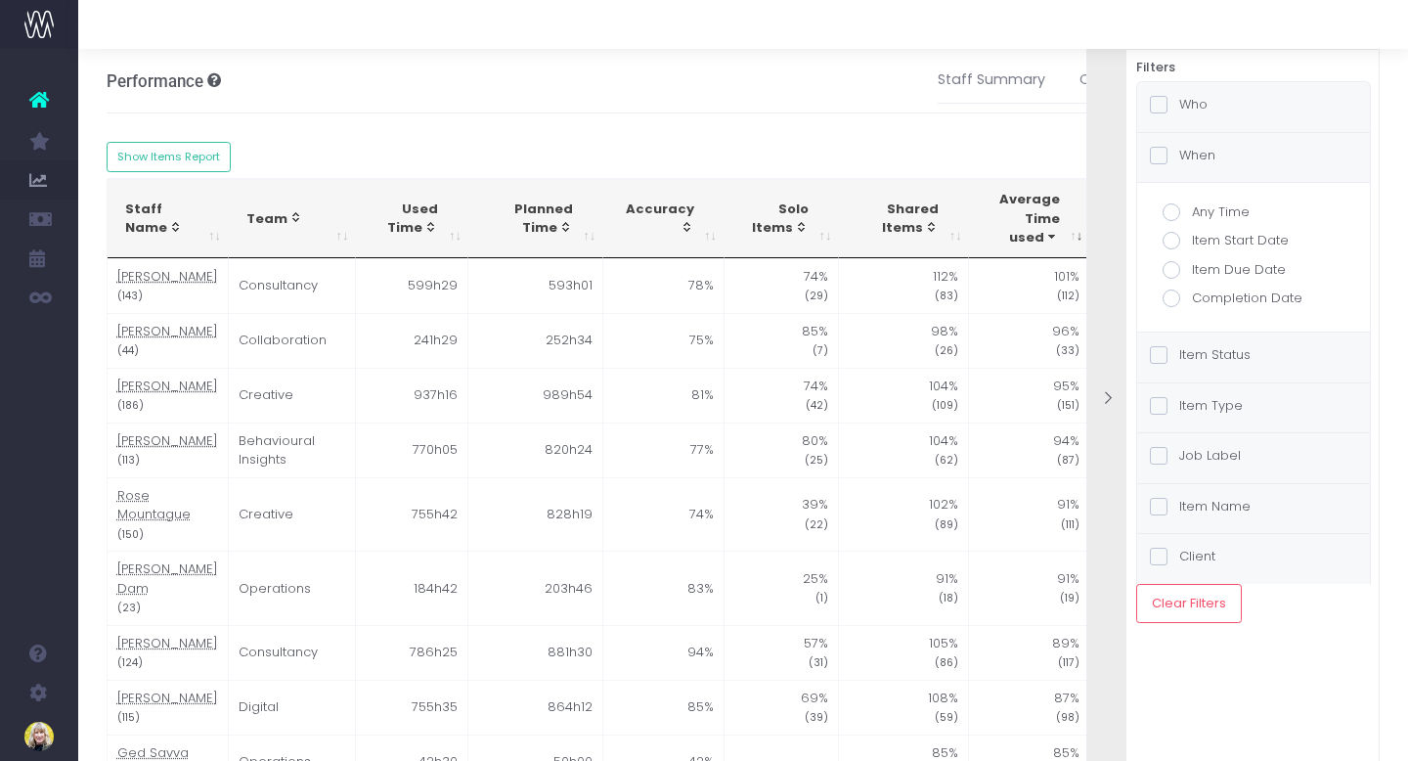
click at [1158, 457] on span at bounding box center [1159, 456] width 18 height 18
click at [1179, 457] on input "Job Label" at bounding box center [1185, 452] width 13 height 13
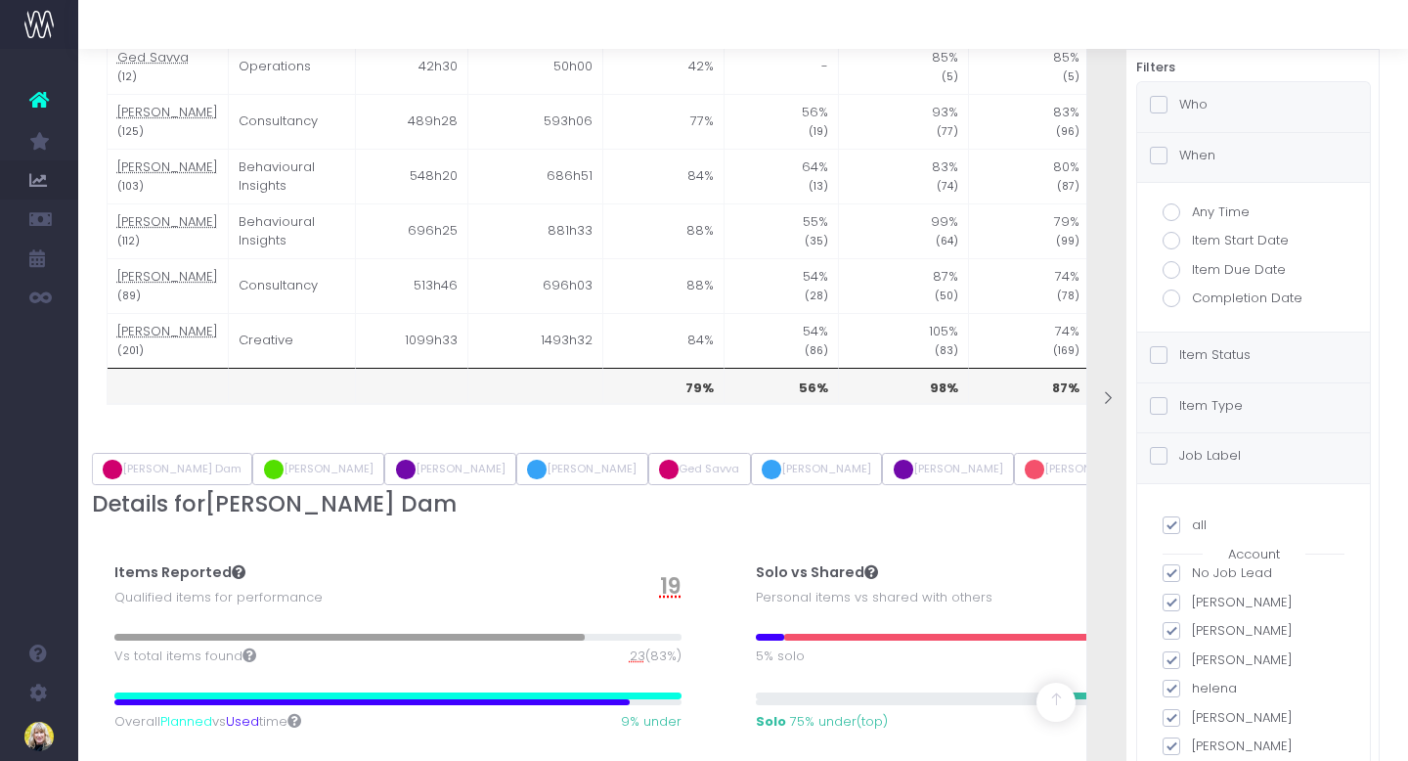
scroll to position [636, 0]
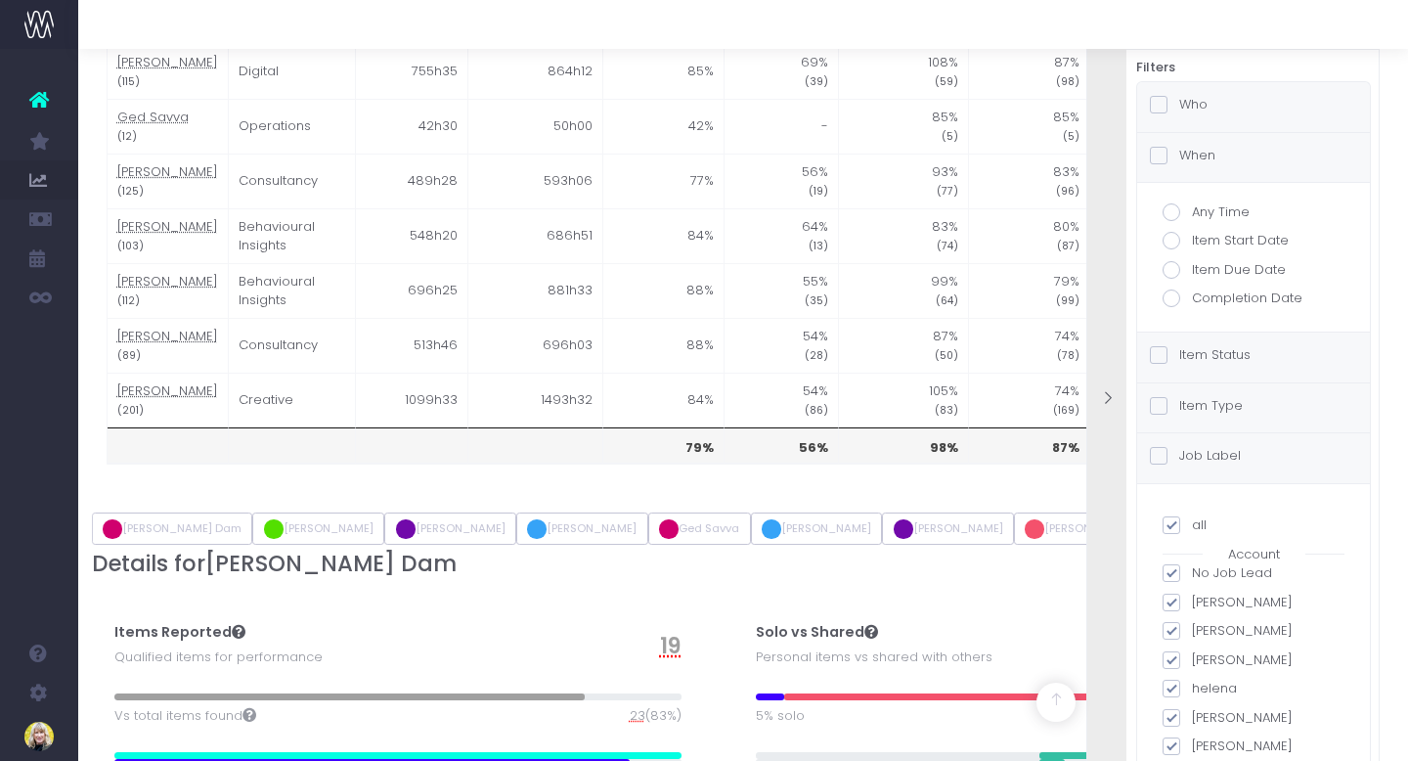
click at [1364, 548] on div "all Account No Job Lead [PERSON_NAME] [PERSON_NAME] [PERSON_NAME] [PERSON_NAME]…" at bounding box center [1253, 640] width 233 height 313
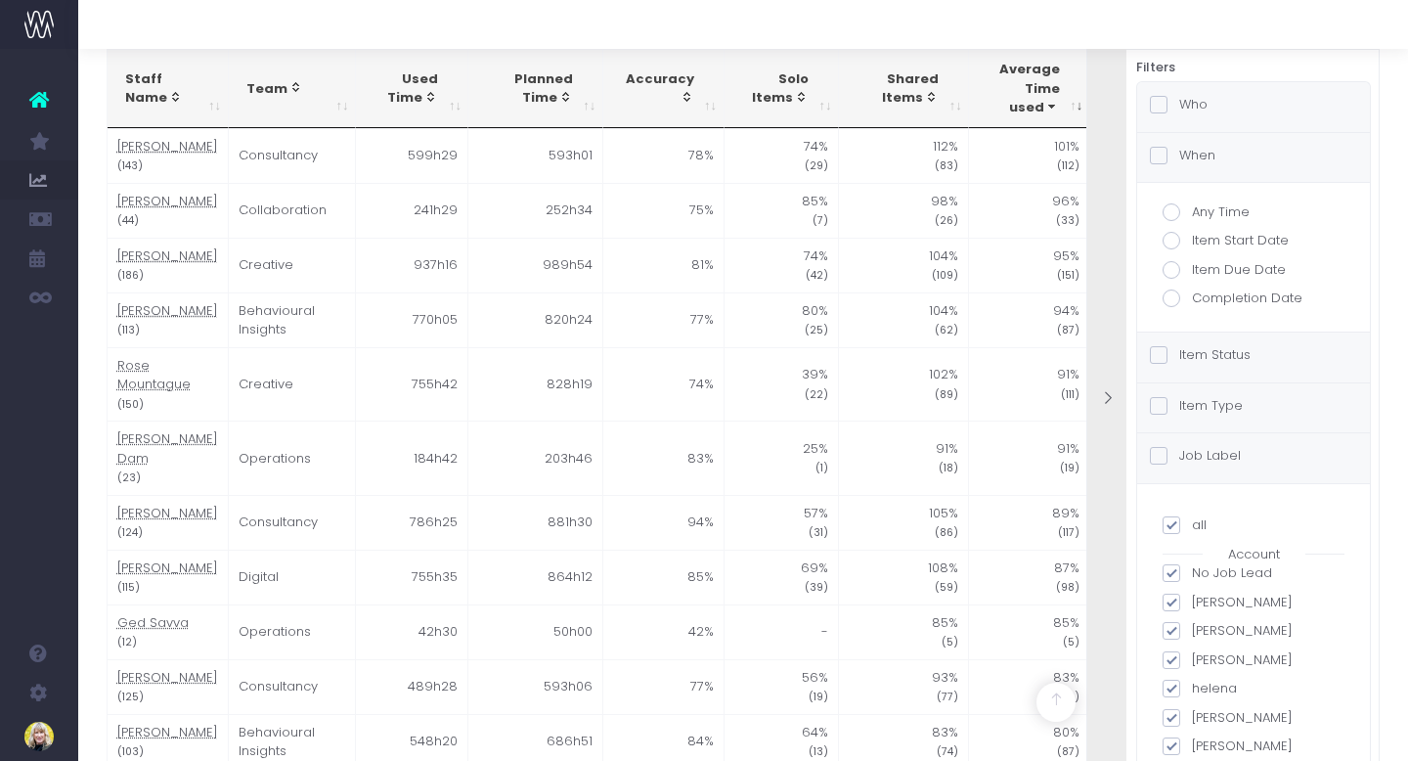
scroll to position [0, 0]
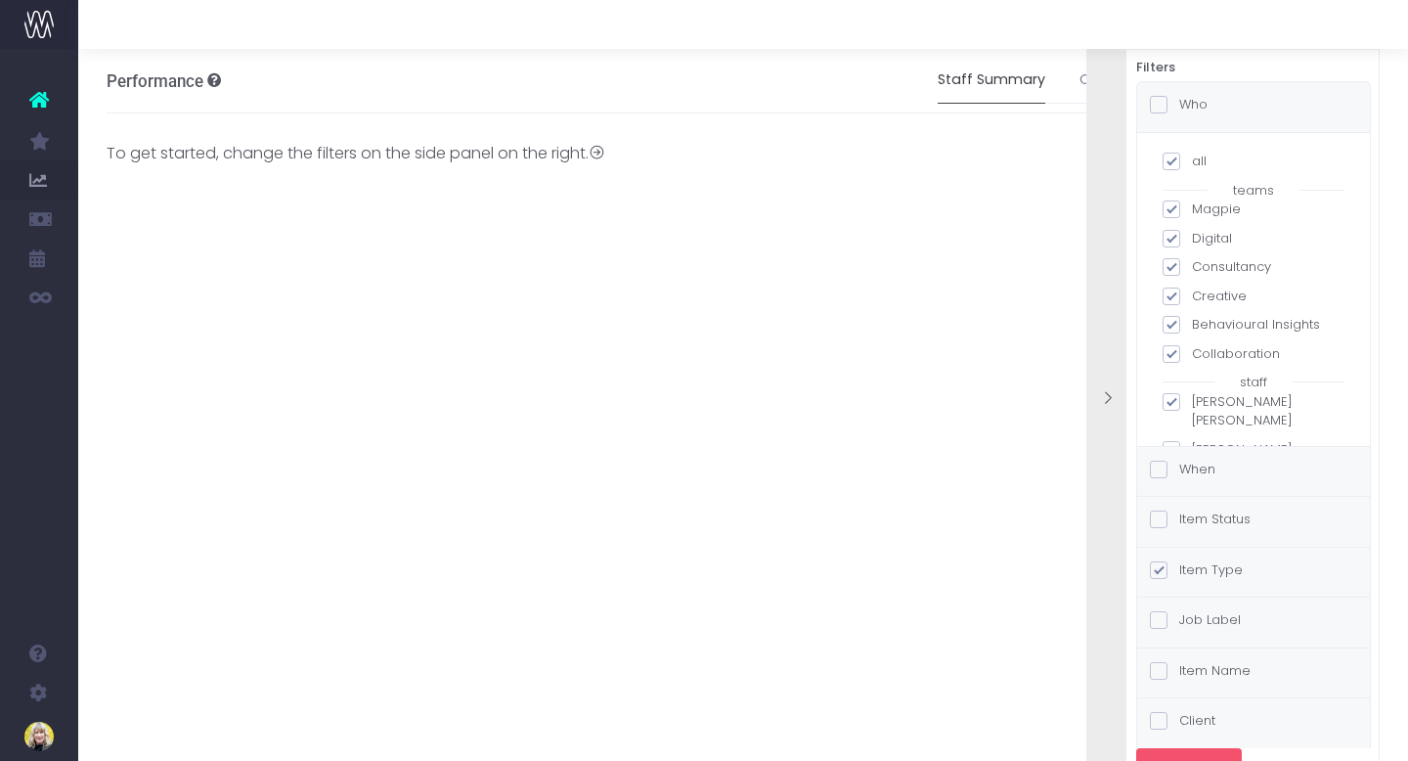
click at [1218, 753] on button "Clear Filters" at bounding box center [1189, 767] width 106 height 39
checkbox input "false"
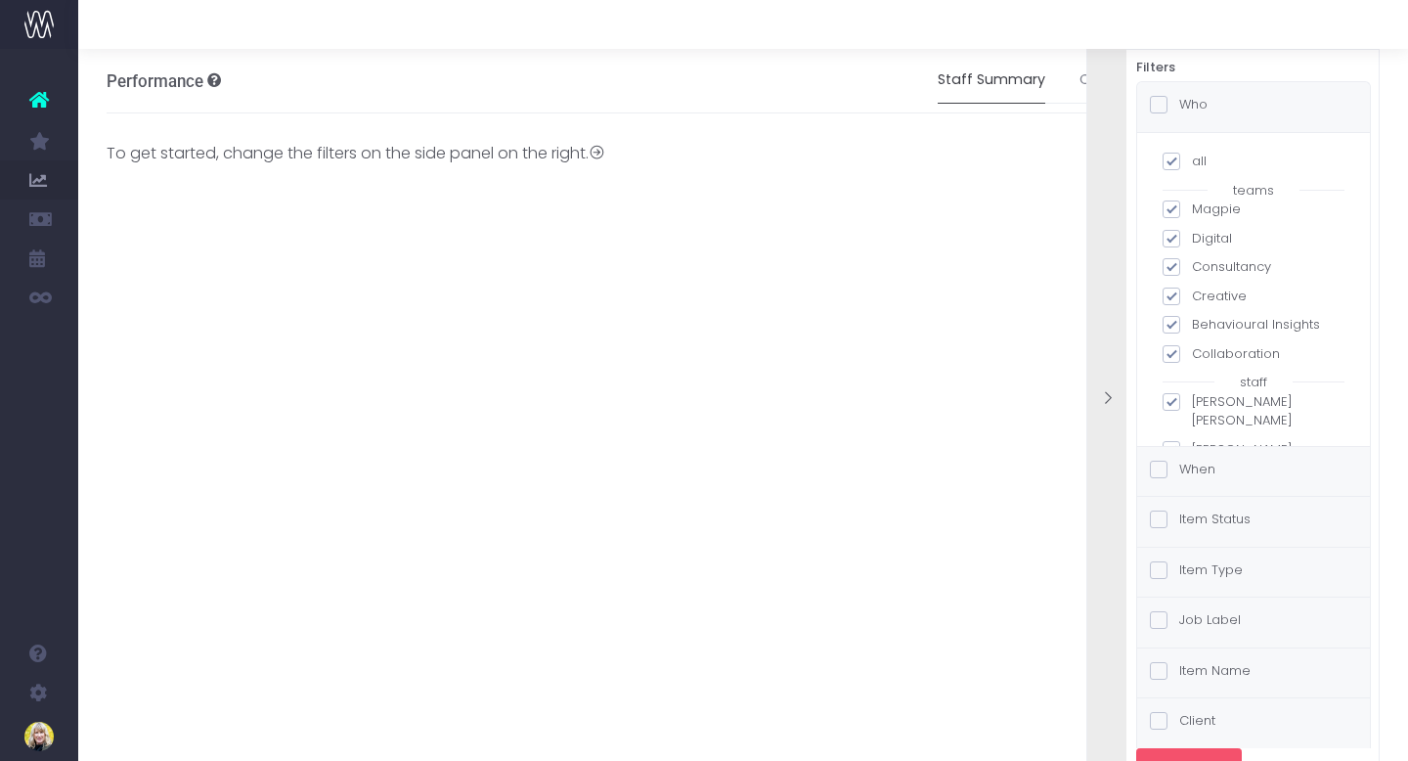
checkbox input "false"
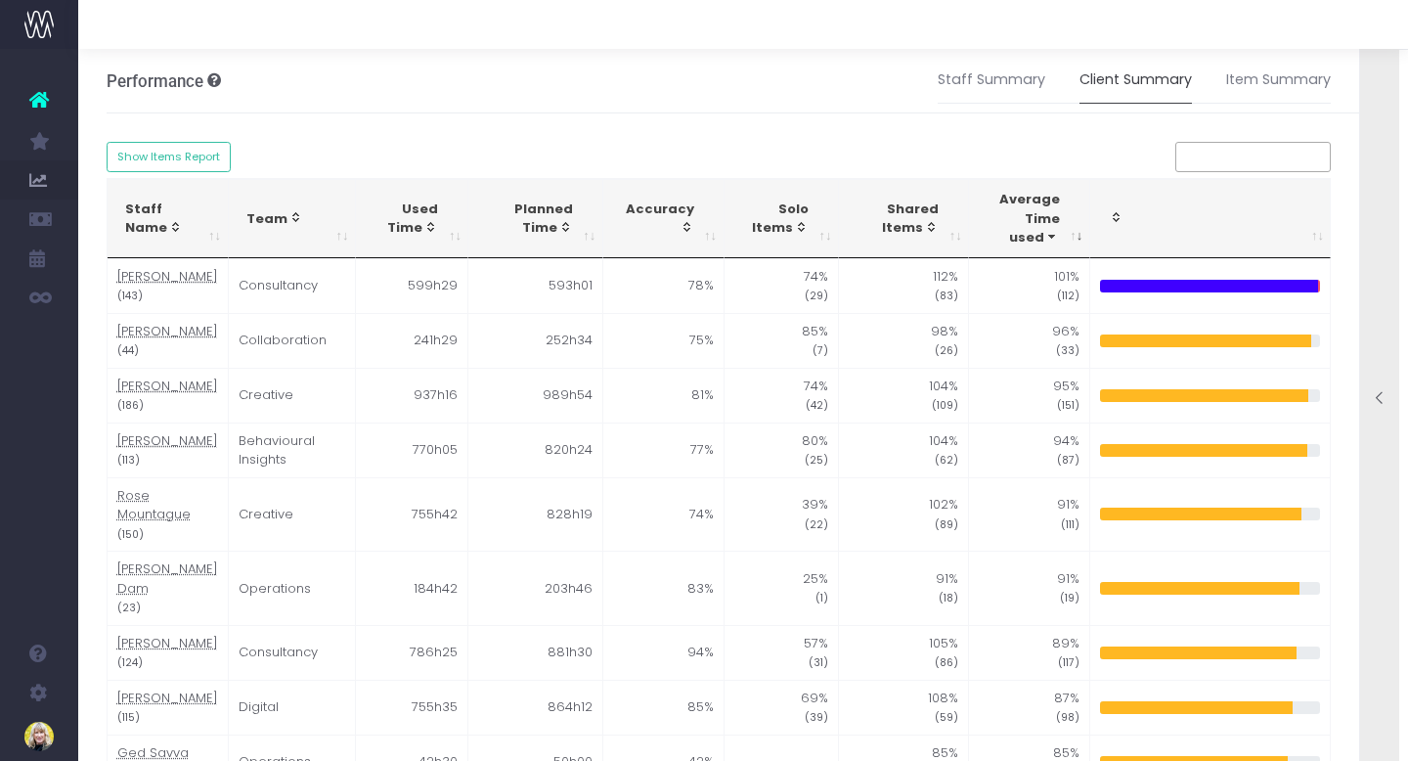
click at [1123, 78] on link "Client Summary" at bounding box center [1136, 80] width 112 height 45
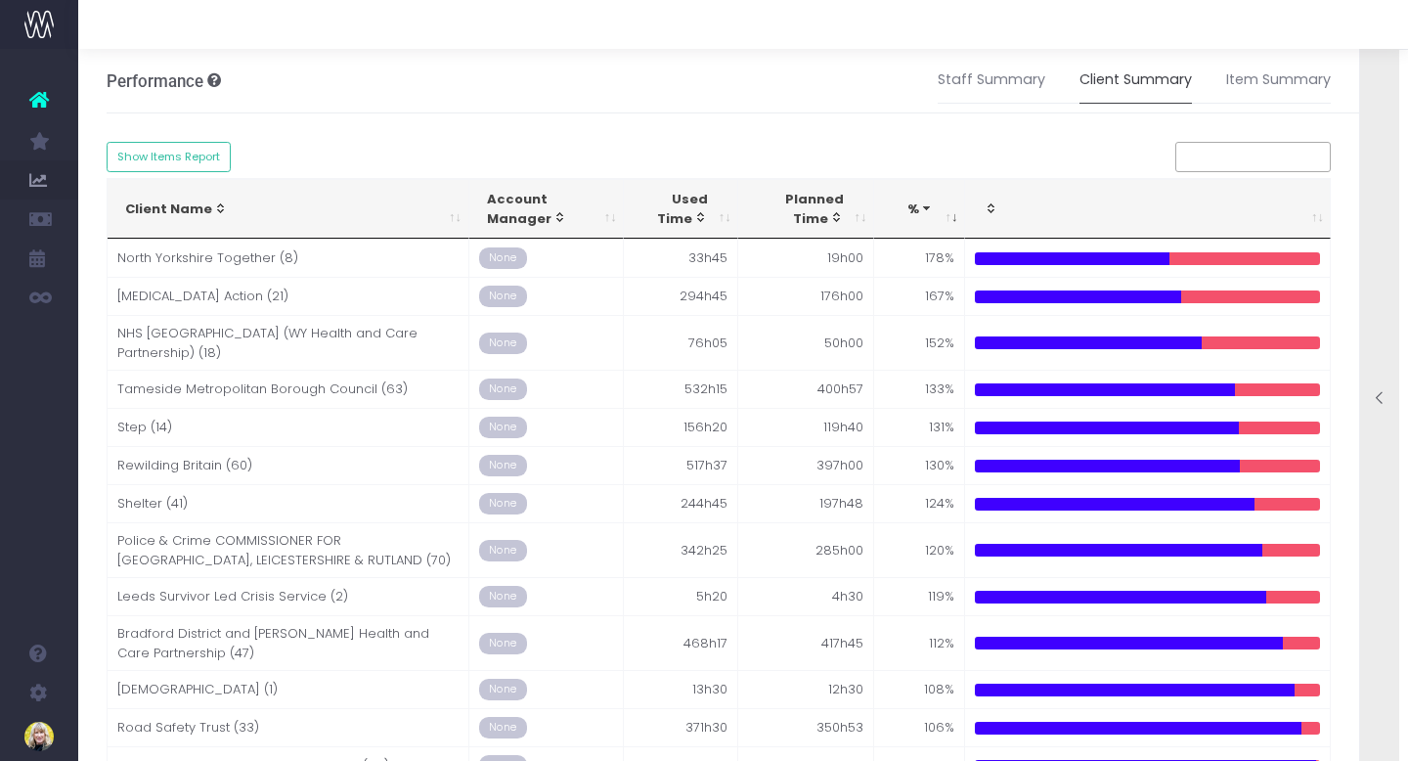
click at [1373, 397] on icon at bounding box center [1380, 398] width 17 height 17
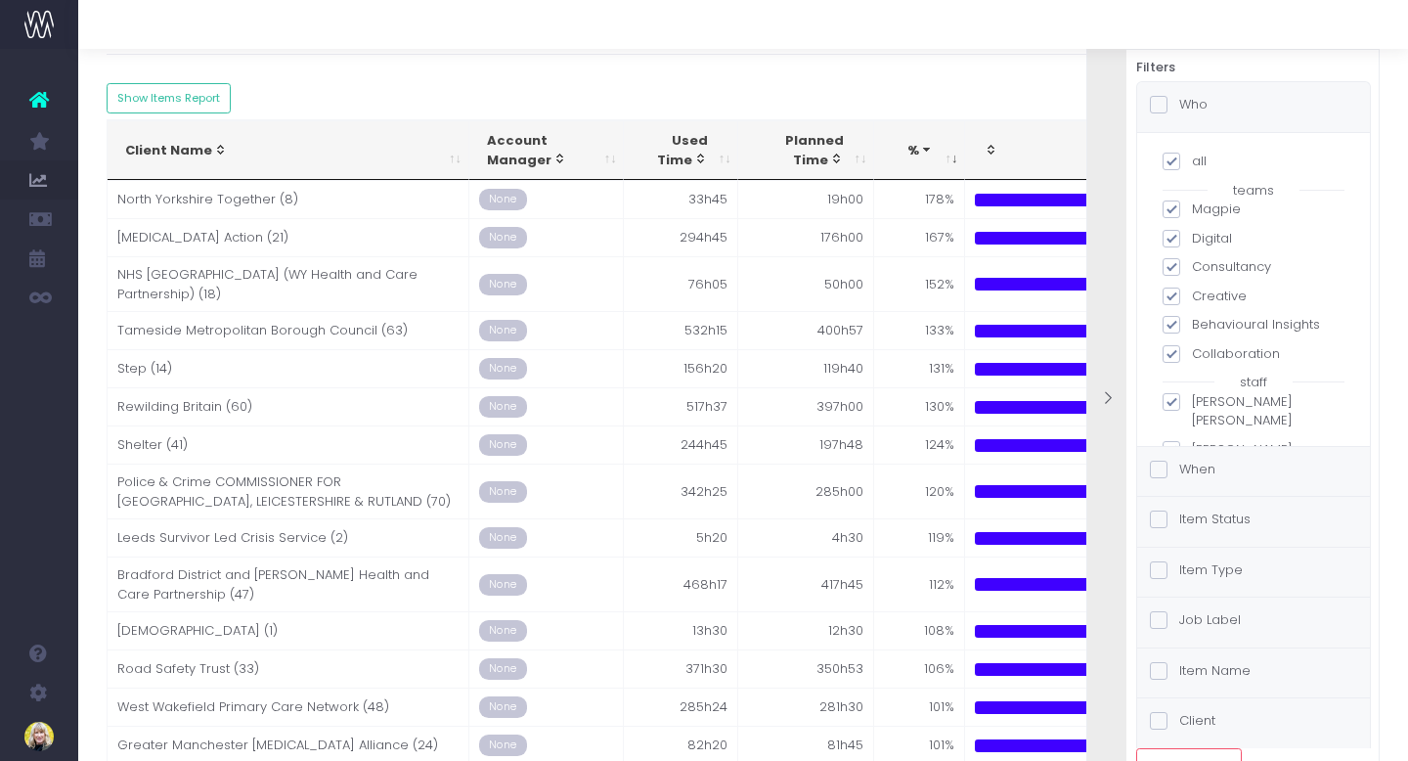
scroll to position [85, 0]
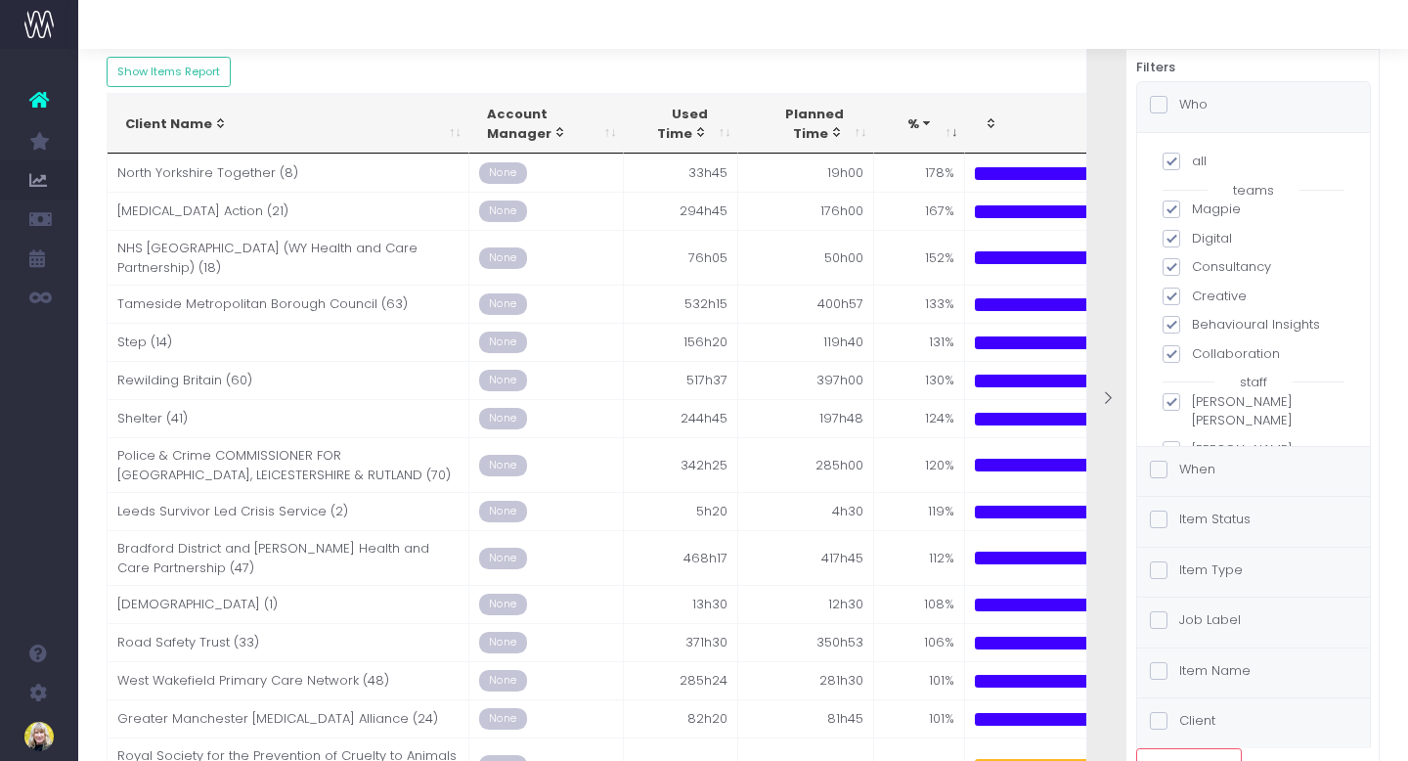
click at [1170, 158] on span at bounding box center [1172, 162] width 18 height 18
click at [1192, 158] on input "all" at bounding box center [1198, 158] width 13 height 13
checkbox input "false"
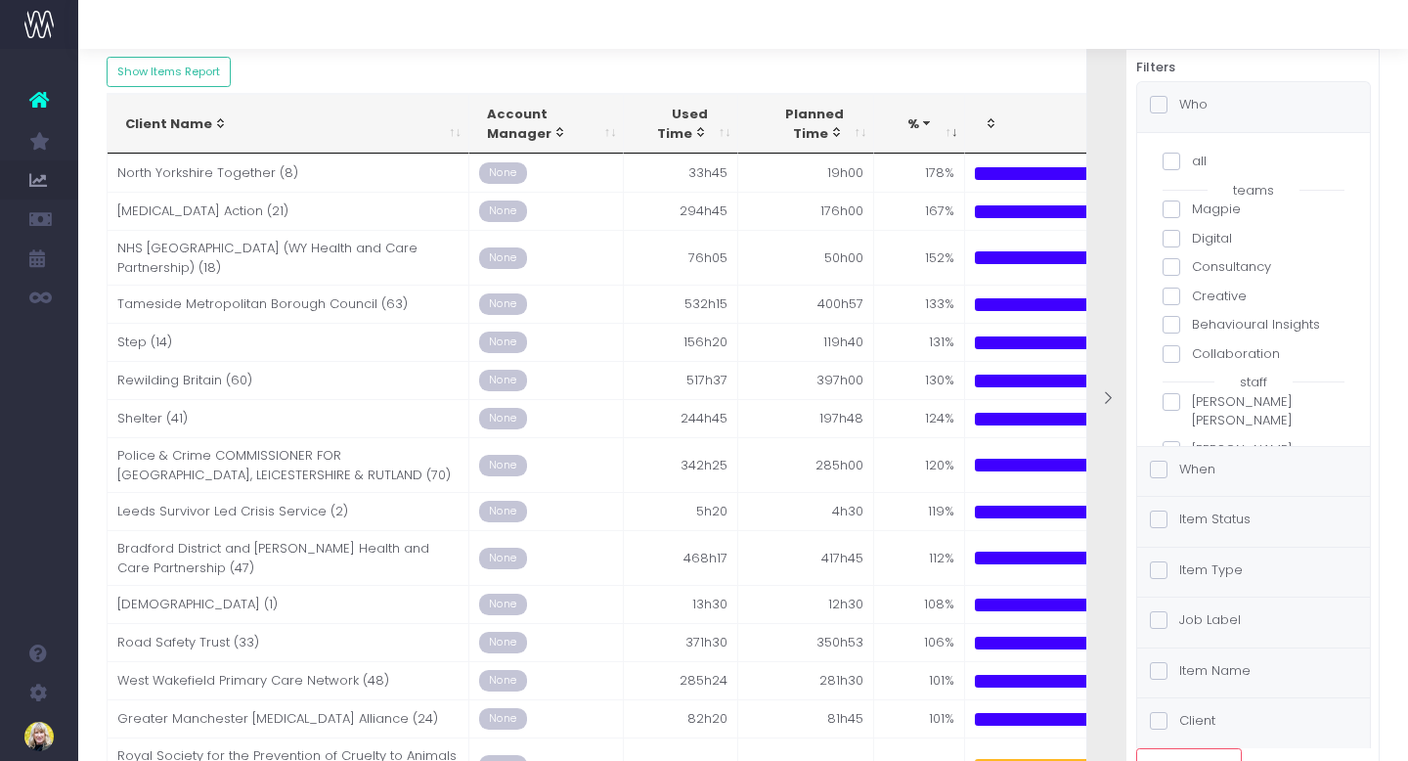
checkbox input "false"
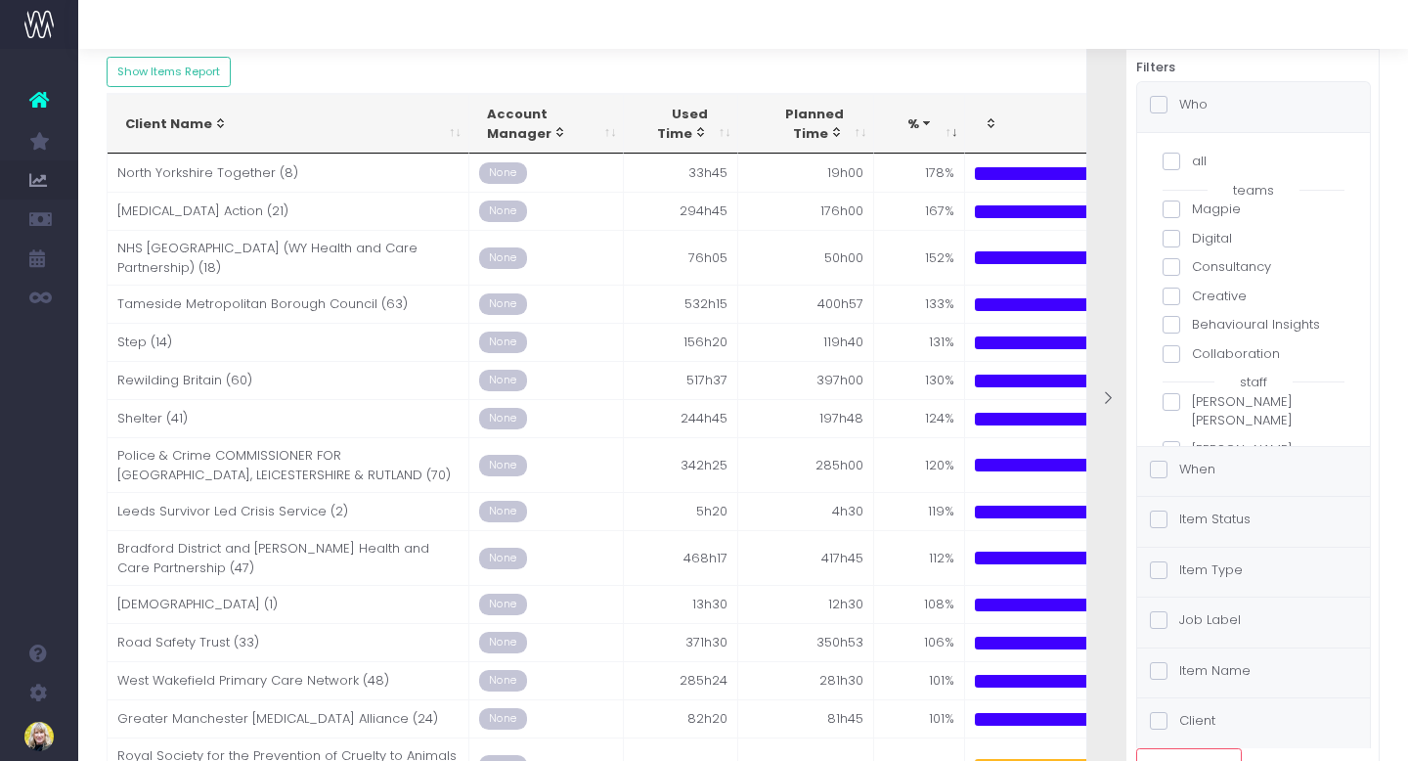
checkbox input "false"
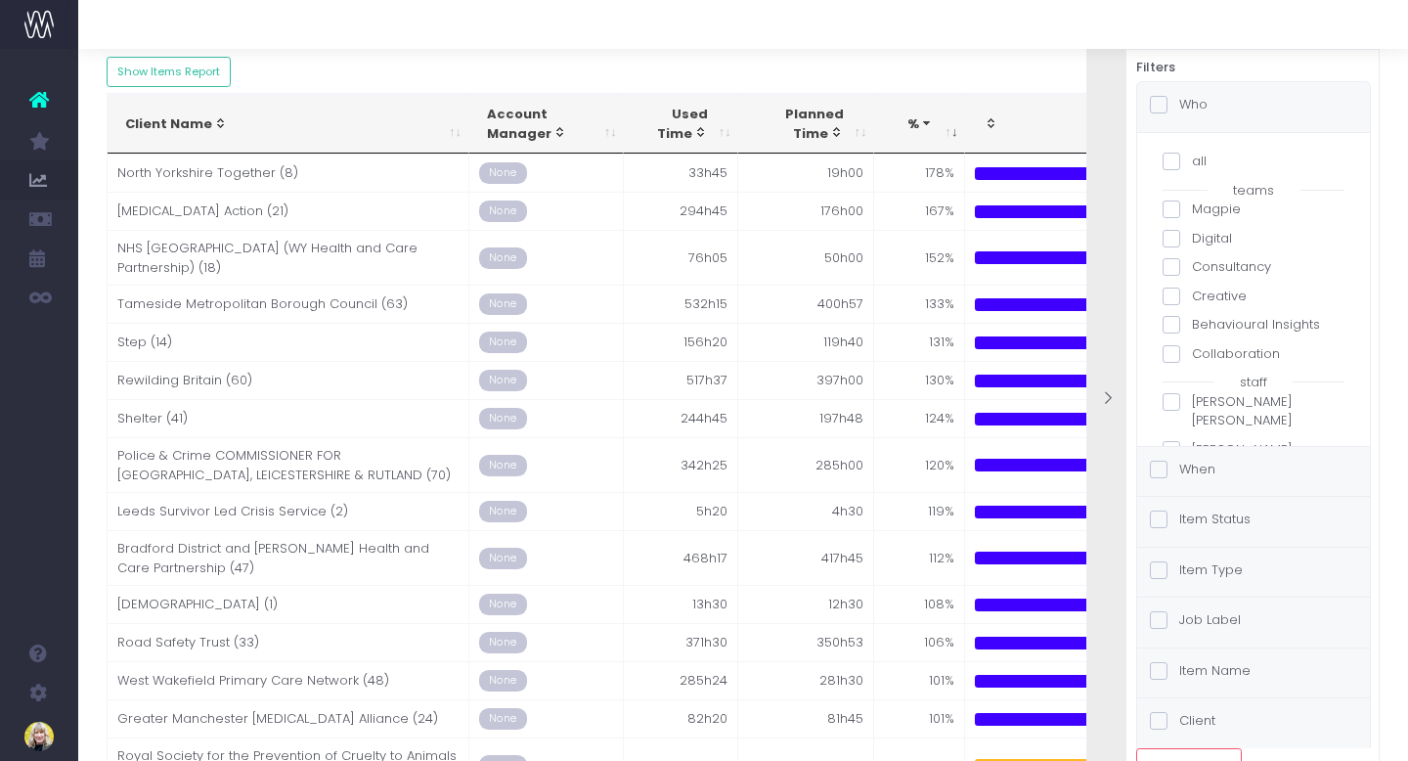
checkbox input "false"
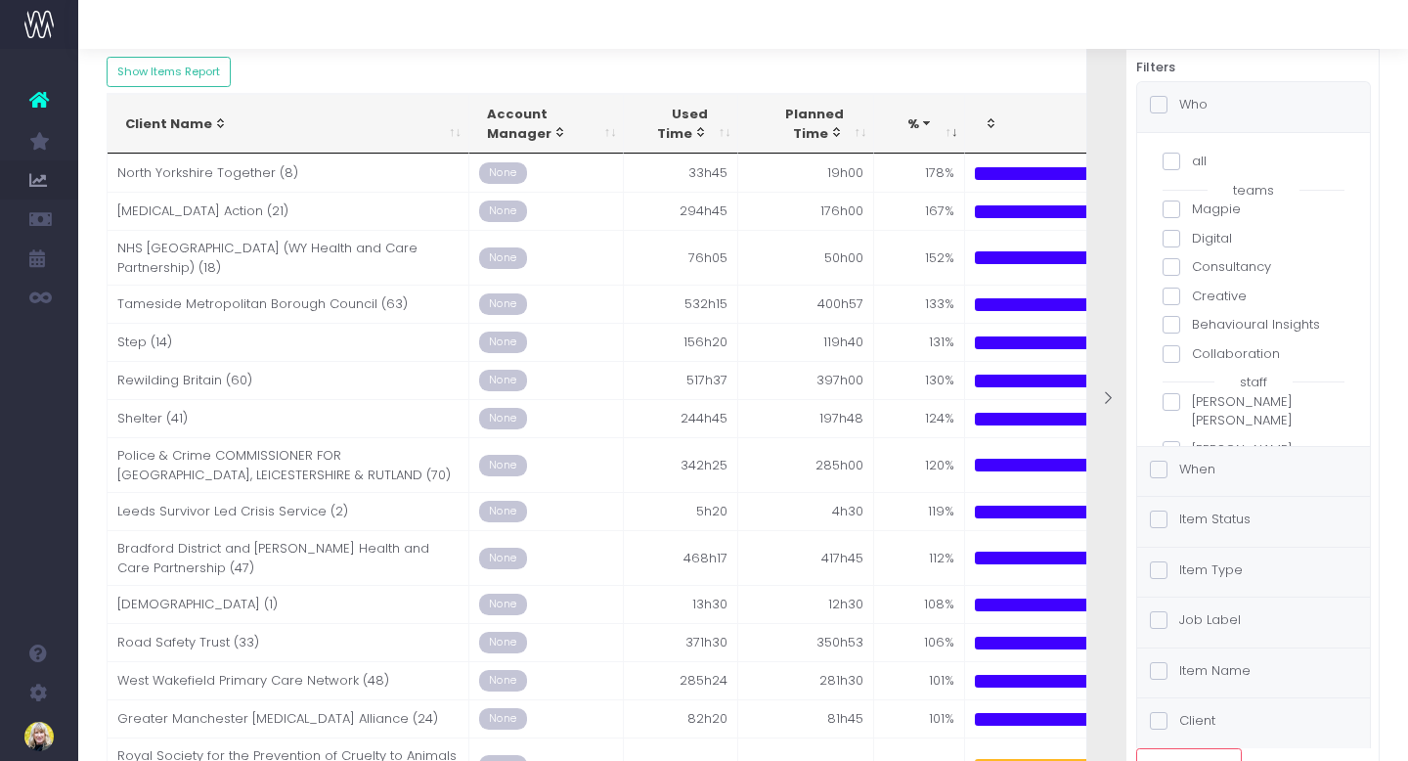
checkbox input "false"
click at [1169, 297] on span at bounding box center [1172, 296] width 18 height 18
click at [1192, 297] on input "Creative" at bounding box center [1198, 293] width 13 height 13
checkbox input "true"
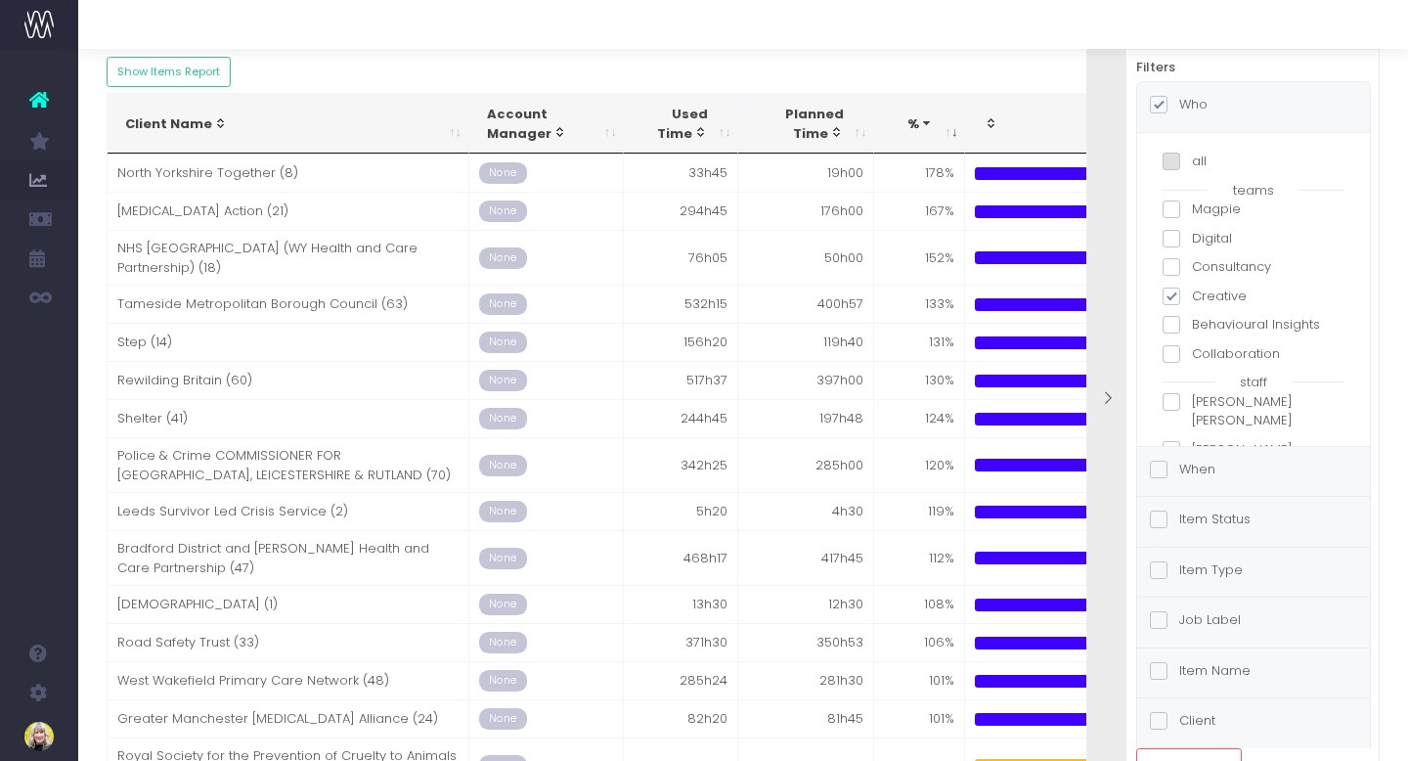
checkbox input "true"
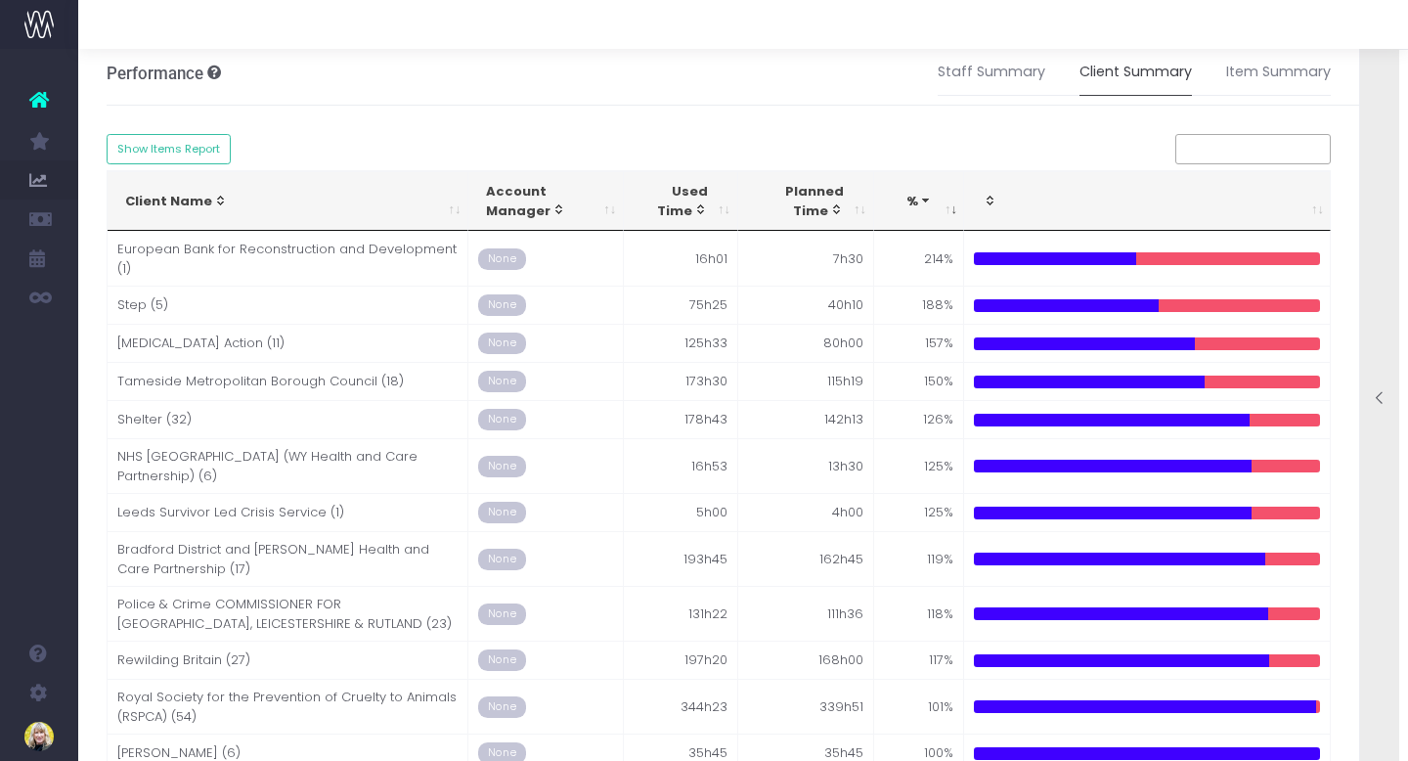
scroll to position [0, 0]
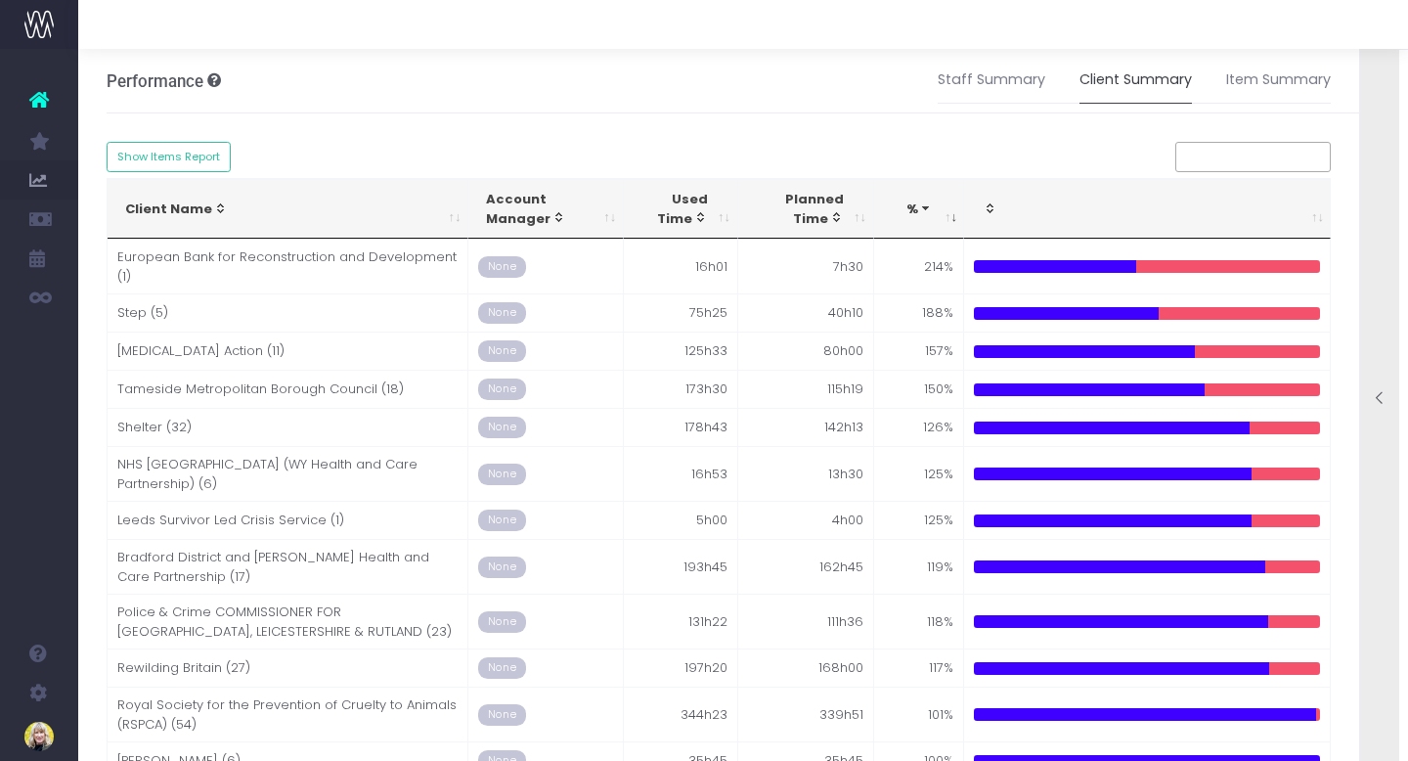
click at [1372, 393] on icon at bounding box center [1380, 398] width 17 height 17
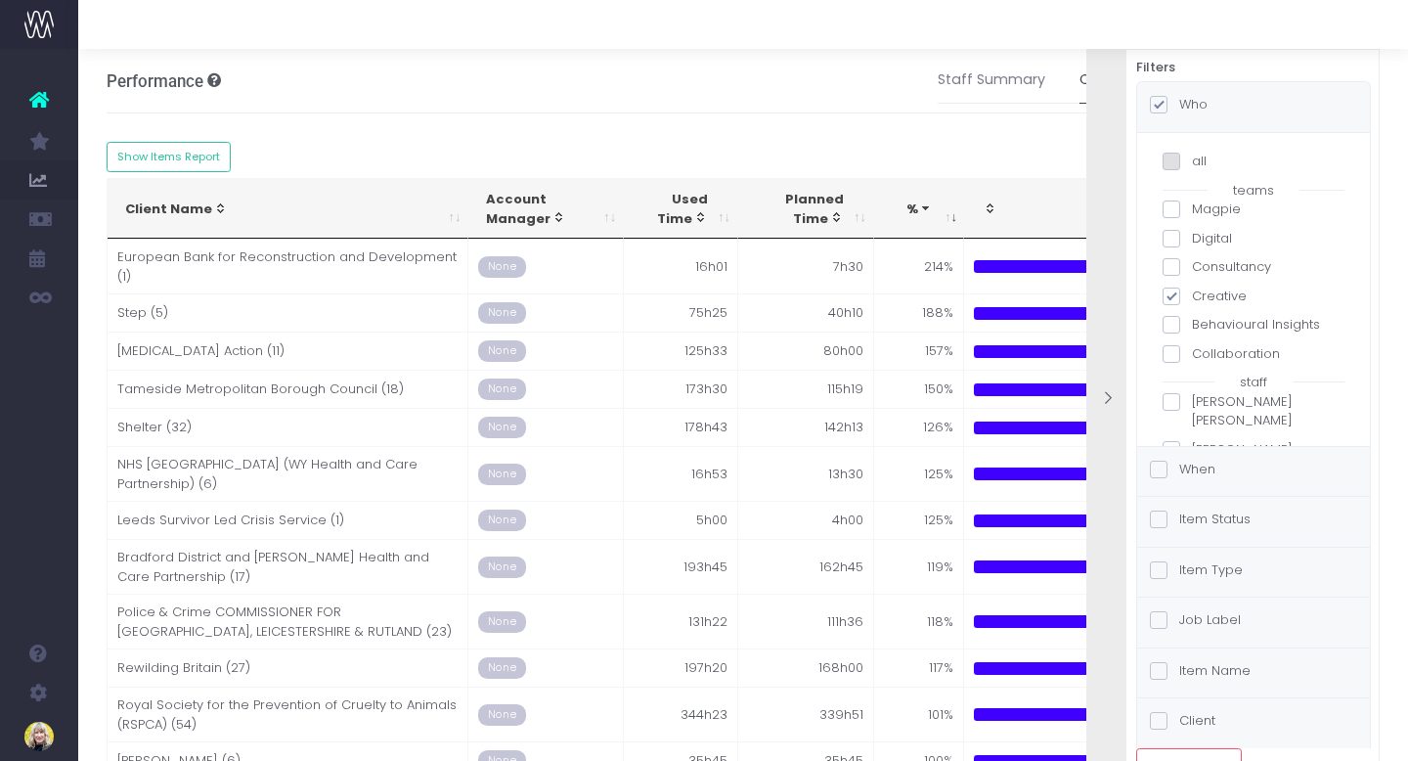
click at [1174, 162] on span at bounding box center [1172, 162] width 18 height 18
click at [1192, 162] on input "all" at bounding box center [1198, 158] width 13 height 13
checkbox input "true"
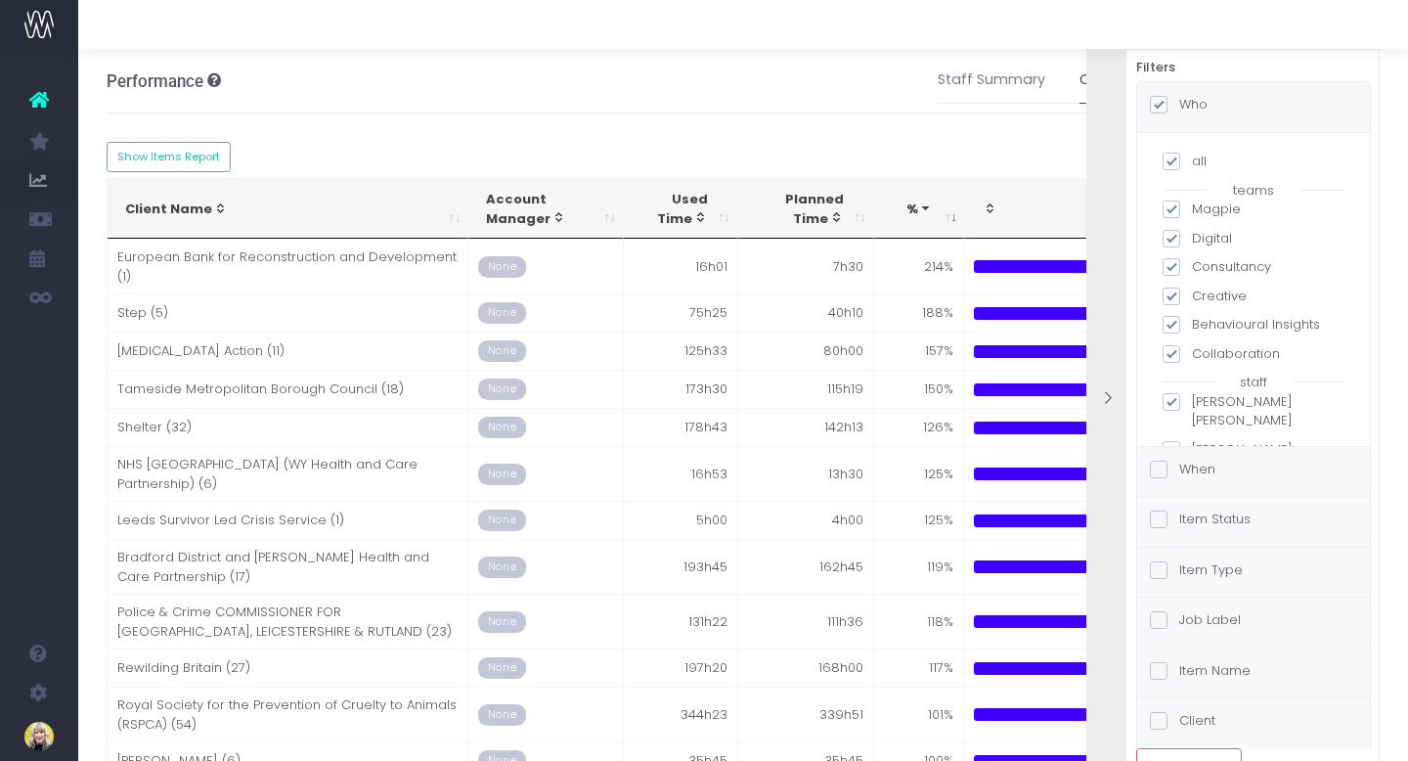
checkbox input "true"
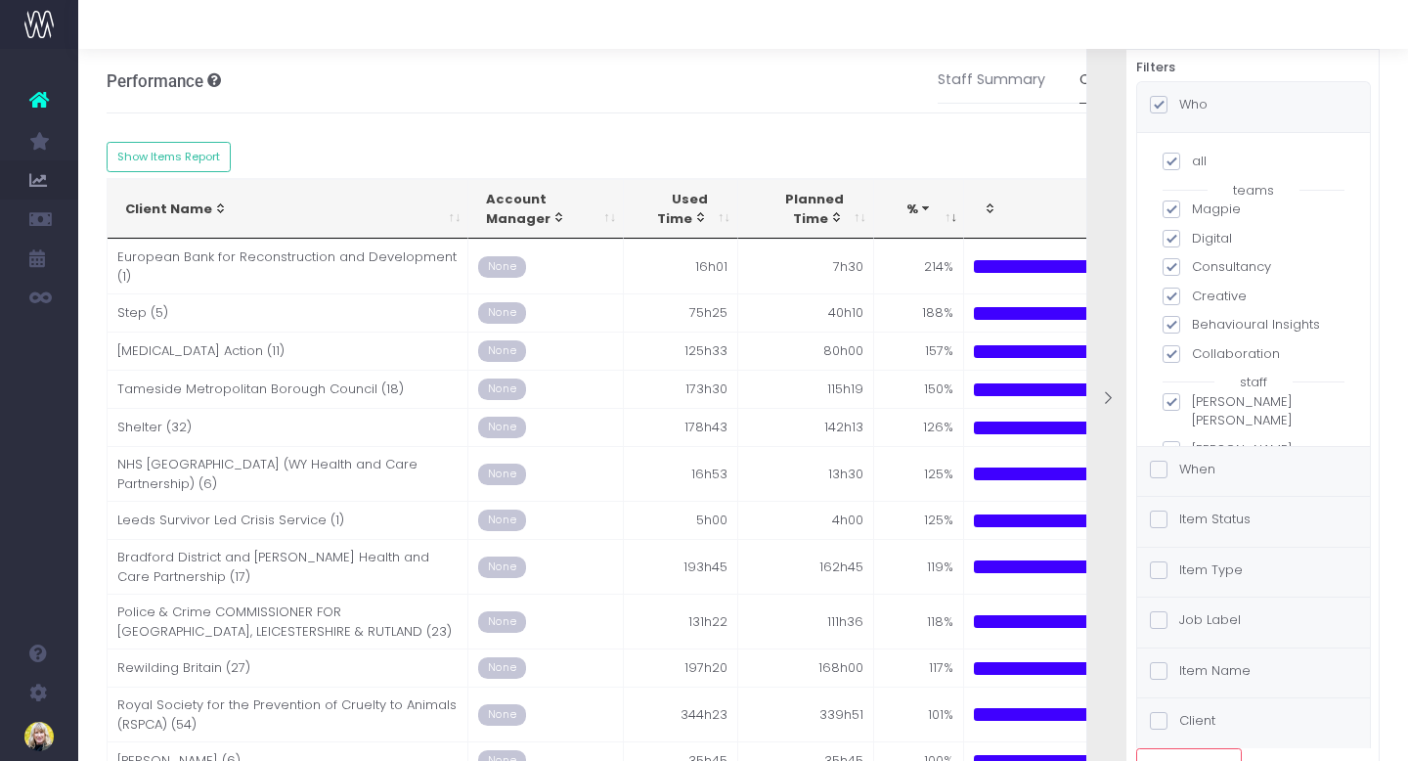
checkbox input "true"
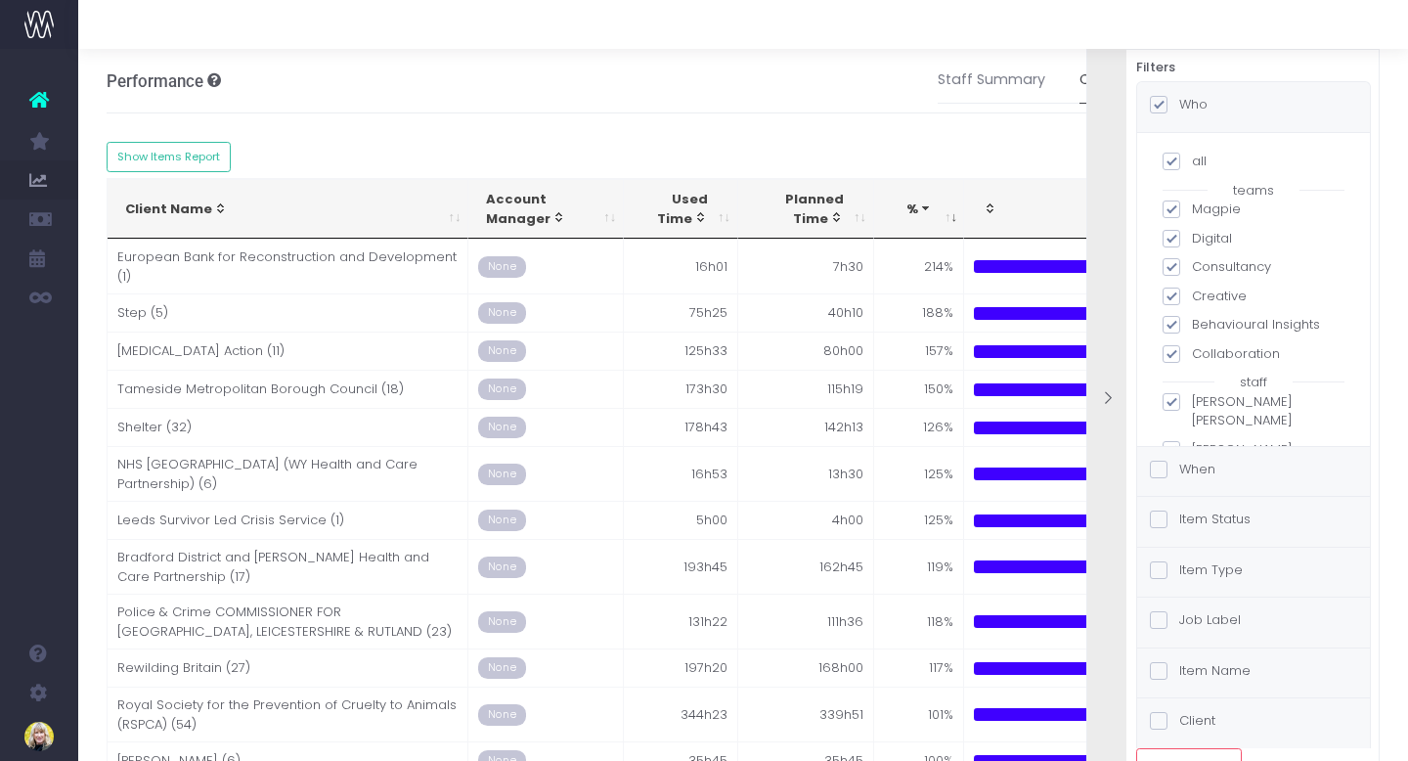
checkbox input "true"
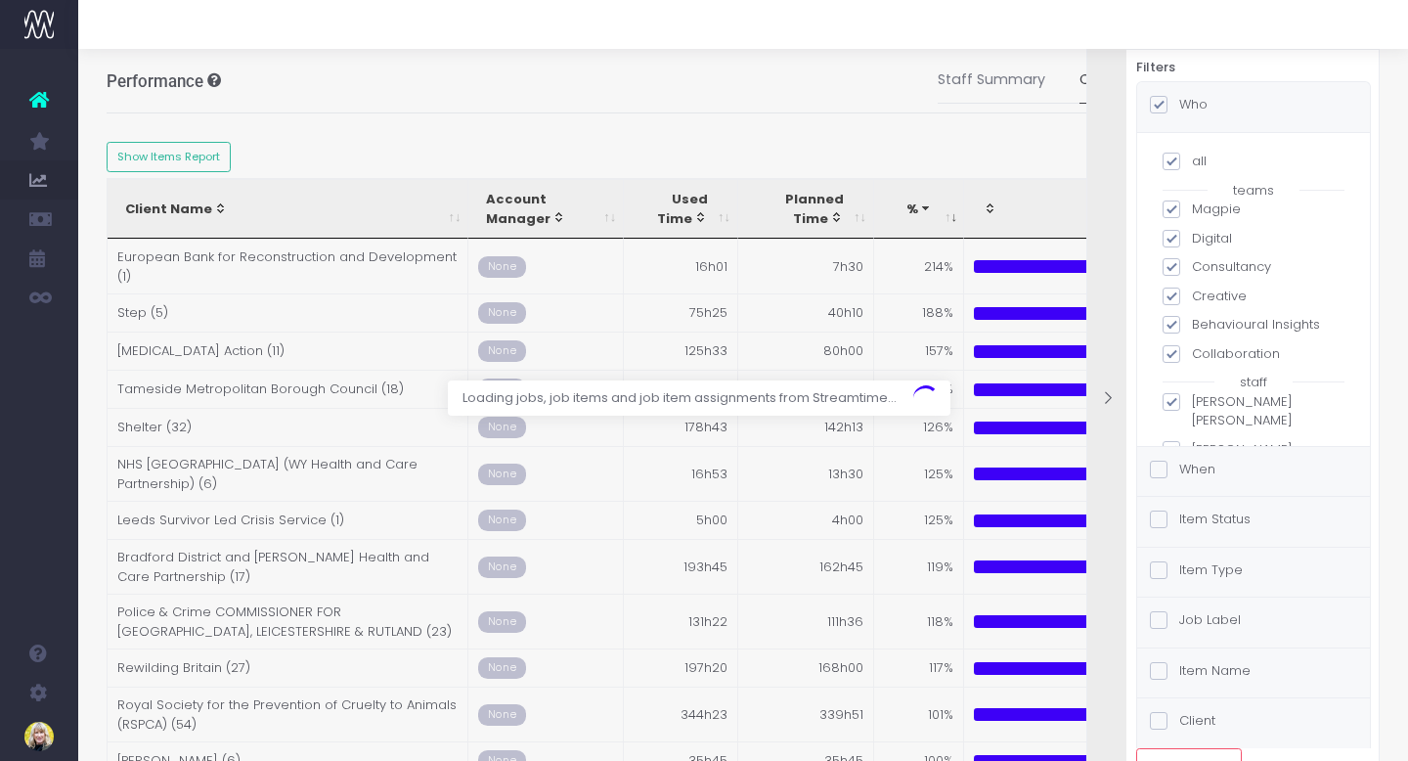
scroll to position [50, 0]
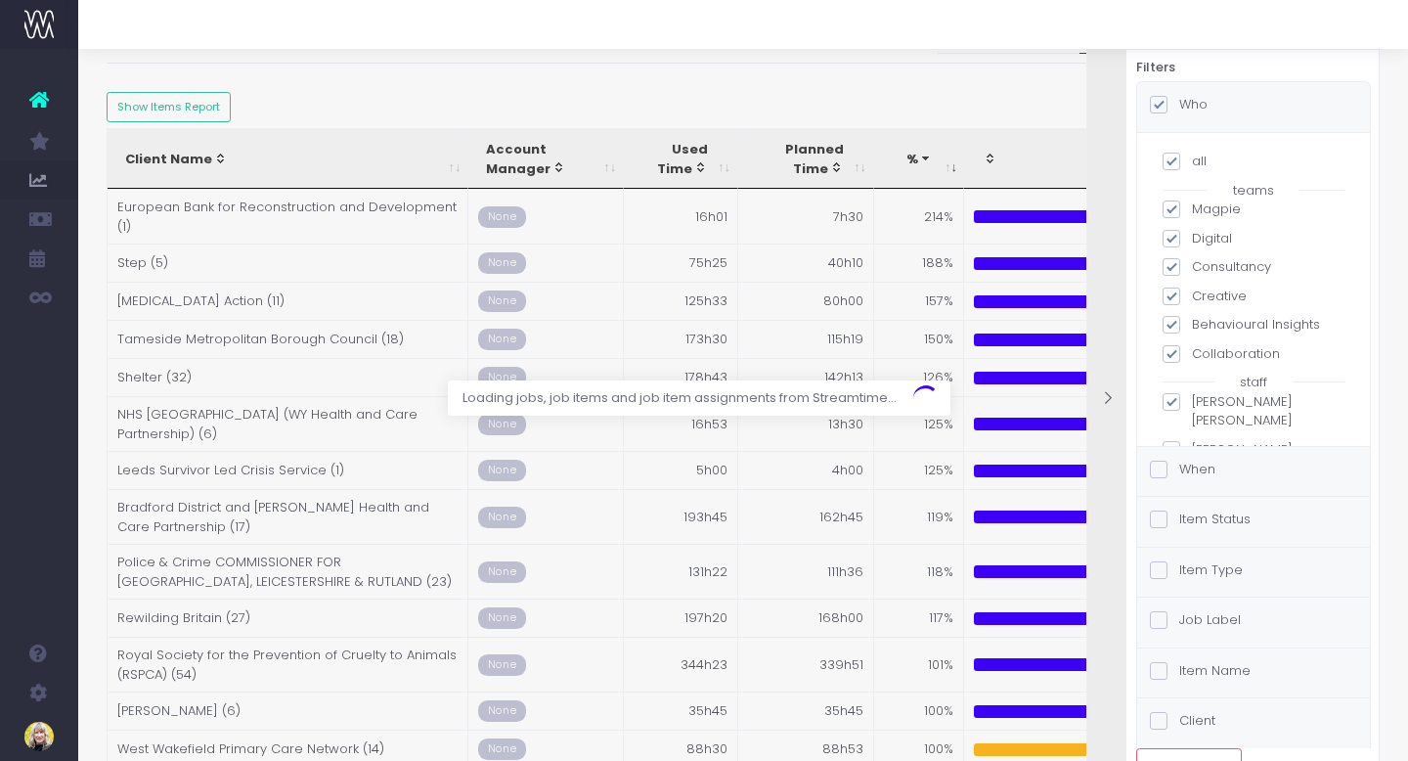
click at [1162, 529] on div "Item Status" at bounding box center [1200, 521] width 101 height 24
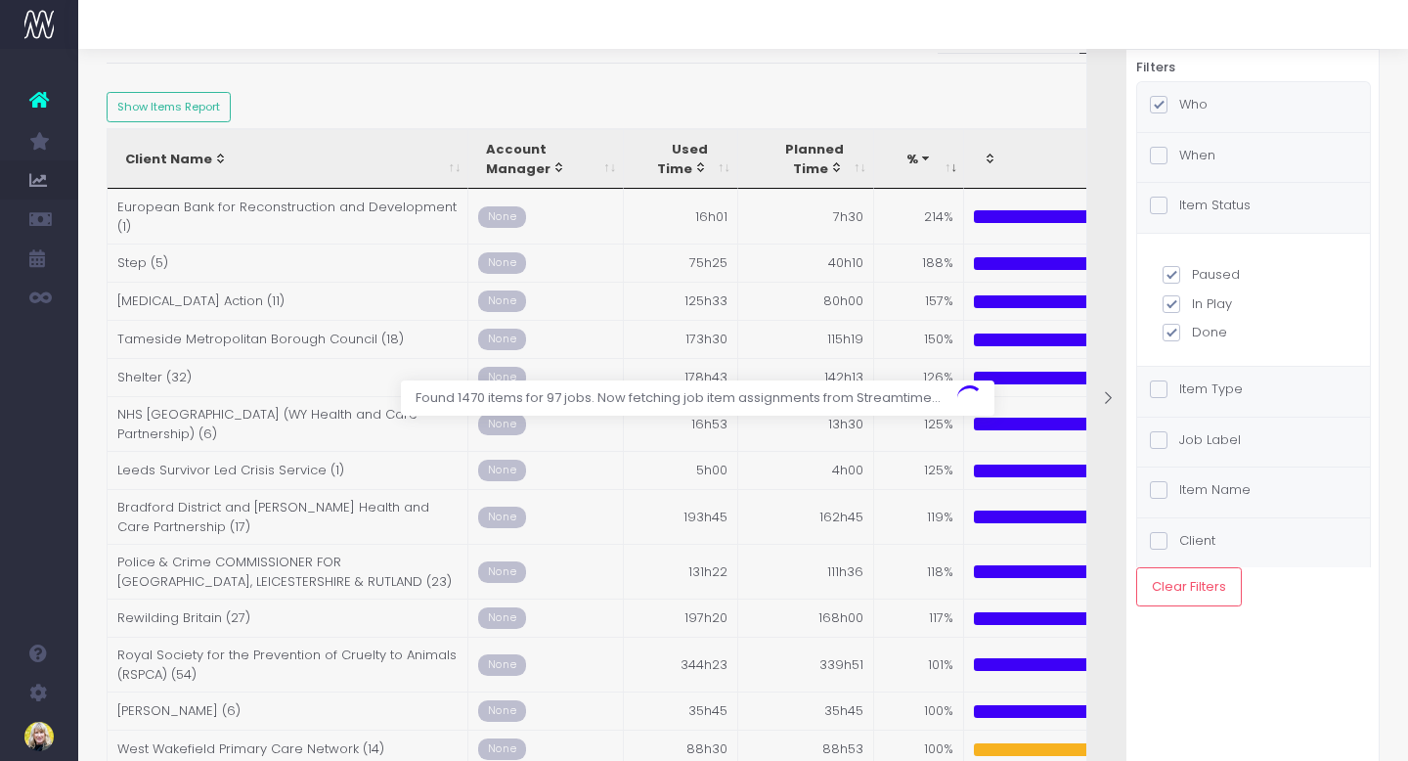
scroll to position [0, 0]
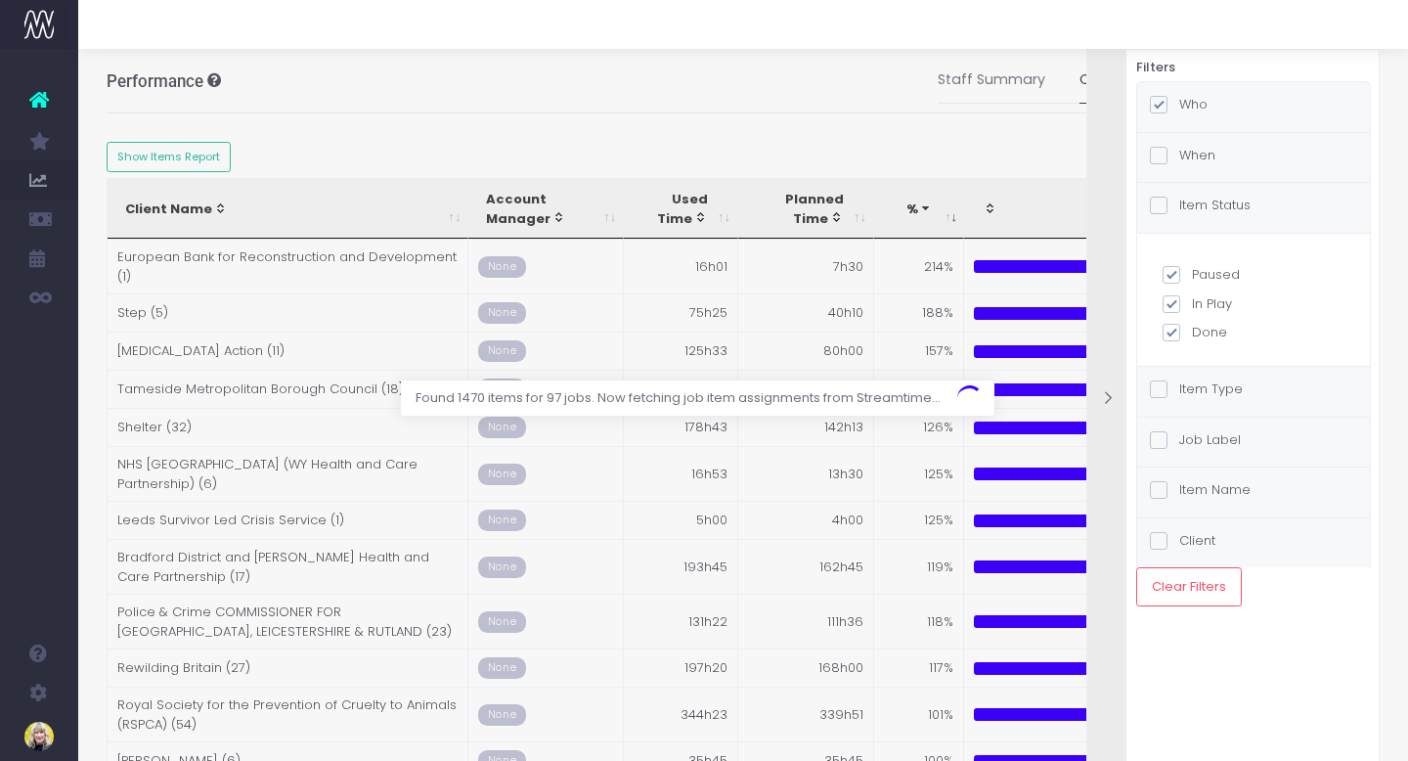
click at [1177, 274] on span at bounding box center [1172, 275] width 18 height 18
click at [1192, 274] on input "Paused" at bounding box center [1198, 271] width 13 height 13
checkbox input "false"
checkbox input "true"
click at [1177, 301] on span at bounding box center [1172, 304] width 18 height 18
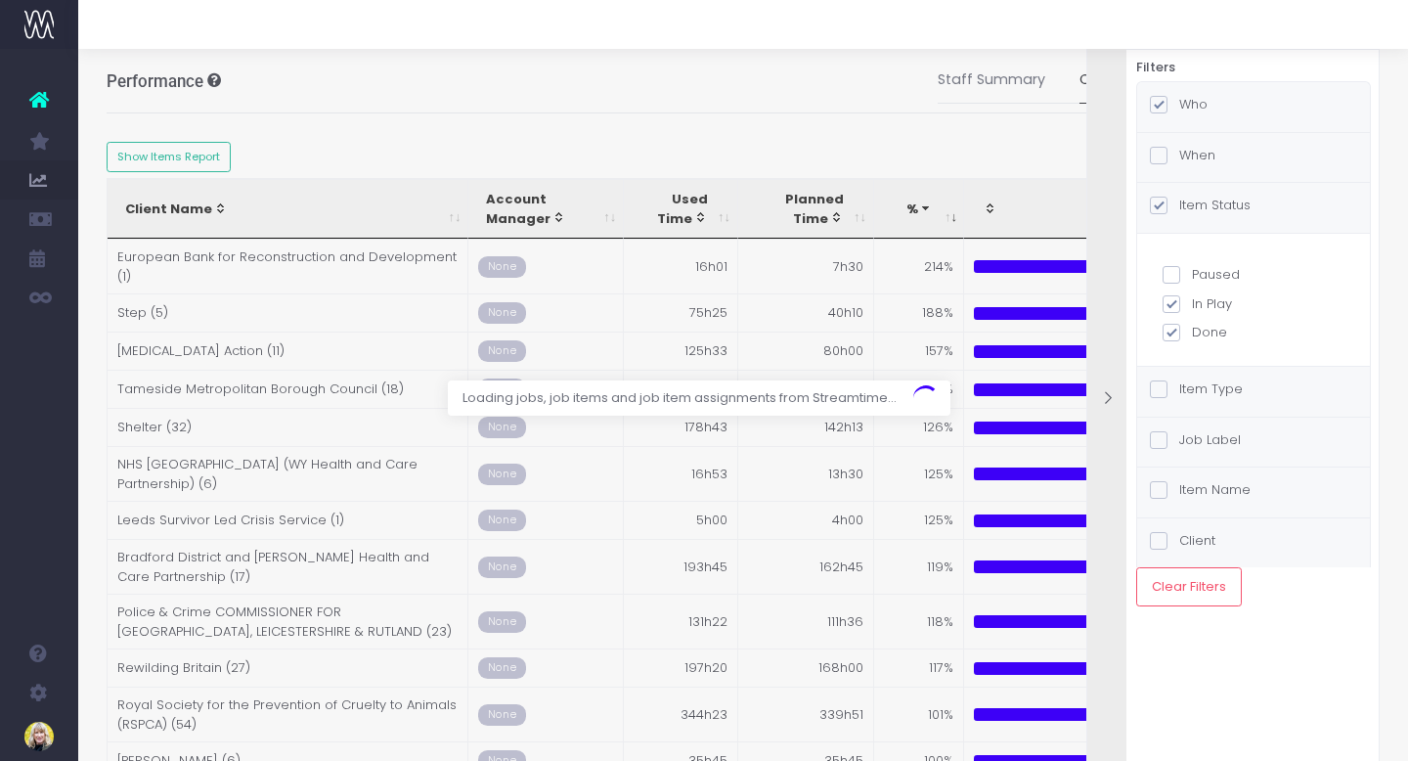
click at [1192, 301] on input "In Play" at bounding box center [1198, 300] width 13 height 13
checkbox input "false"
click at [1162, 390] on div "Found 1012 items for 81 jobs. Now fetching job item assignments from Streamtime…" at bounding box center [1003, 397] width 599 height 35
click at [1158, 389] on div "Found 1012 items for 81 jobs. Now fetching job item assignments from Streamtime…" at bounding box center [1003, 397] width 599 height 35
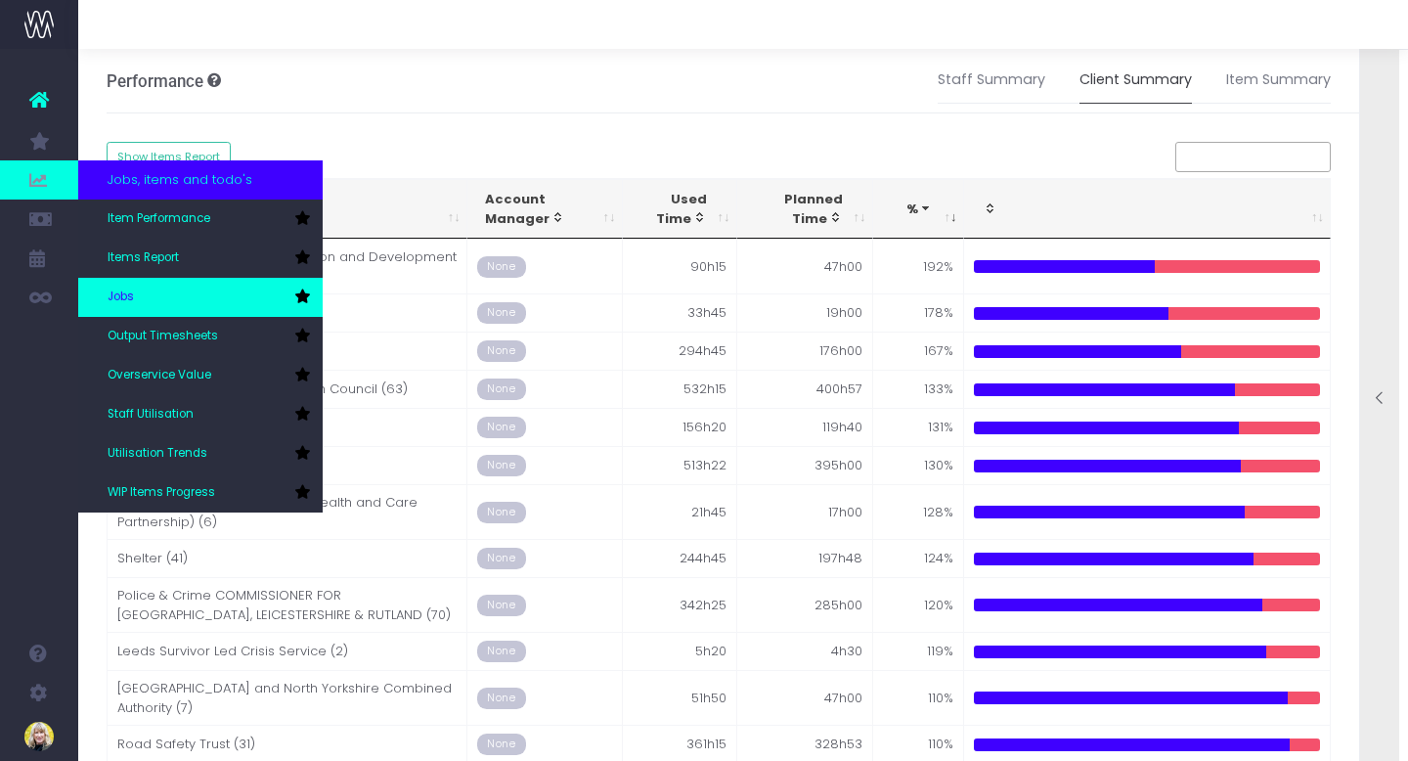
click at [164, 300] on link "Jobs" at bounding box center [200, 297] width 244 height 39
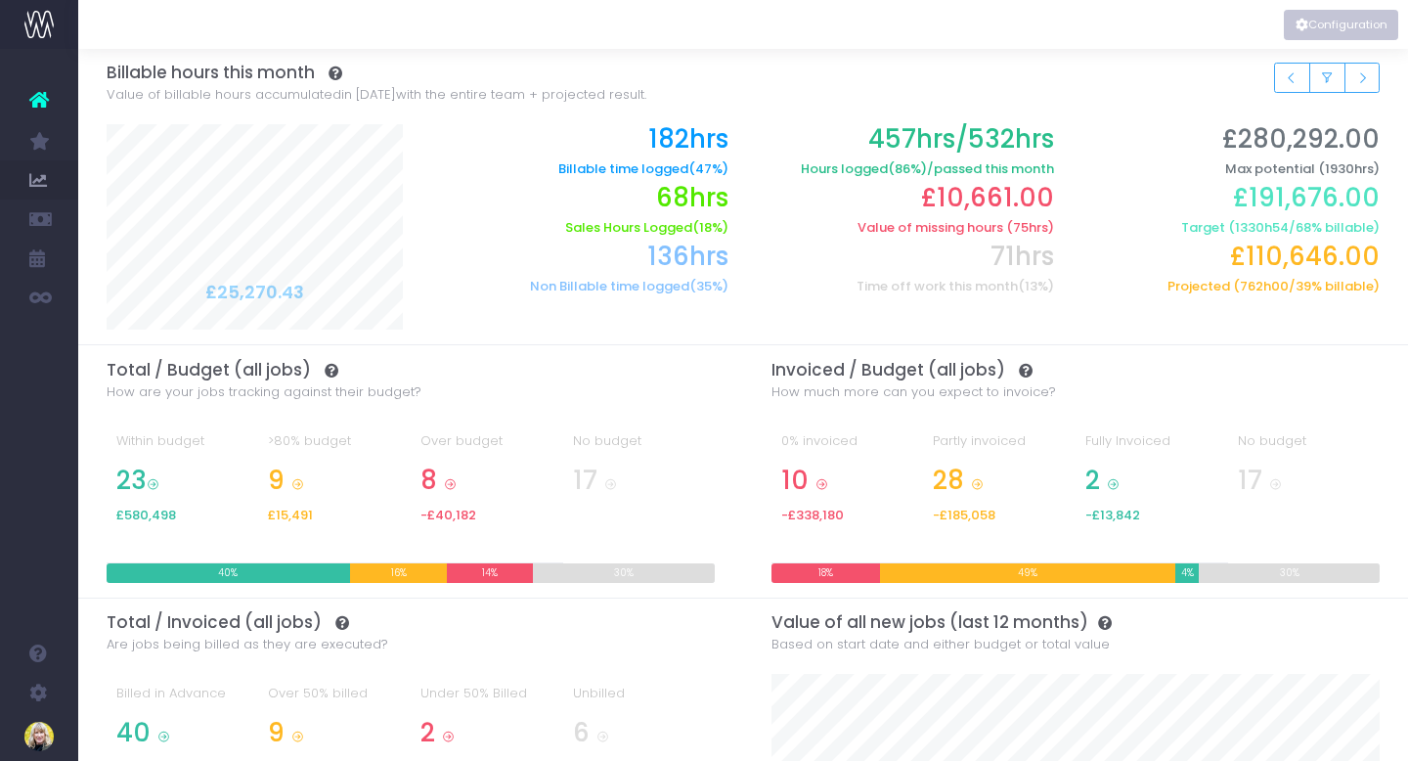
click at [1305, 25] on icon "Vertical button group" at bounding box center [1302, 25] width 13 height 0
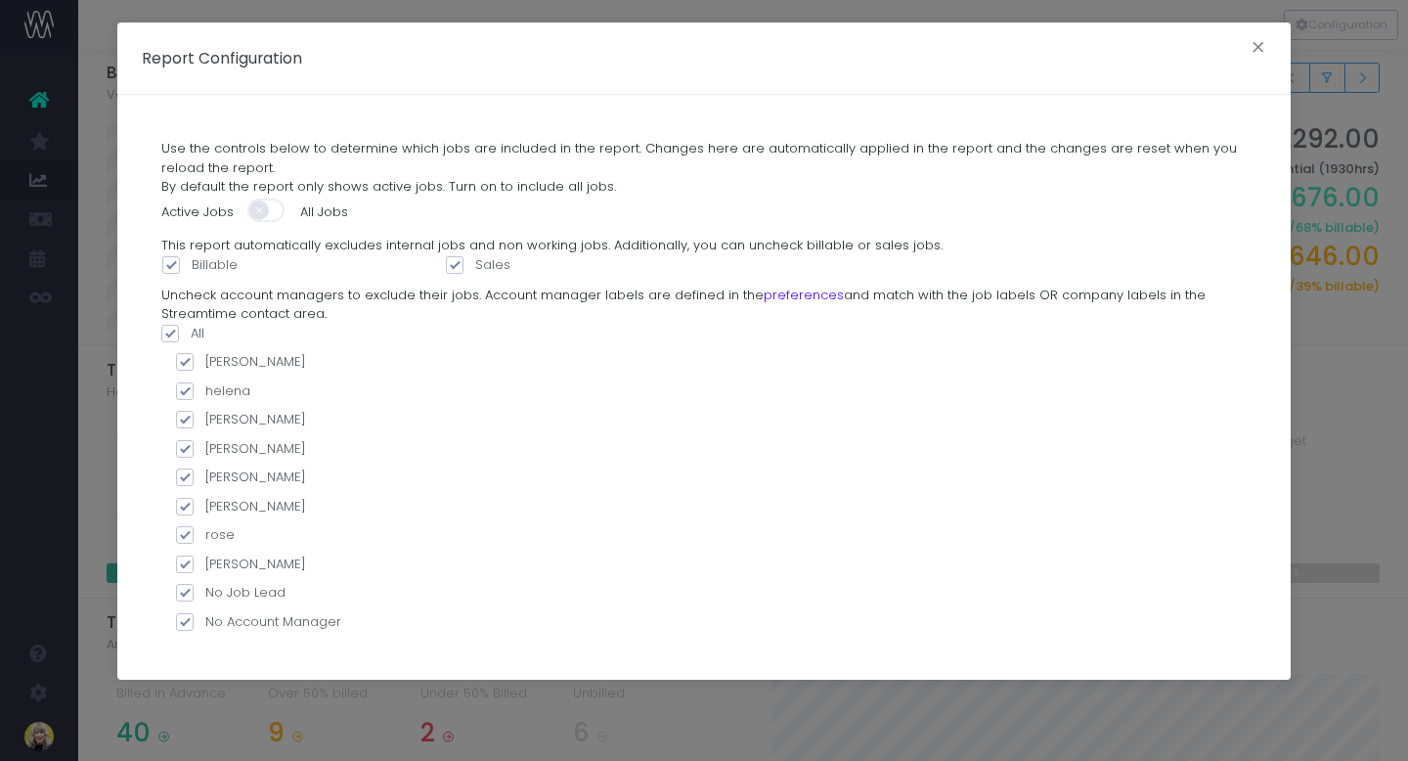
click at [169, 331] on span at bounding box center [170, 334] width 18 height 18
click at [191, 331] on input "All" at bounding box center [197, 330] width 13 height 13
checkbox input "false"
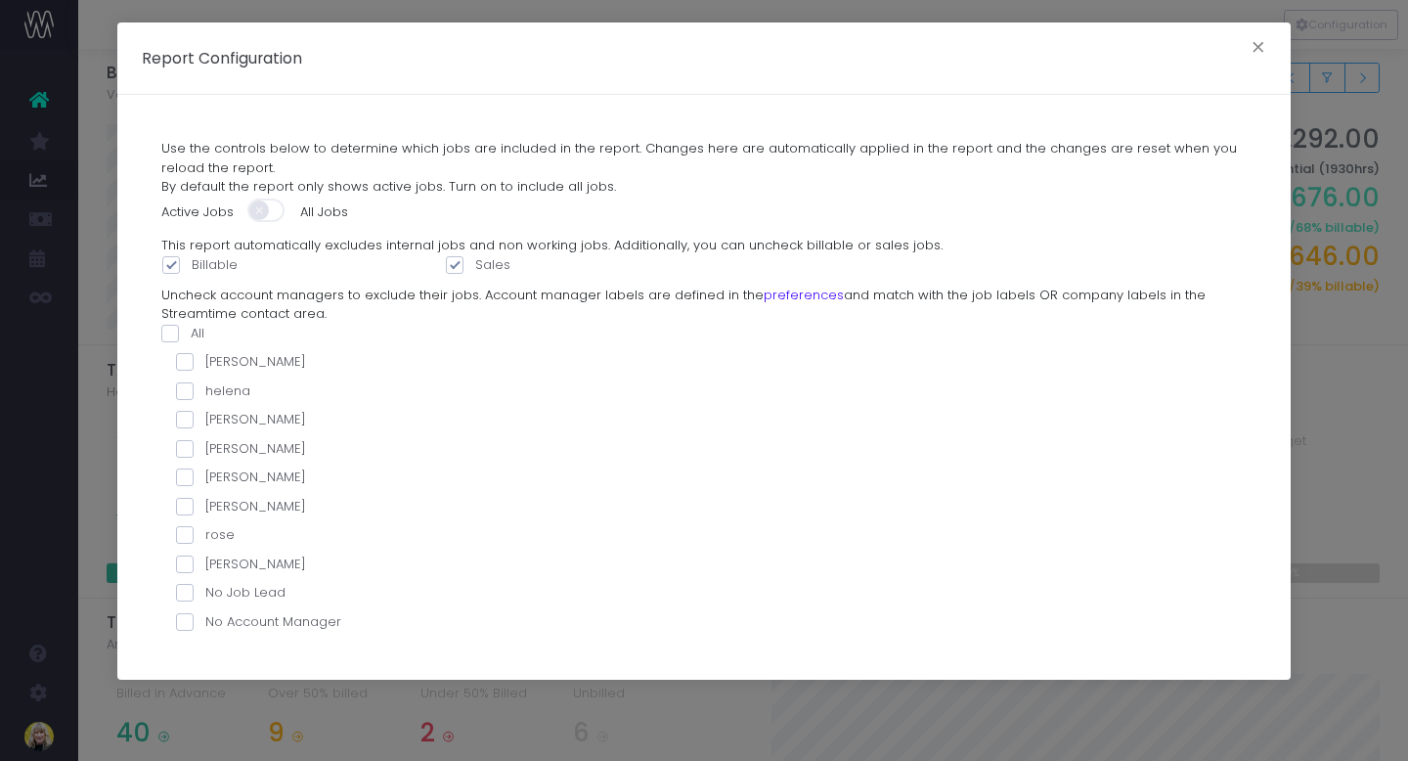
checkbox input "false"
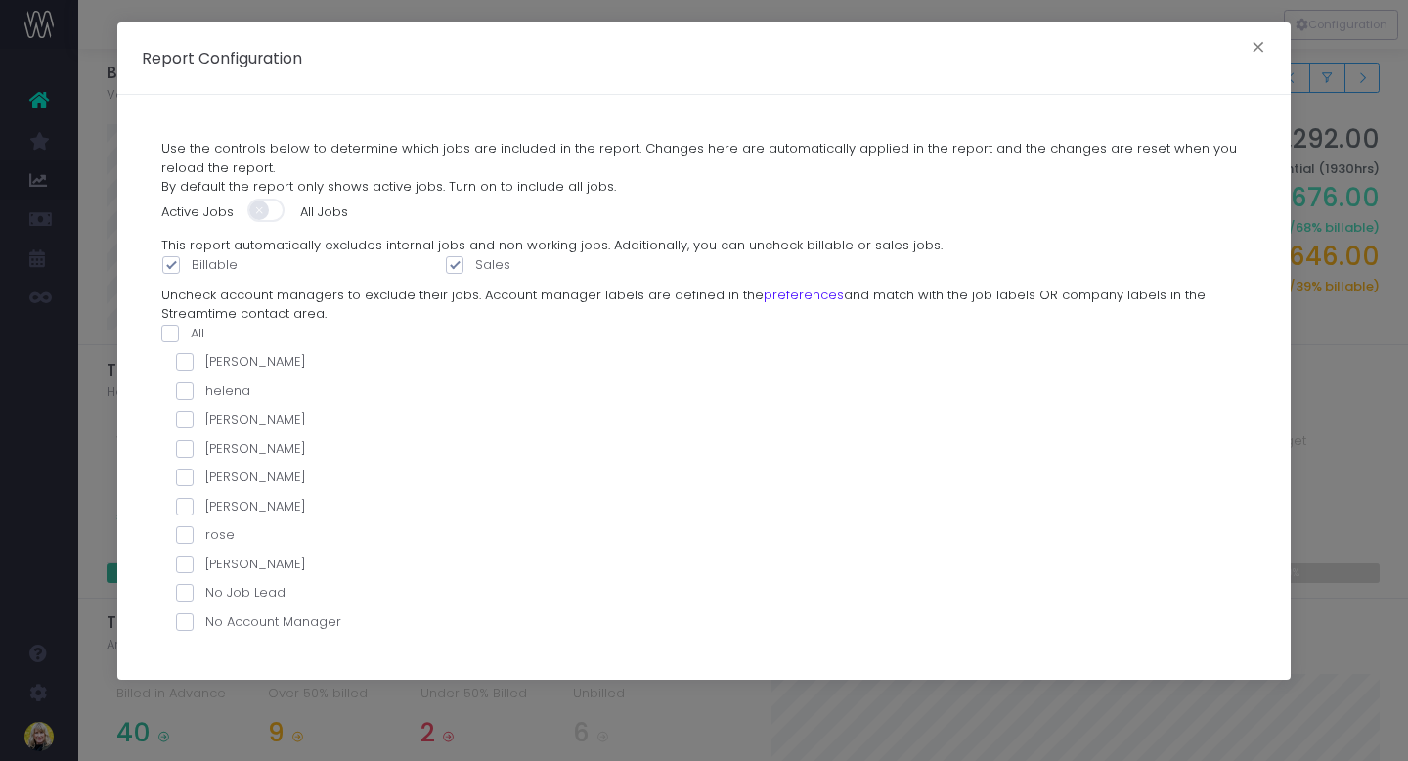
checkbox input "false"
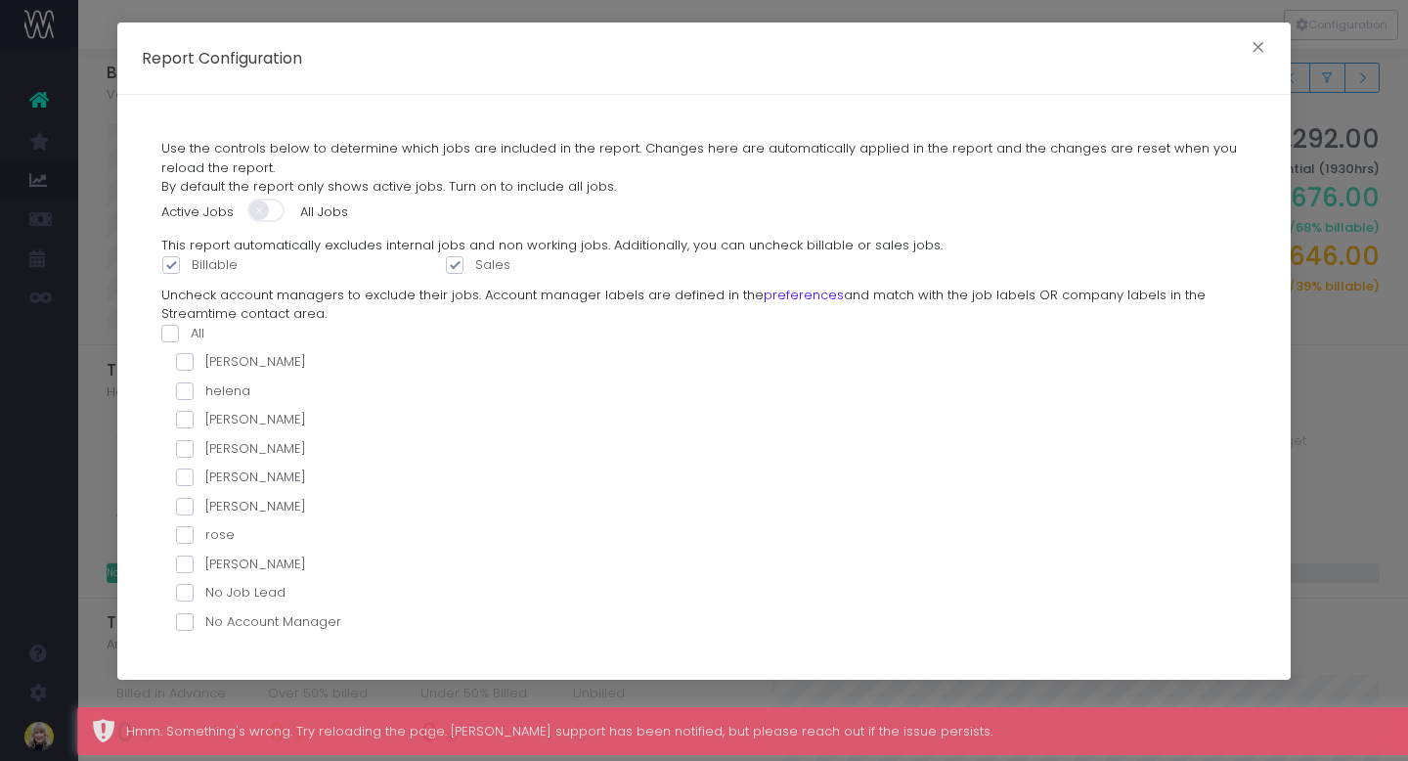
click at [189, 420] on span at bounding box center [185, 420] width 18 height 18
click at [205, 420] on input "[PERSON_NAME]" at bounding box center [211, 416] width 13 height 13
checkbox input "true"
click at [1257, 46] on button "×" at bounding box center [1258, 49] width 41 height 31
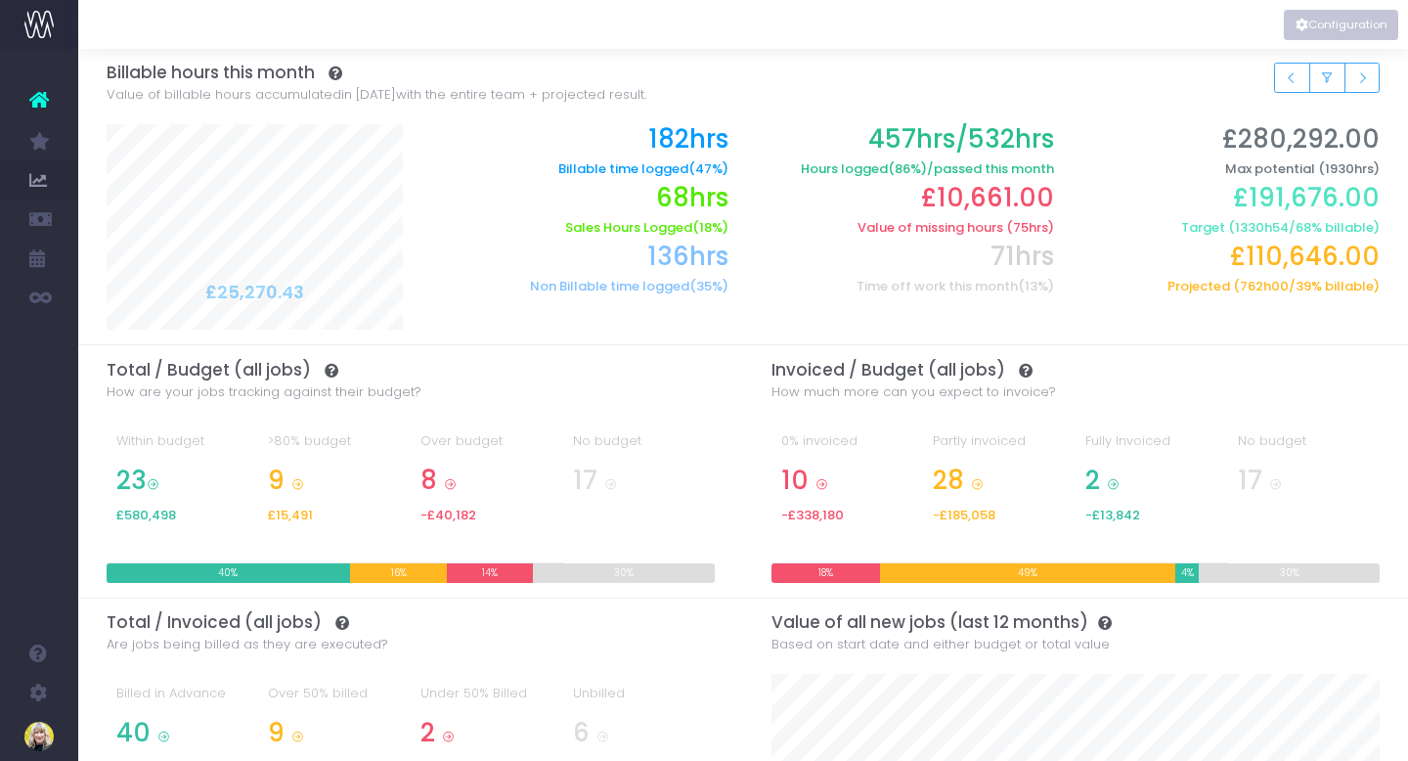
click at [1313, 26] on button "Configuration" at bounding box center [1341, 25] width 114 height 30
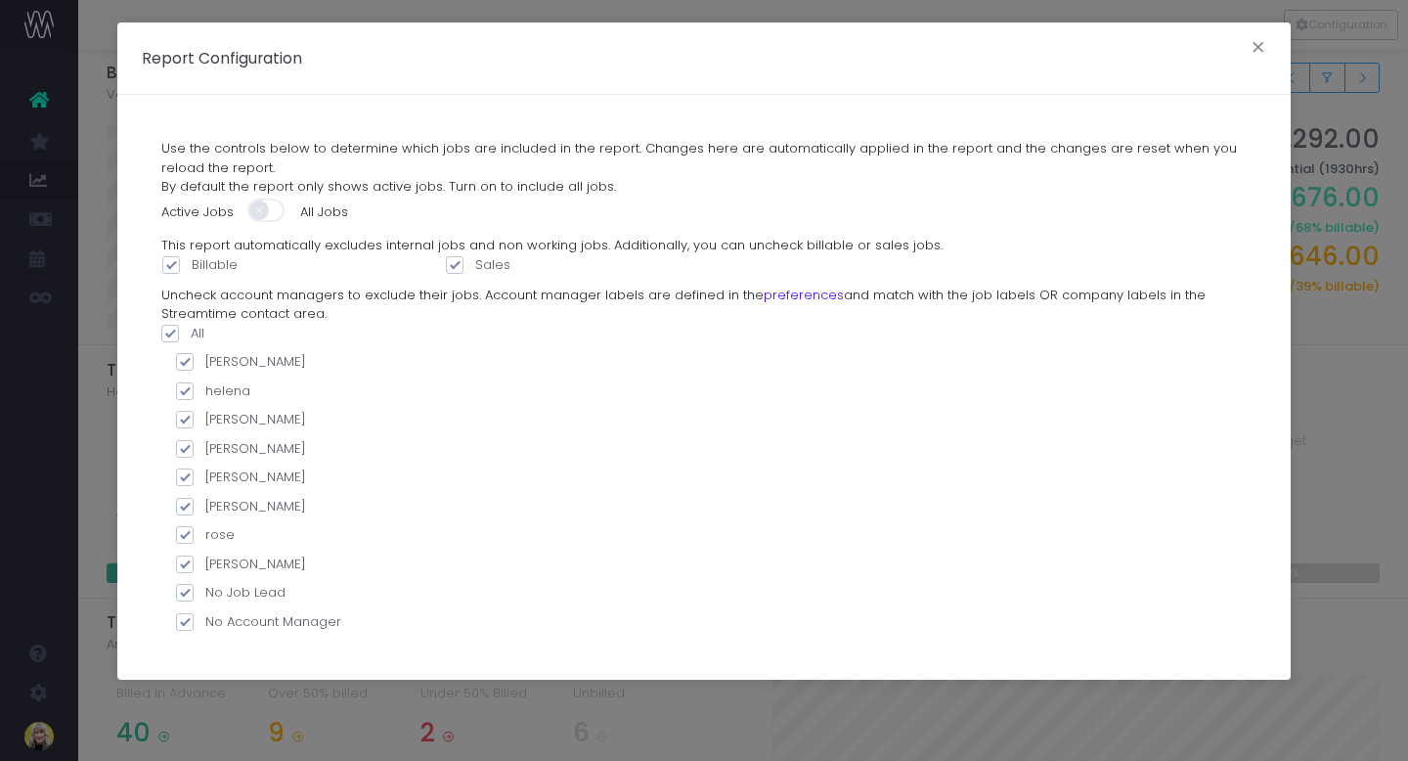
click at [168, 331] on span at bounding box center [170, 334] width 18 height 18
click at [191, 331] on input "All" at bounding box center [197, 330] width 13 height 13
checkbox input "false"
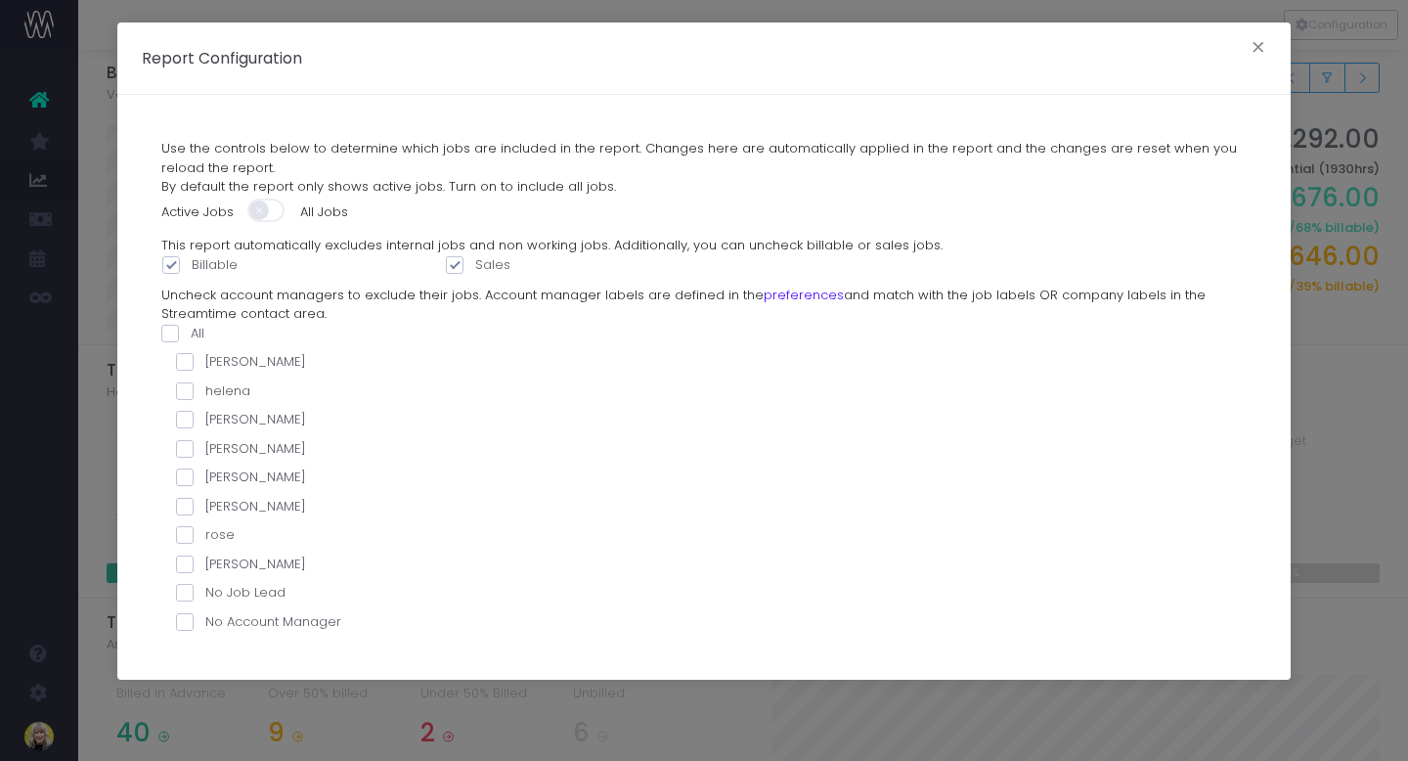
checkbox input "false"
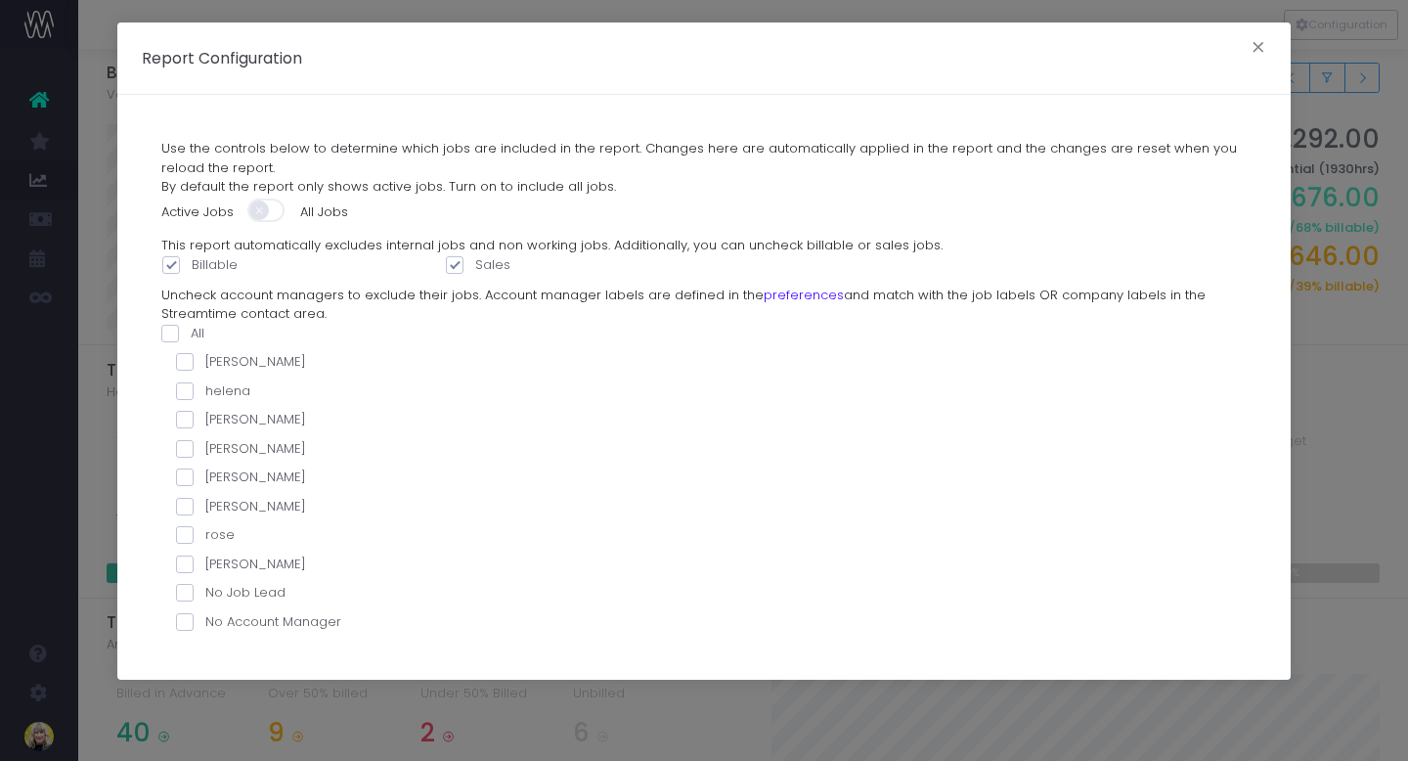
checkbox input "false"
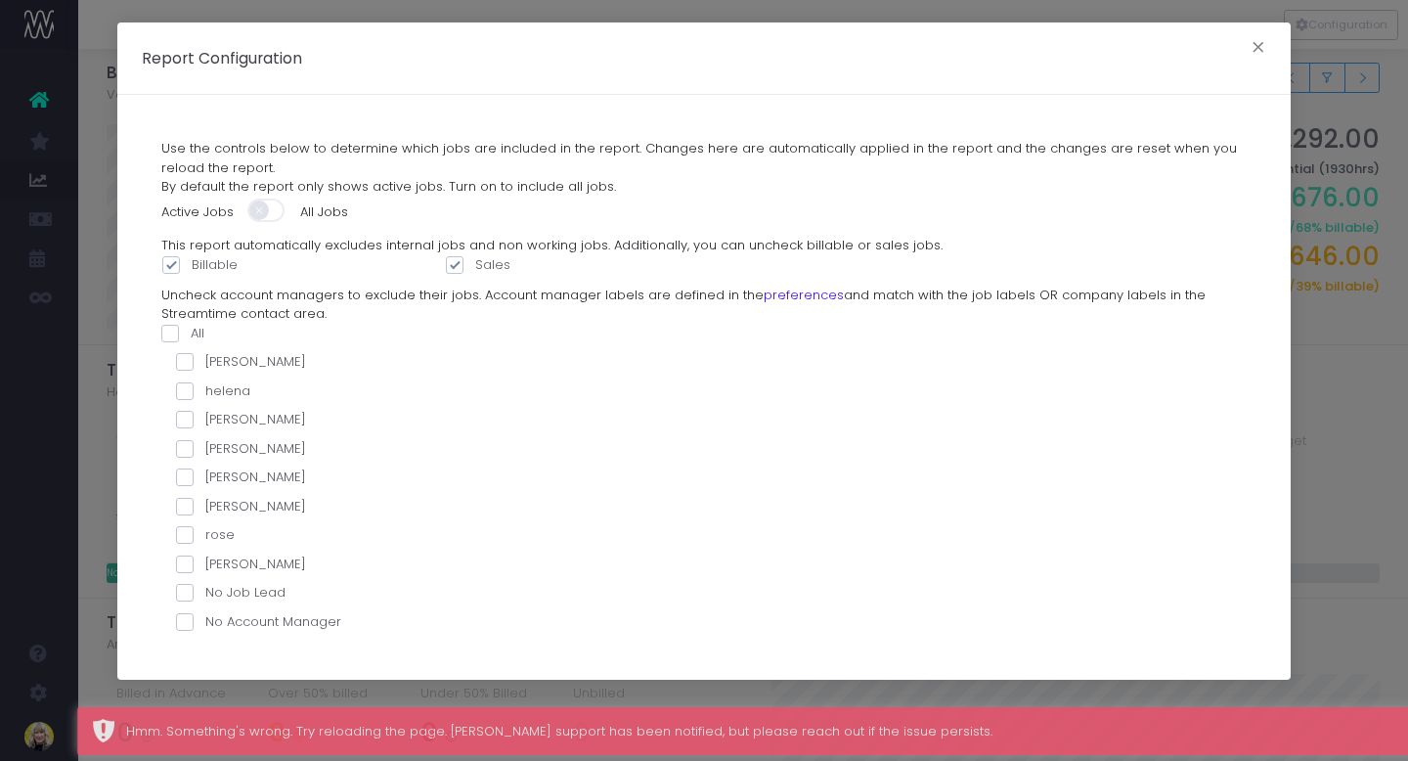
click at [189, 419] on span at bounding box center [185, 420] width 18 height 18
click at [205, 419] on input "[PERSON_NAME]" at bounding box center [211, 416] width 13 height 13
checkbox input "true"
click at [1260, 45] on button "×" at bounding box center [1258, 49] width 41 height 31
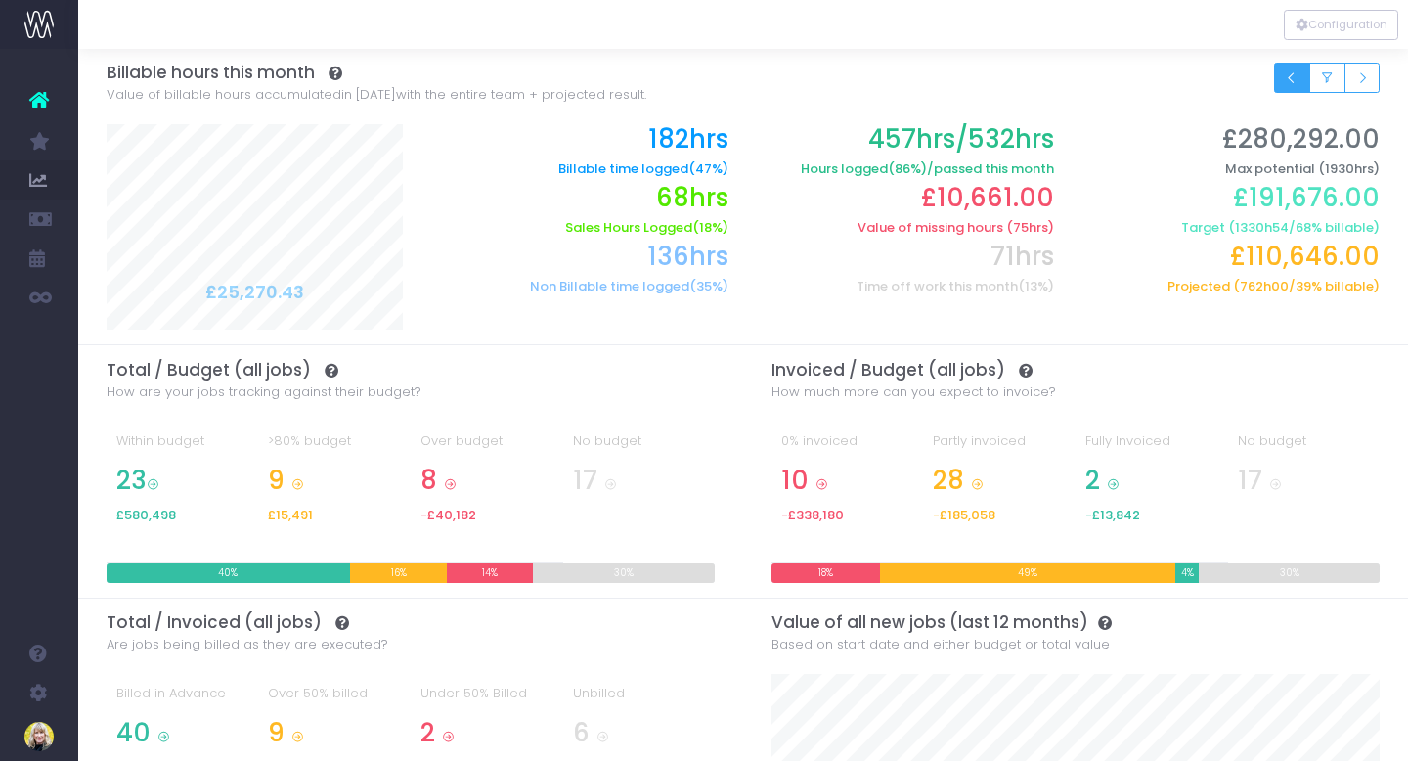
click at [1291, 78] on icon "Small button group" at bounding box center [1292, 78] width 14 height 0
click at [1366, 78] on icon "Small button group" at bounding box center [1362, 78] width 14 height 0
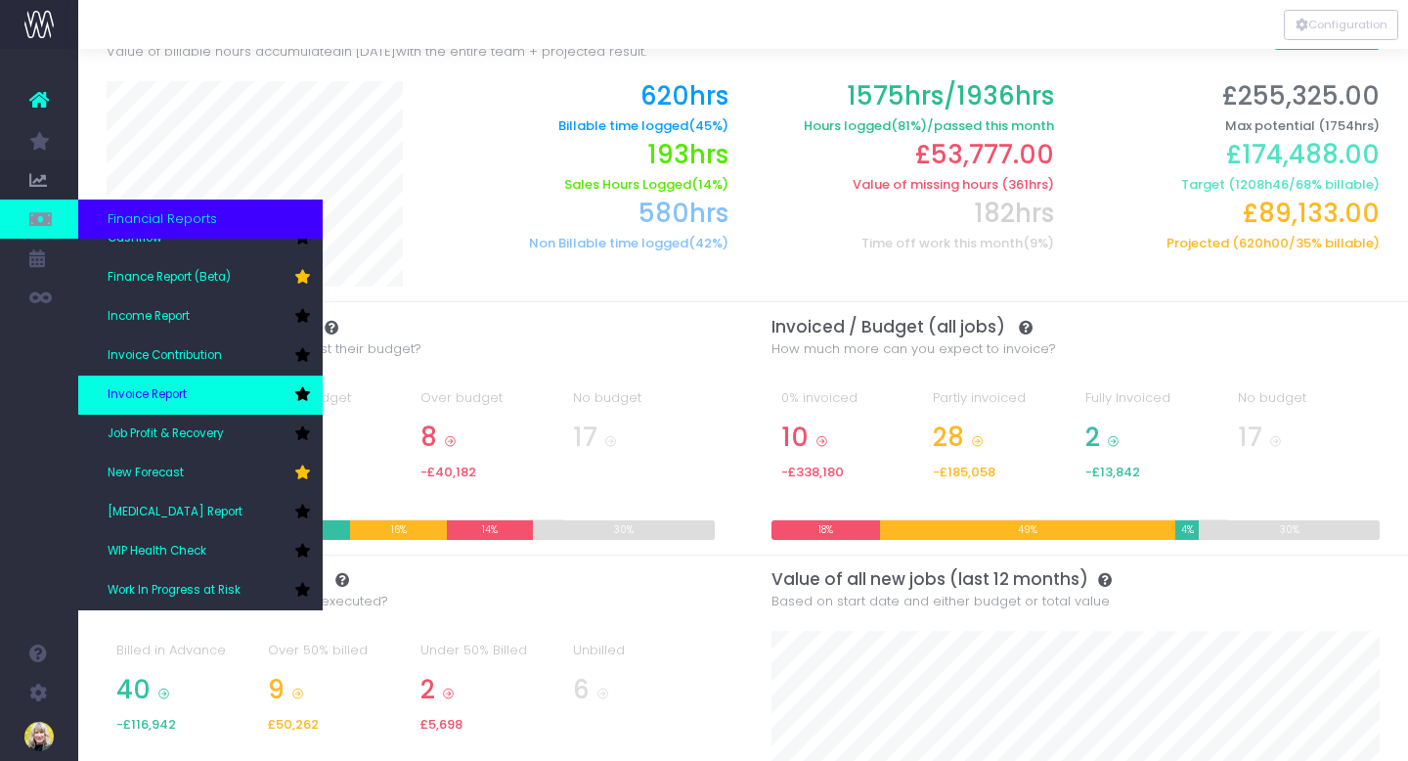
scroll to position [55, 0]
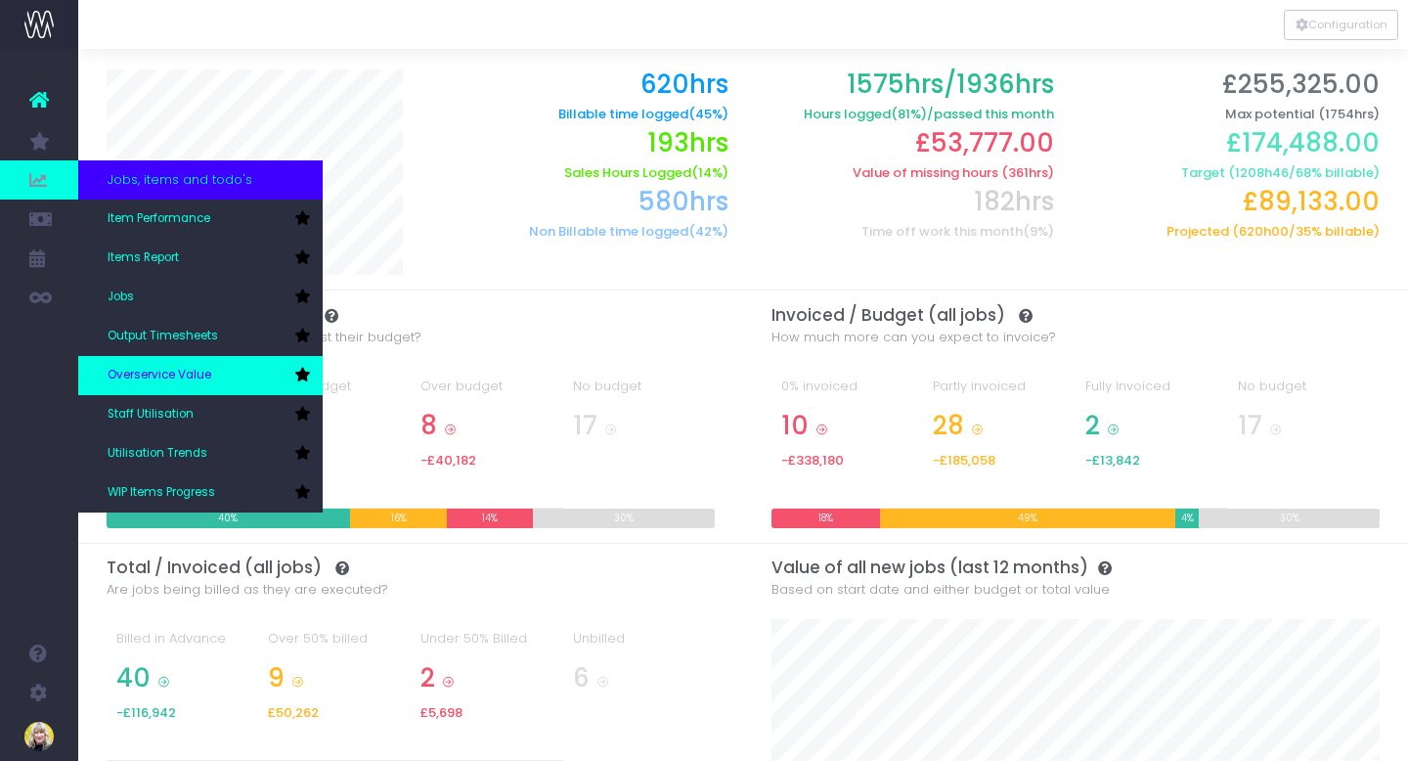
click at [180, 377] on span "Overservice Value" at bounding box center [160, 376] width 104 height 18
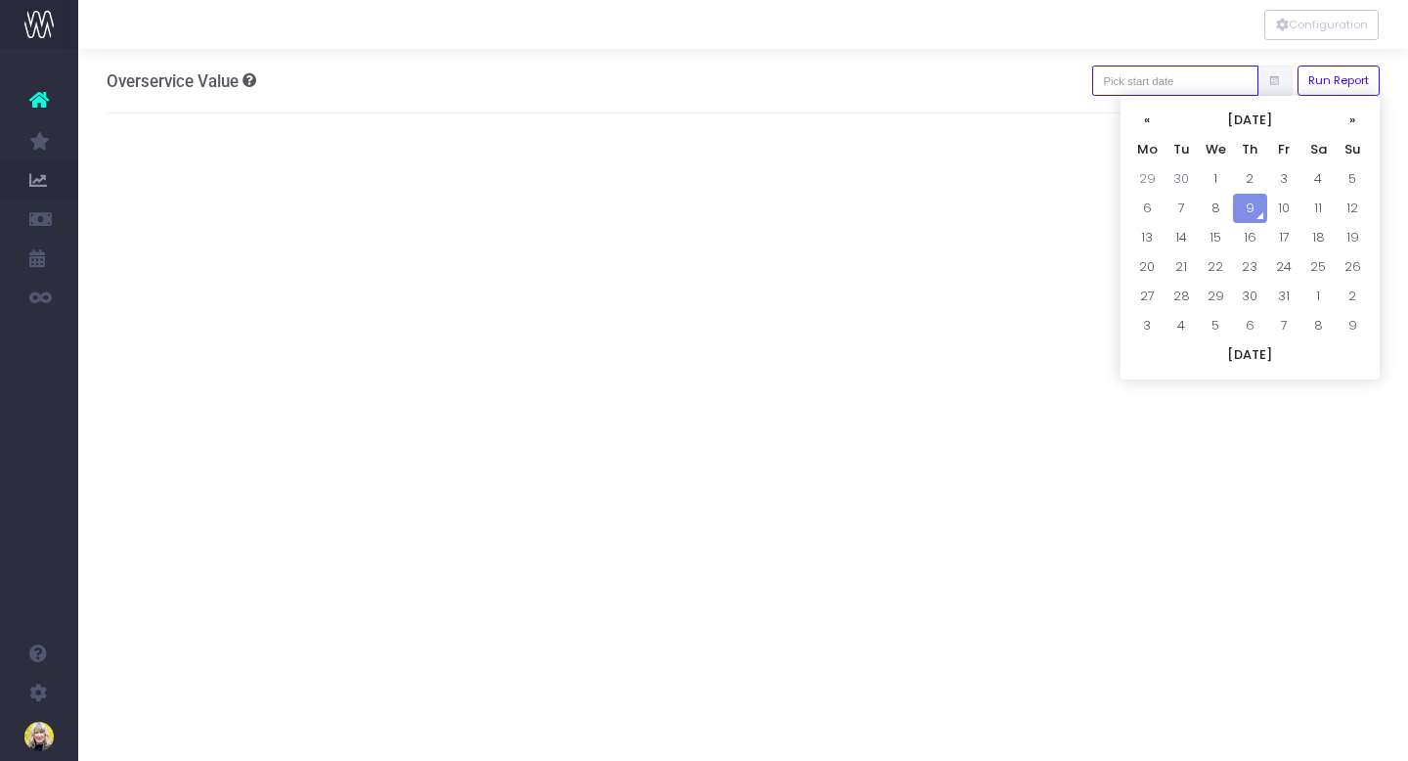
click at [1224, 86] on input "text" at bounding box center [1175, 81] width 166 height 30
click at [1146, 124] on th "«" at bounding box center [1147, 120] width 34 height 29
click at [1151, 182] on td "28" at bounding box center [1147, 178] width 34 height 29
type input "28-07-2025"
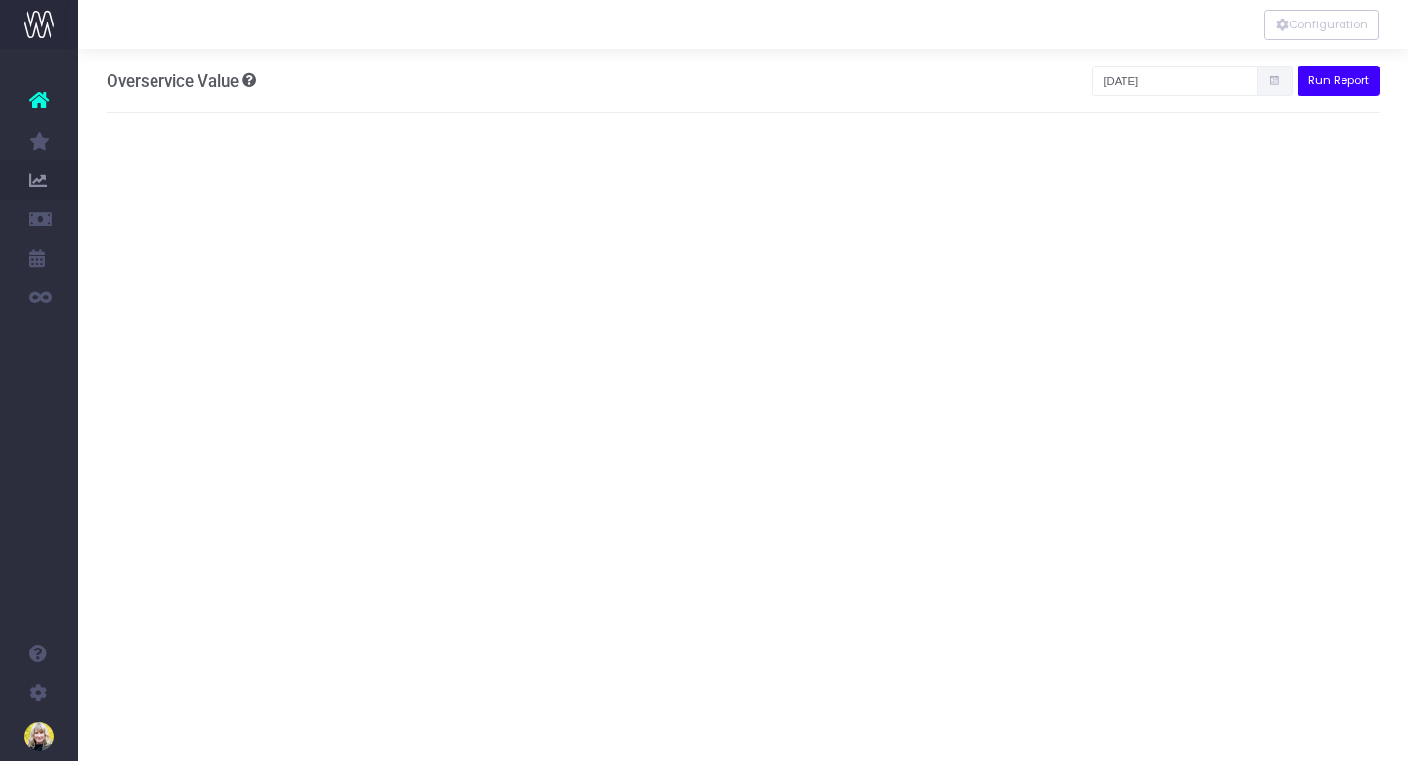
click at [1315, 80] on button "Run Report" at bounding box center [1339, 81] width 83 height 30
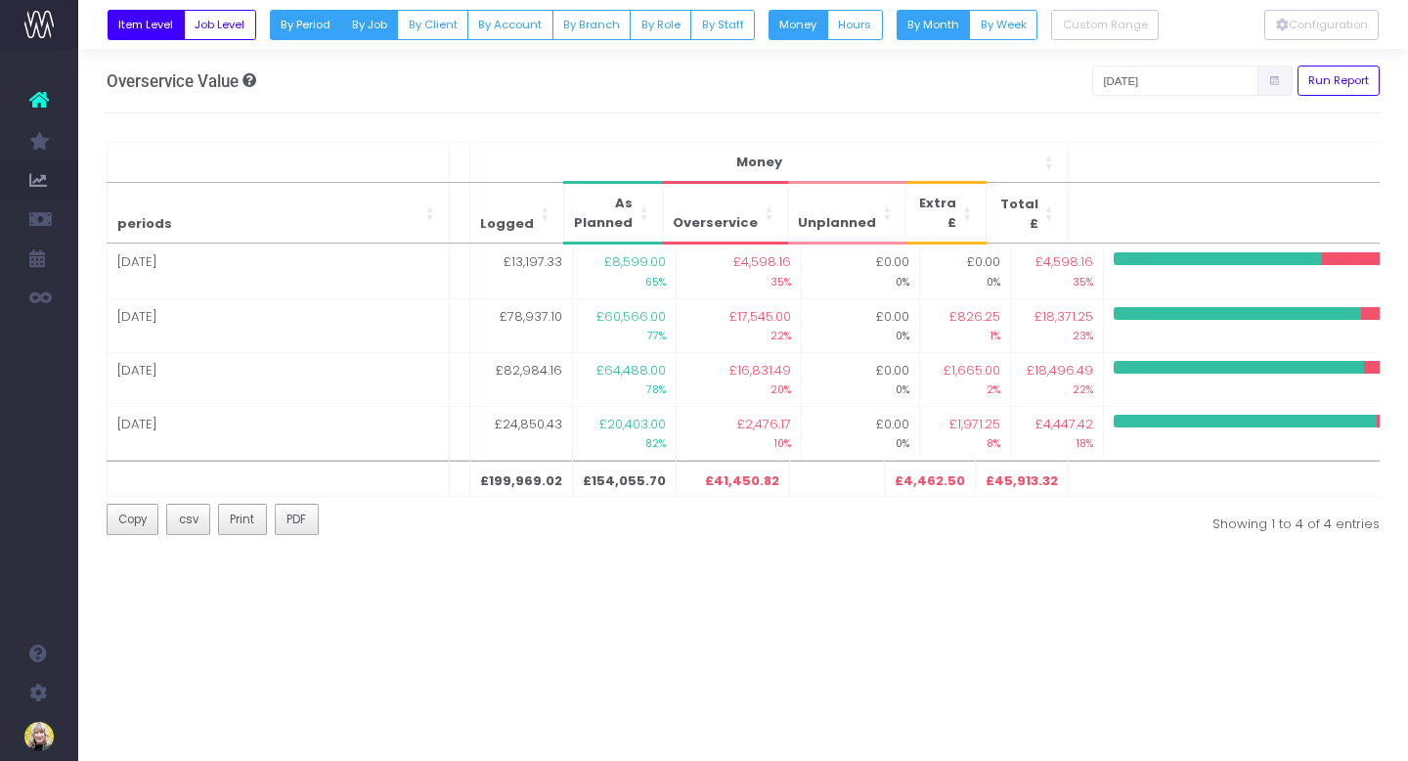
click at [371, 24] on button "By Job" at bounding box center [369, 25] width 58 height 30
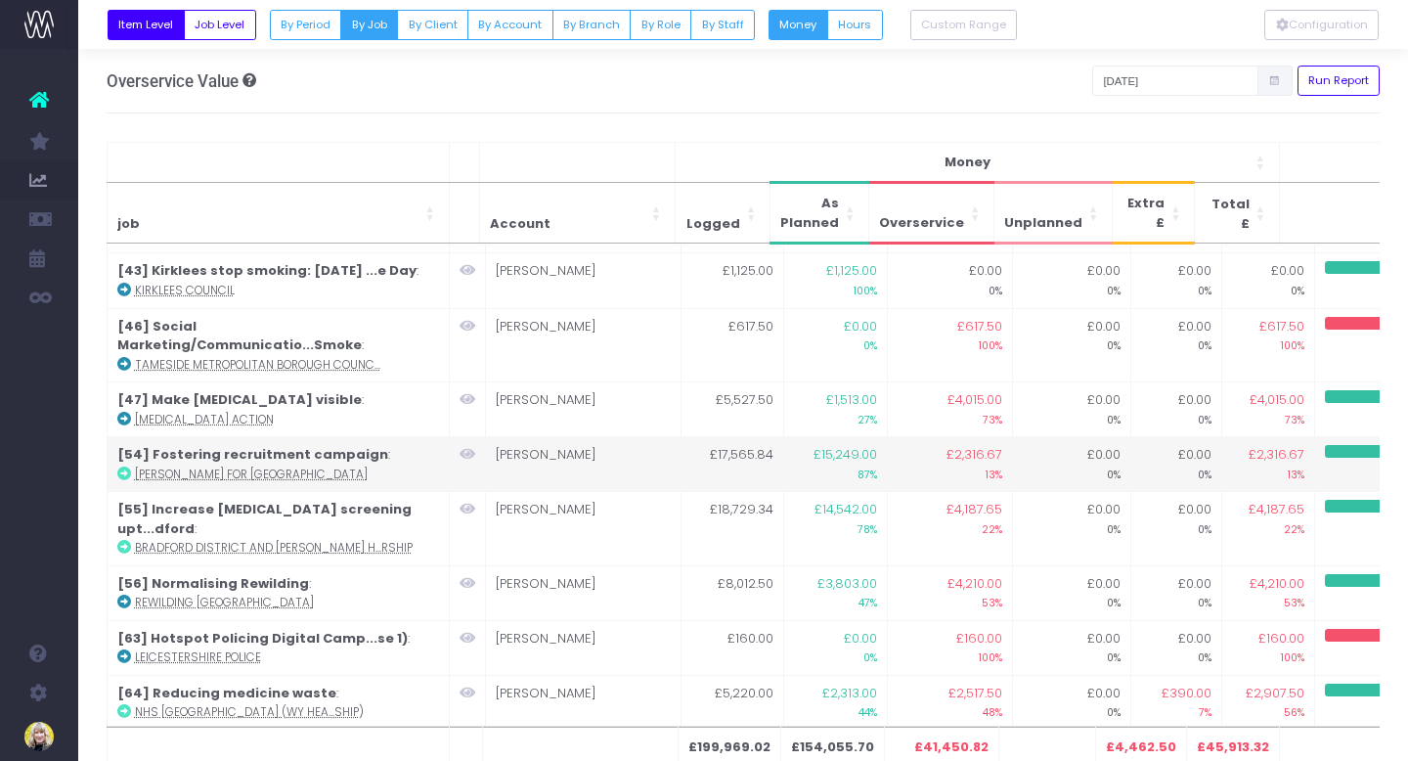
scroll to position [99, 0]
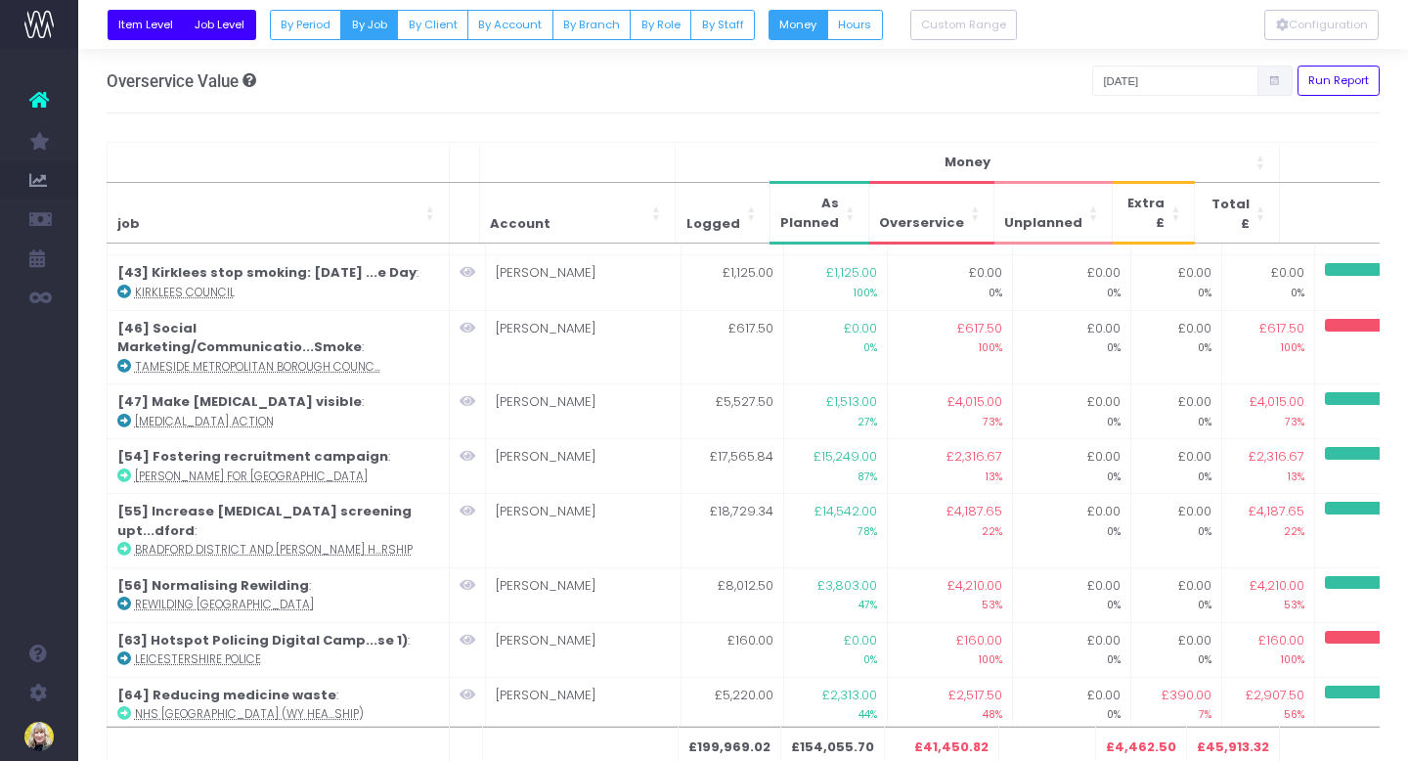
click at [219, 31] on button "Job Level" at bounding box center [220, 25] width 72 height 30
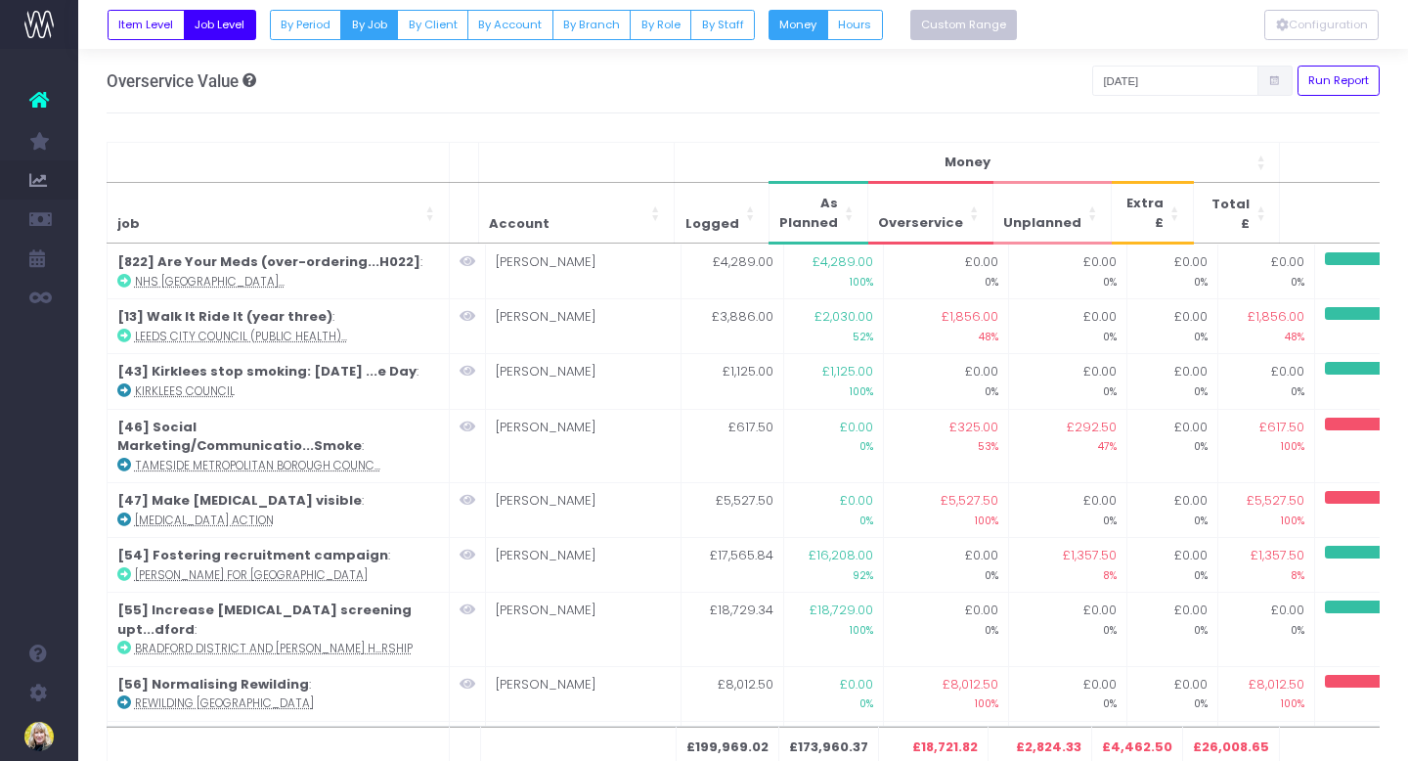
click at [921, 27] on button "Custom Range" at bounding box center [964, 25] width 108 height 30
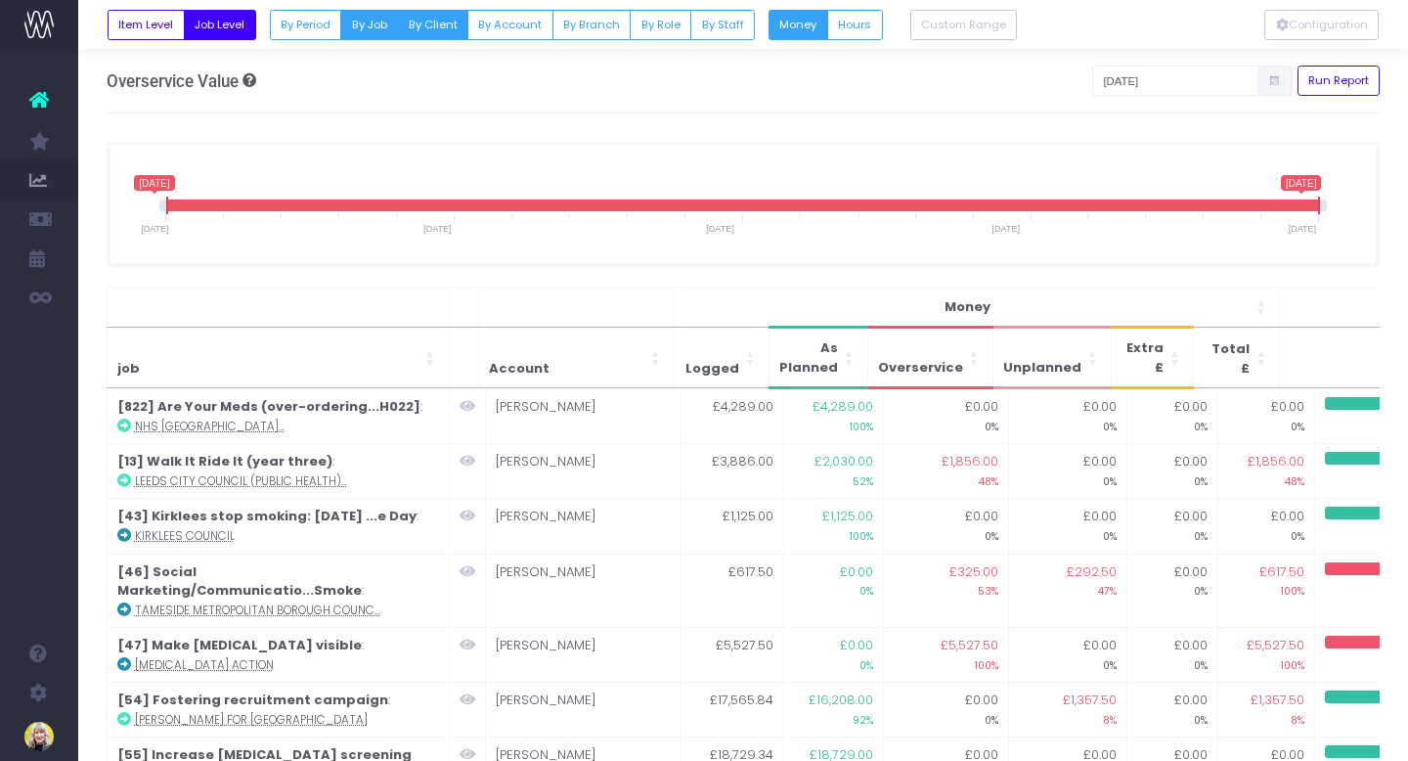
click at [428, 32] on button "By Client" at bounding box center [432, 25] width 71 height 30
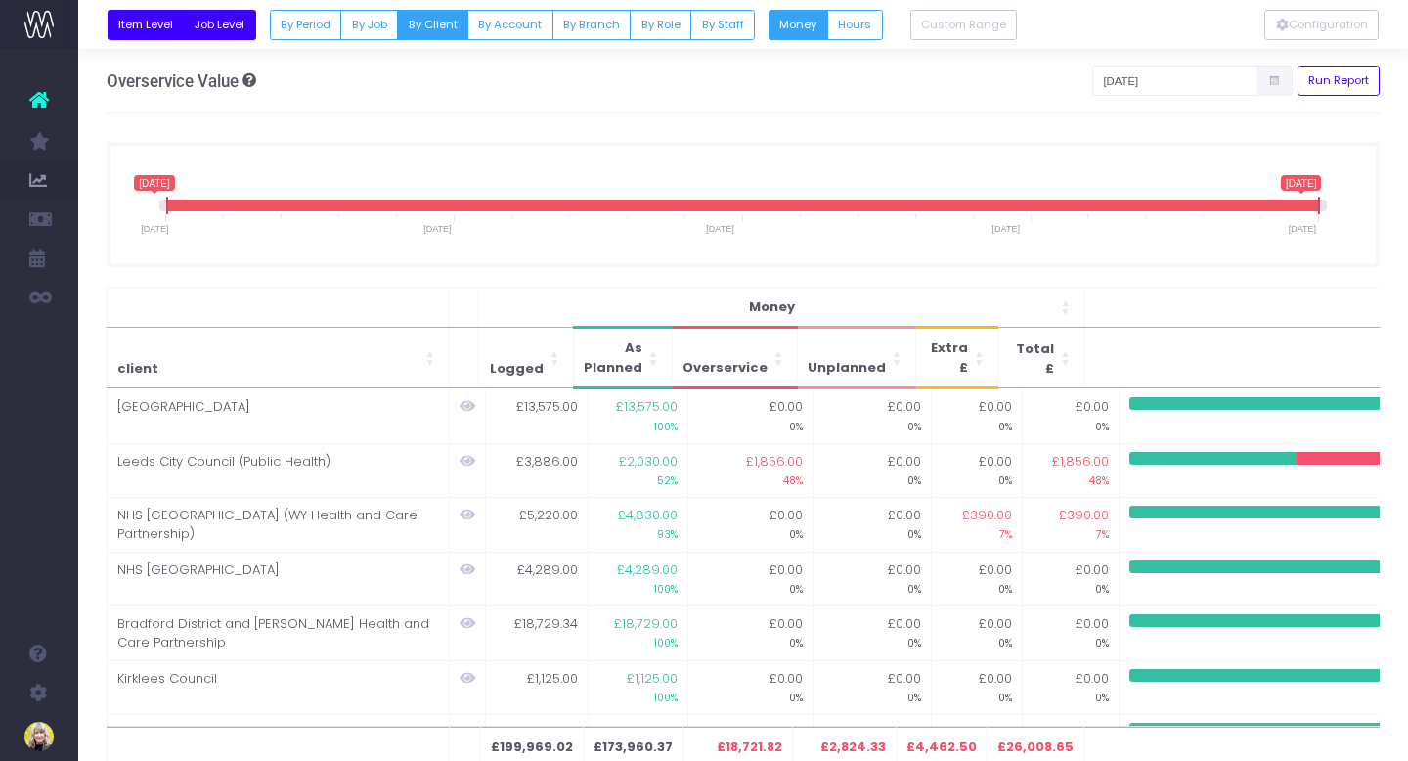
click at [149, 26] on button "Item Level" at bounding box center [146, 25] width 77 height 30
click at [221, 24] on button "Job Level" at bounding box center [220, 25] width 72 height 30
click at [304, 21] on button "By Period" at bounding box center [306, 25] width 72 height 30
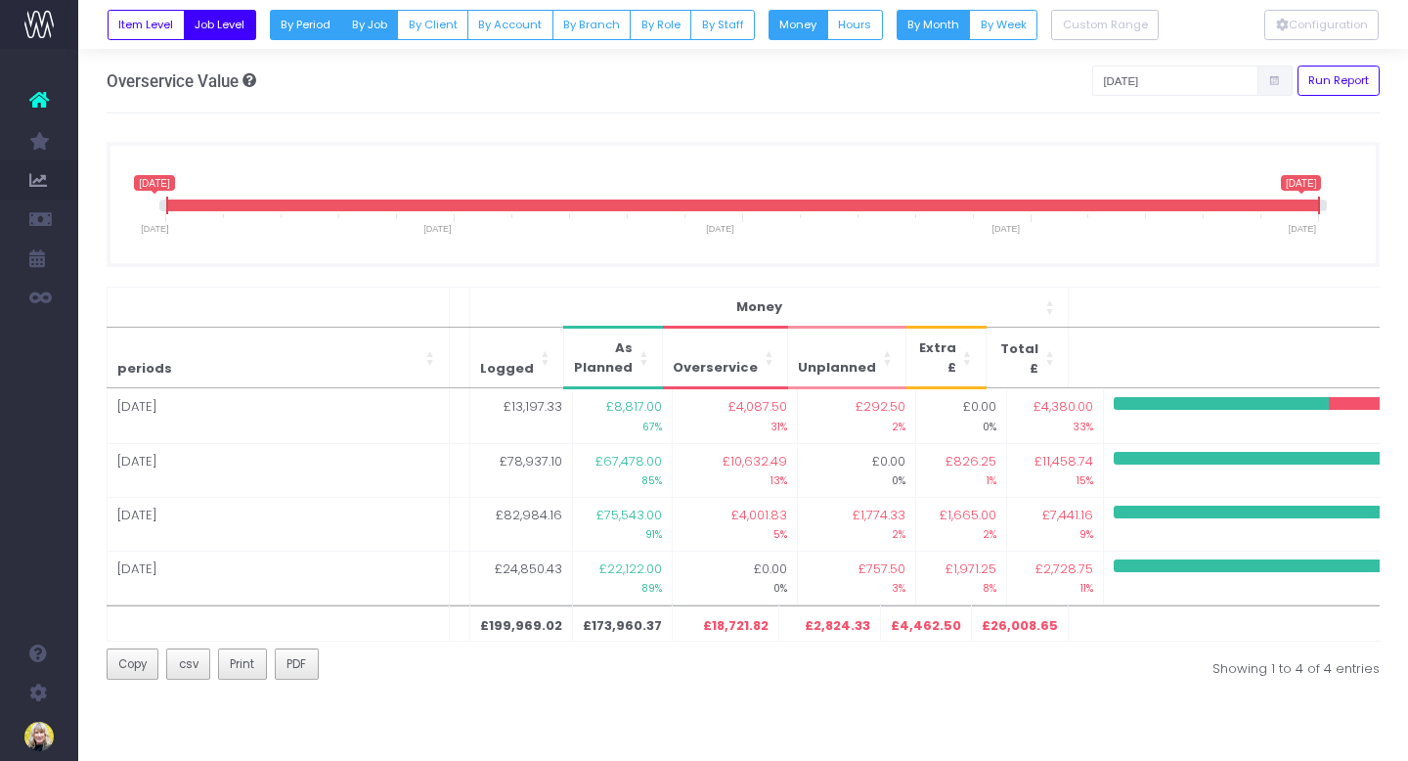
click at [372, 22] on button "By Job" at bounding box center [369, 25] width 58 height 30
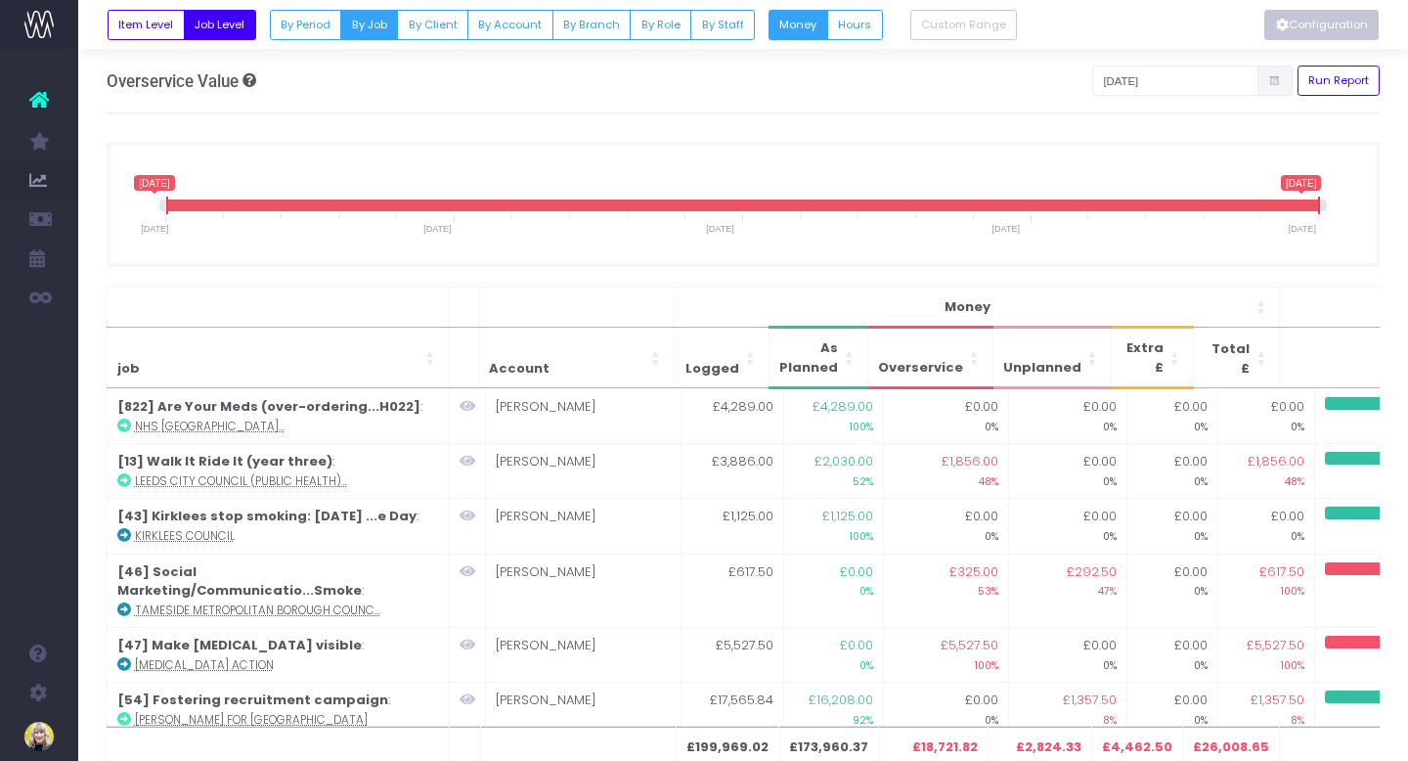
click at [1307, 28] on button "Configuration" at bounding box center [1321, 25] width 114 height 30
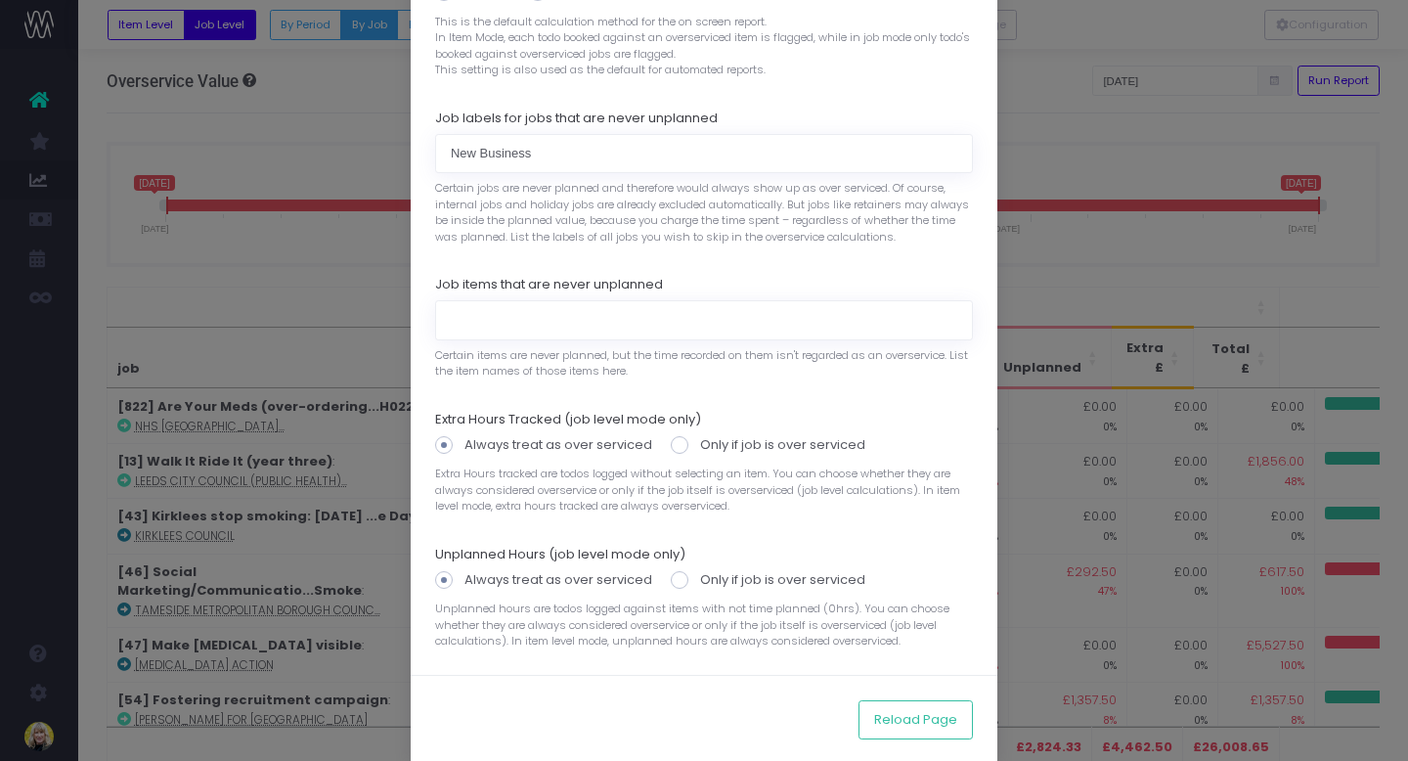
scroll to position [287, 0]
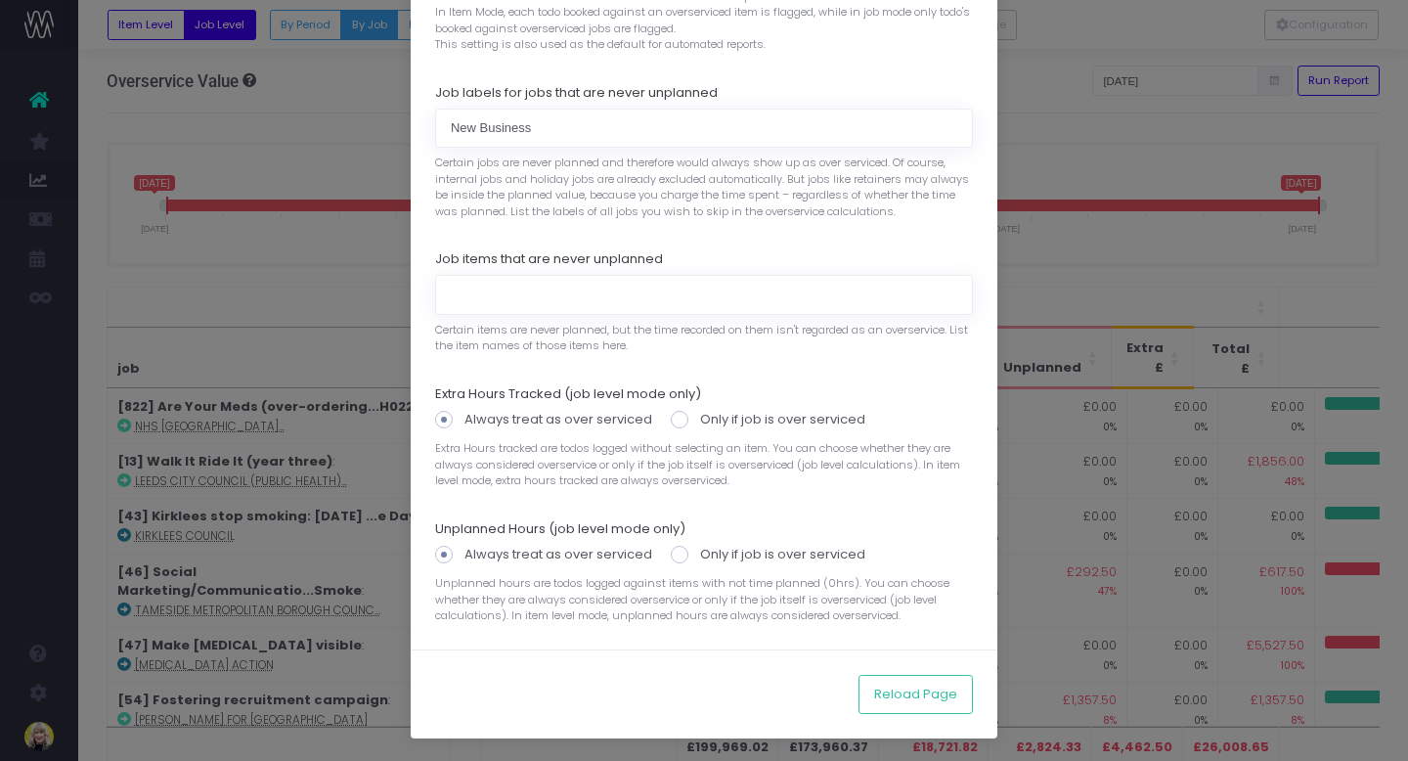
click at [682, 556] on span at bounding box center [680, 555] width 18 height 18
click at [700, 556] on input "Only if job is over serviced" at bounding box center [706, 551] width 13 height 13
radio input "true"
click at [916, 706] on button "Reload Page" at bounding box center [916, 694] width 114 height 39
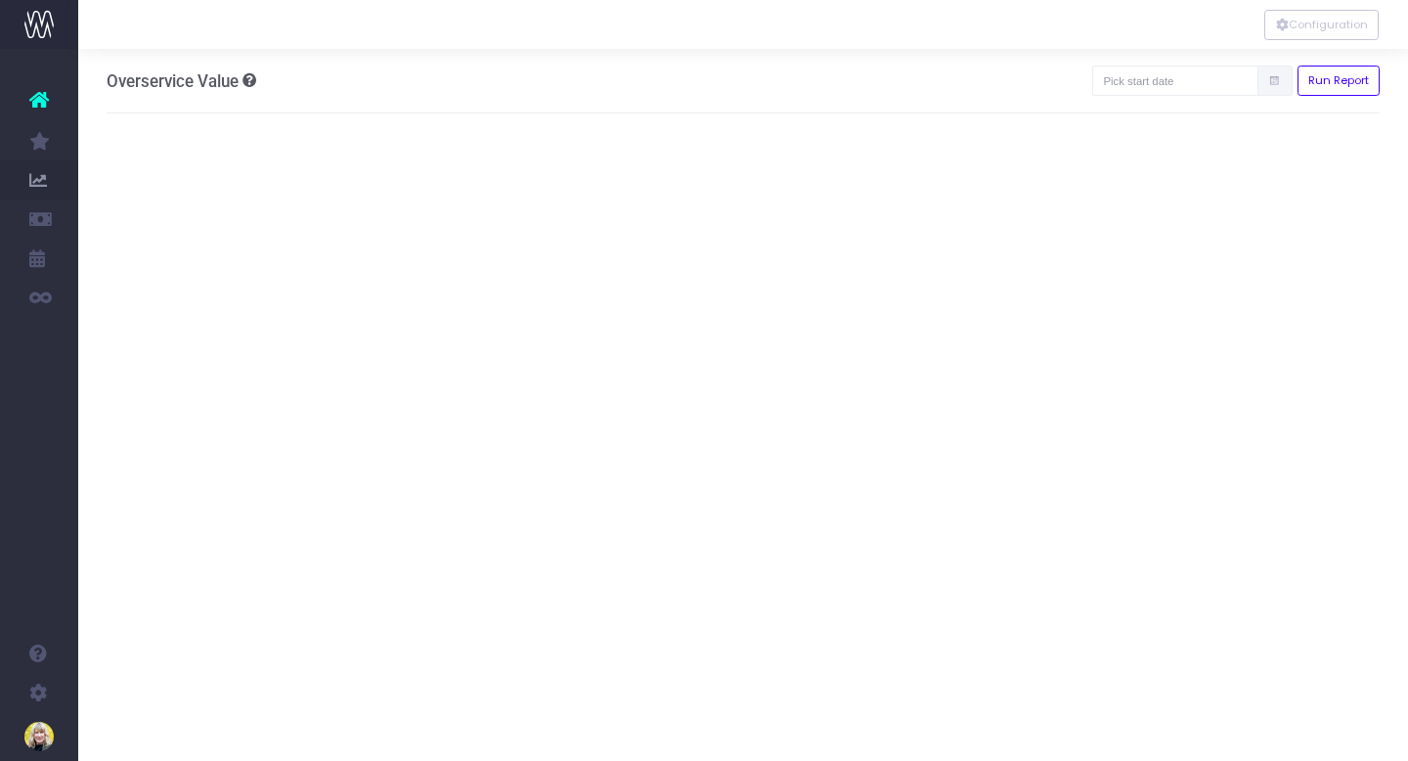
click at [1275, 81] on icon at bounding box center [1274, 81] width 13 height 0
click at [1274, 81] on icon at bounding box center [1274, 81] width 13 height 0
click at [1272, 81] on icon at bounding box center [1274, 81] width 13 height 0
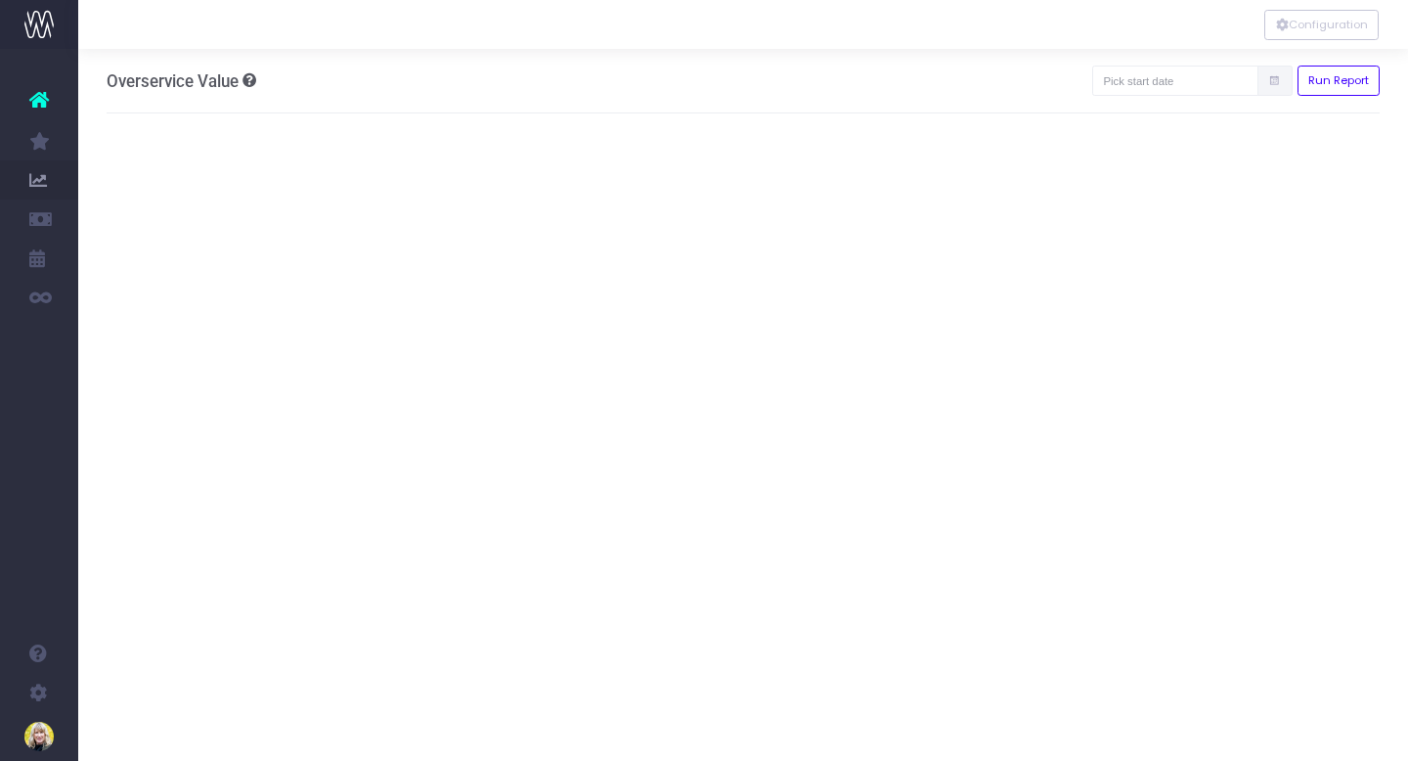
click at [1272, 81] on icon at bounding box center [1274, 81] width 13 height 0
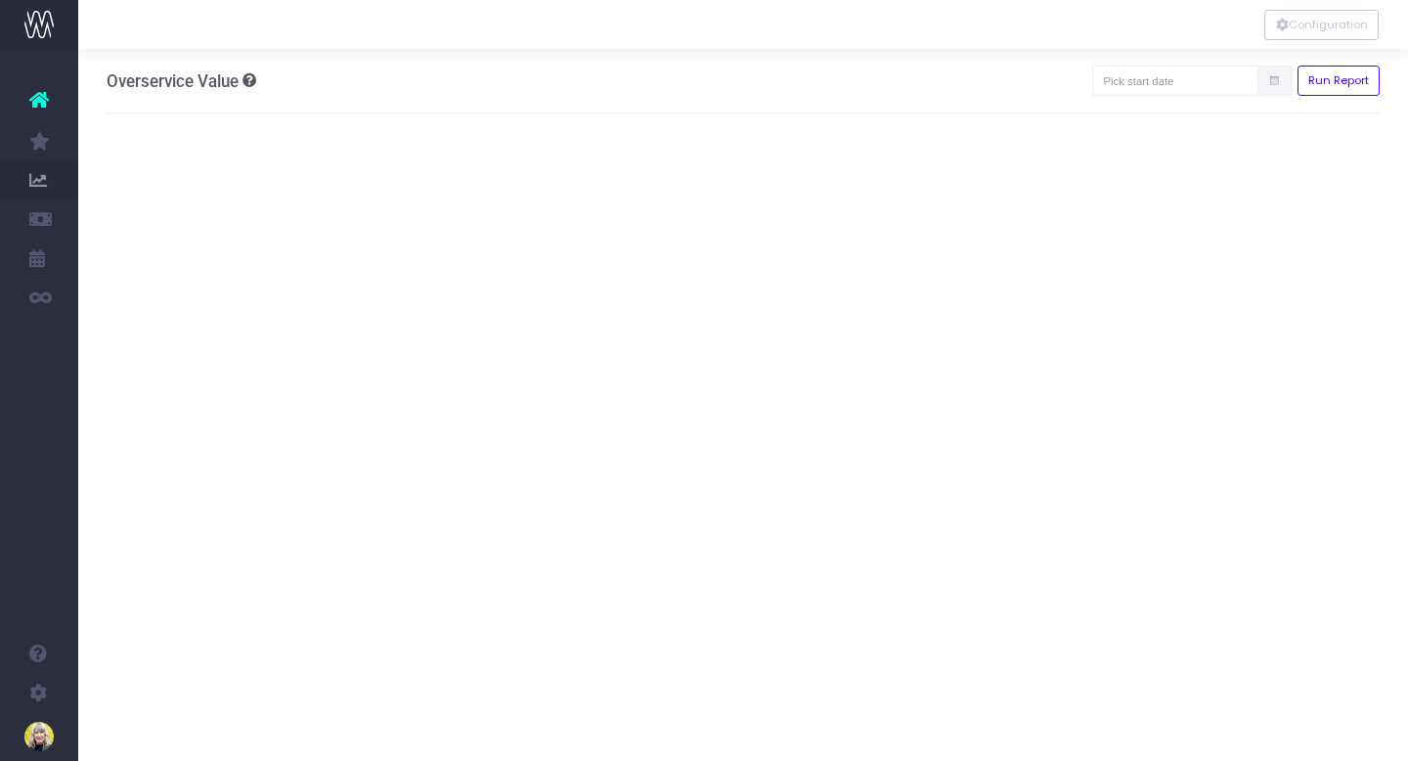
click at [1272, 81] on icon at bounding box center [1274, 81] width 13 height 0
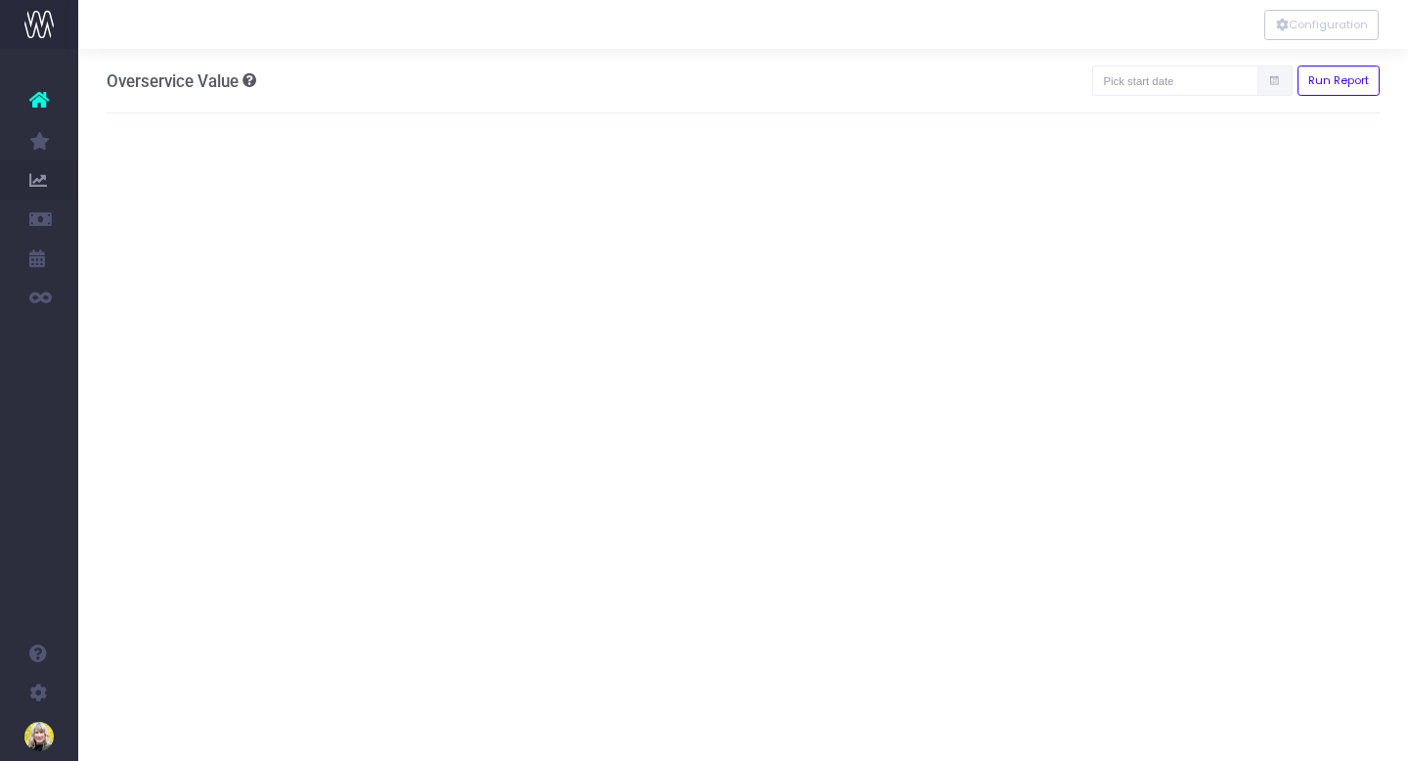
click at [1272, 81] on icon at bounding box center [1274, 81] width 13 height 0
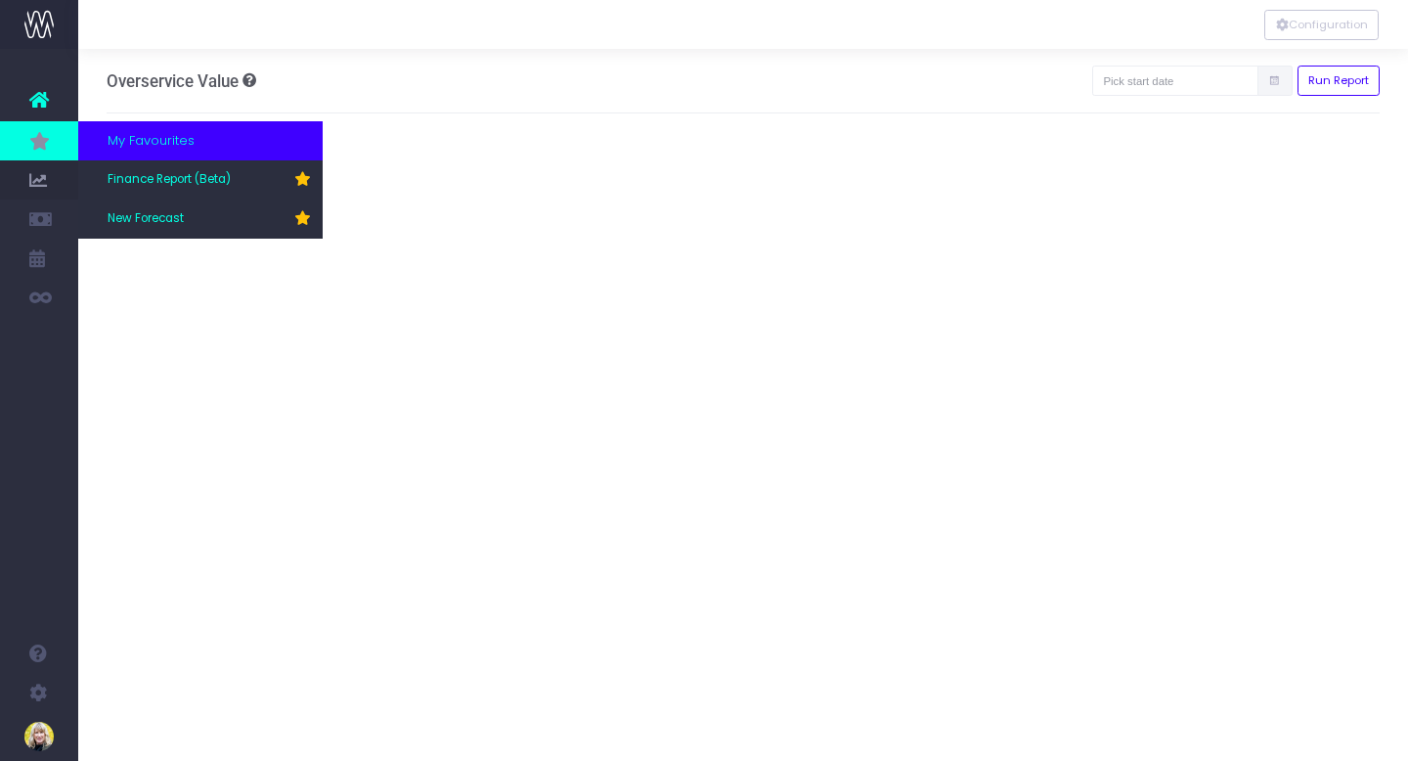
click at [32, 144] on icon at bounding box center [39, 141] width 20 height 22
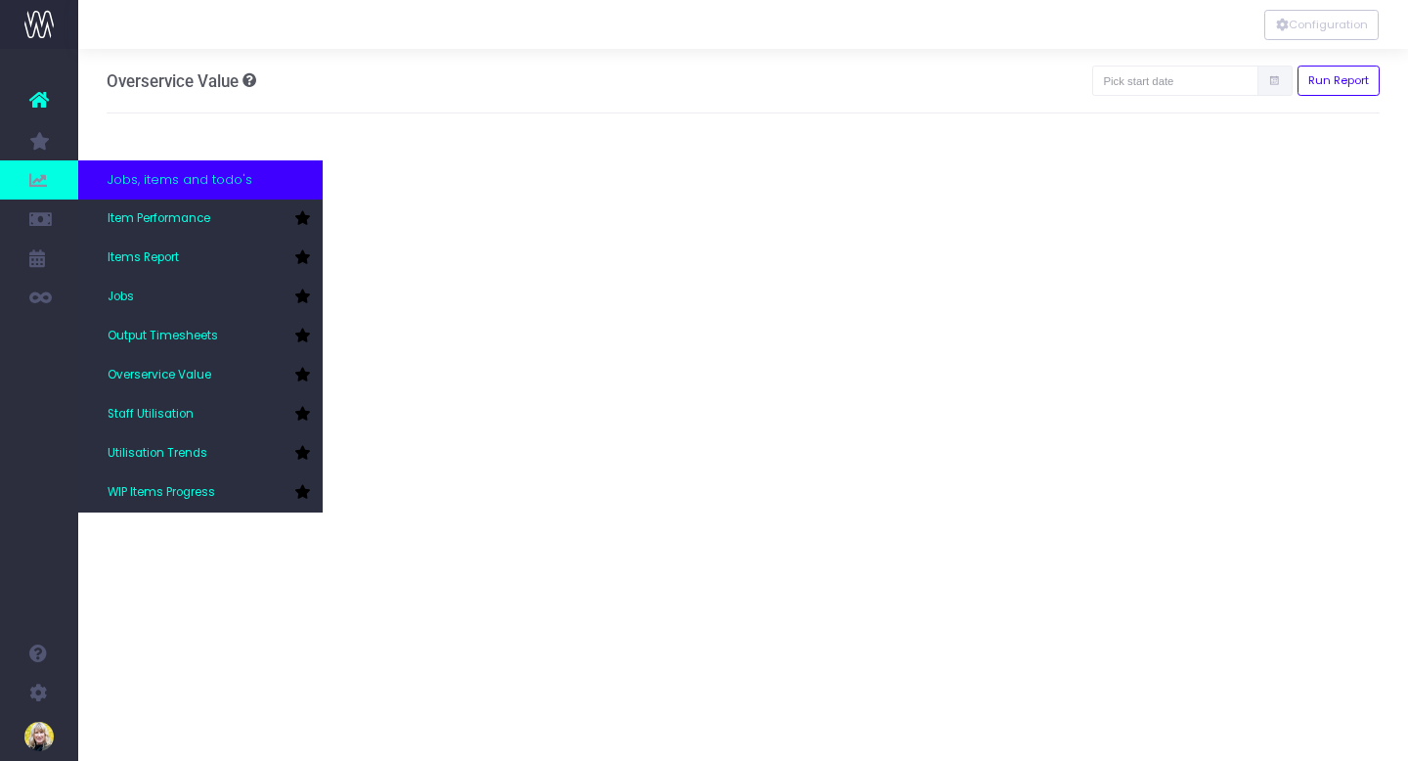
click at [40, 180] on icon at bounding box center [39, 180] width 20 height 22
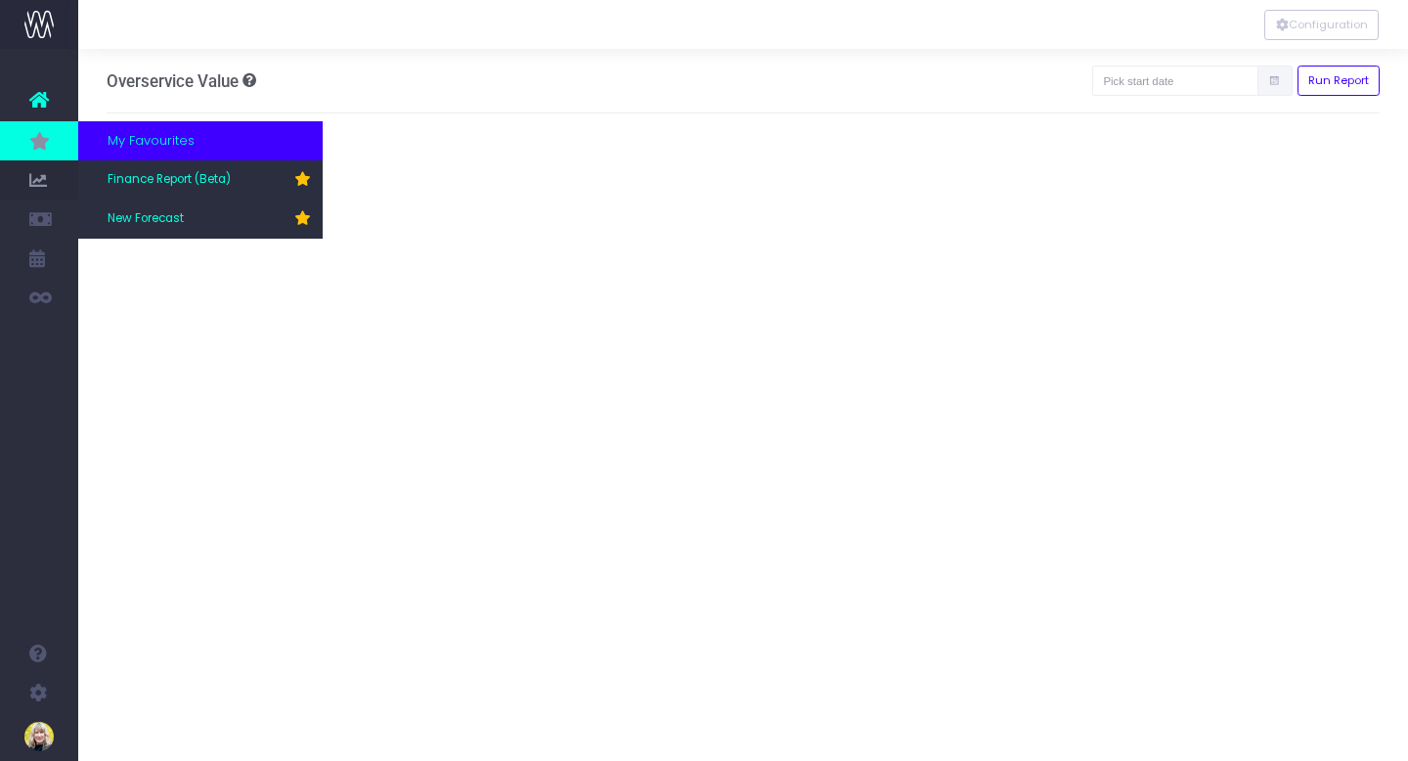
click at [37, 143] on icon at bounding box center [39, 141] width 20 height 22
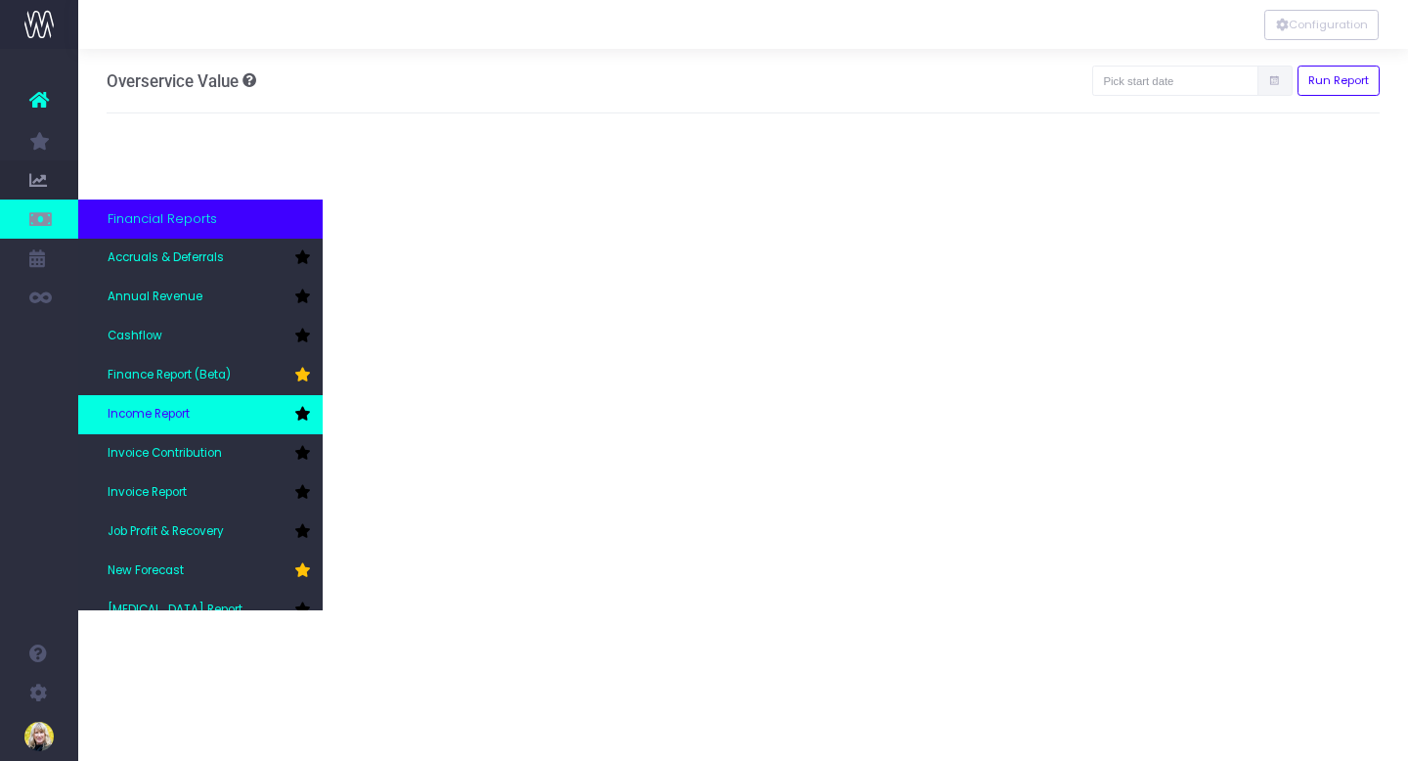
click at [170, 415] on span "Income Report" at bounding box center [149, 415] width 82 height 18
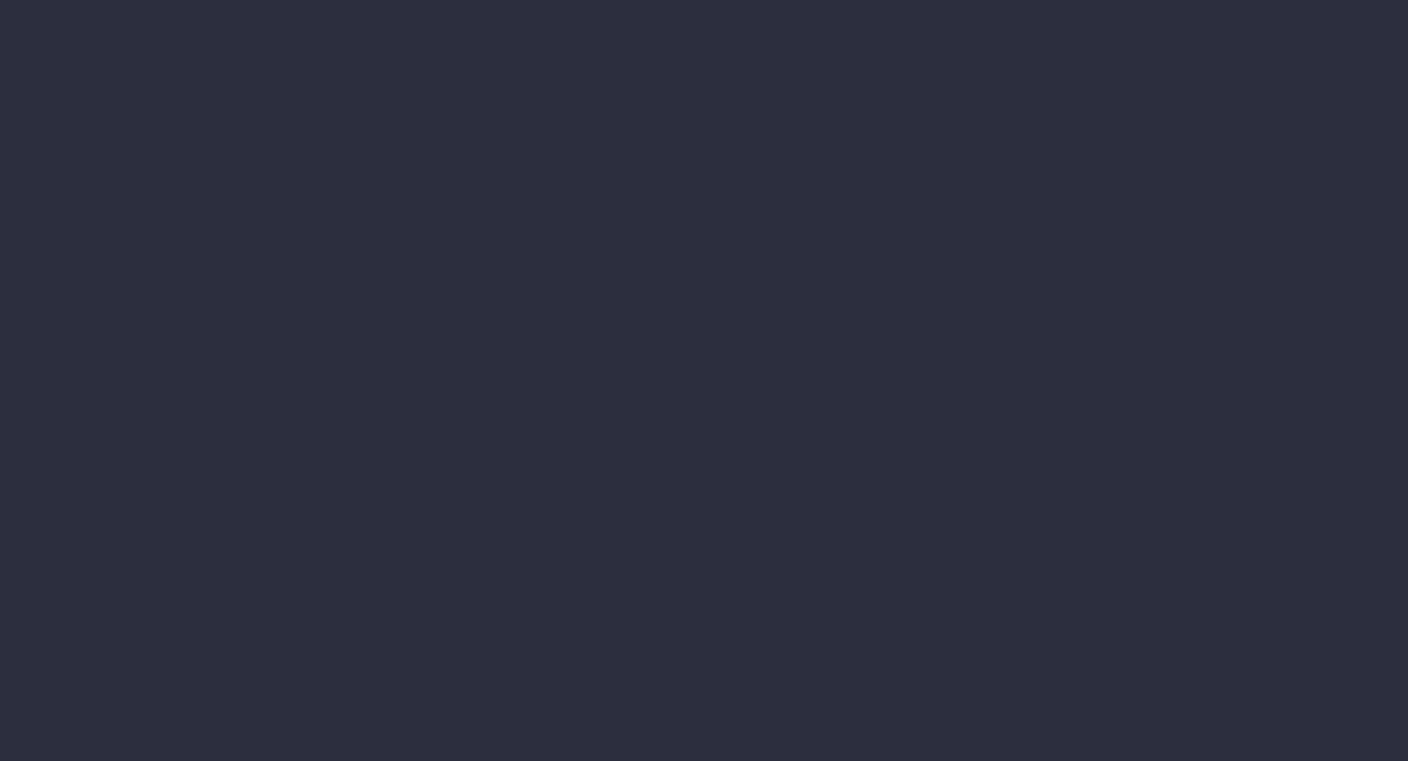
select select "job"
select select "billing"
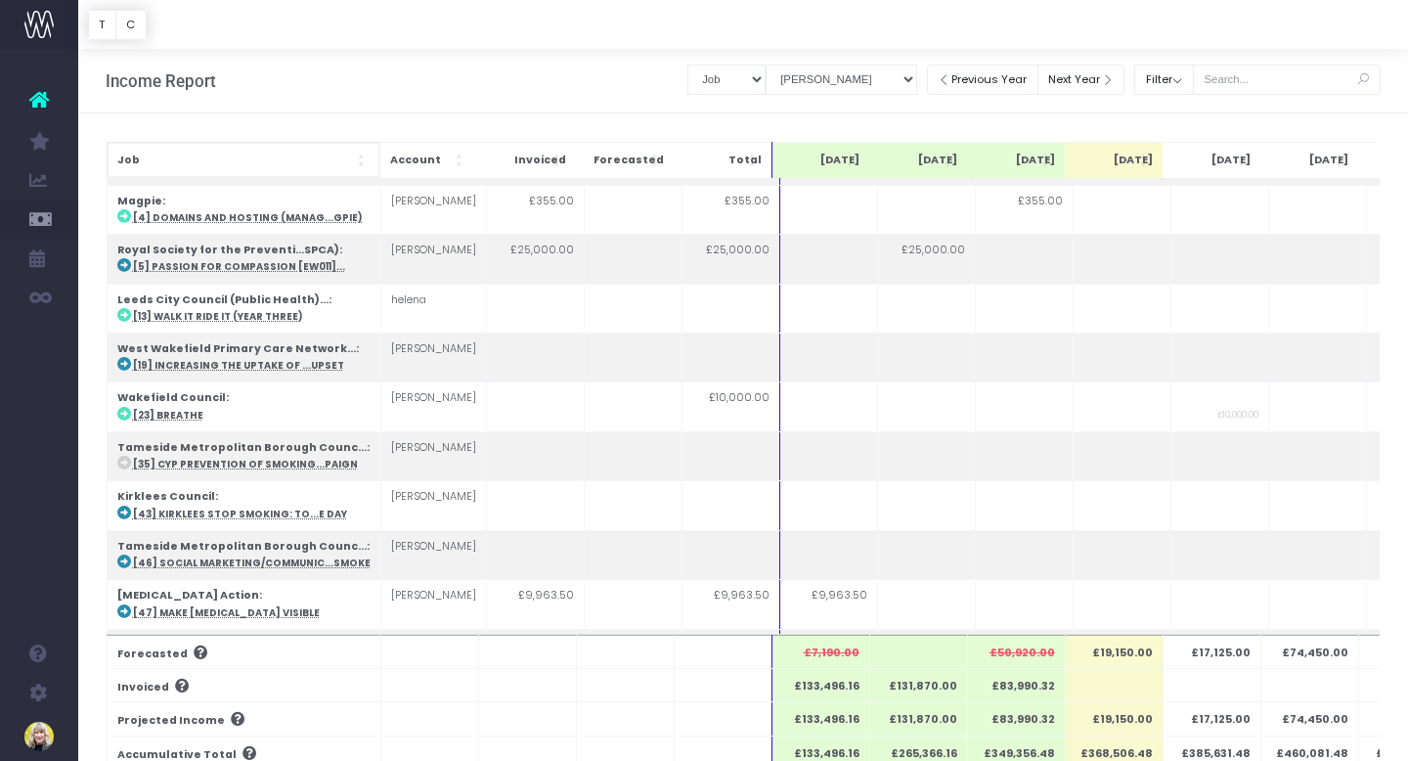
scroll to position [21, 0]
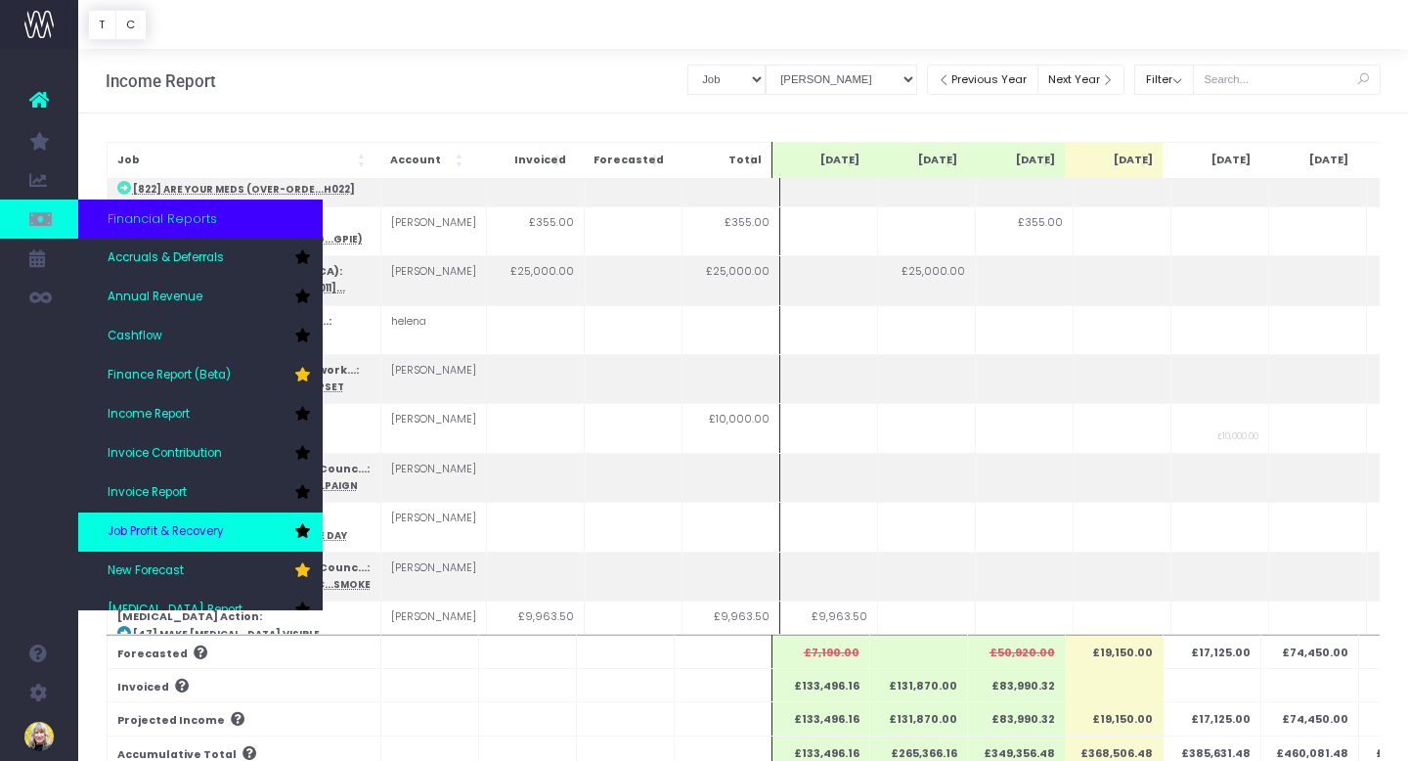
click at [181, 537] on span "Job Profit & Recovery" at bounding box center [166, 532] width 116 height 18
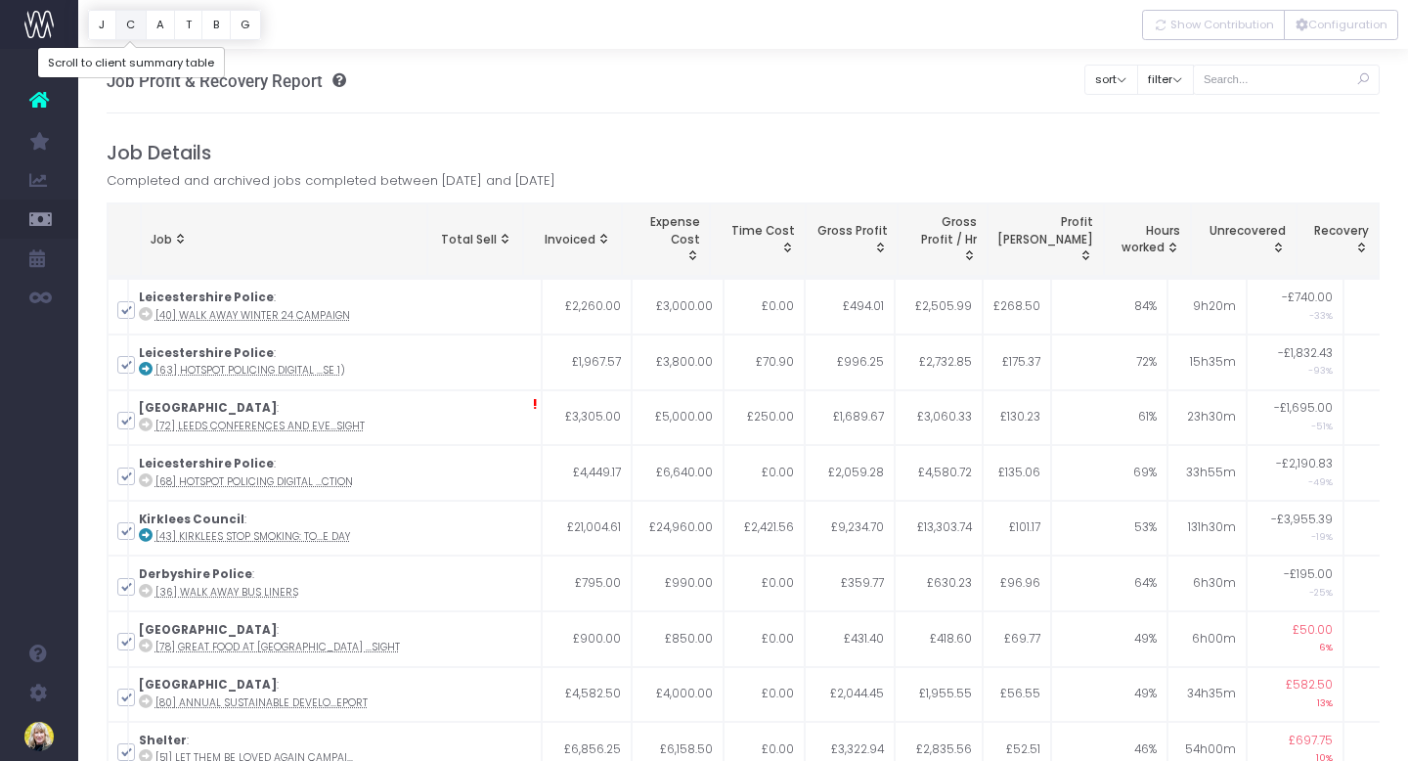
click at [128, 29] on button "C" at bounding box center [130, 25] width 31 height 30
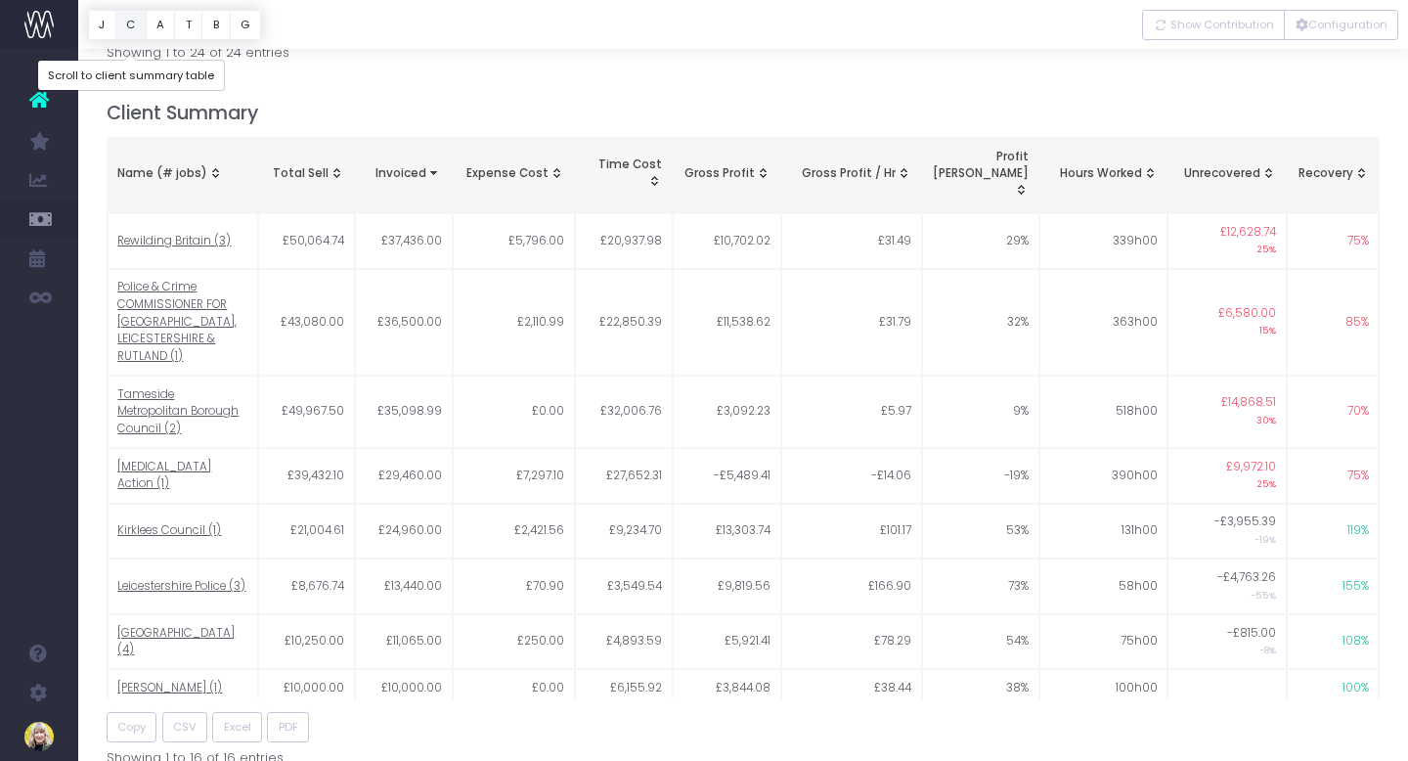
scroll to position [823, 0]
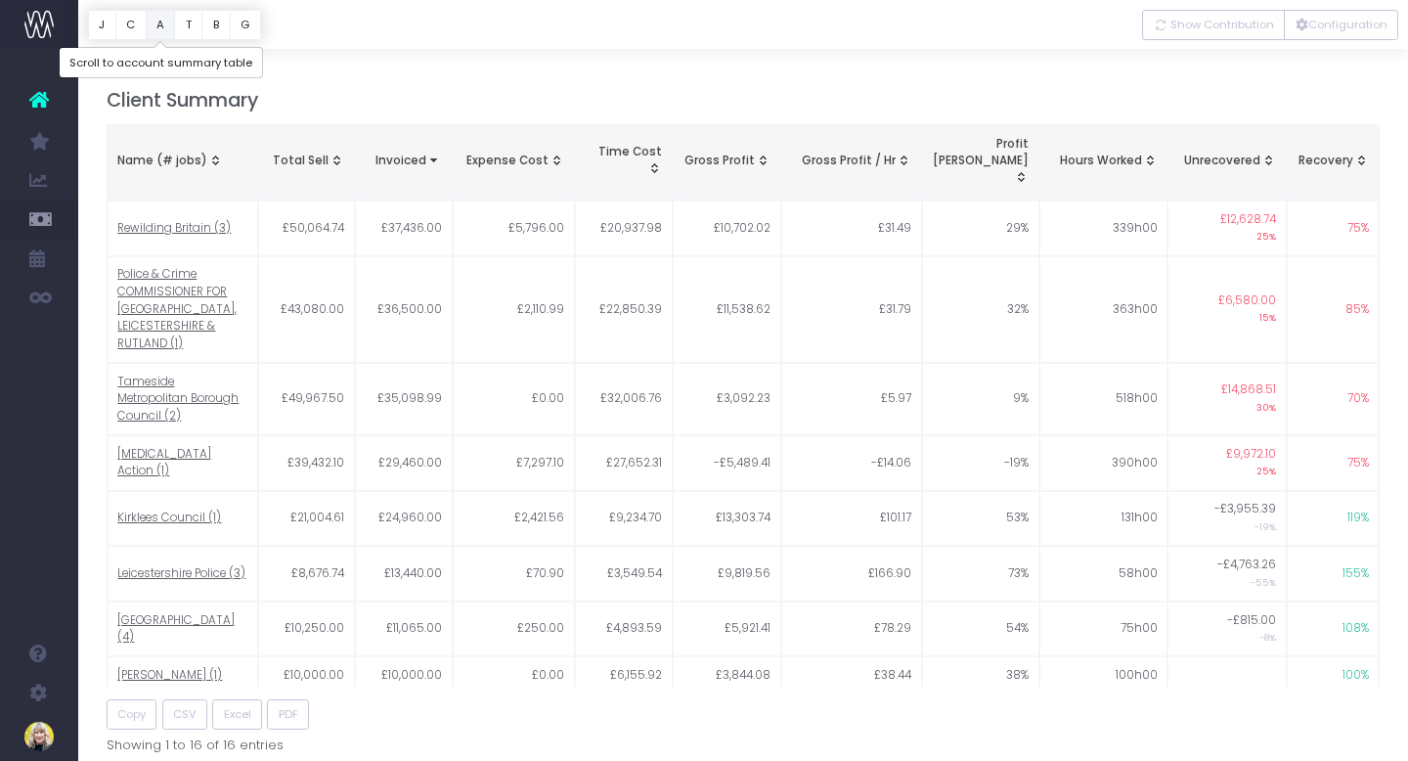
click at [160, 30] on button "A" at bounding box center [161, 25] width 30 height 30
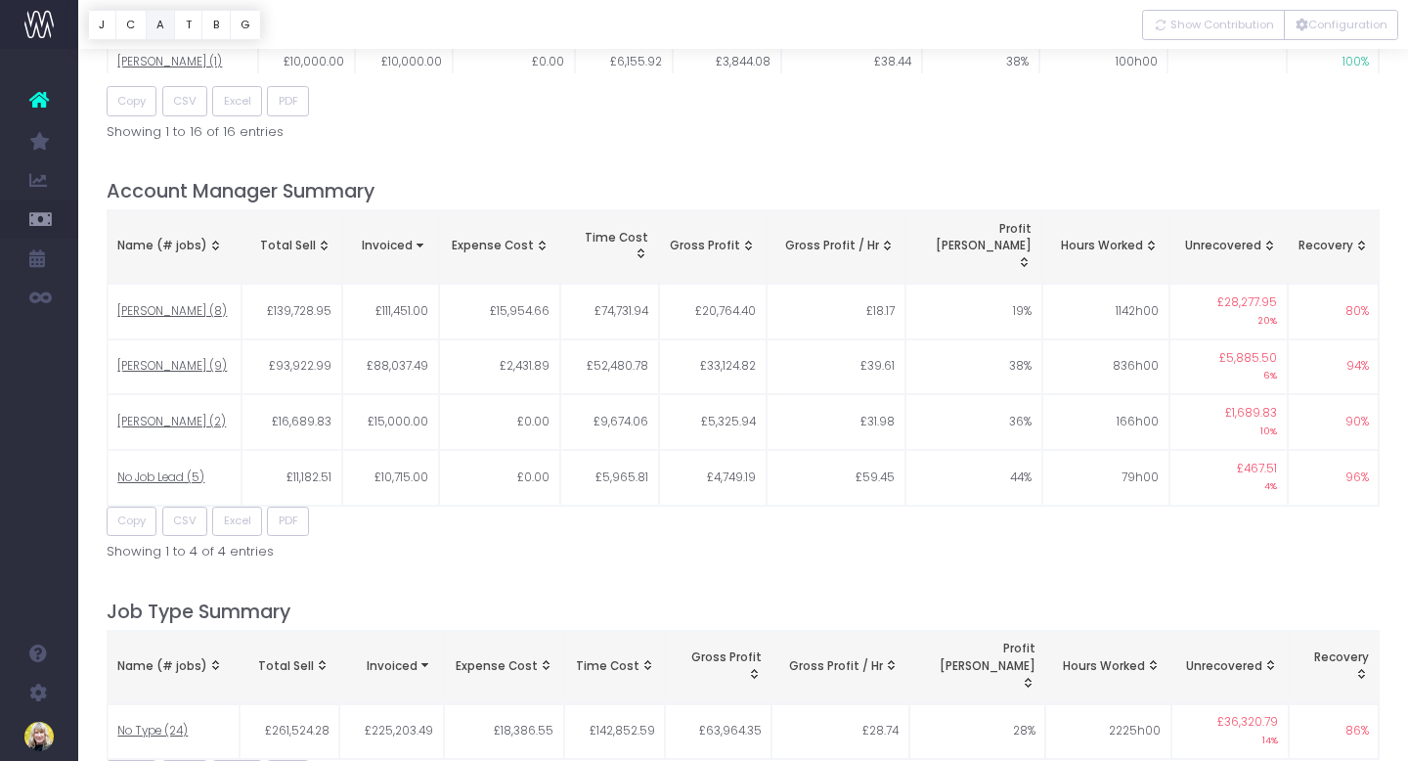
scroll to position [1494, 0]
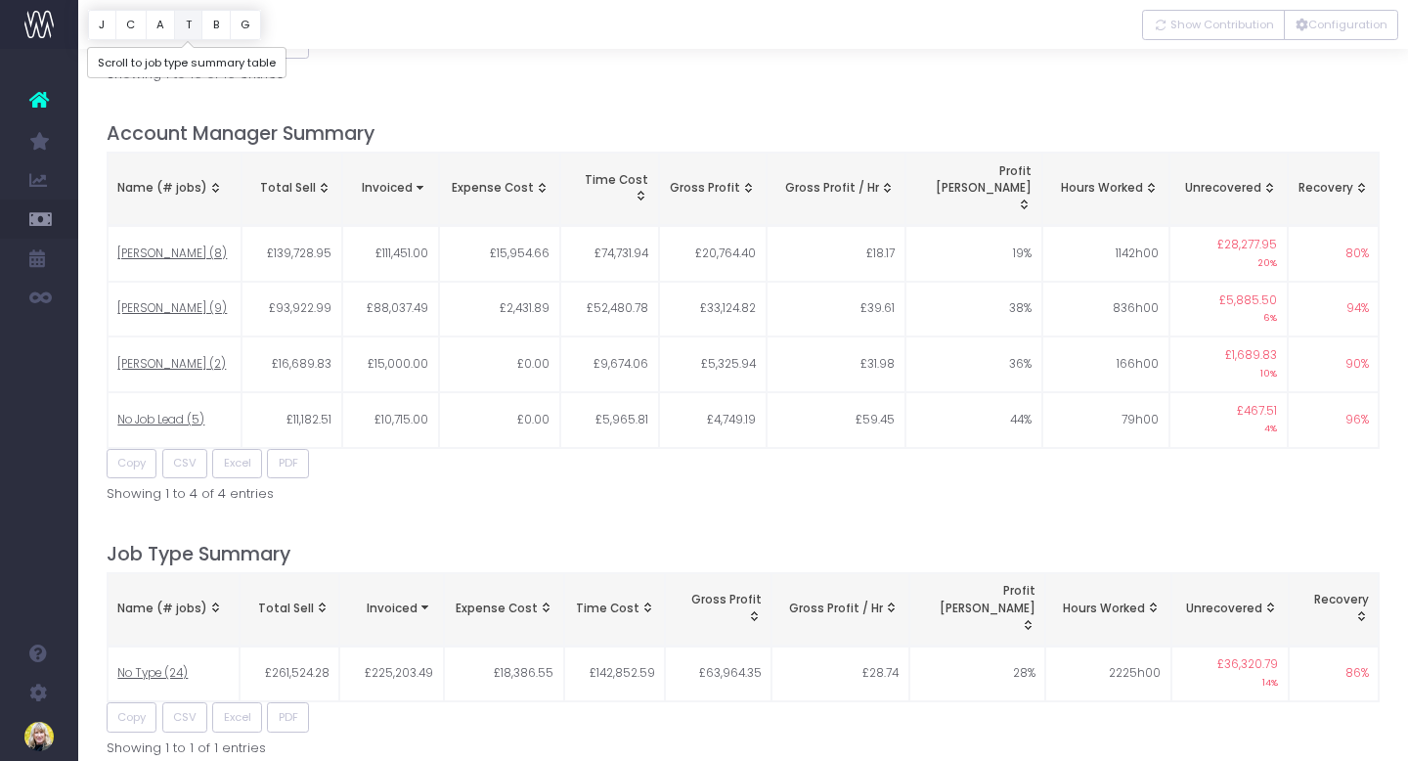
click at [187, 28] on button "T" at bounding box center [188, 25] width 28 height 30
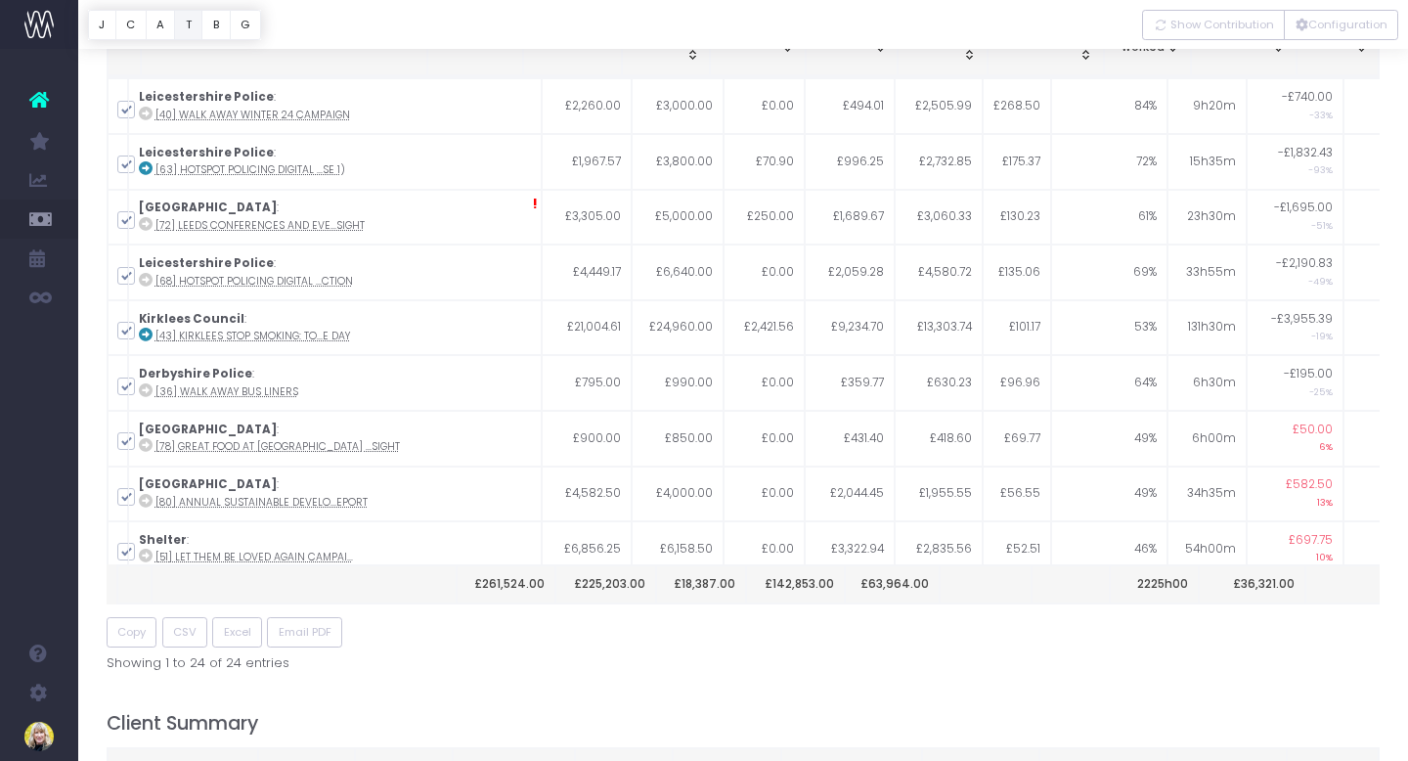
scroll to position [0, 0]
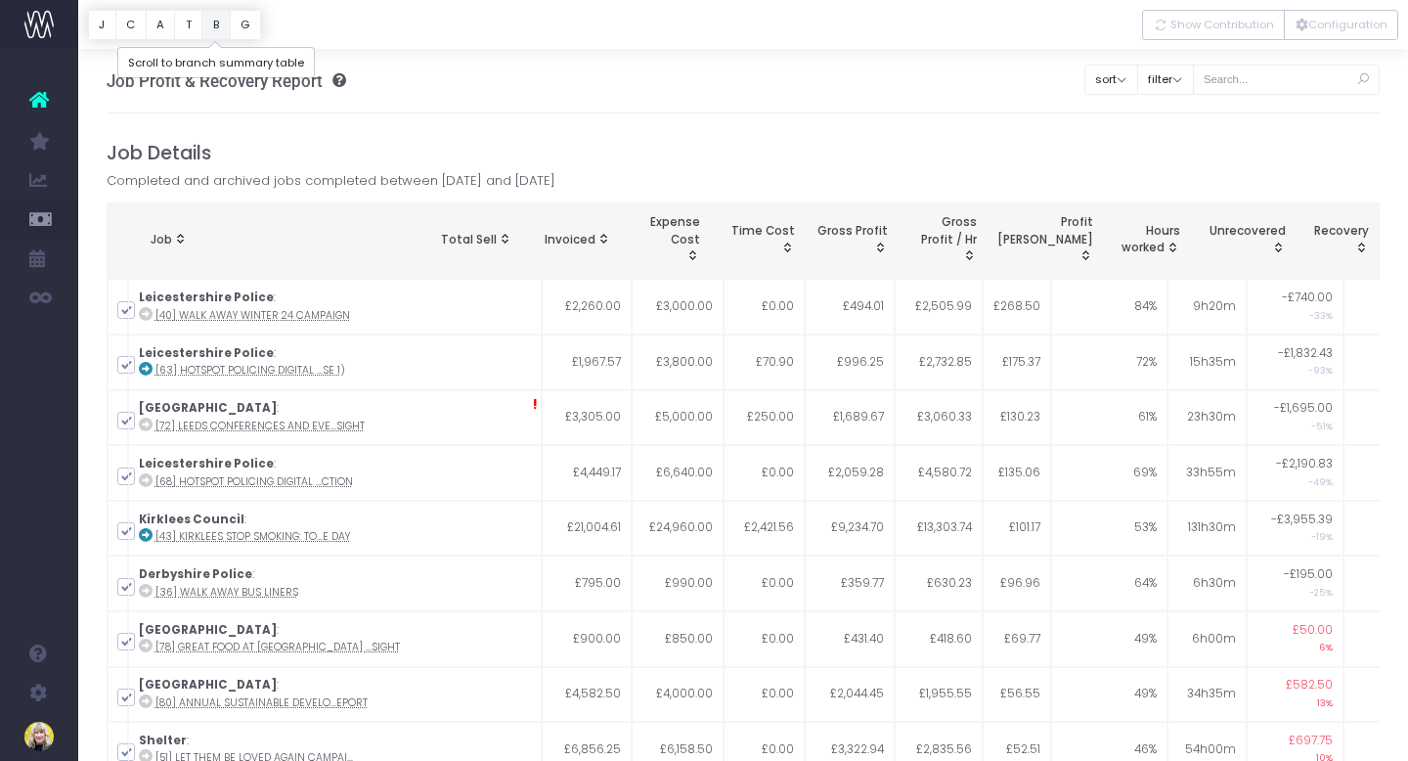
click at [212, 31] on button "B" at bounding box center [215, 25] width 29 height 30
click at [216, 26] on button "B" at bounding box center [215, 25] width 29 height 30
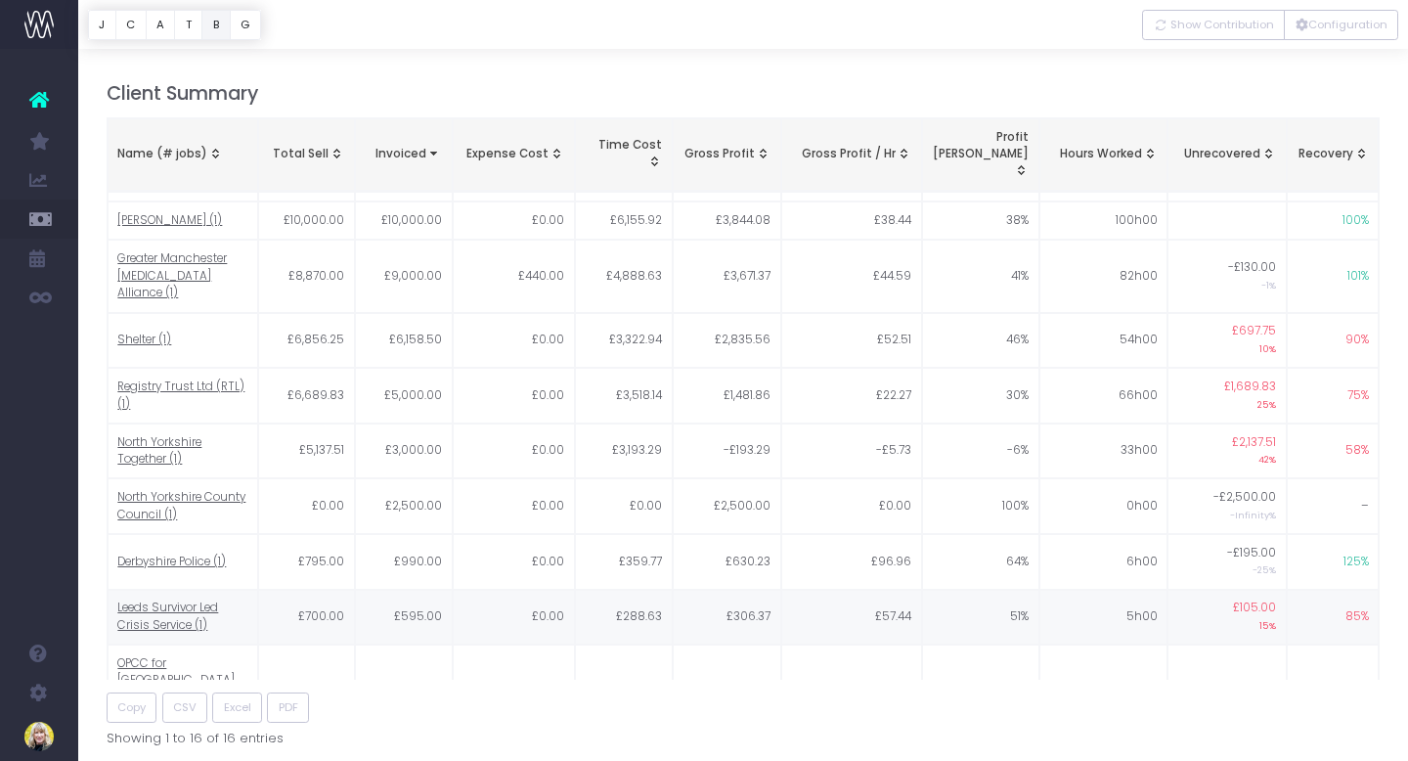
scroll to position [469, 0]
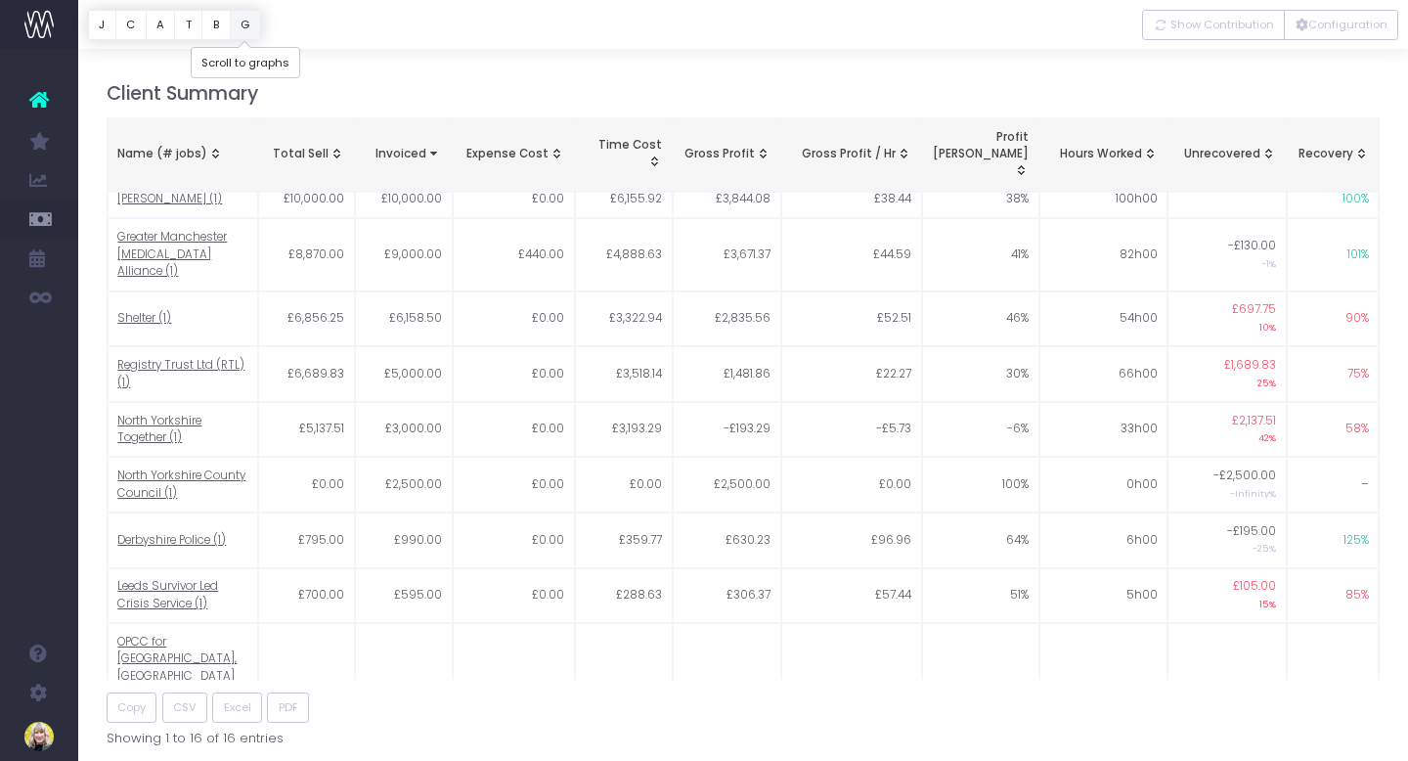
click at [244, 24] on button "G" at bounding box center [245, 25] width 31 height 30
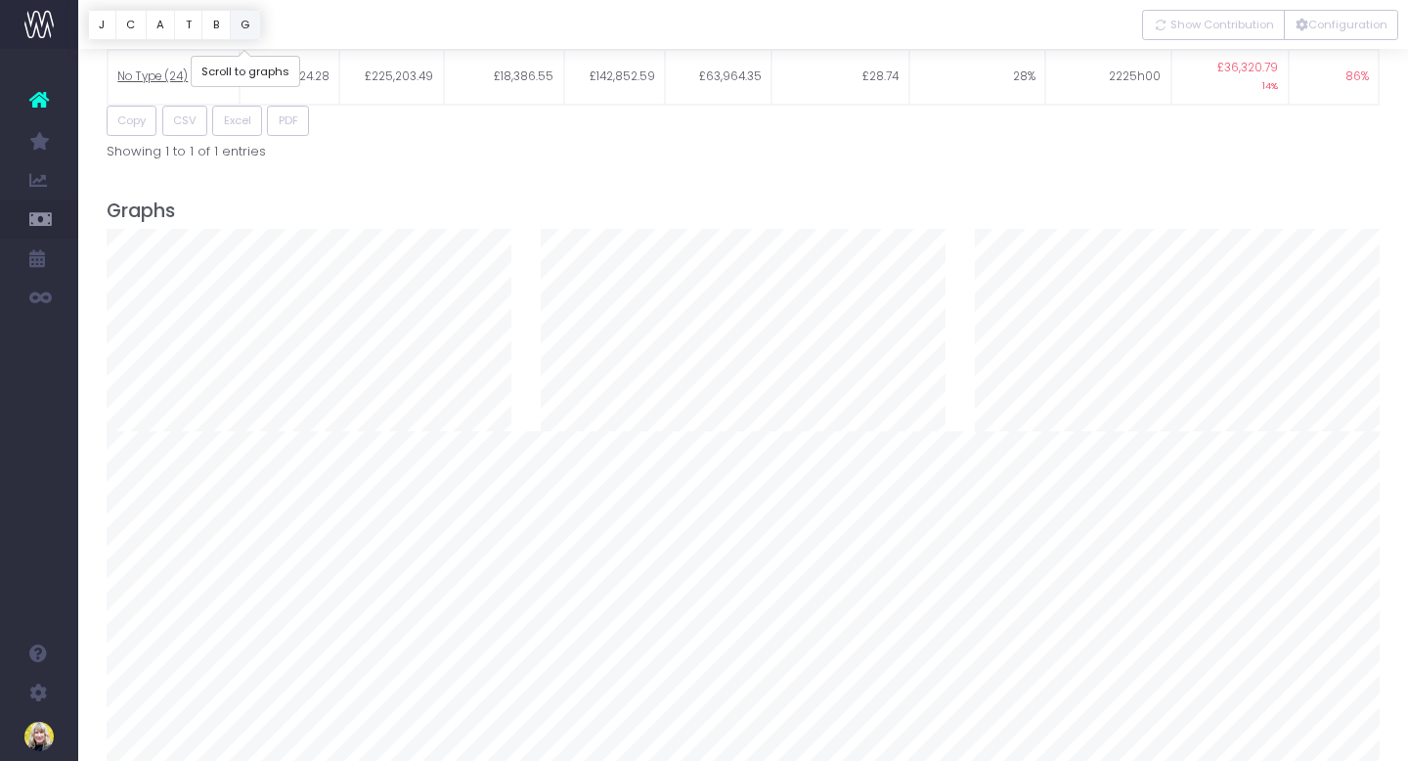
scroll to position [2099, 0]
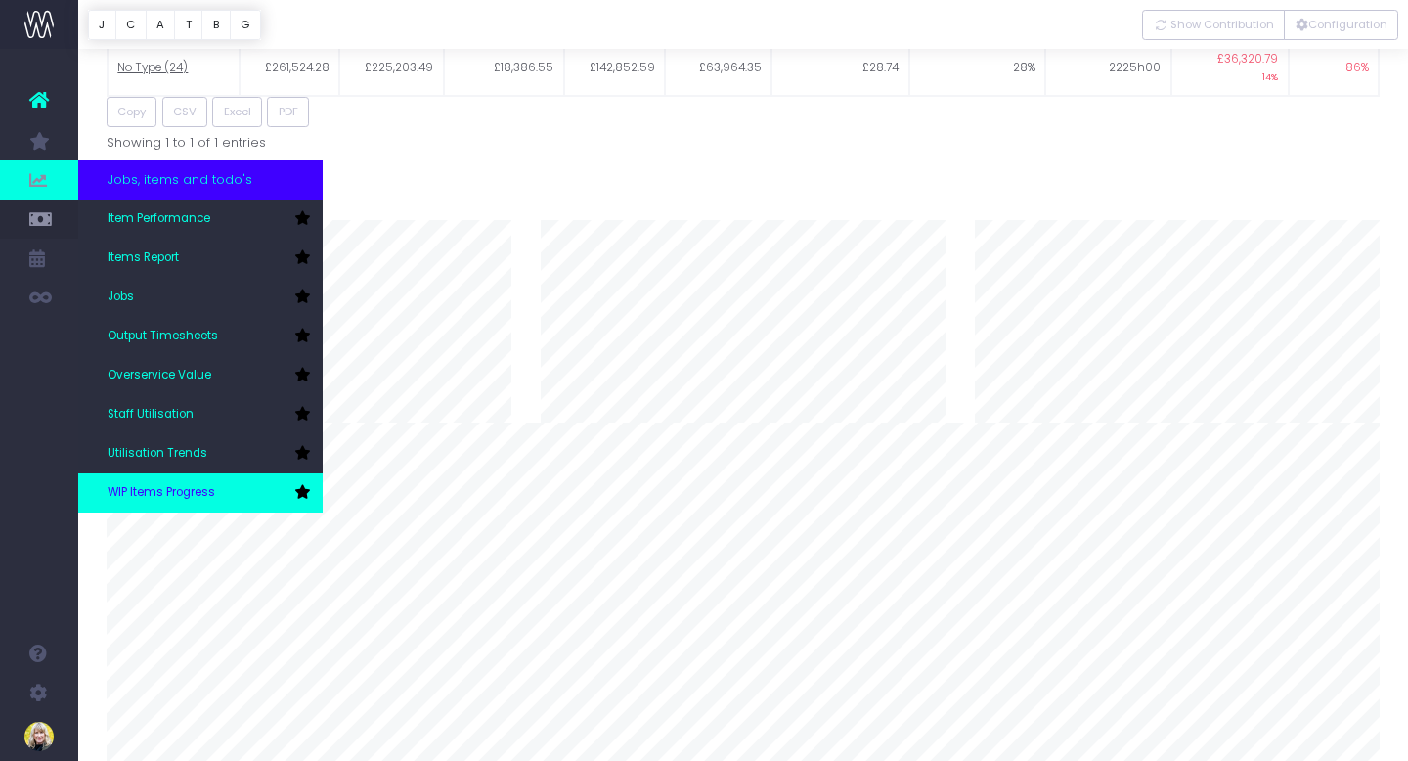
click at [174, 486] on span "WIP Items Progress" at bounding box center [162, 493] width 108 height 18
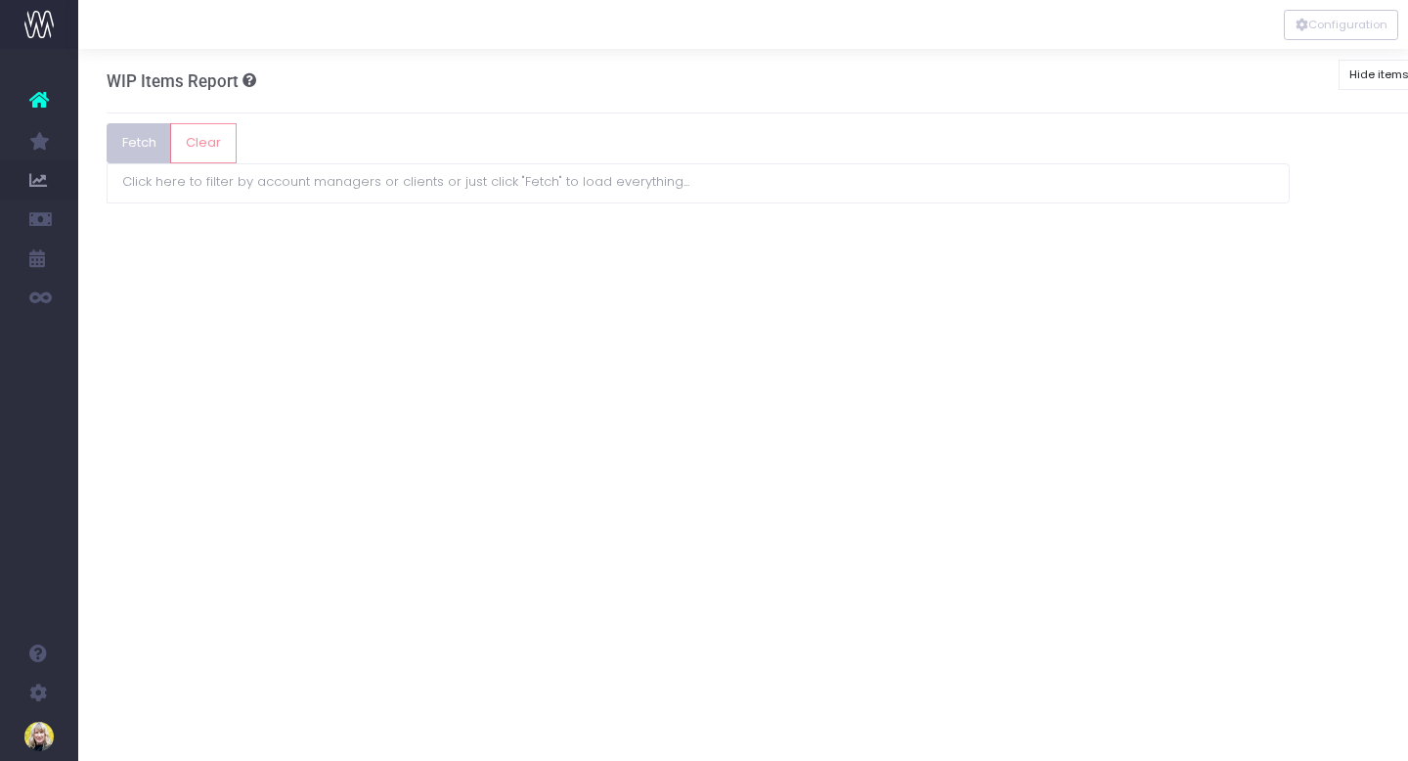
click at [129, 152] on button "Fetch" at bounding box center [140, 142] width 66 height 39
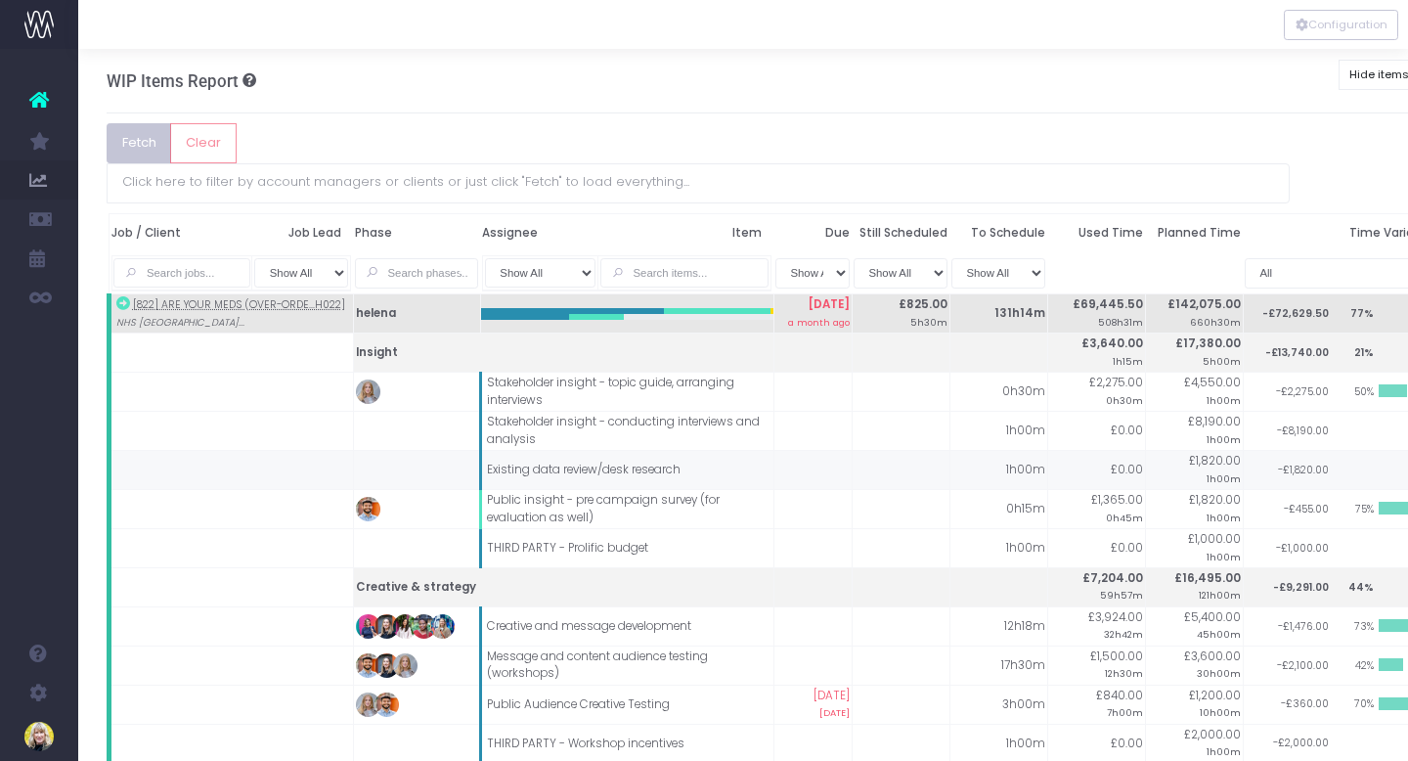
scroll to position [0, 39]
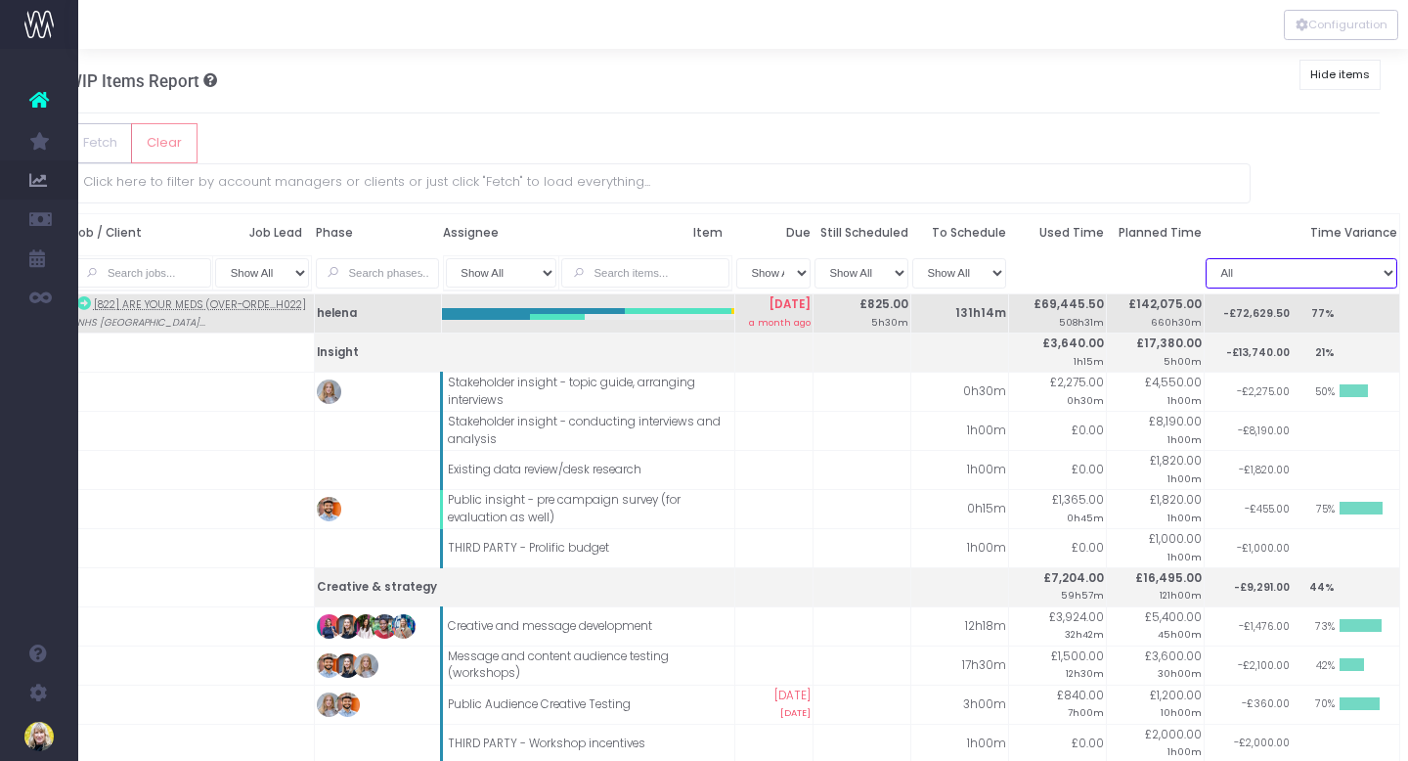
click at [1386, 258] on select "All Over serviced Under serviced" at bounding box center [1302, 273] width 192 height 30
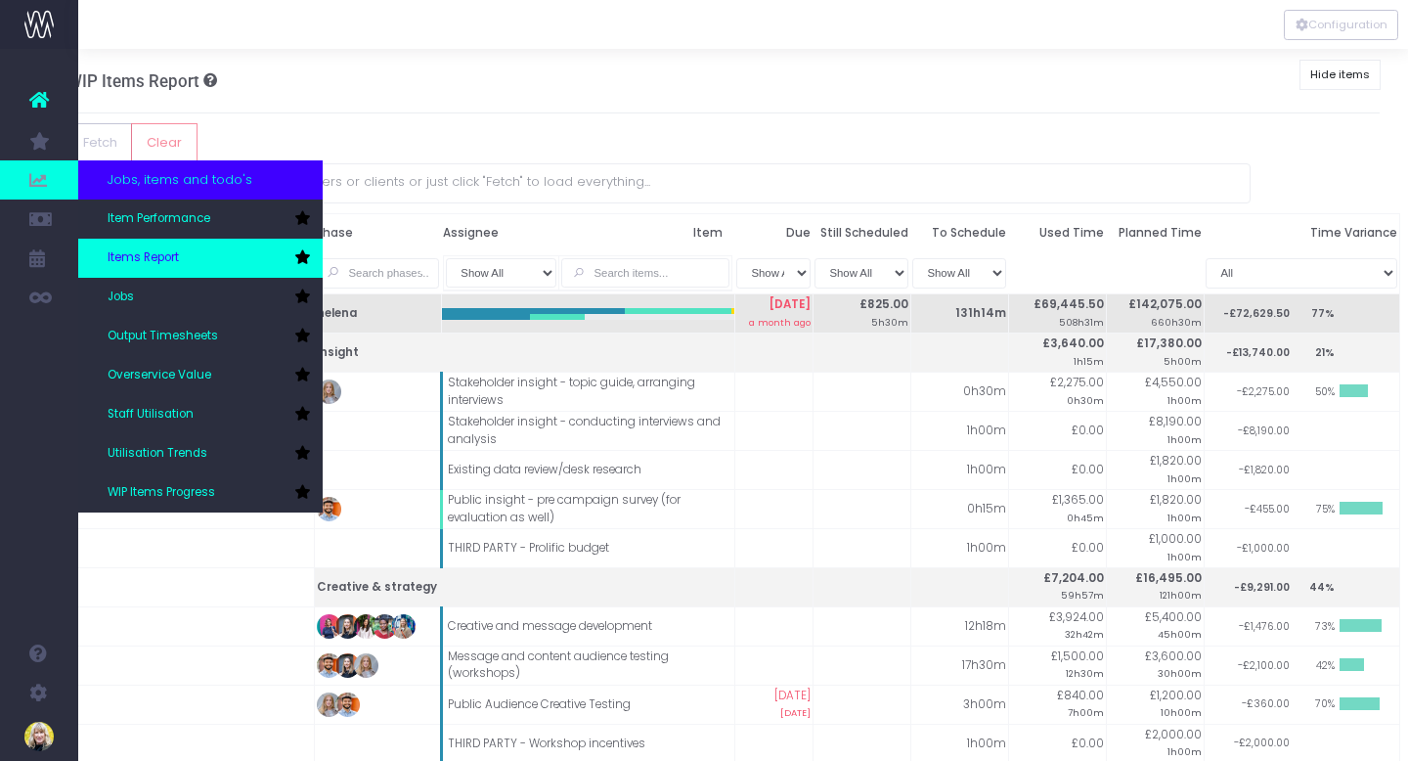
click at [124, 256] on span "Items Report" at bounding box center [143, 258] width 71 height 18
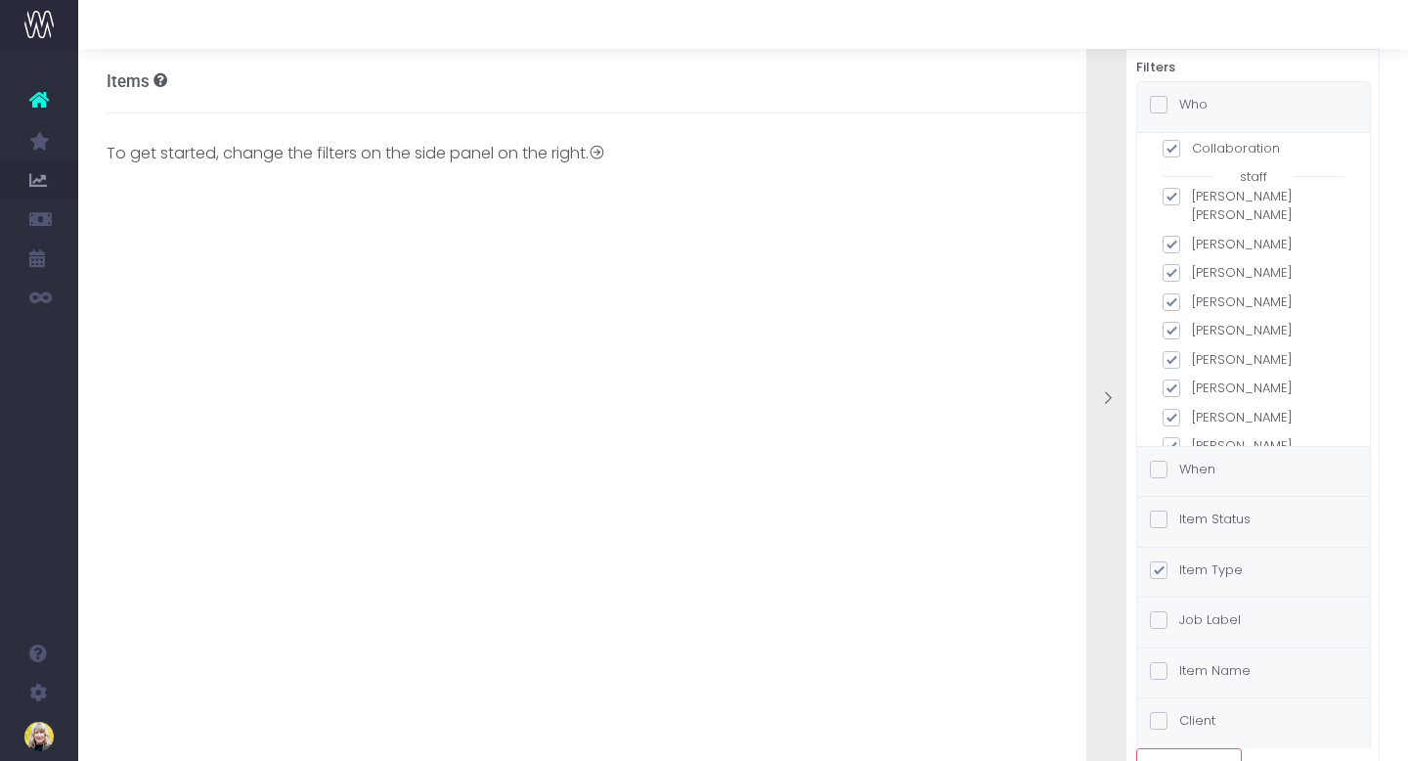
scroll to position [335, 0]
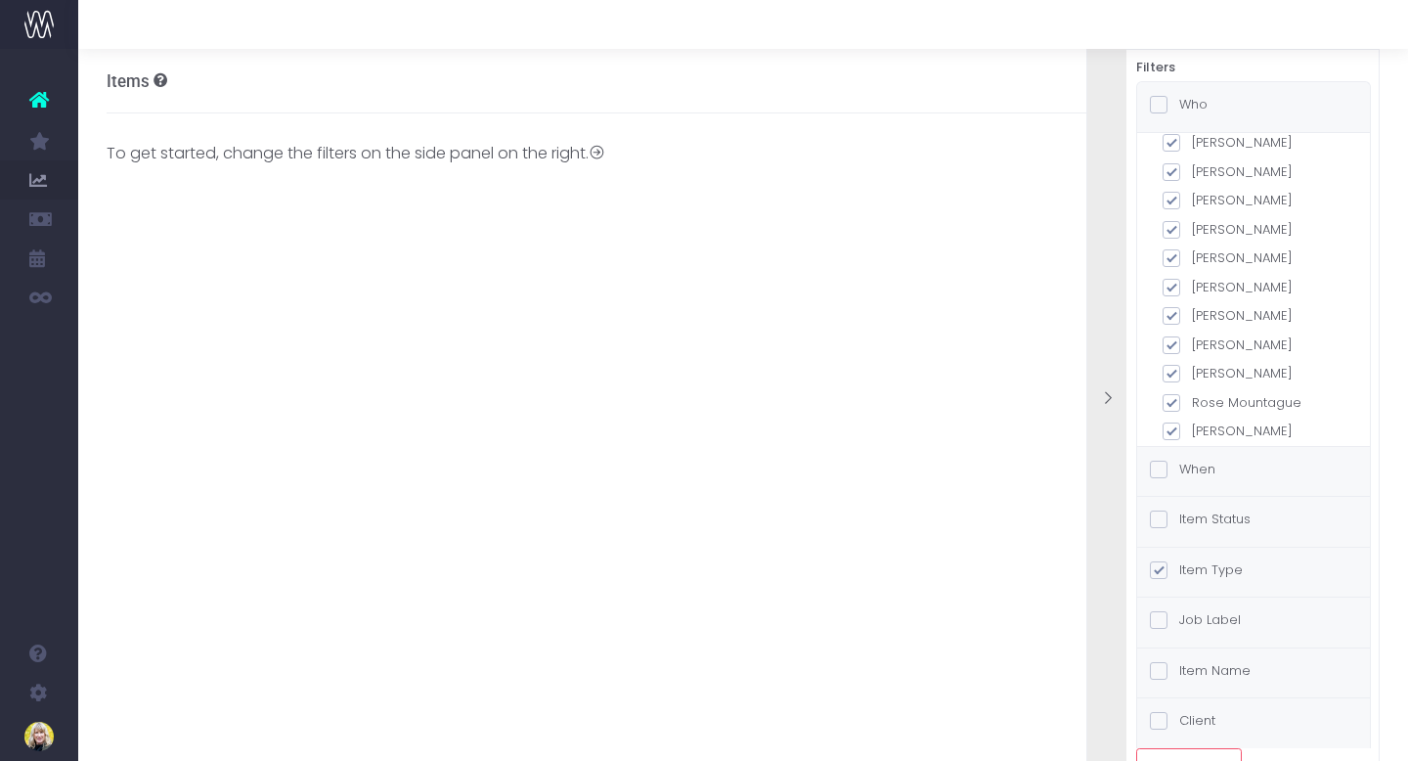
click at [1165, 469] on span at bounding box center [1159, 470] width 18 height 18
click at [1179, 469] on input "When" at bounding box center [1185, 466] width 13 height 13
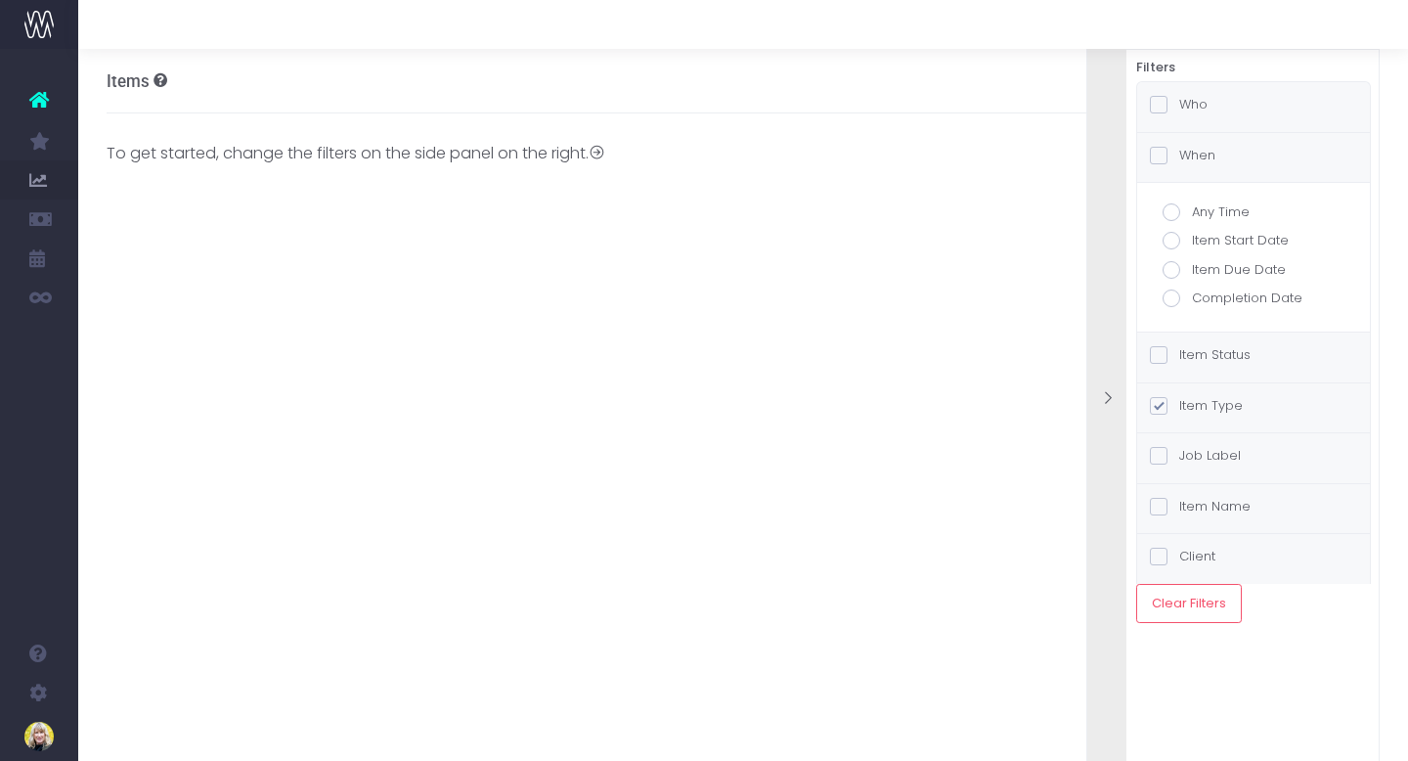
click at [1165, 360] on span at bounding box center [1159, 355] width 18 height 18
click at [1179, 358] on input "Item Status" at bounding box center [1185, 351] width 13 height 13
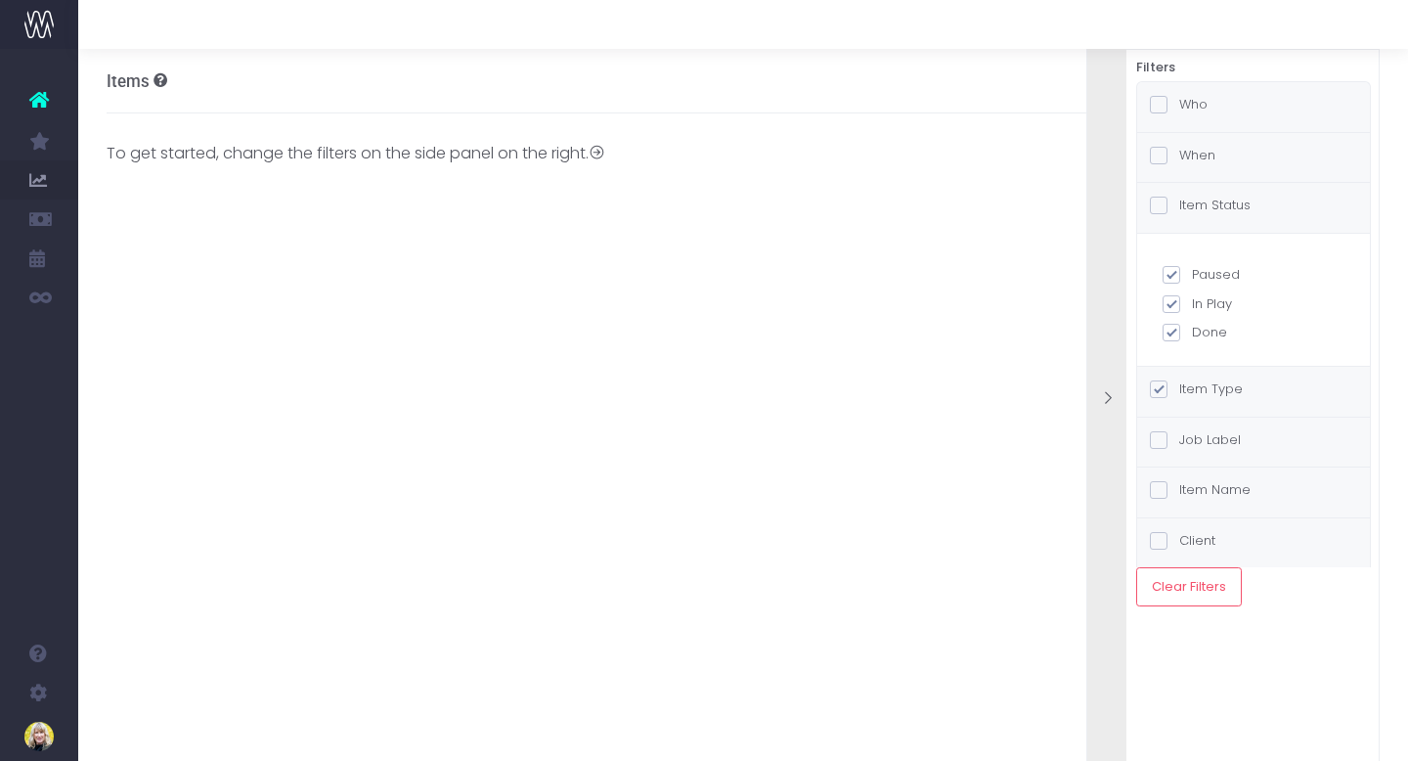
click at [1171, 278] on span at bounding box center [1172, 275] width 18 height 18
click at [1192, 278] on input "Paused" at bounding box center [1198, 271] width 13 height 13
checkbox input "false"
checkbox input "true"
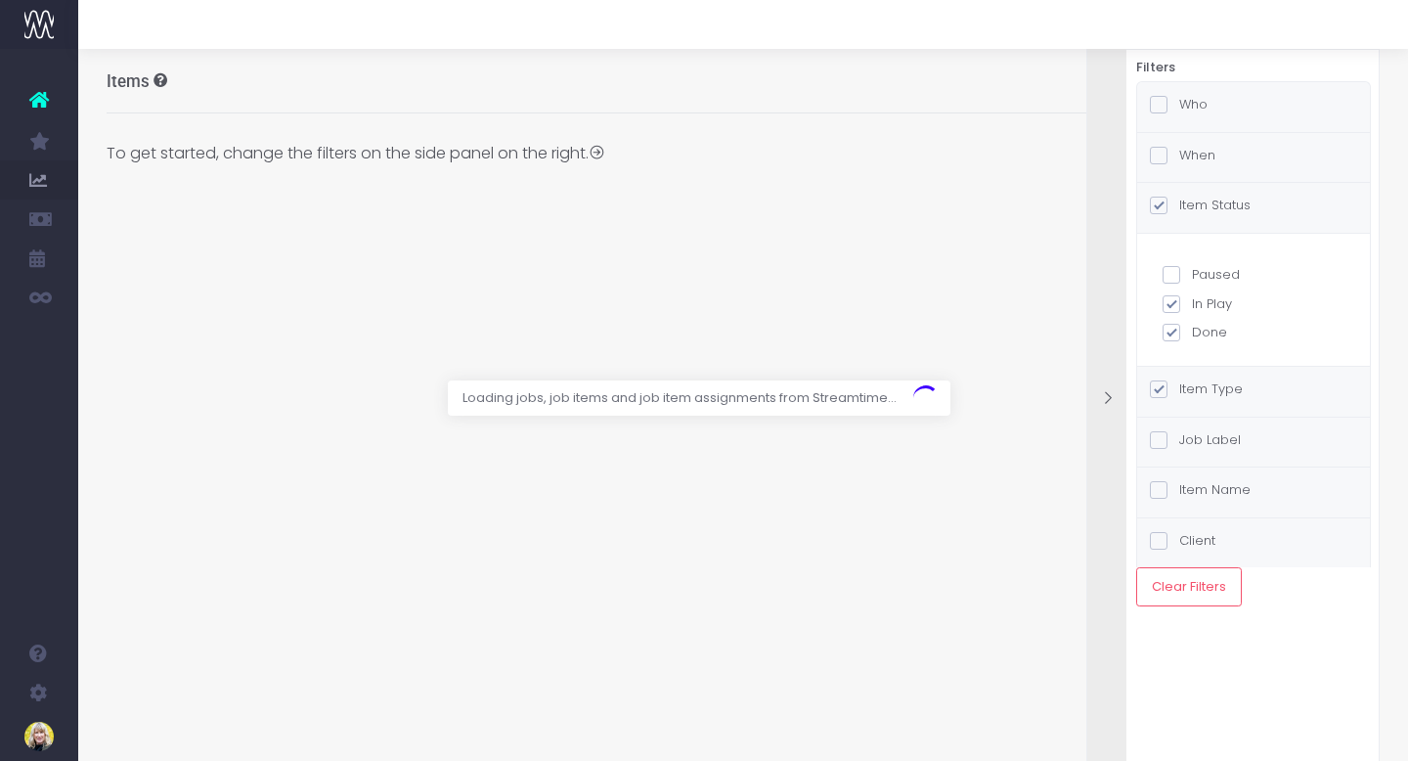
click at [1170, 305] on span at bounding box center [1172, 304] width 18 height 18
click at [1192, 305] on input "In Play" at bounding box center [1198, 300] width 13 height 13
checkbox input "false"
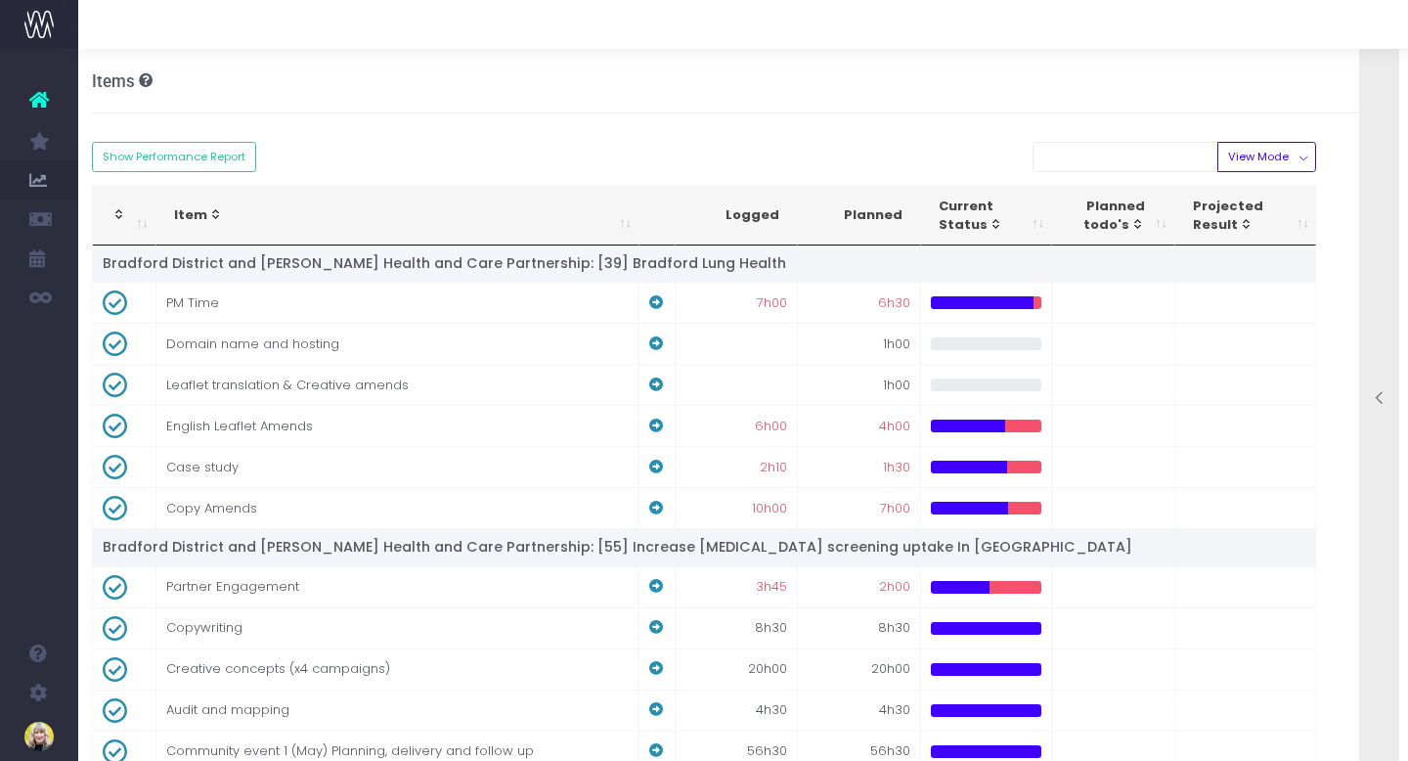
scroll to position [0, 9]
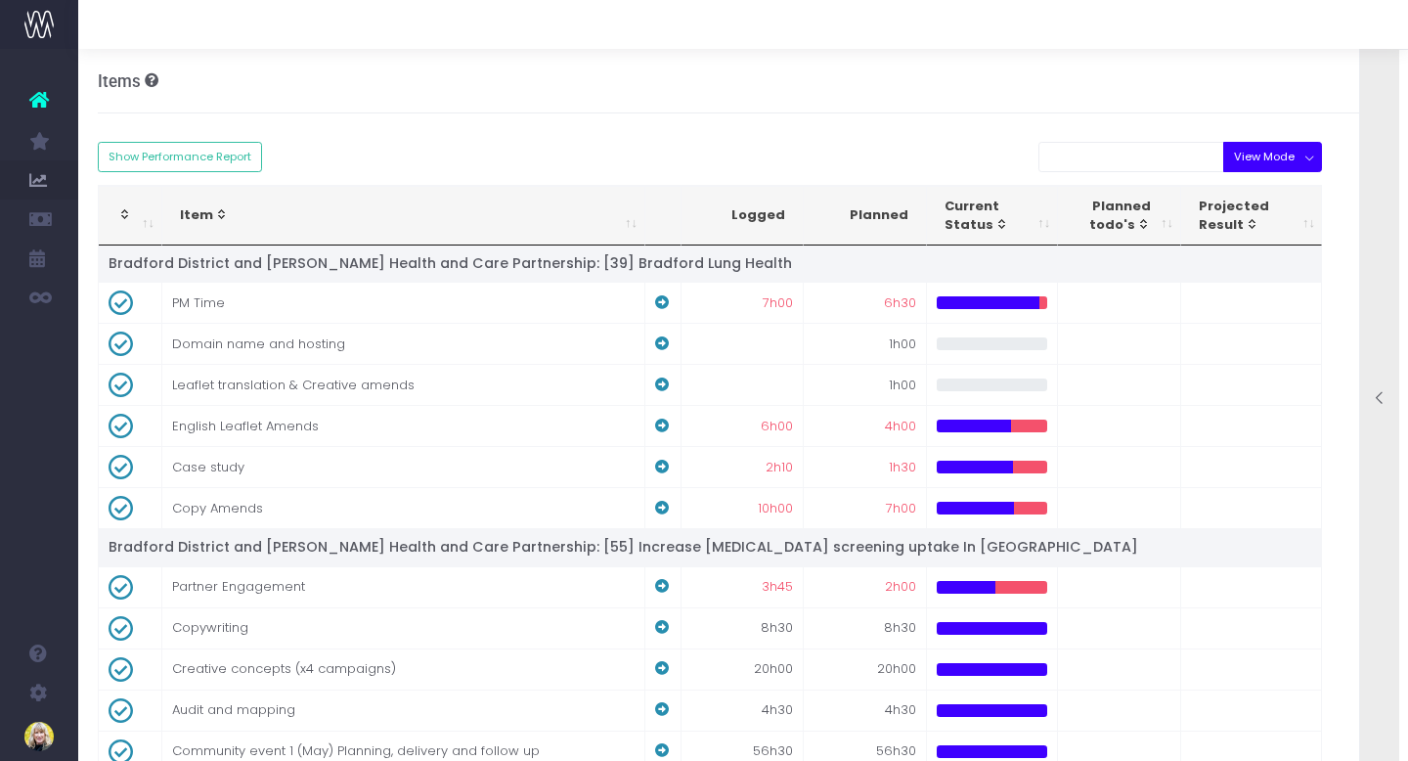
click at [1288, 152] on button "View Mode" at bounding box center [1272, 157] width 99 height 30
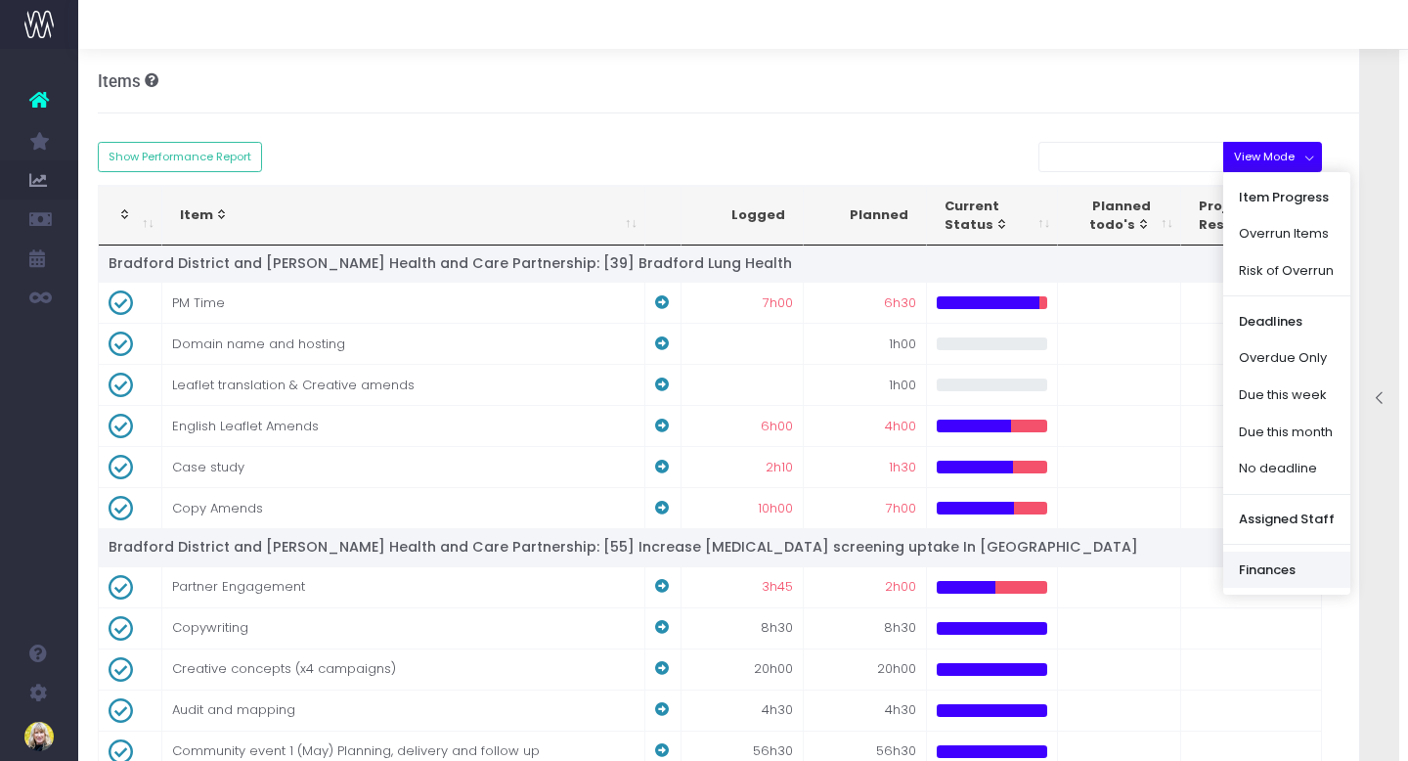
click at [1257, 565] on link "Finances" at bounding box center [1286, 570] width 127 height 37
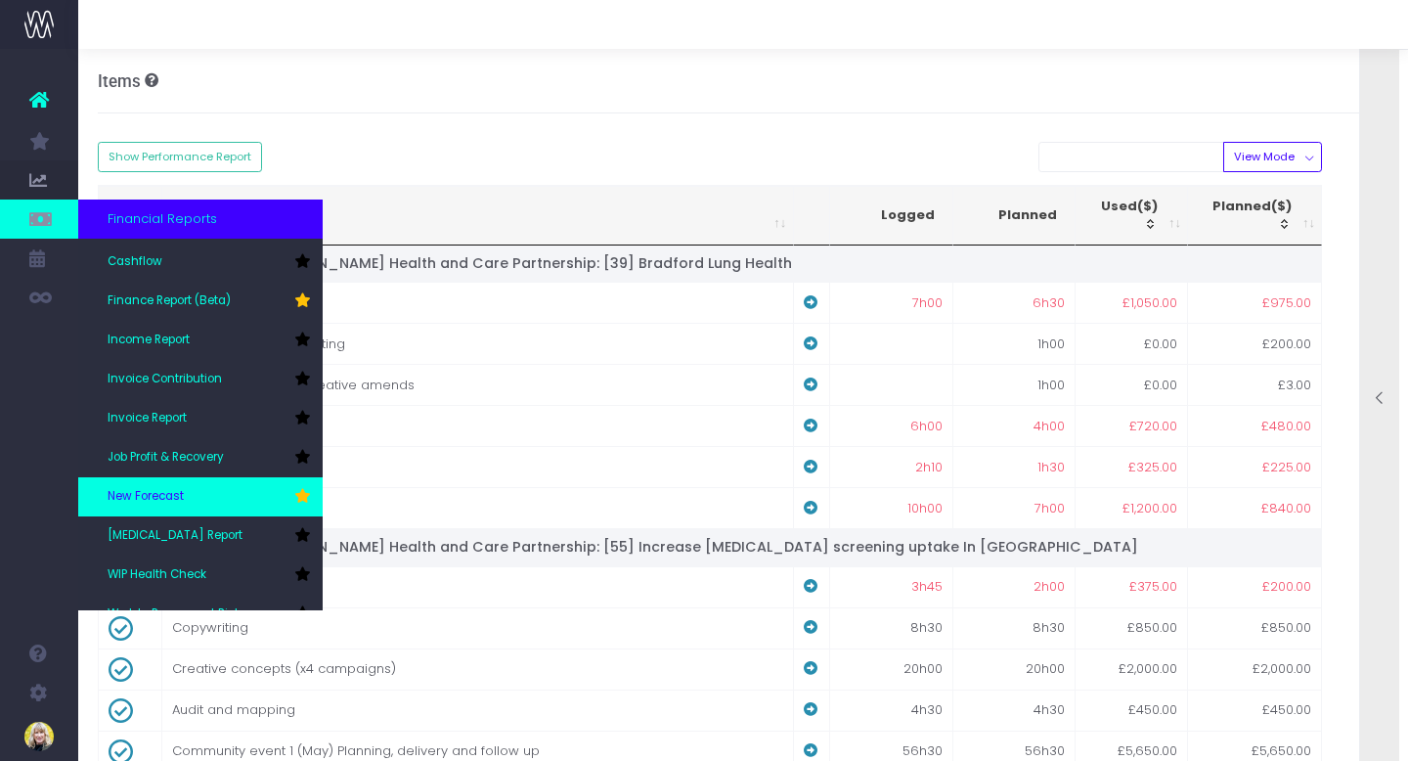
scroll to position [96, 0]
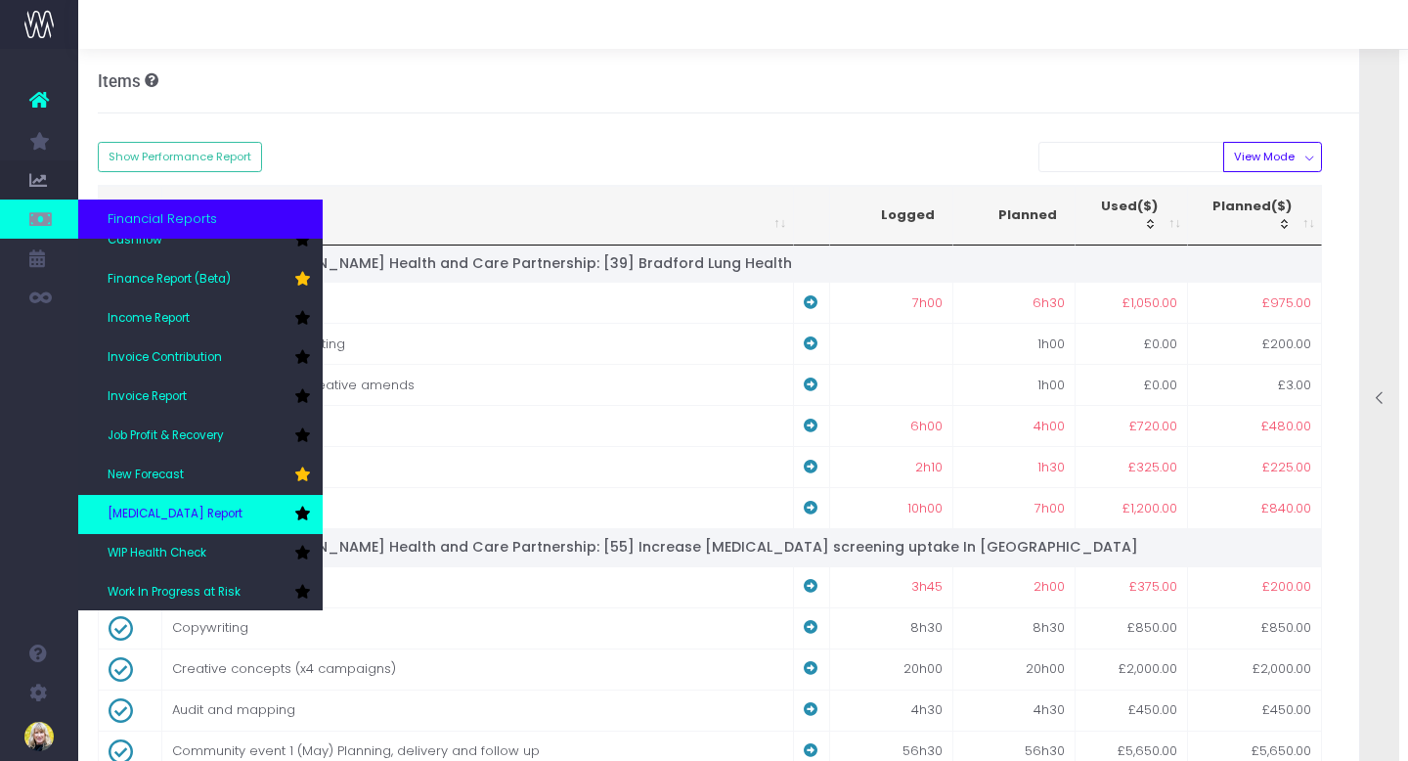
click at [177, 516] on span "[MEDICAL_DATA] Report" at bounding box center [175, 515] width 135 height 18
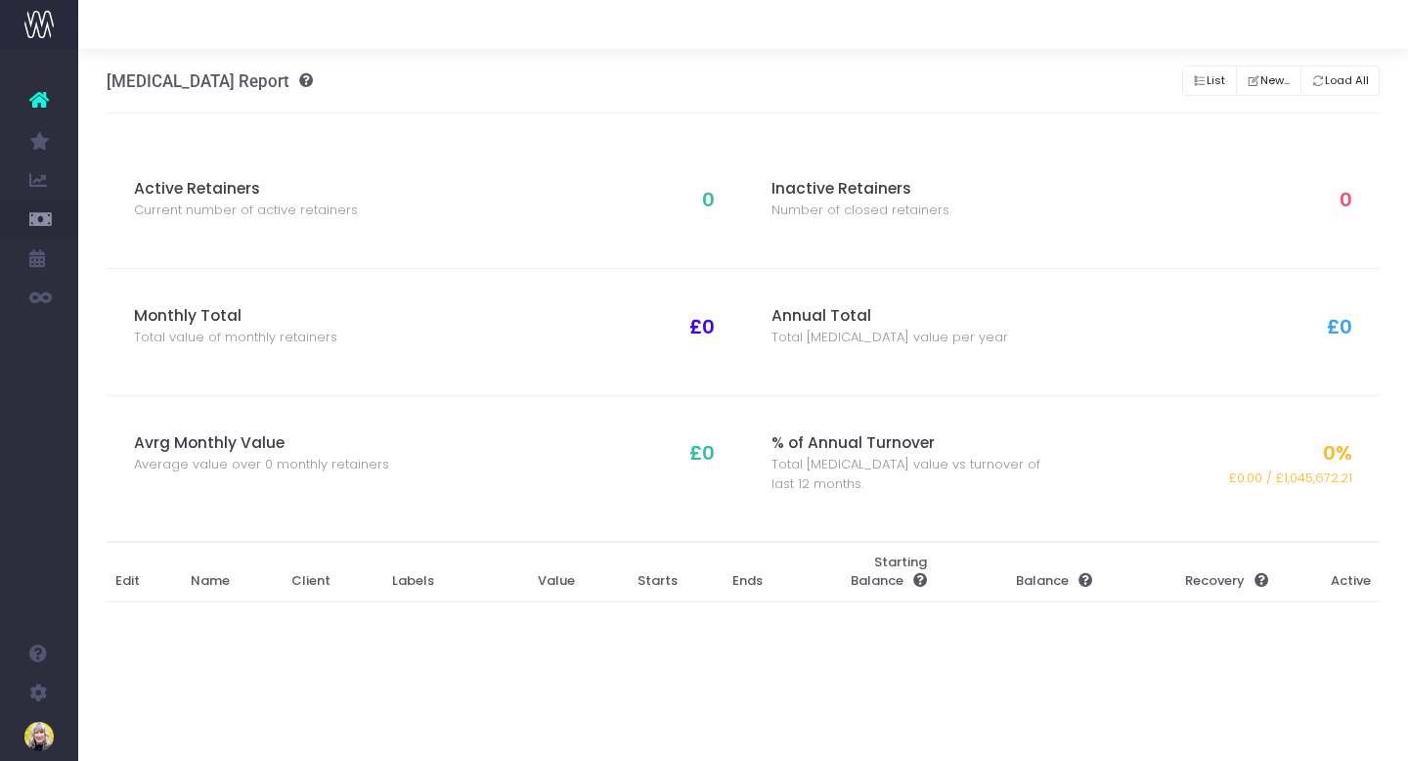
click at [44, 99] on icon at bounding box center [39, 99] width 20 height 25
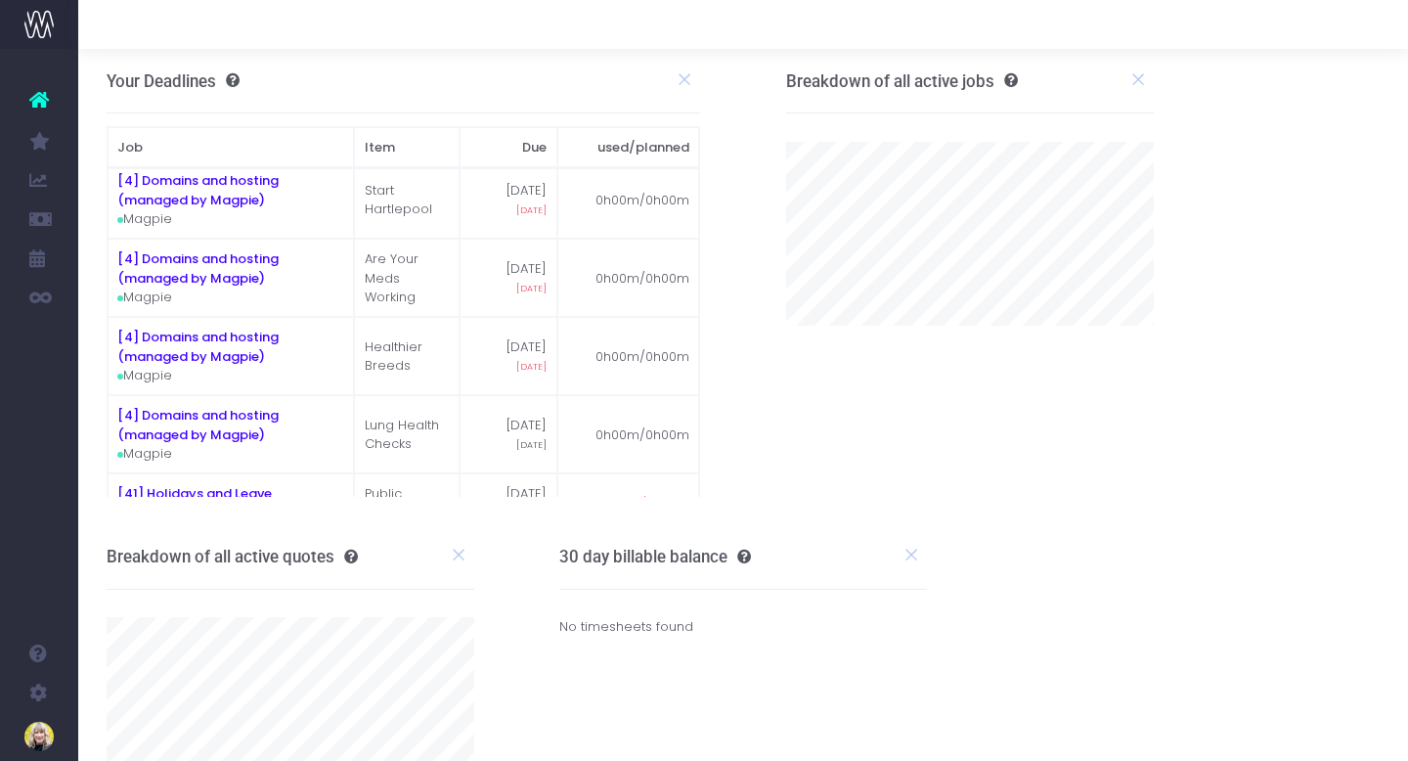
scroll to position [67, 0]
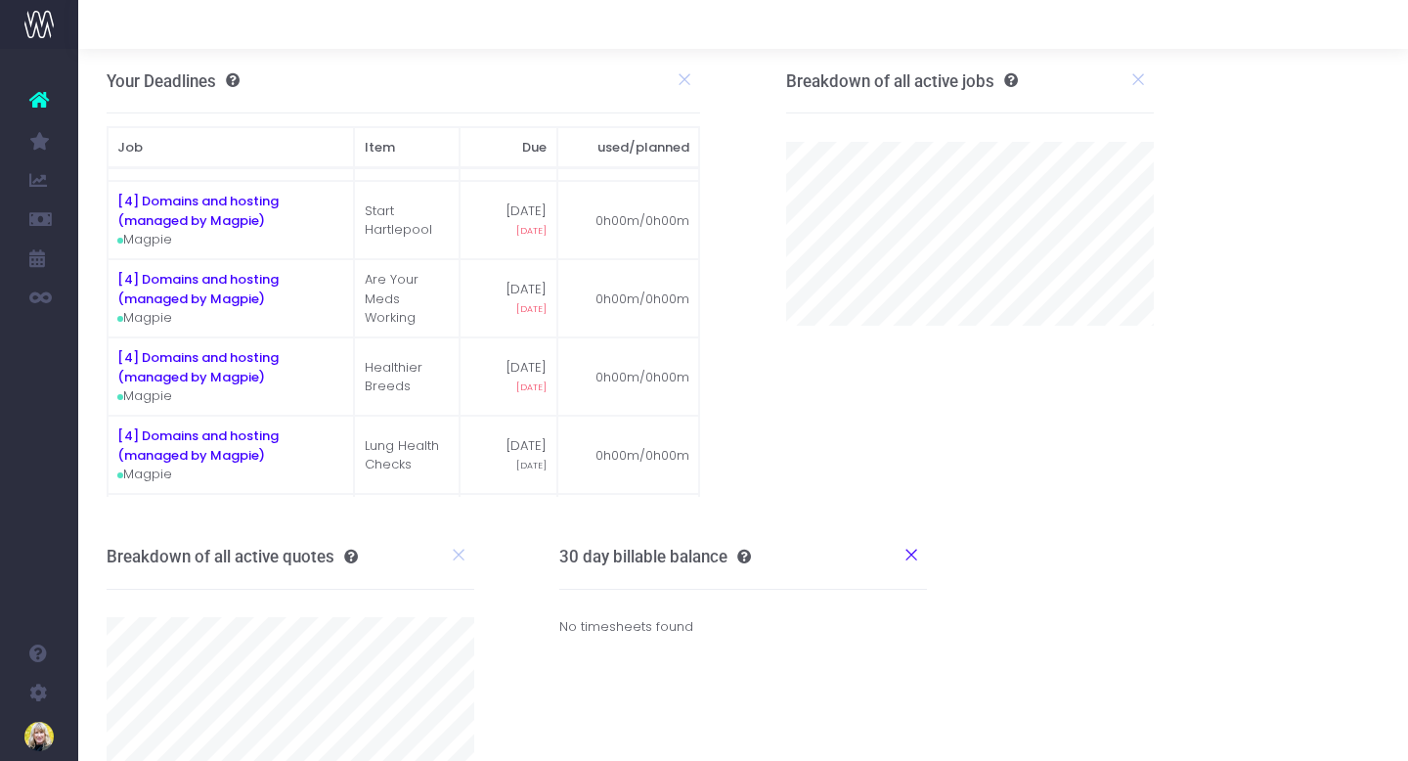
click at [909, 554] on icon at bounding box center [912, 555] width 18 height 18
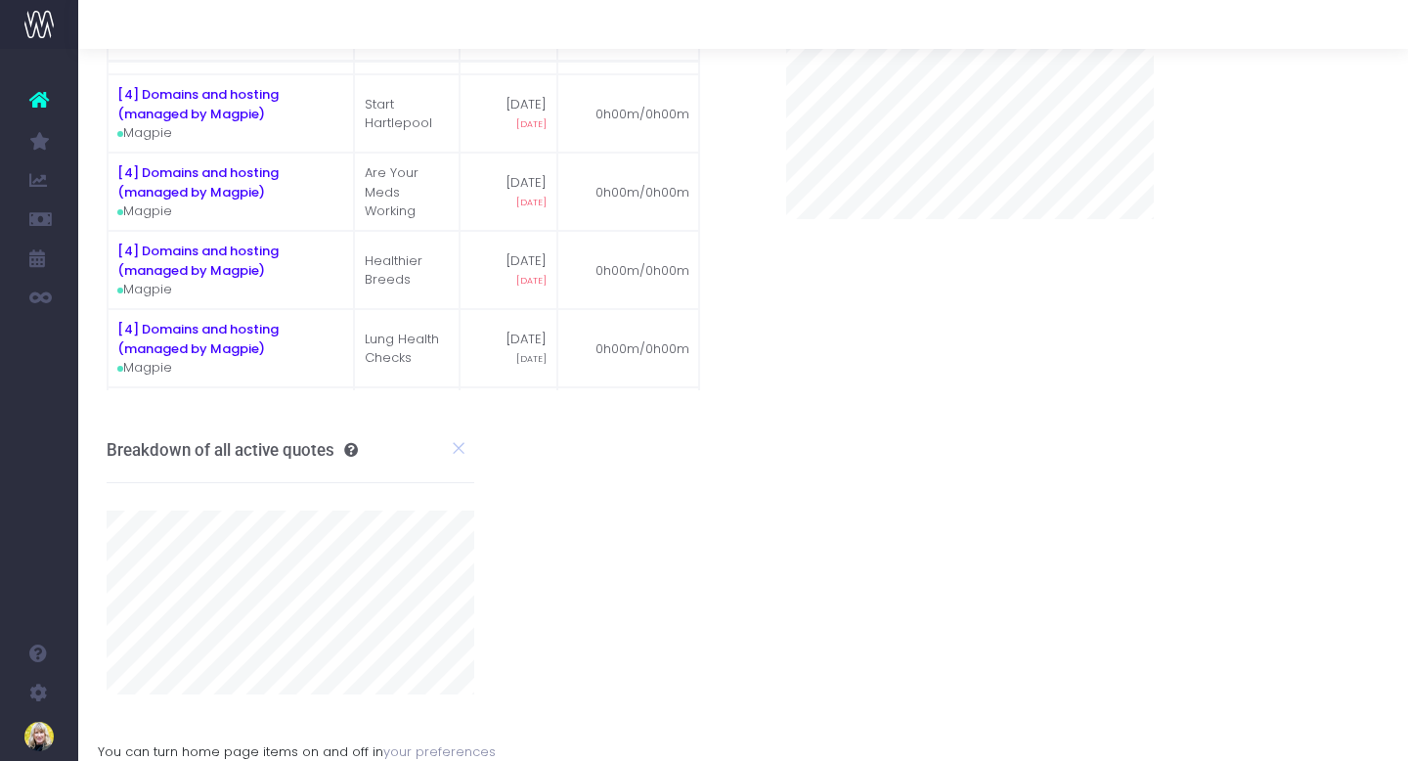
click at [417, 753] on link "your preferences" at bounding box center [439, 751] width 112 height 19
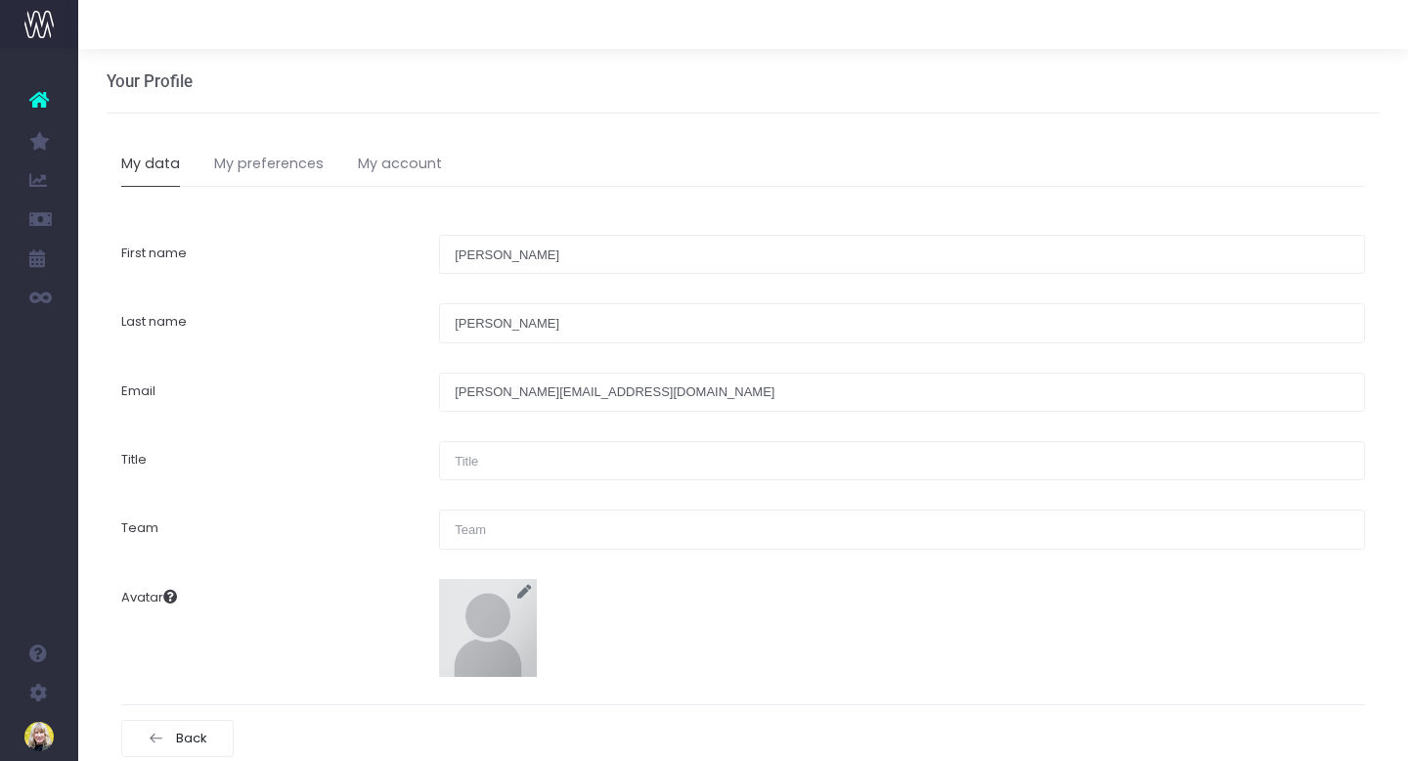
scroll to position [38, 0]
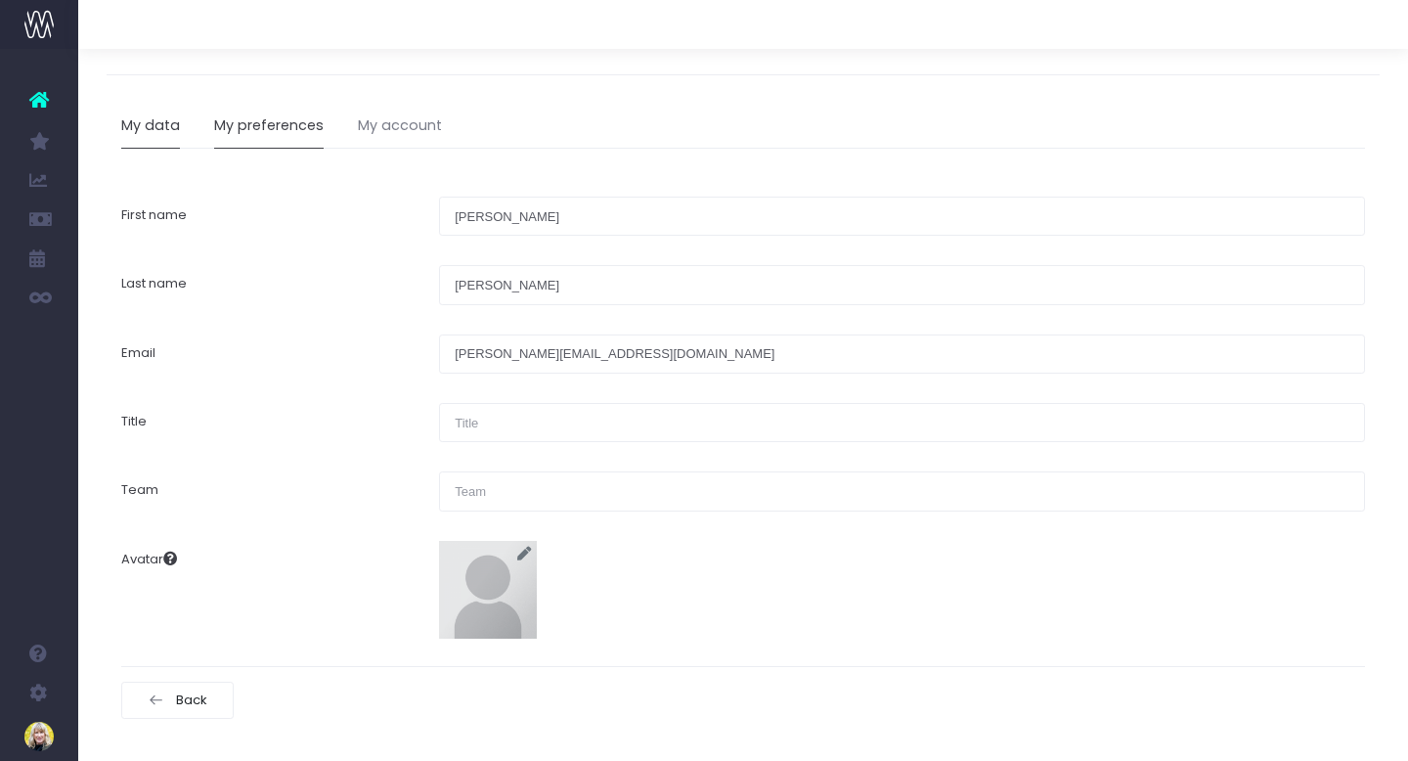
click at [253, 127] on link "My preferences" at bounding box center [269, 126] width 110 height 45
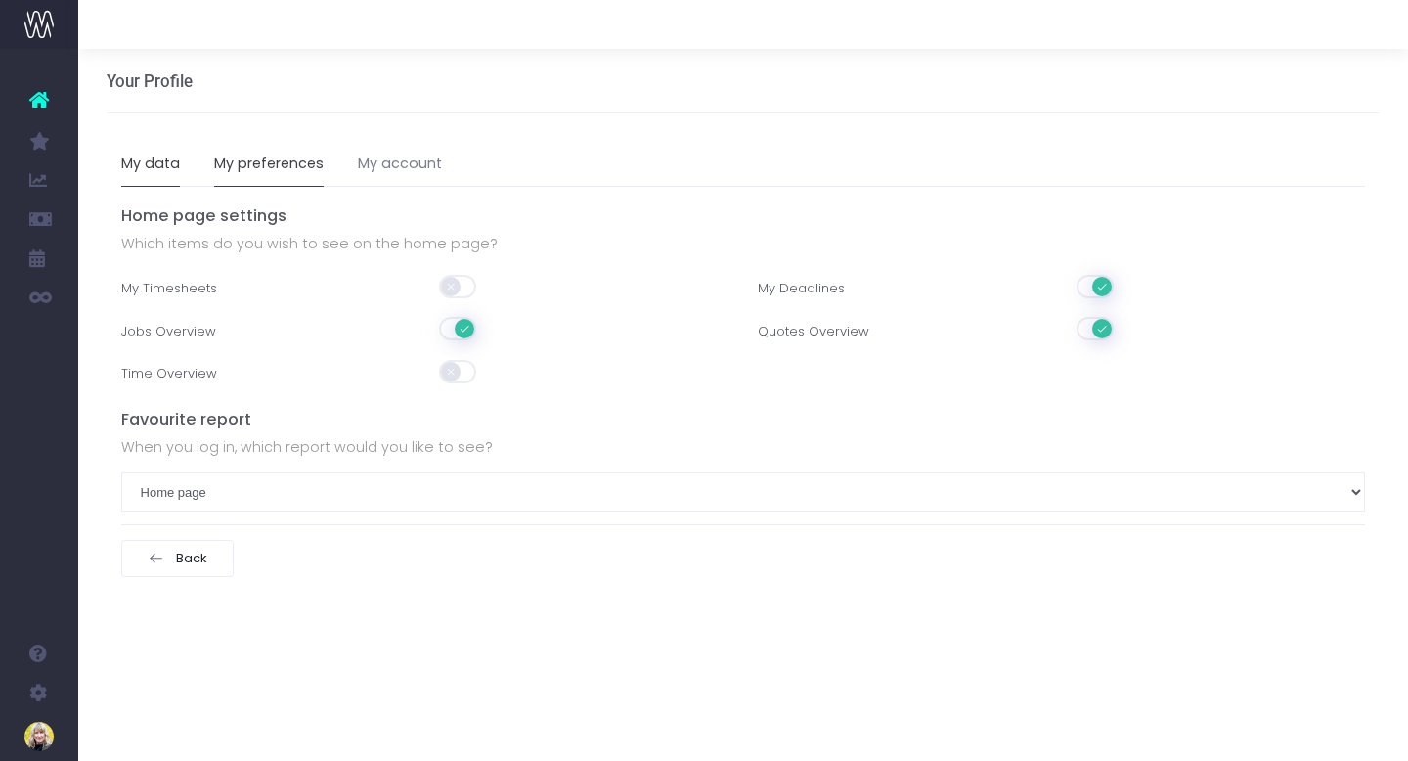
click at [158, 166] on link "My data" at bounding box center [150, 164] width 59 height 45
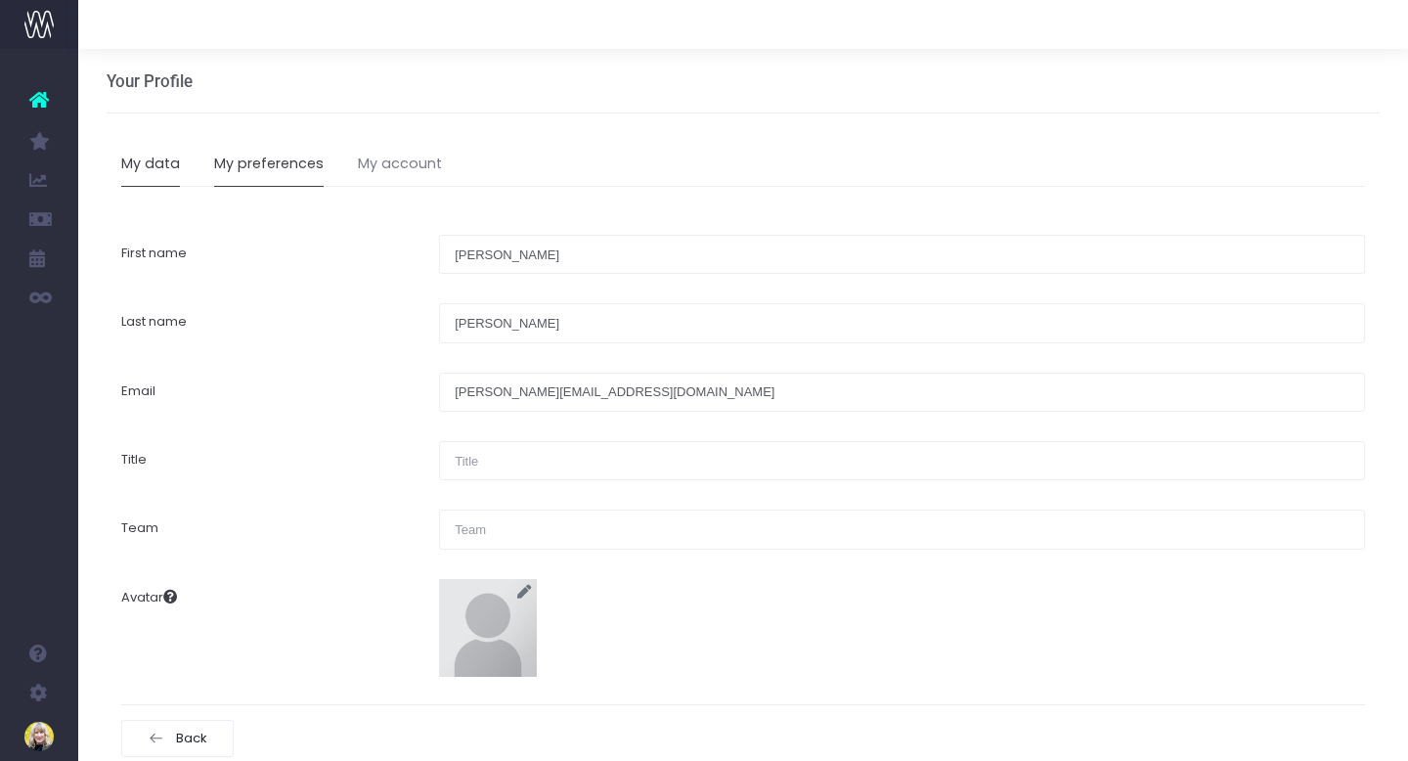
click at [252, 167] on link "My preferences" at bounding box center [269, 164] width 110 height 45
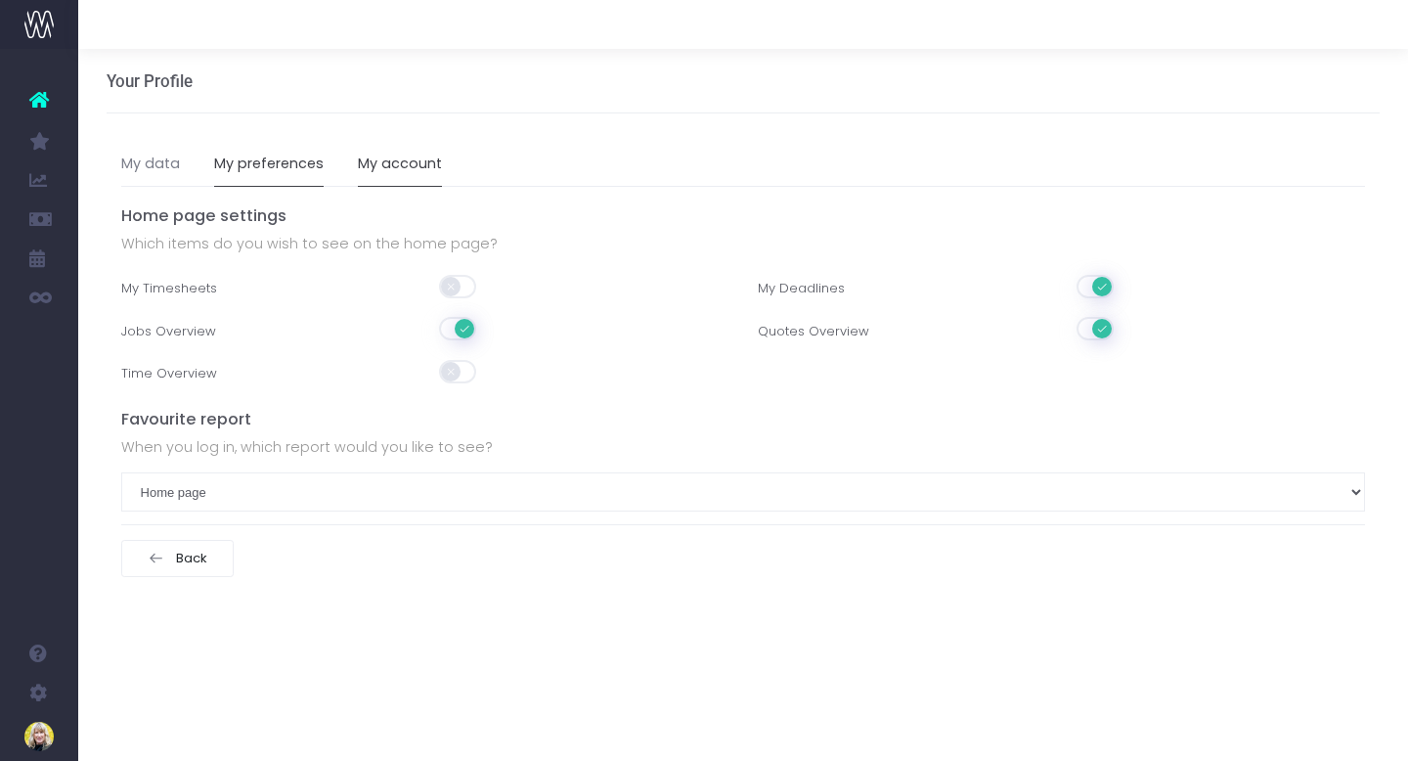
click at [376, 169] on link "My account" at bounding box center [400, 164] width 84 height 45
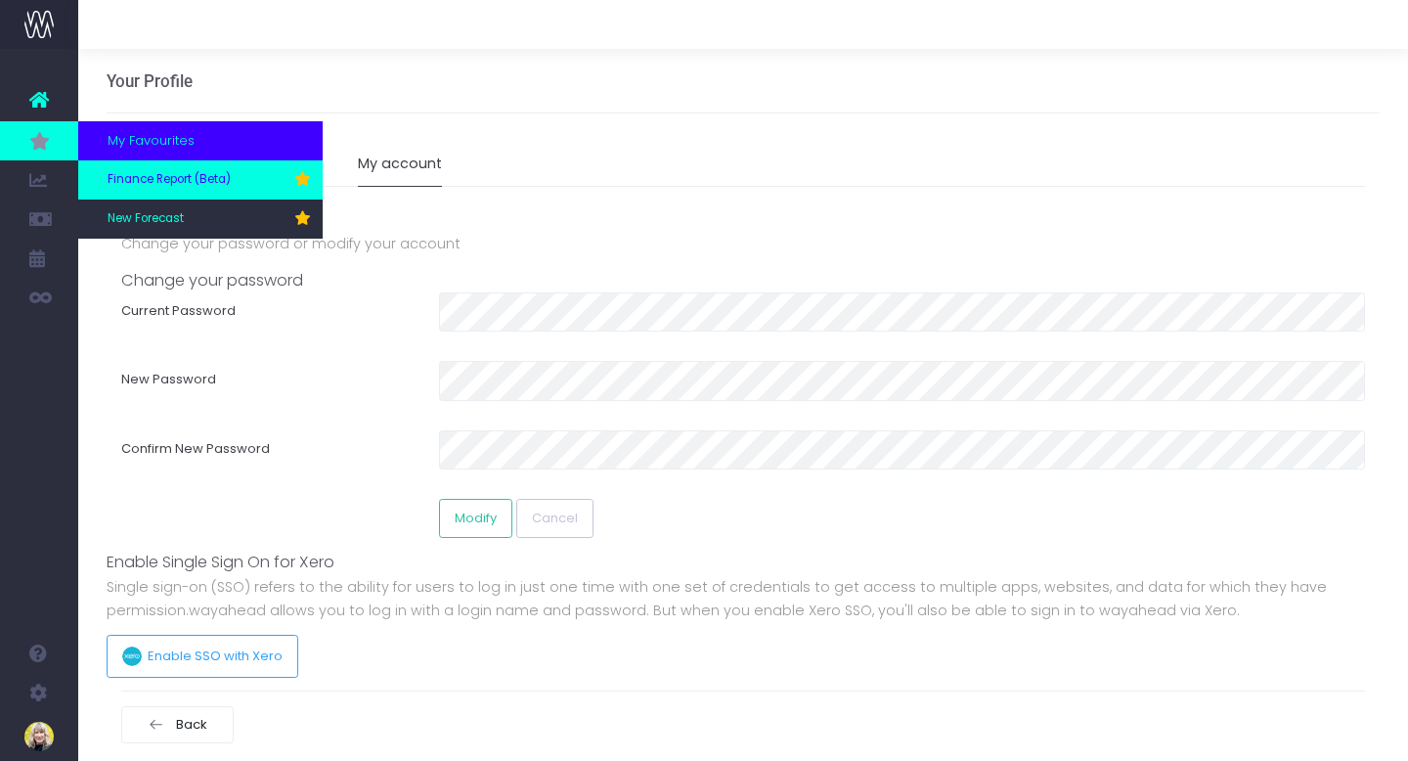
click at [146, 188] on span "Finance Report (Beta)" at bounding box center [169, 180] width 123 height 18
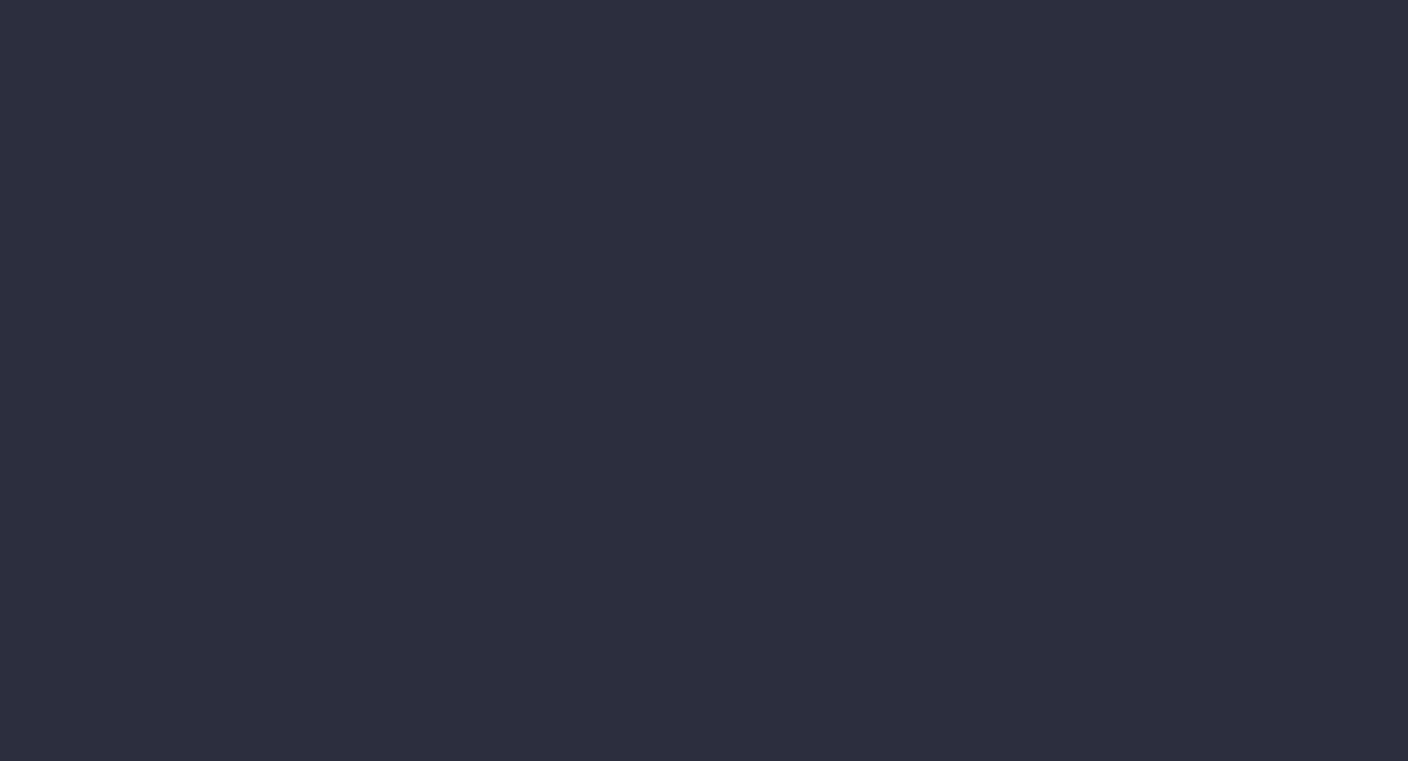
select select "finances"
select select "job"
select select "revrec"
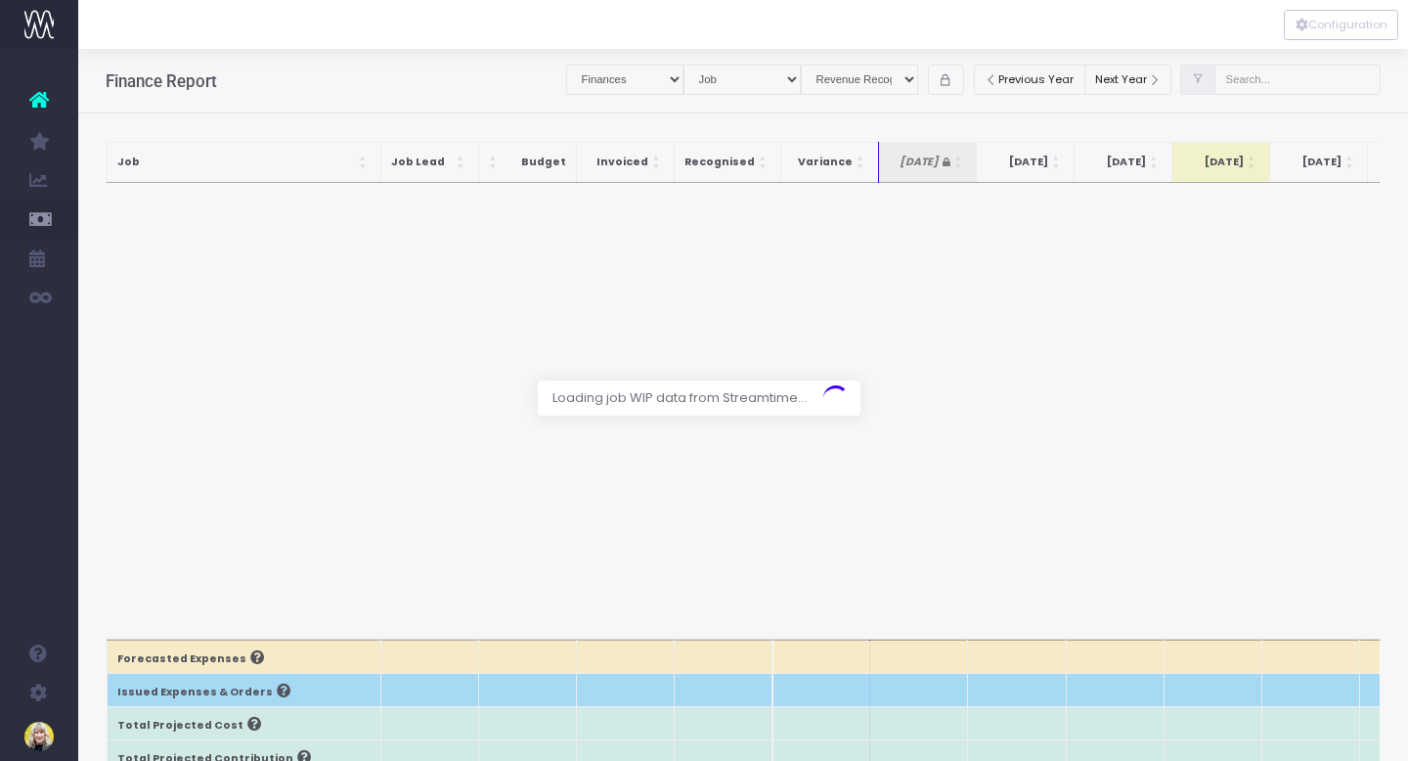
click at [933, 80] on div at bounding box center [704, 380] width 1408 height 761
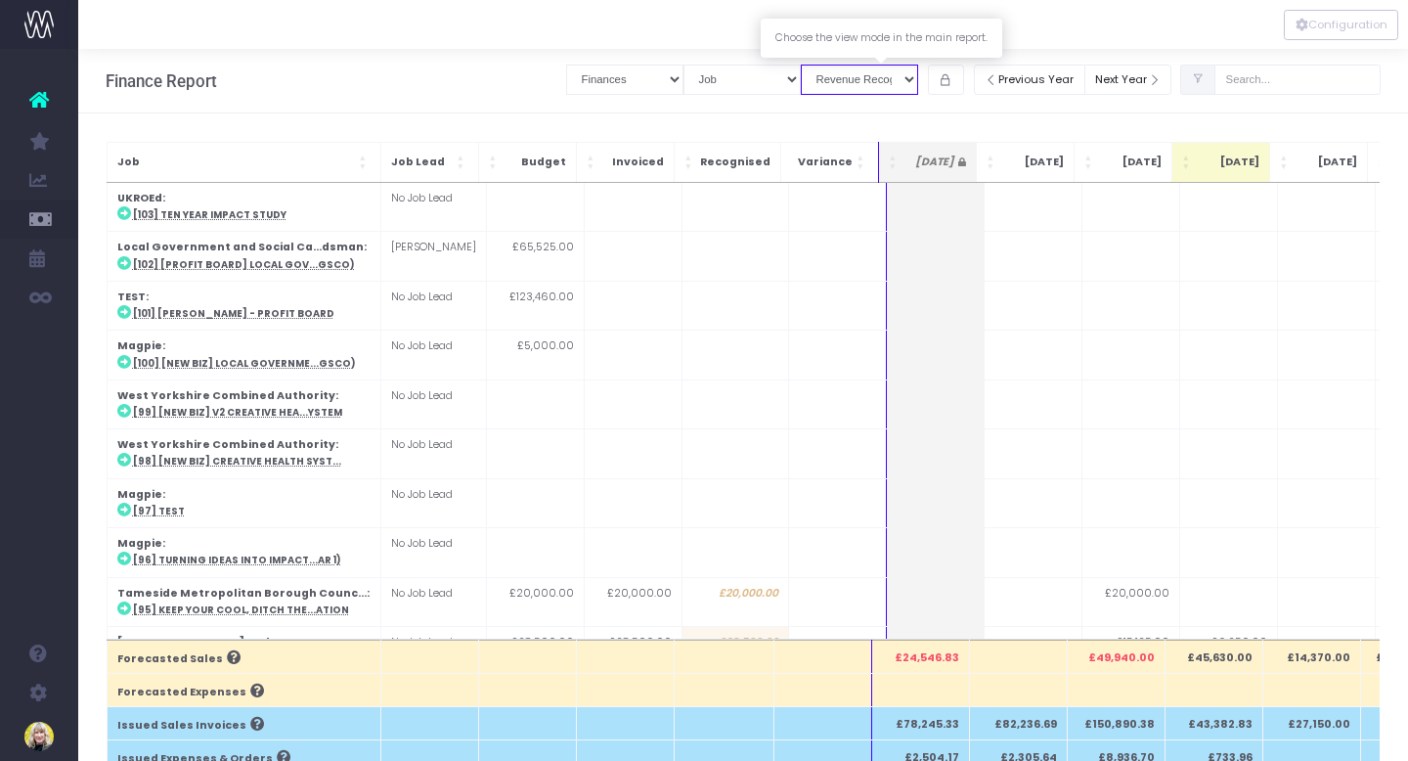
click at [918, 78] on select "View Mode Billings Revenue Recognition WIP" at bounding box center [859, 80] width 117 height 30
click at [749, 88] on select "Summary by Job Client Job Lead Job Type Branch" at bounding box center [742, 80] width 117 height 30
click at [704, 65] on select "Summary by Job Client Job Lead Job Type Branch" at bounding box center [742, 80] width 117 height 30
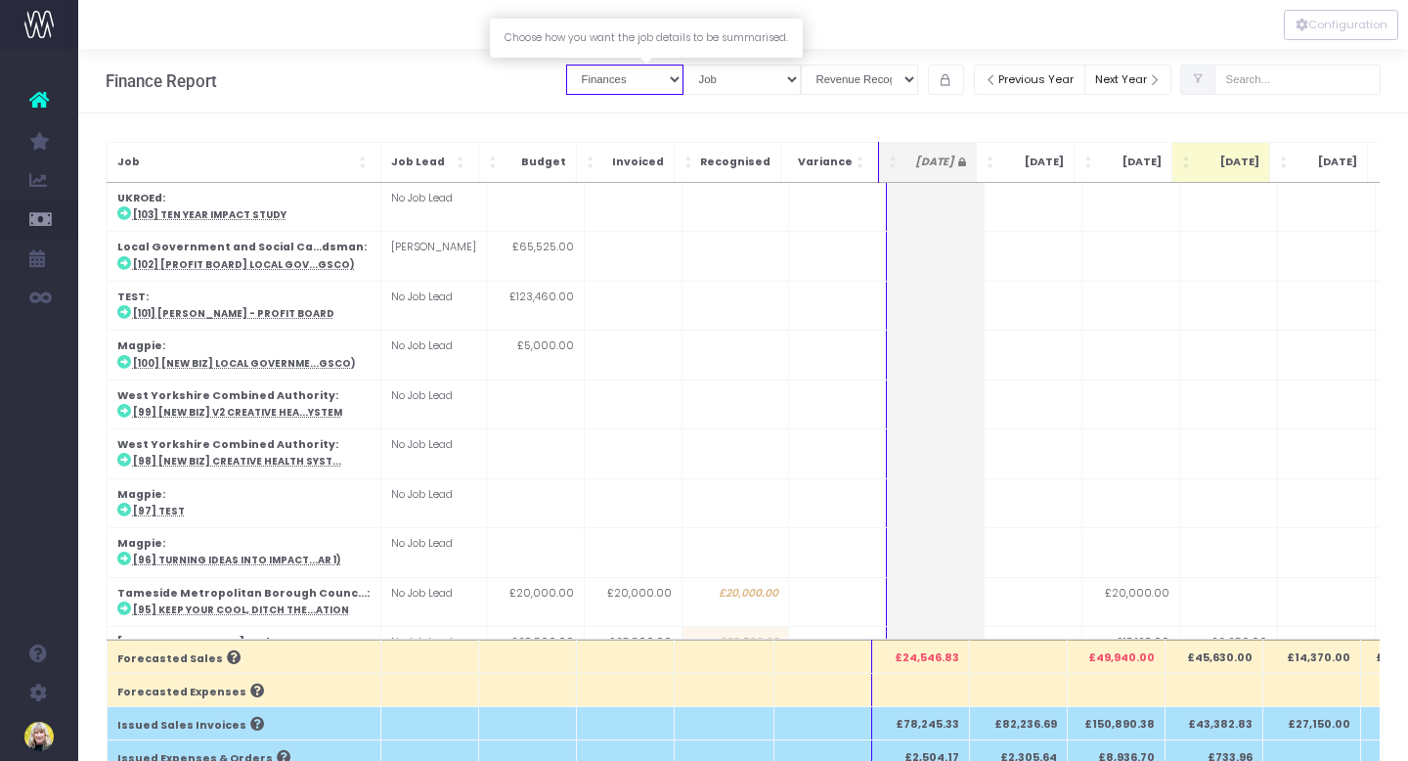
click at [684, 77] on select "Job summary column shows... Finances Chart" at bounding box center [624, 80] width 117 height 30
click at [587, 65] on select "Job summary column shows... Finances Chart" at bounding box center [624, 80] width 117 height 30
click at [684, 76] on select "Job summary column shows... Finances Chart" at bounding box center [624, 80] width 117 height 30
select select "chart"
click at [587, 65] on select "Job summary column shows... Finances Chart" at bounding box center [624, 80] width 117 height 30
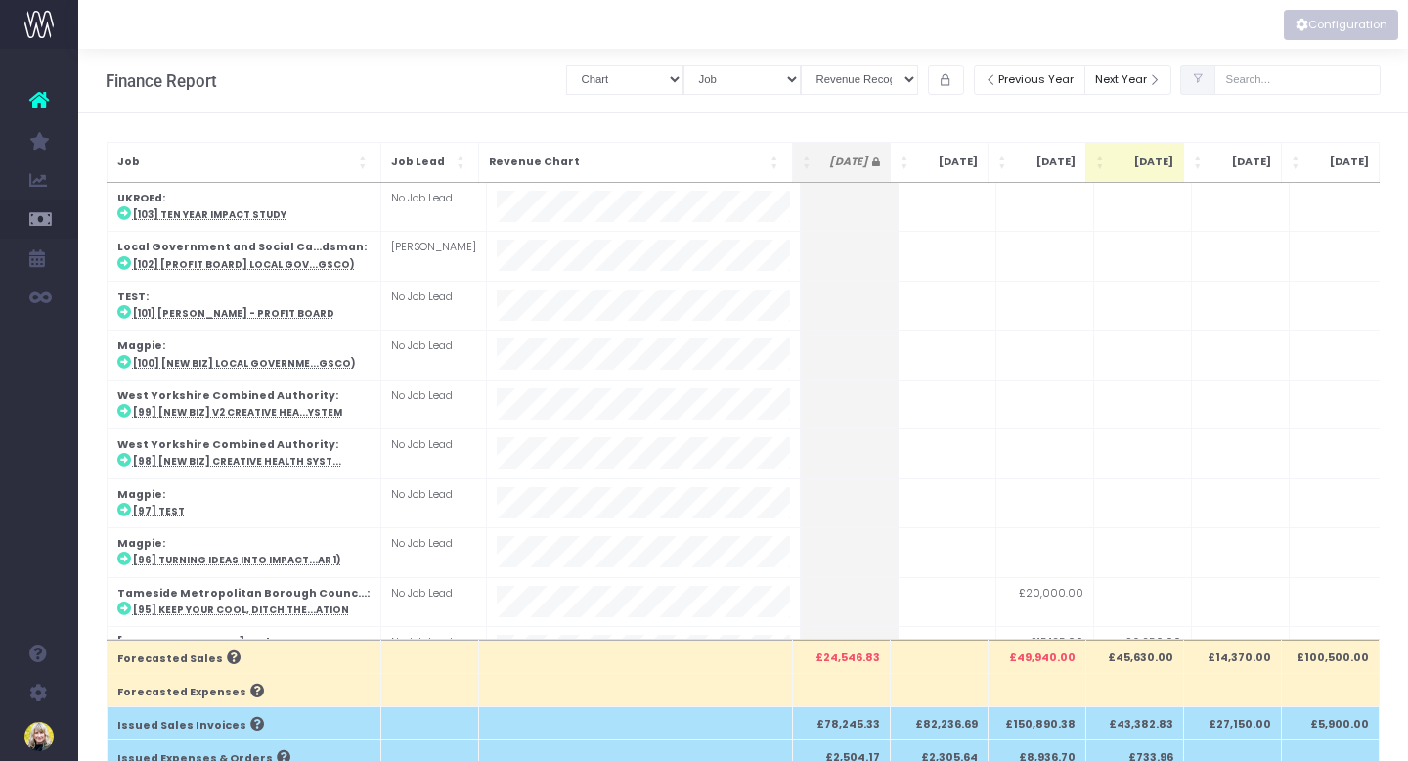
click at [1330, 31] on button "Configuration" at bounding box center [1341, 25] width 114 height 30
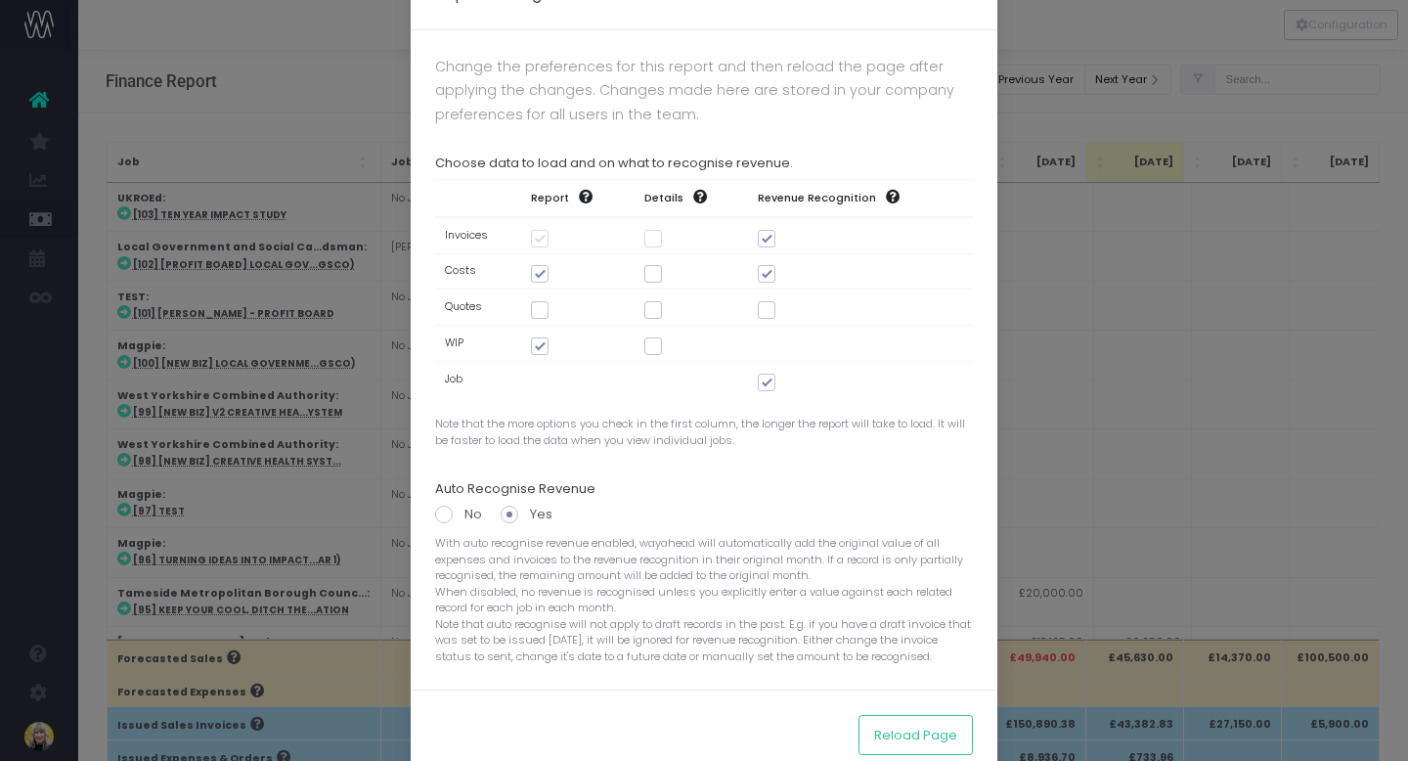
scroll to position [121, 0]
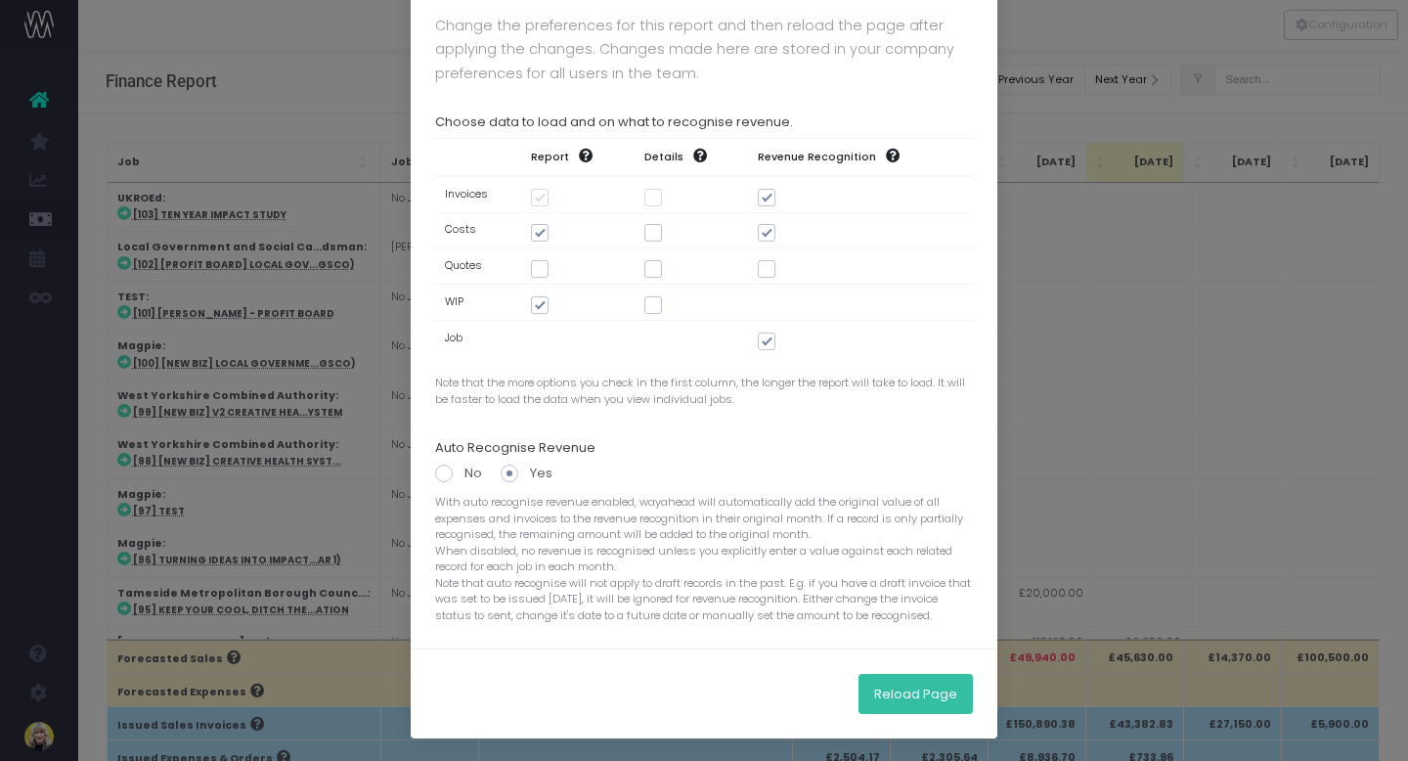
click at [908, 694] on button "Reload Page" at bounding box center [916, 693] width 114 height 39
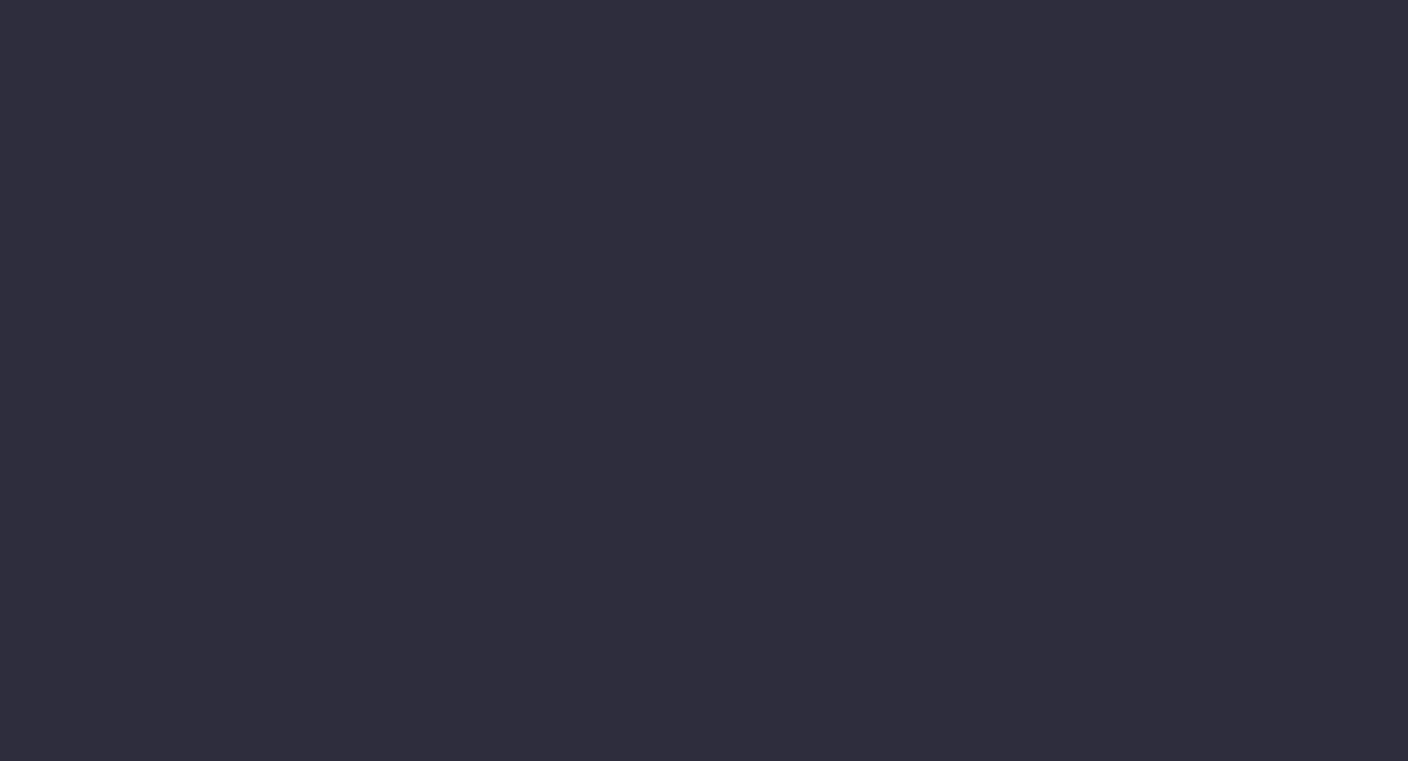
select select "finances"
select select "job"
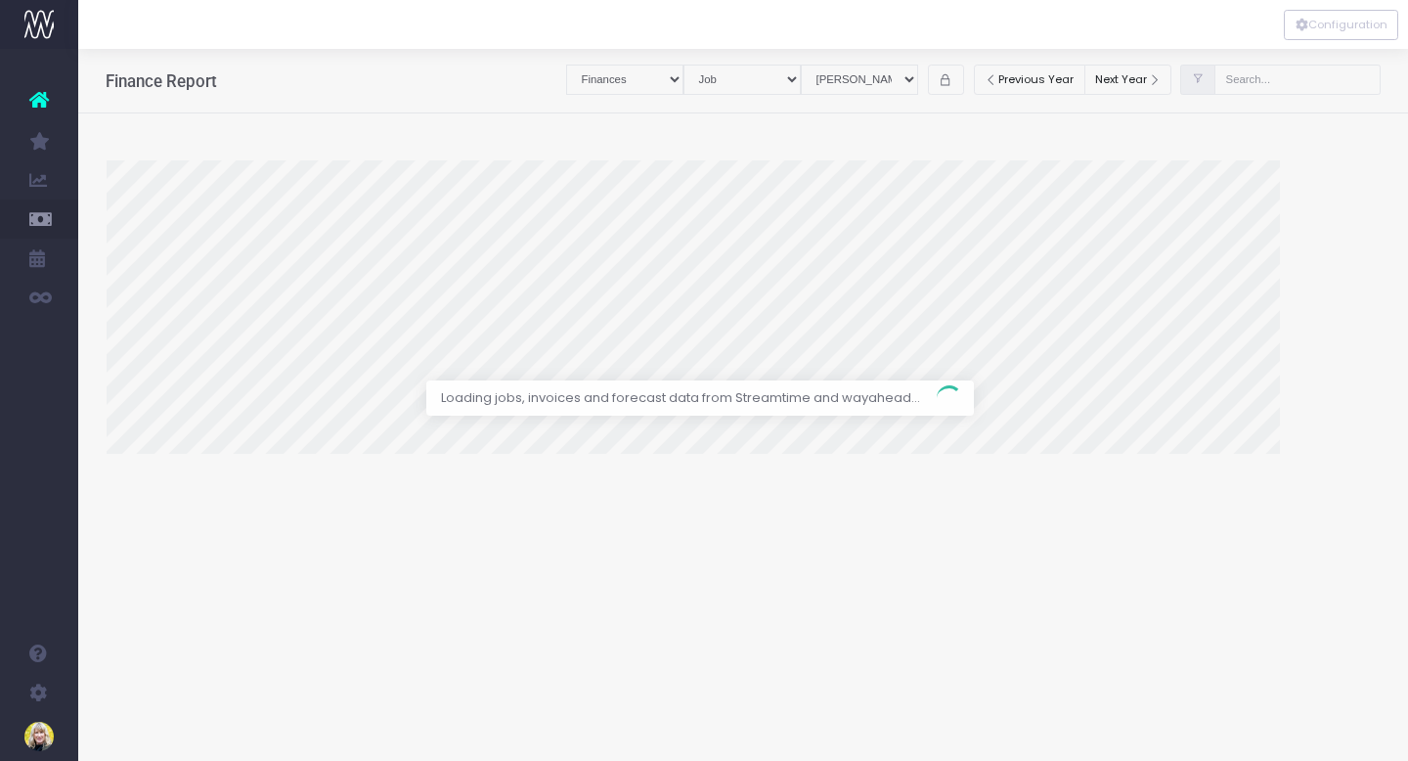
select select "revrec"
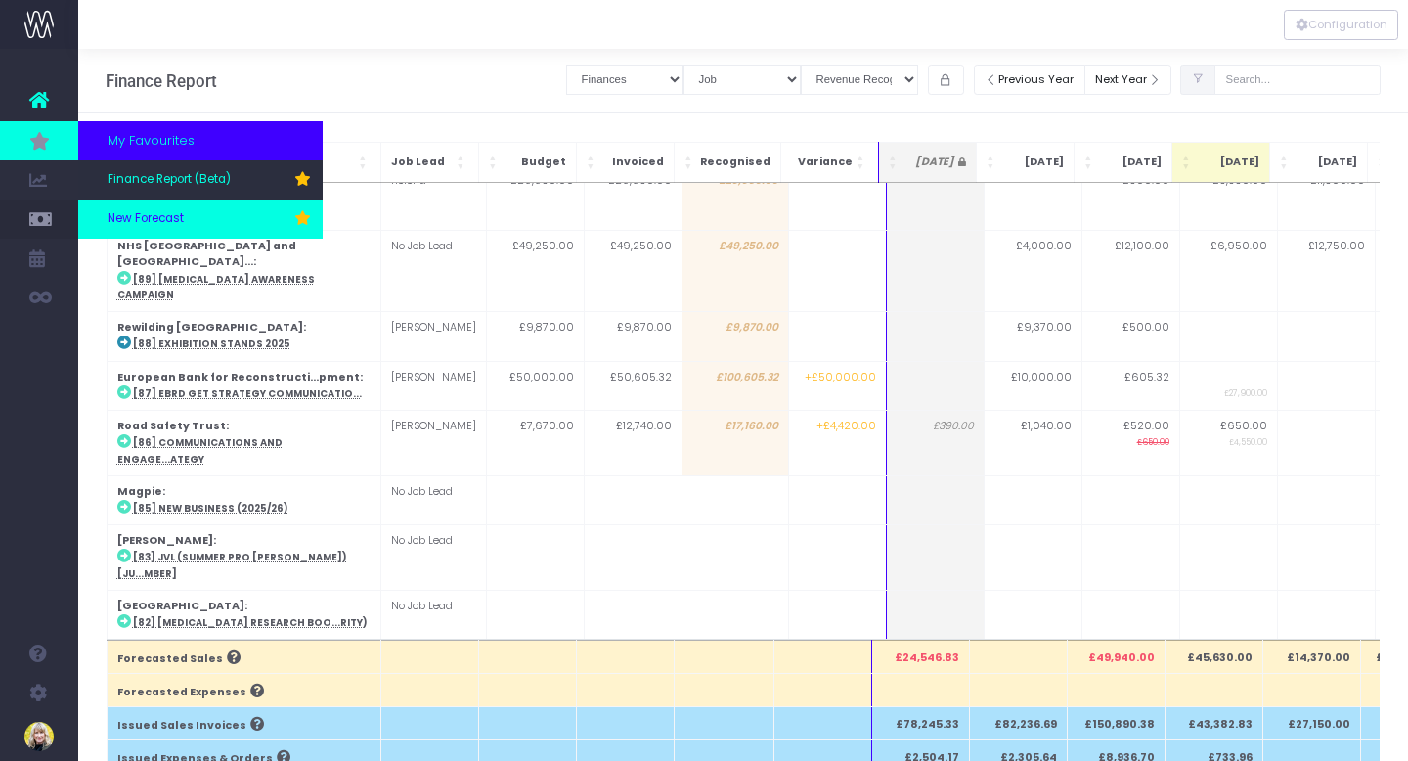
click at [130, 219] on span "New Forecast" at bounding box center [146, 219] width 76 height 18
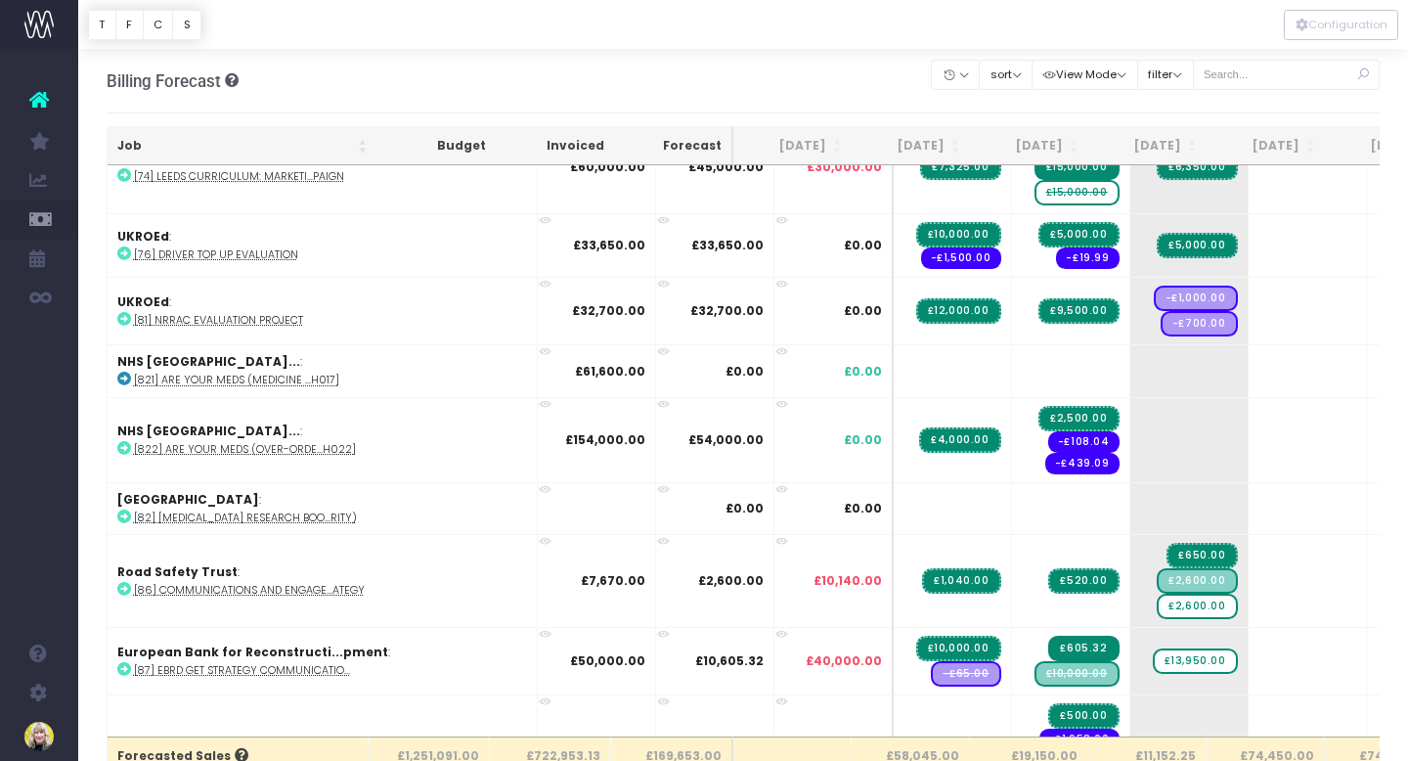
scroll to position [1703, 0]
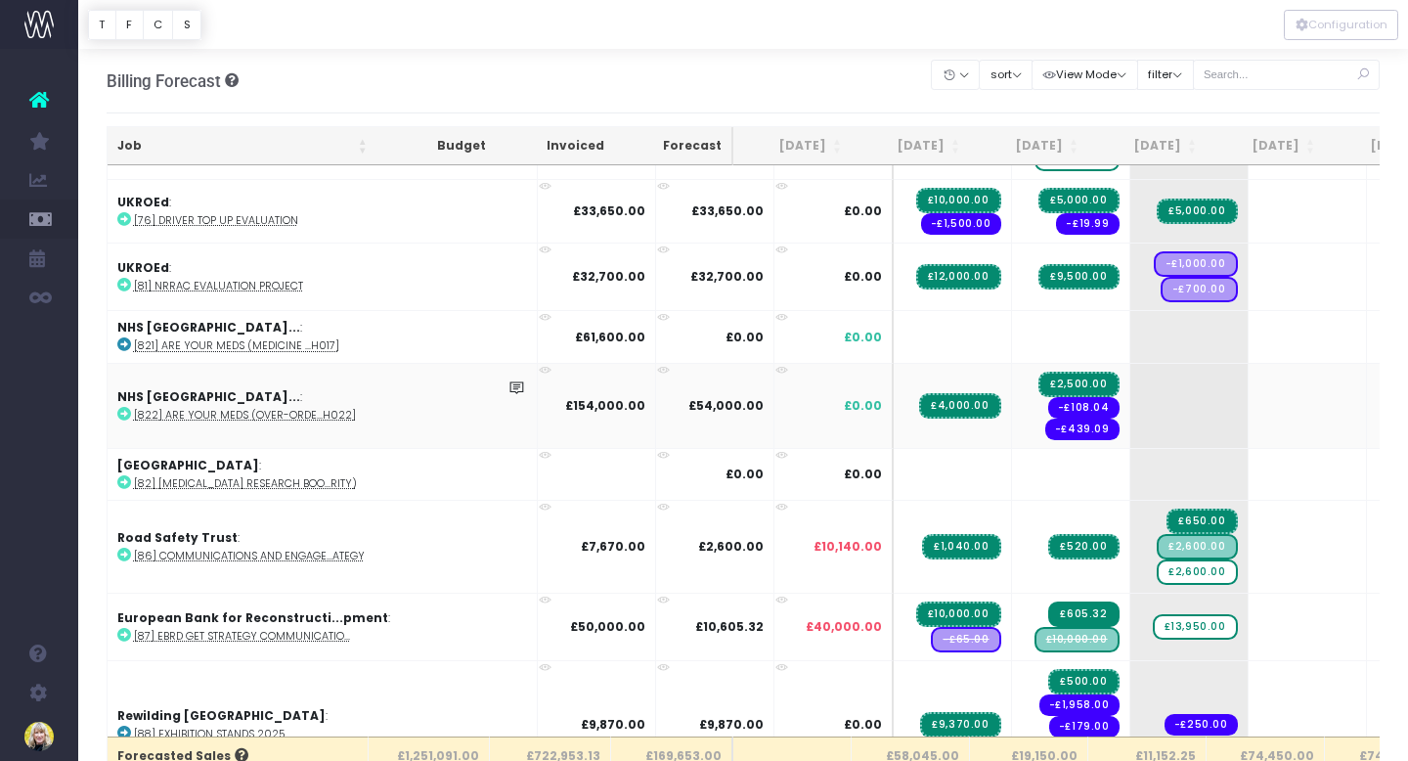
click at [231, 408] on abbr "[822] Are Your Meds (over-orde...H022]" at bounding box center [245, 415] width 222 height 15
